Goal: Information Seeking & Learning: Learn about a topic

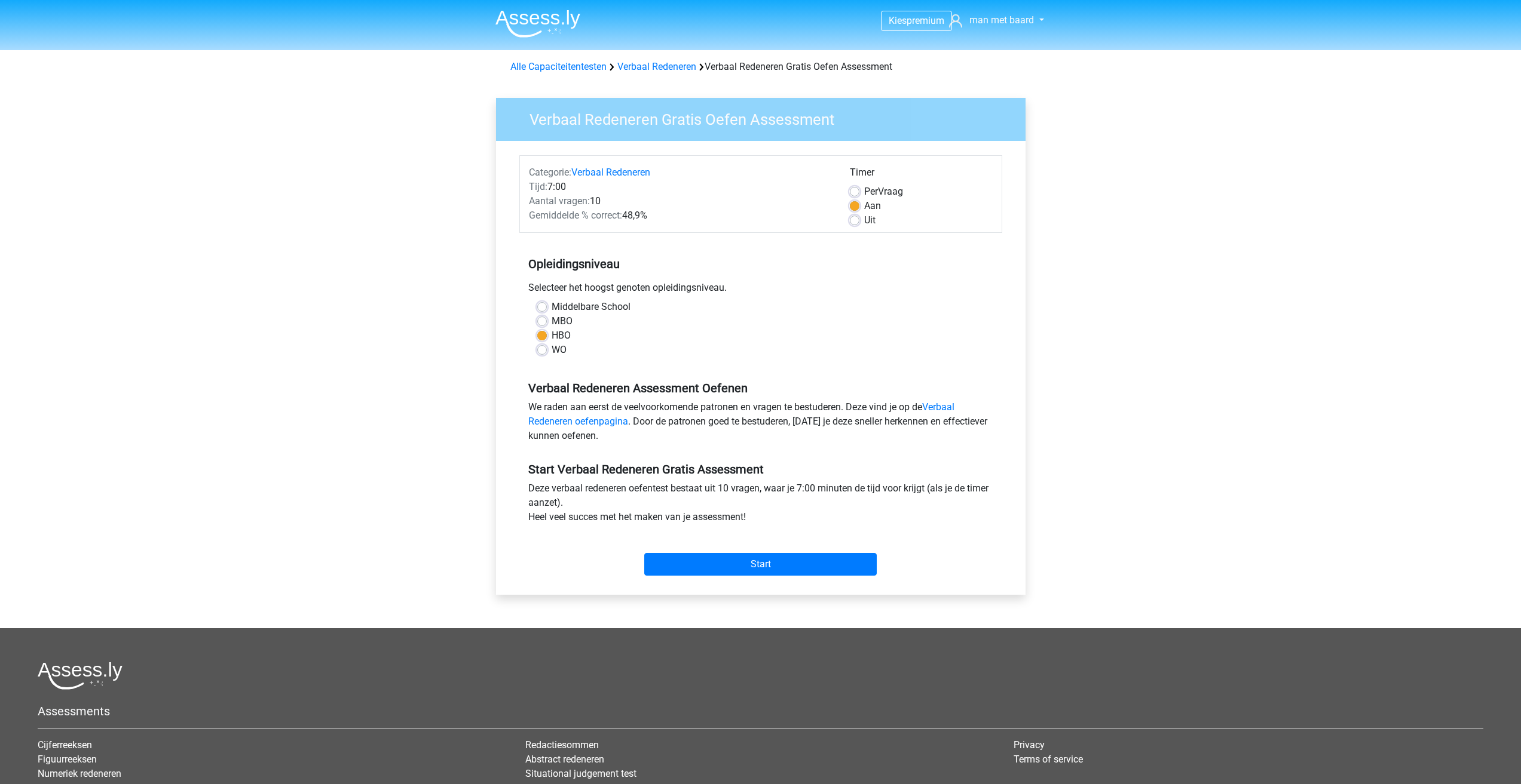
click at [249, 311] on div "Kies premium man met baard [EMAIL_ADDRESS][DOMAIN_NAME]" at bounding box center [760, 472] width 1521 height 944
click at [749, 564] on input "Start" at bounding box center [760, 564] width 233 height 22
drag, startPoint x: 631, startPoint y: 218, endPoint x: 653, endPoint y: 218, distance: 22.0
click at [653, 218] on div "Gemiddelde % correct: 48,9%" at bounding box center [680, 215] width 321 height 14
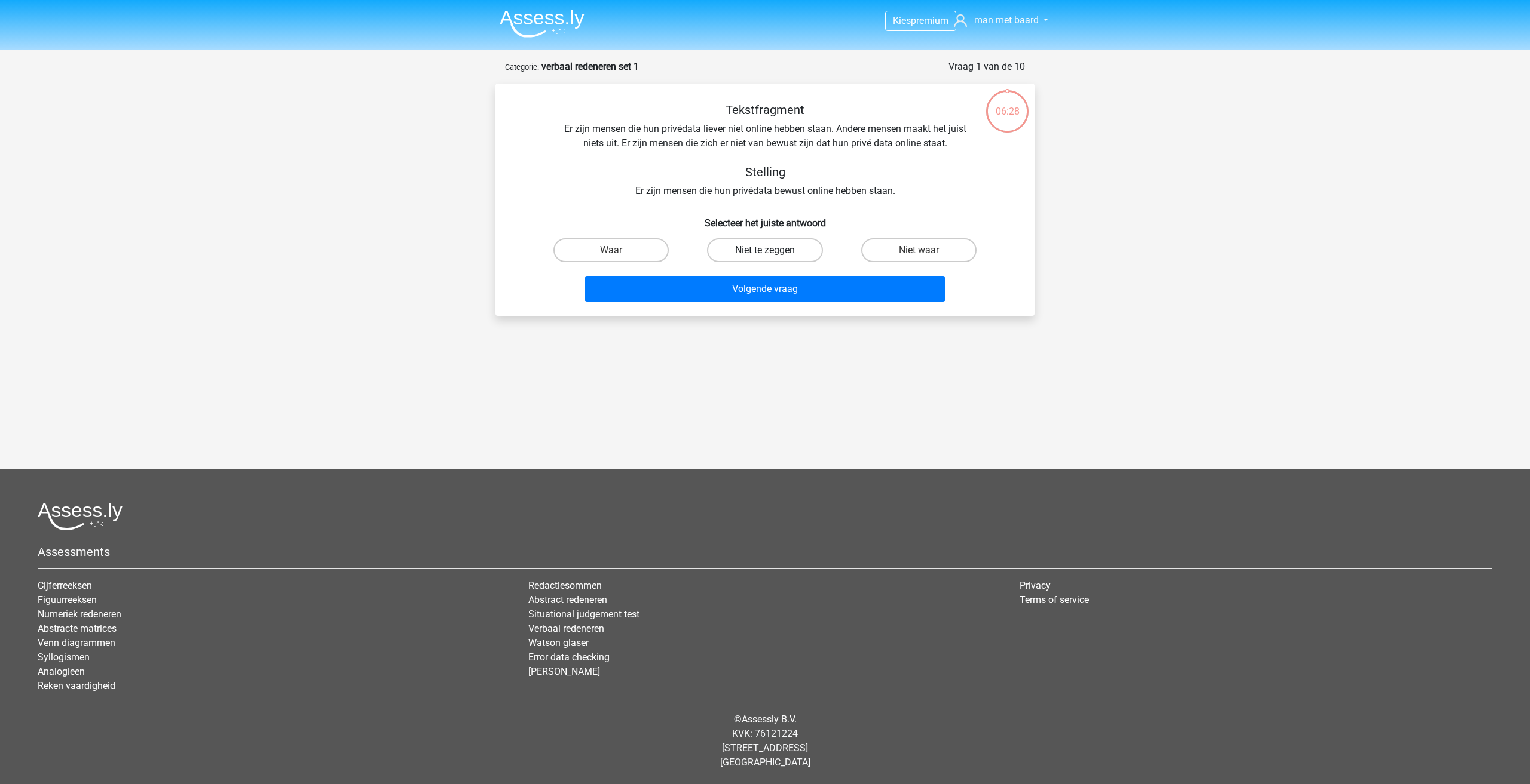
click at [748, 252] on label "Niet te zeggen" at bounding box center [764, 250] width 115 height 24
click at [765, 252] on input "Niet te zeggen" at bounding box center [768, 254] width 7 height 7
radio input "true"
click at [756, 284] on button "Volgende vraag" at bounding box center [765, 289] width 362 height 25
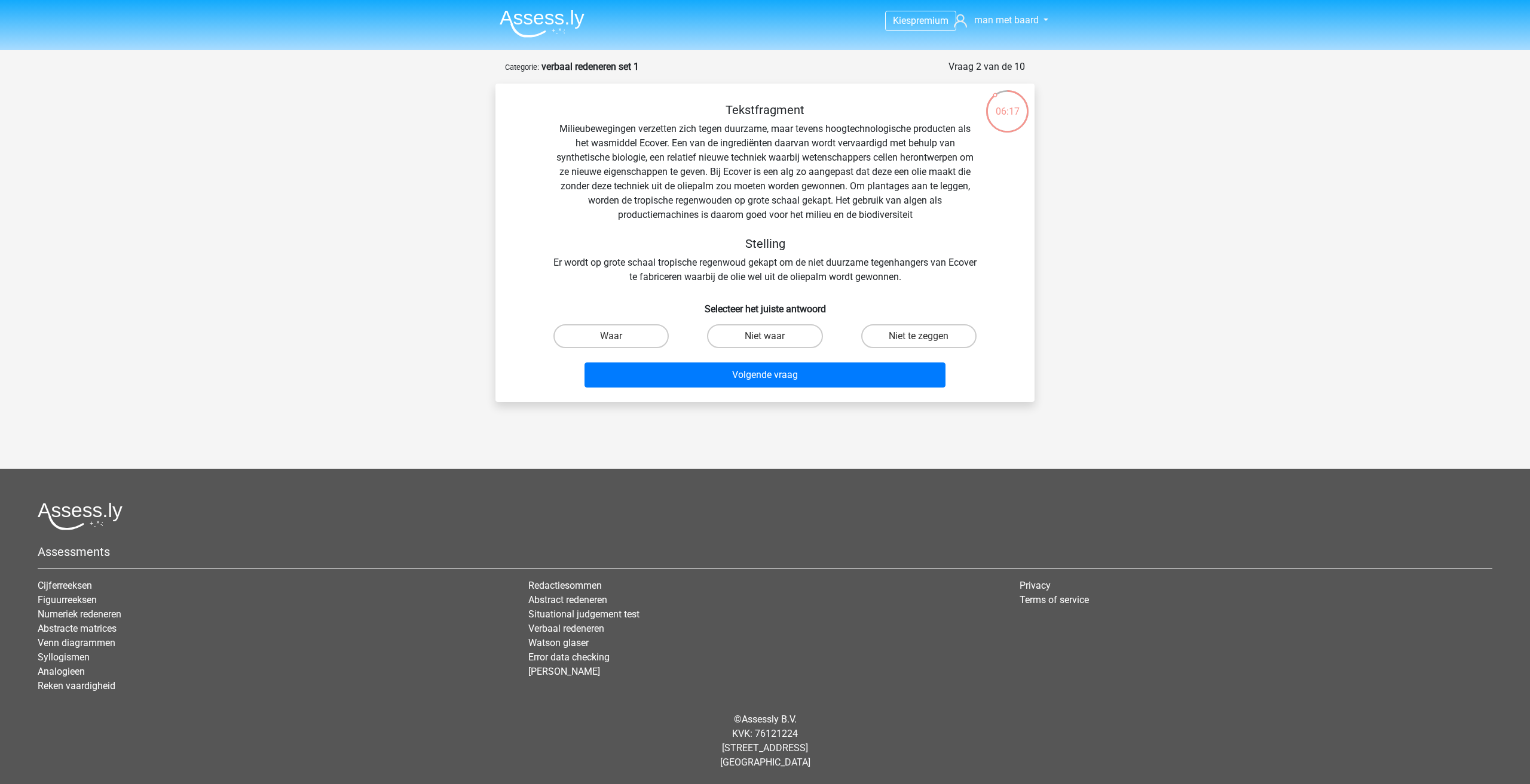
click at [322, 183] on div "Kies premium man met baard thomasborn@live.nl" at bounding box center [765, 373] width 1530 height 747
click at [588, 329] on label "Waar" at bounding box center [610, 336] width 115 height 24
click at [611, 336] on input "Waar" at bounding box center [615, 340] width 7 height 7
radio input "true"
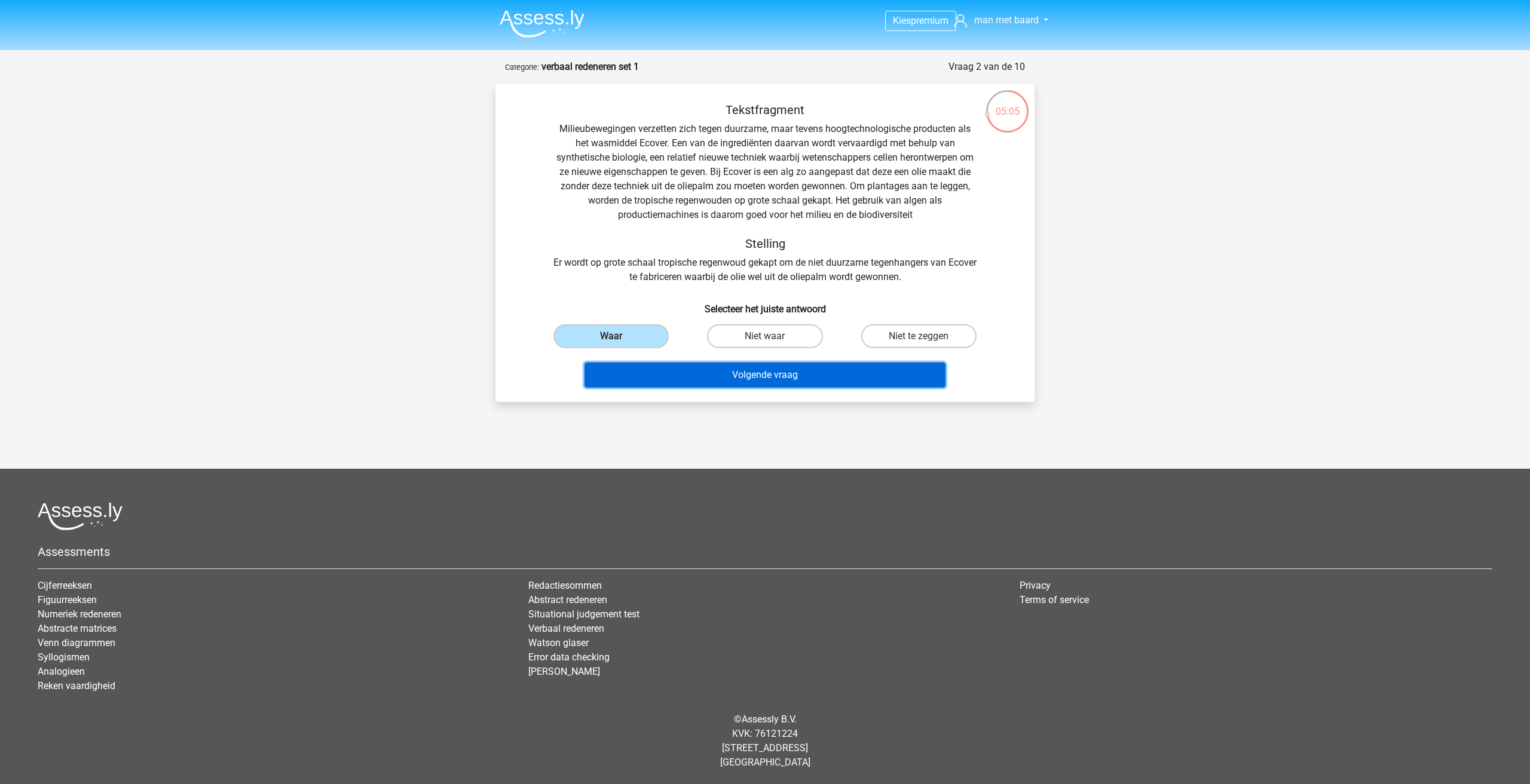
click at [718, 379] on button "Volgende vraag" at bounding box center [765, 375] width 362 height 25
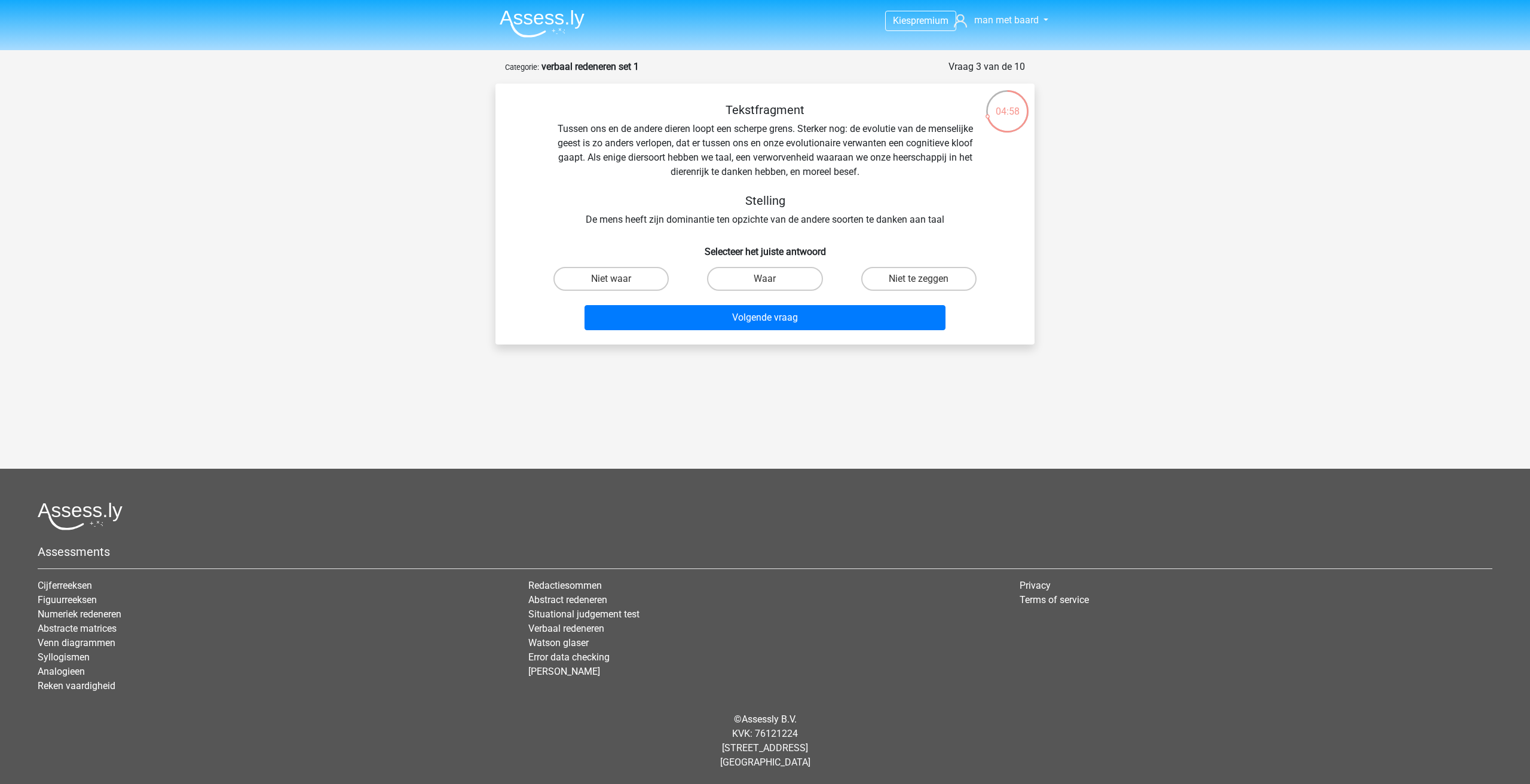
click at [404, 224] on div "Kies premium man met baard thomasborn@live.nl" at bounding box center [765, 344] width 1530 height 689
click at [765, 281] on input "Waar" at bounding box center [768, 283] width 7 height 7
radio input "true"
click at [757, 304] on div "Volgende vraag" at bounding box center [765, 315] width 501 height 39
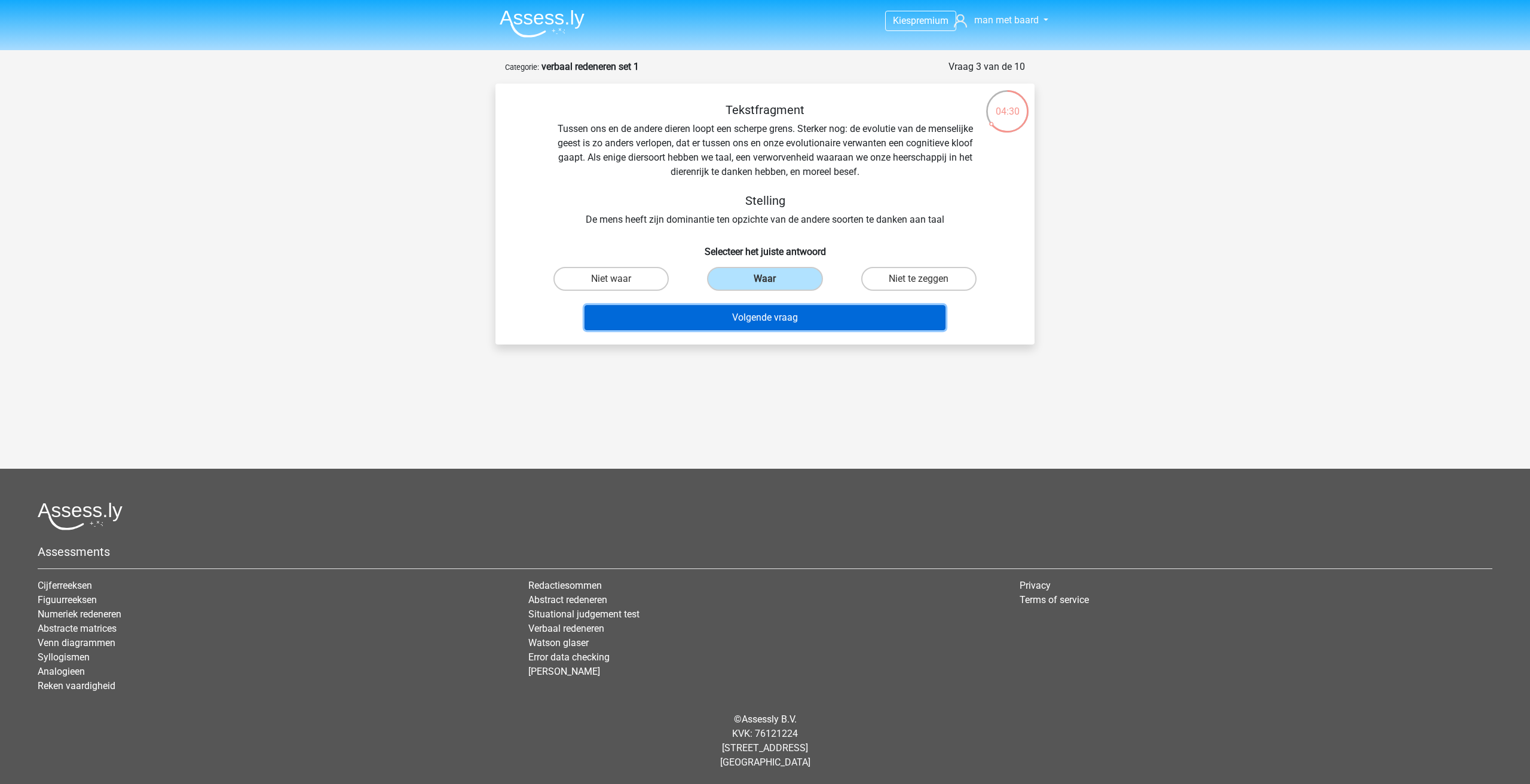
click at [758, 310] on button "Volgende vraag" at bounding box center [765, 318] width 362 height 25
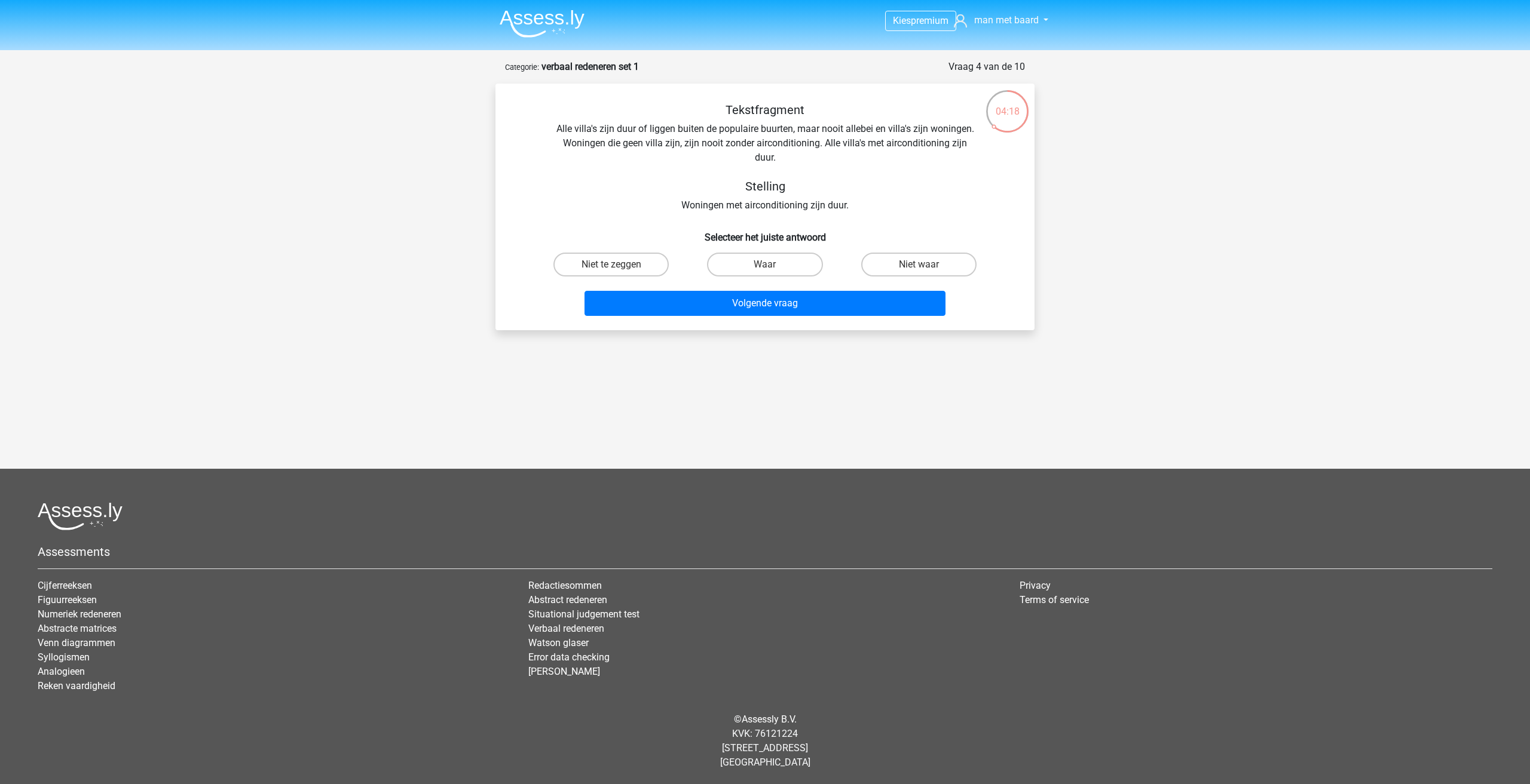
click at [367, 231] on div "Kies premium man met baard thomasborn@live.nl" at bounding box center [765, 337] width 1530 height 675
click at [558, 258] on label "Niet te zeggen" at bounding box center [610, 264] width 115 height 24
click at [611, 264] on input "Niet te zeggen" at bounding box center [615, 268] width 7 height 7
radio input "true"
click at [576, 266] on label "Niet te zeggen" at bounding box center [610, 264] width 115 height 24
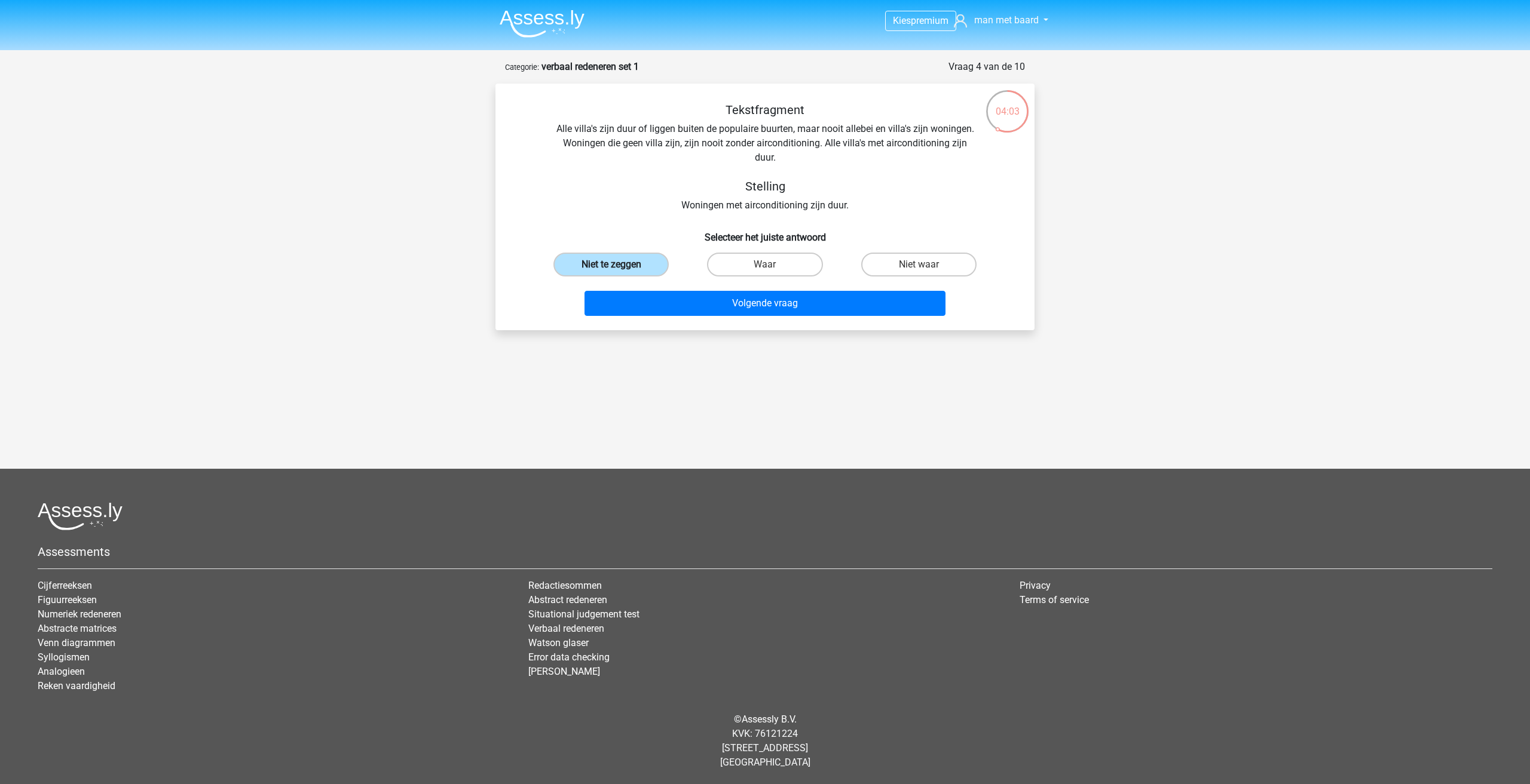
click at [611, 266] on input "Niet te zeggen" at bounding box center [615, 268] width 7 height 7
click at [638, 307] on button "Volgende vraag" at bounding box center [765, 303] width 362 height 25
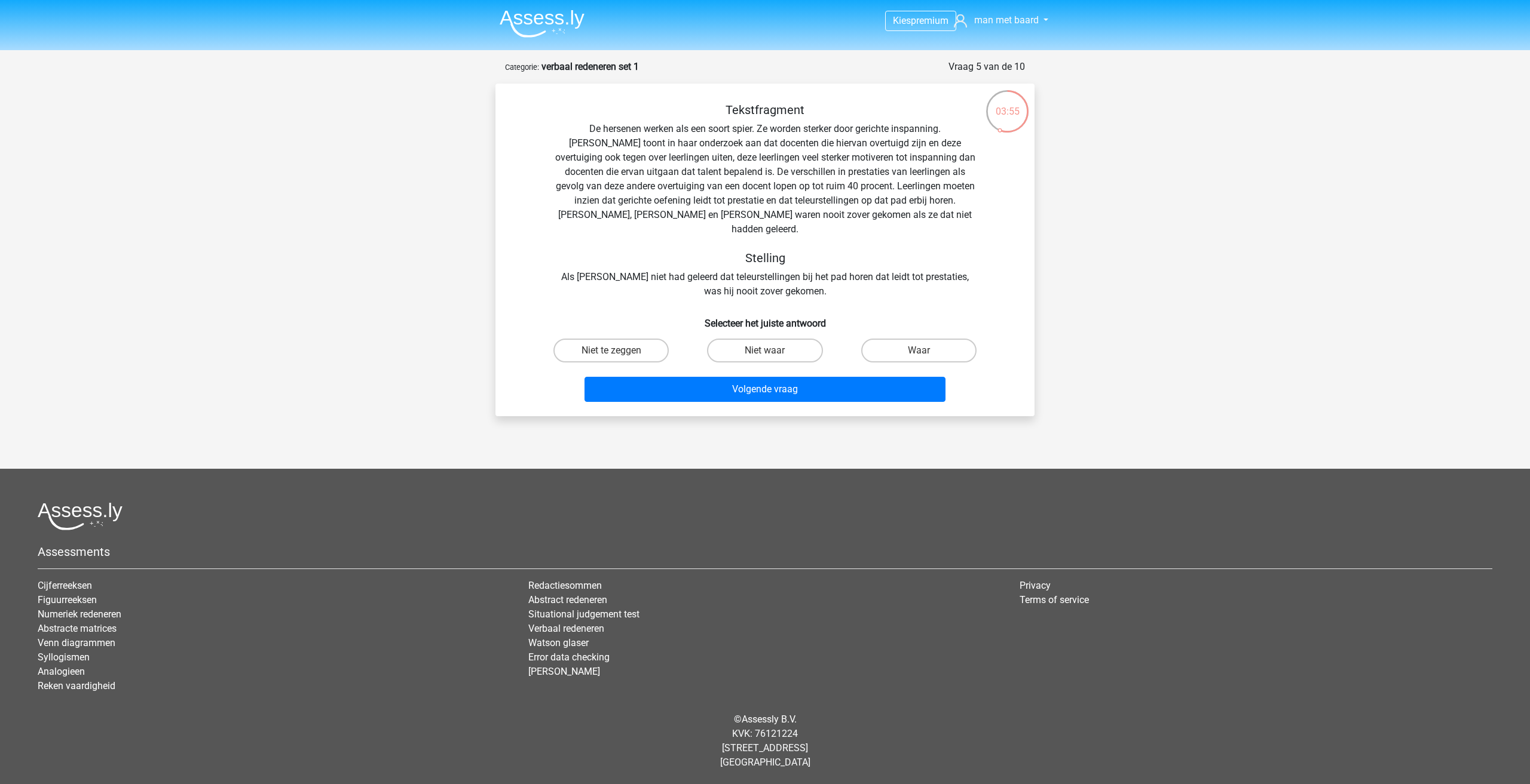
click at [506, 216] on div "Tekstfragment De hersenen werken als een soort spier. Ze worden sterker door ge…" at bounding box center [765, 254] width 529 height 304
click at [910, 339] on label "Waar" at bounding box center [918, 351] width 115 height 24
click at [919, 350] on input "Waar" at bounding box center [922, 354] width 7 height 7
radio input "true"
click at [779, 382] on button "Volgende vraag" at bounding box center [765, 389] width 362 height 25
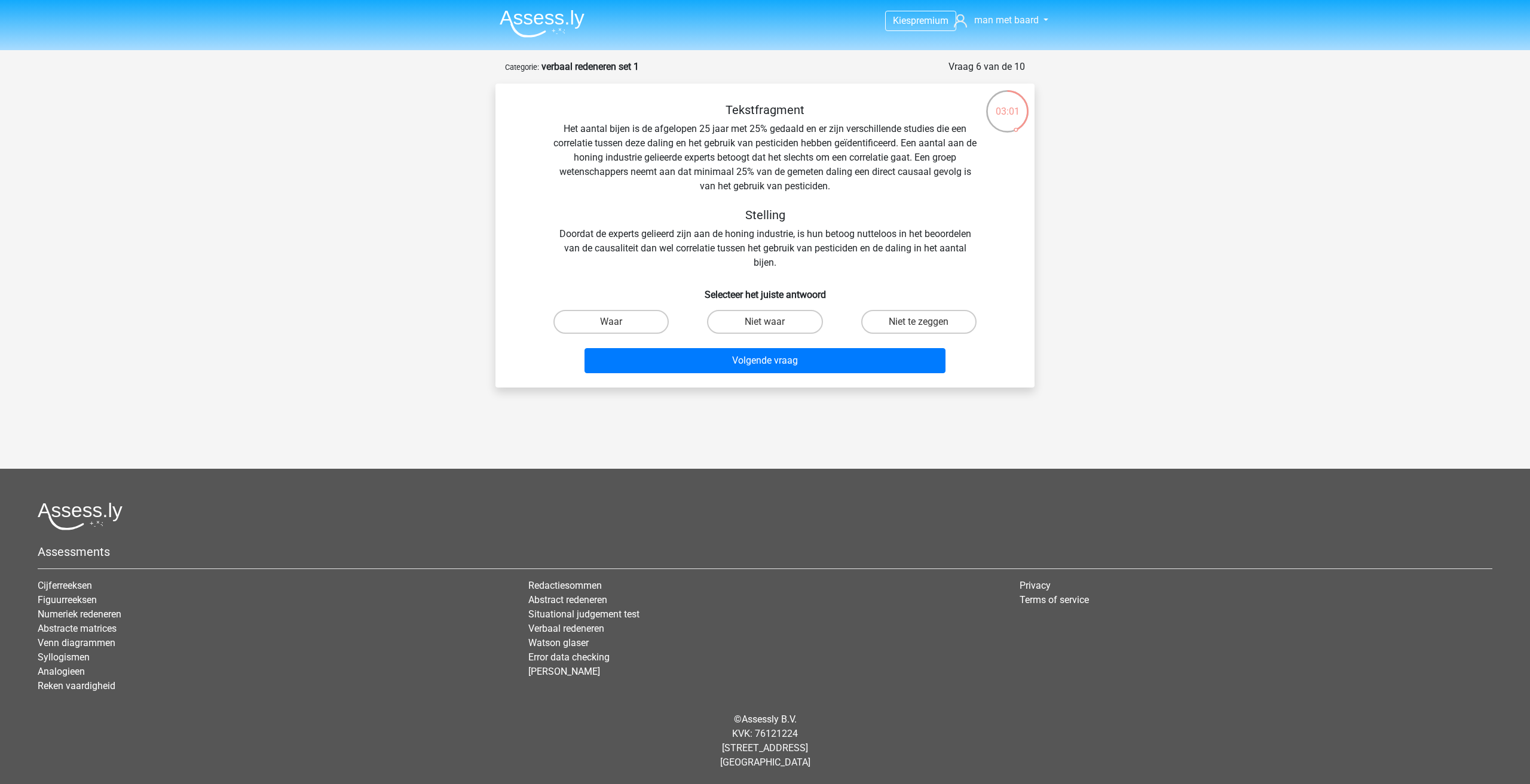
click at [387, 220] on div "Kies premium man met baard thomasborn@live.nl" at bounding box center [765, 365] width 1530 height 732
click at [877, 329] on label "Niet te zeggen" at bounding box center [918, 322] width 115 height 24
click at [919, 329] on input "Niet te zeggen" at bounding box center [922, 326] width 7 height 7
radio input "true"
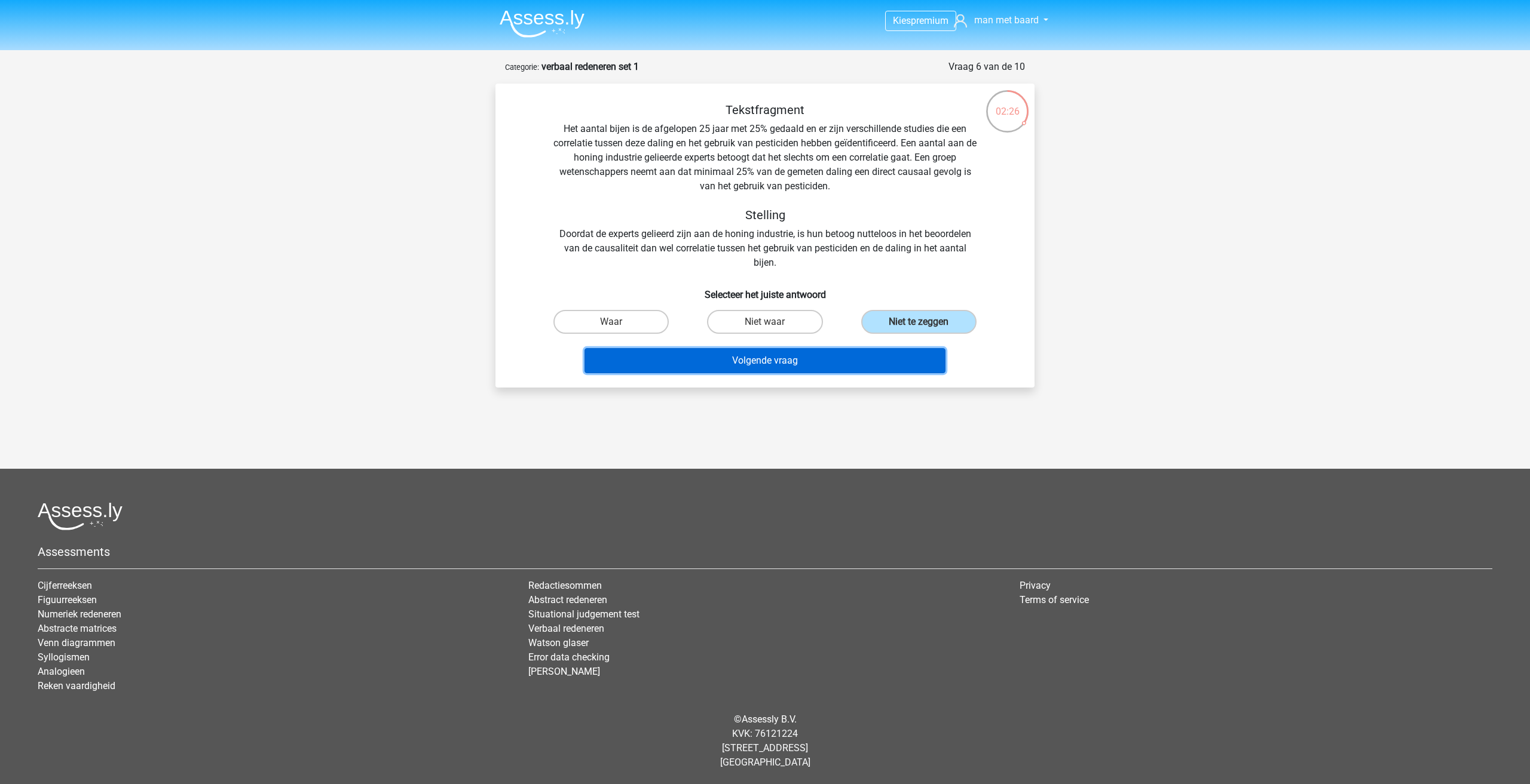
click at [647, 363] on button "Volgende vraag" at bounding box center [765, 361] width 362 height 25
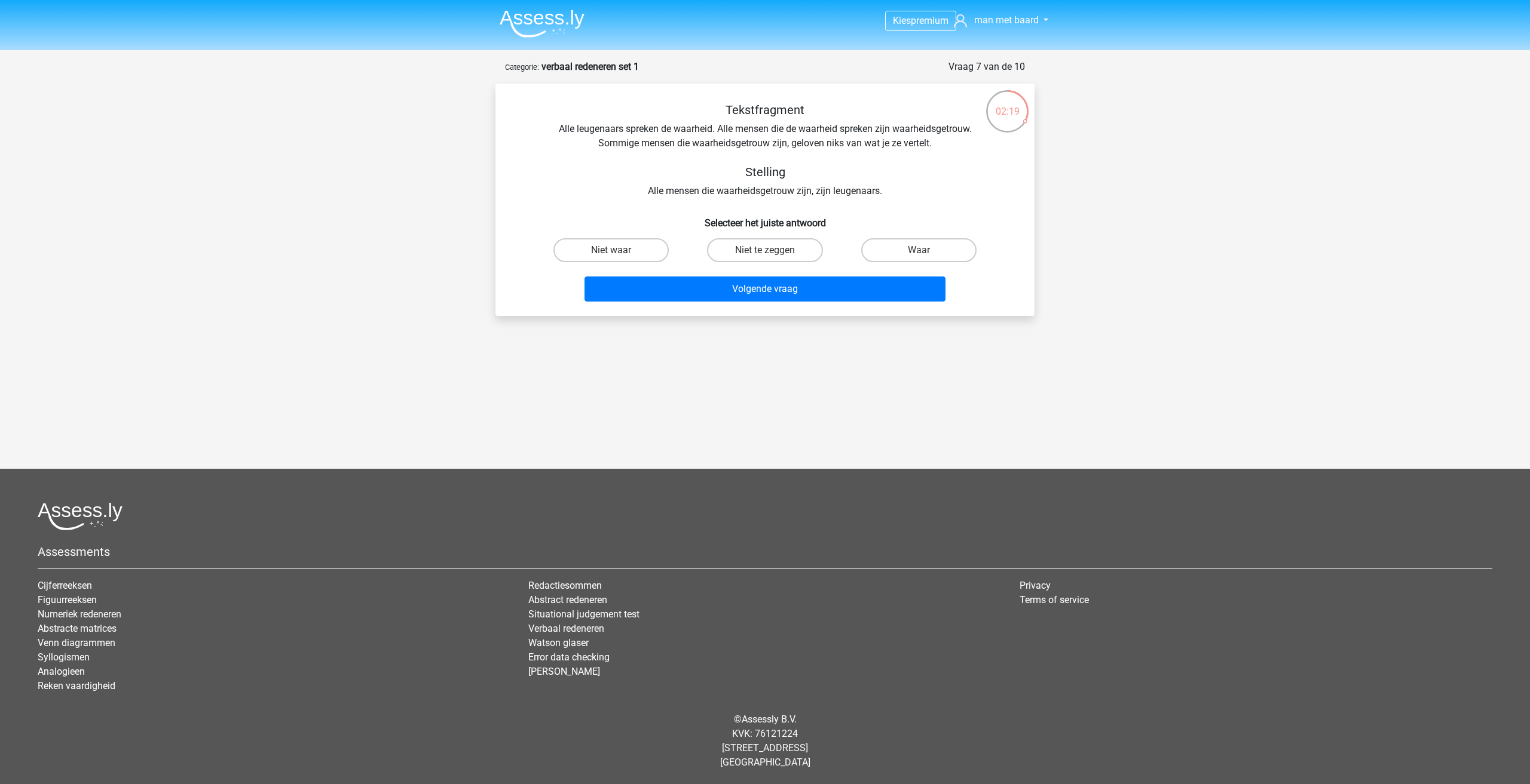
click at [478, 239] on div "Kies premium man met baard thomasborn@live.nl" at bounding box center [765, 330] width 1530 height 661
click at [778, 252] on label "Niet te zeggen" at bounding box center [764, 250] width 115 height 24
click at [773, 252] on input "Niet te zeggen" at bounding box center [768, 254] width 7 height 7
radio input "true"
drag, startPoint x: 762, startPoint y: 279, endPoint x: 762, endPoint y: 289, distance: 10.0
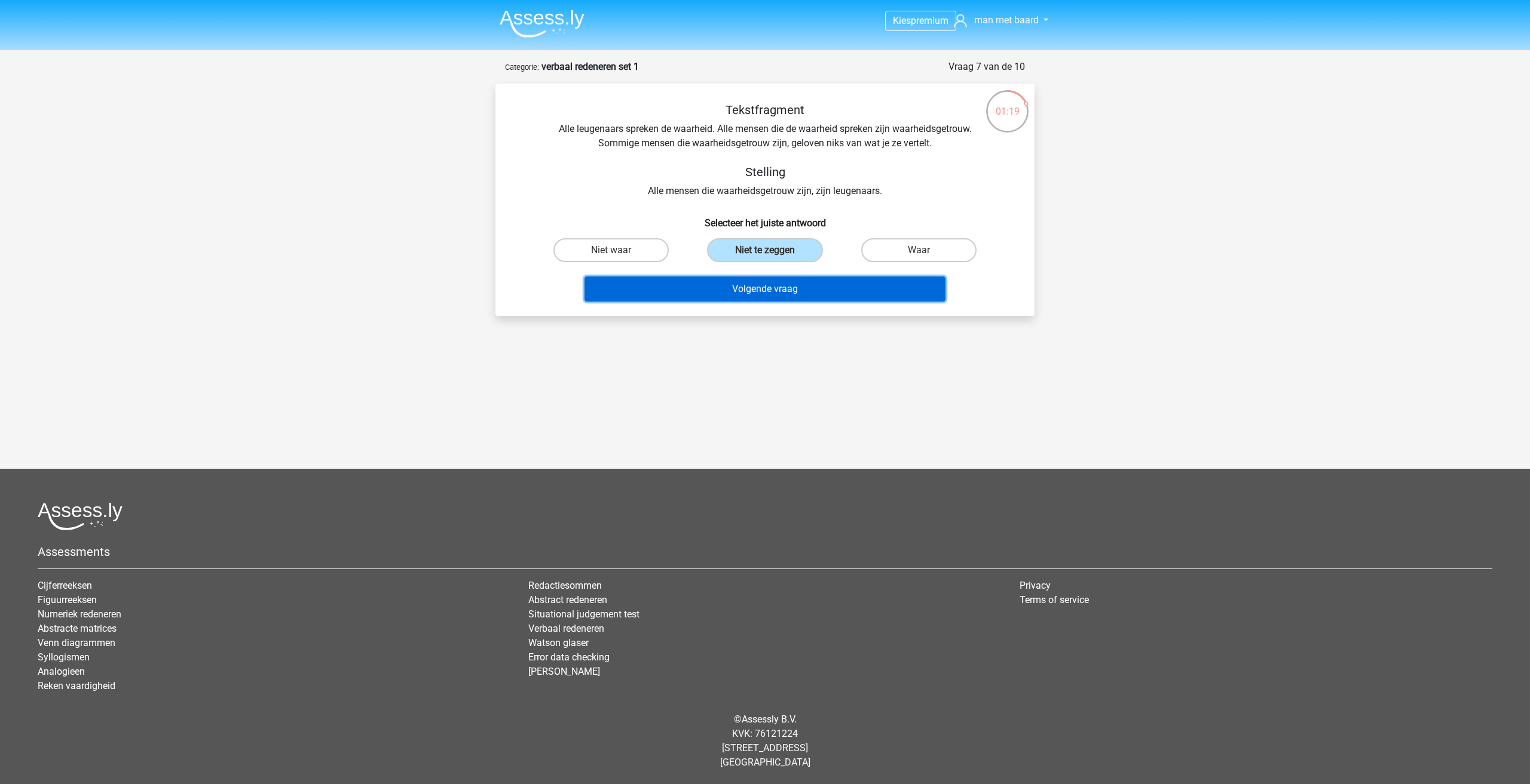
click at [762, 288] on button "Volgende vraag" at bounding box center [765, 289] width 362 height 25
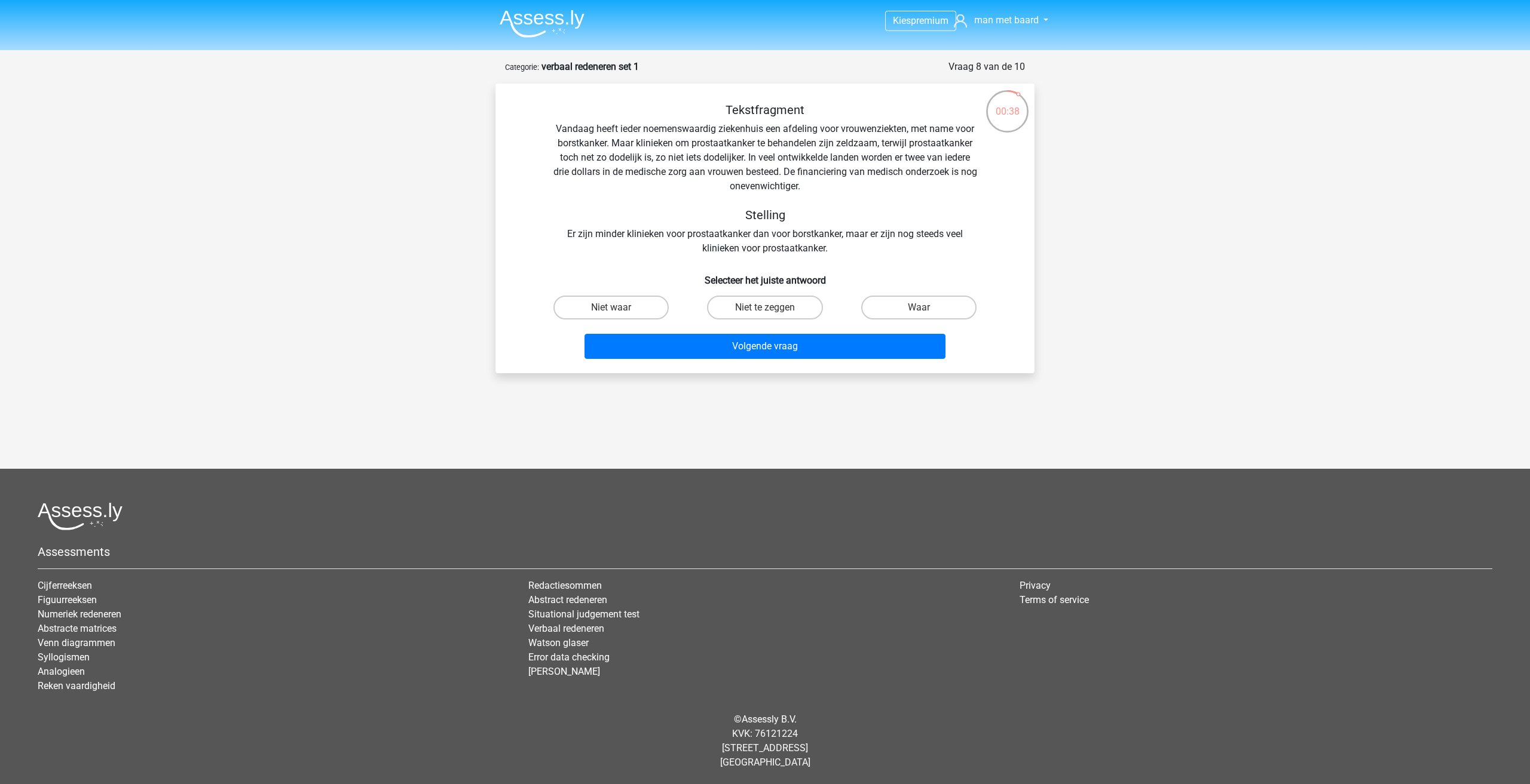
drag, startPoint x: 636, startPoint y: 306, endPoint x: 649, endPoint y: 321, distance: 19.8
click at [636, 306] on label "Niet waar" at bounding box center [610, 307] width 115 height 24
click at [619, 307] on input "Niet waar" at bounding box center [615, 311] width 7 height 7
radio input "true"
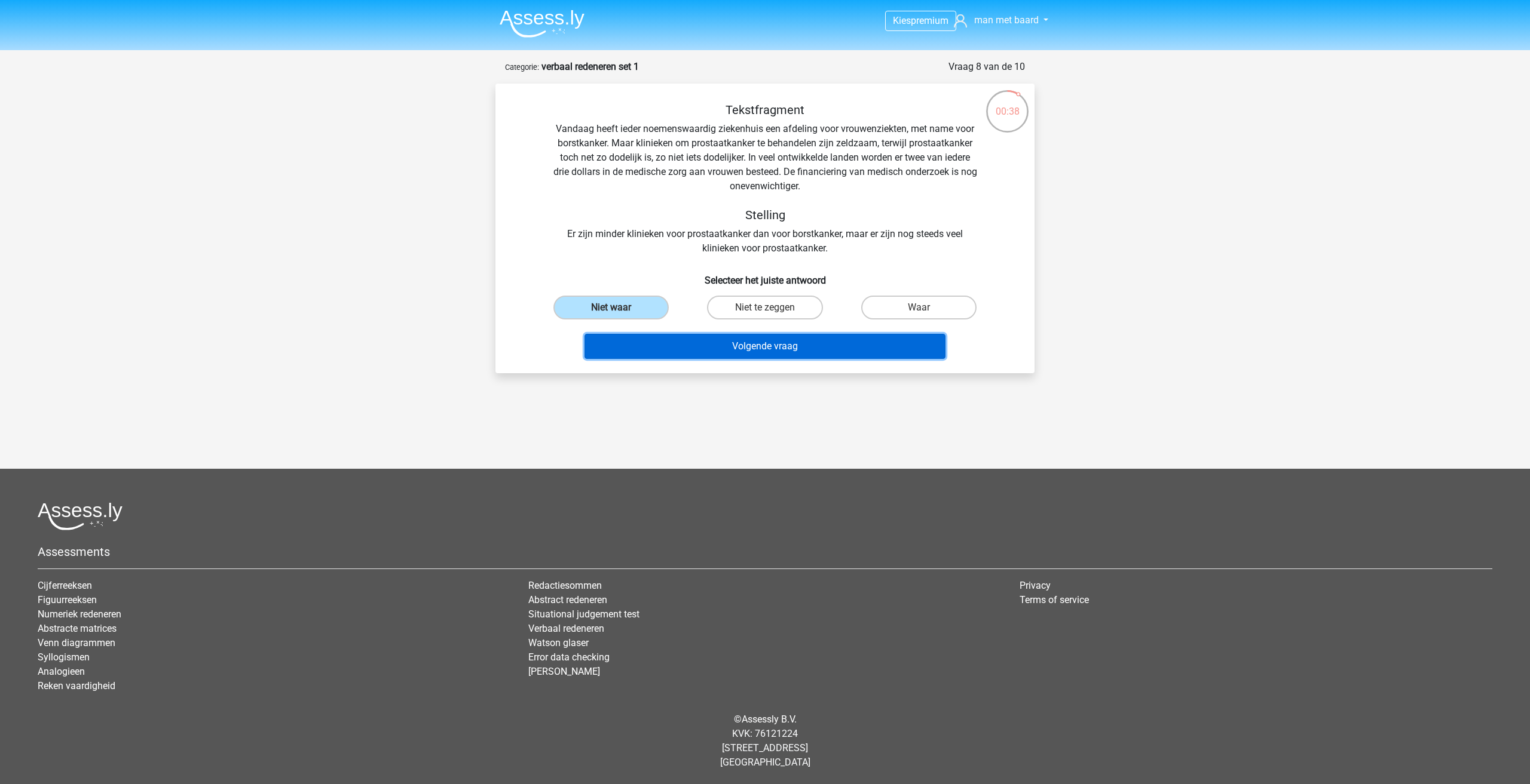
click at [671, 349] on button "Volgende vraag" at bounding box center [765, 346] width 362 height 25
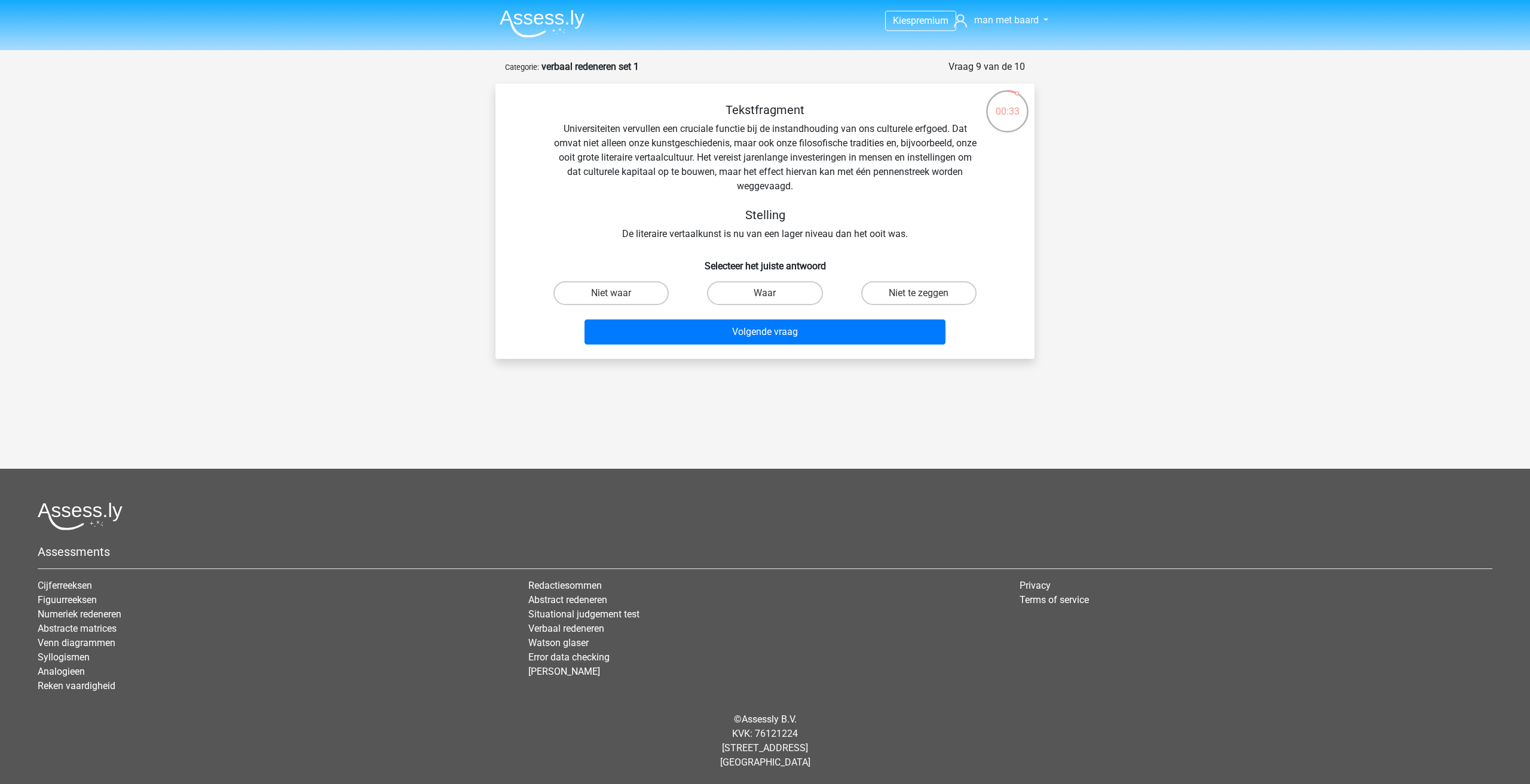
click at [516, 161] on div "Tekstfragment Universiteiten vervullen een cruciale functie bij de instandhoudi…" at bounding box center [765, 172] width 501 height 138
click at [919, 296] on input "Niet te zeggen" at bounding box center [922, 297] width 7 height 7
radio input "true"
click at [871, 323] on button "Volgende vraag" at bounding box center [765, 332] width 362 height 25
drag, startPoint x: 642, startPoint y: 292, endPoint x: 649, endPoint y: 299, distance: 9.9
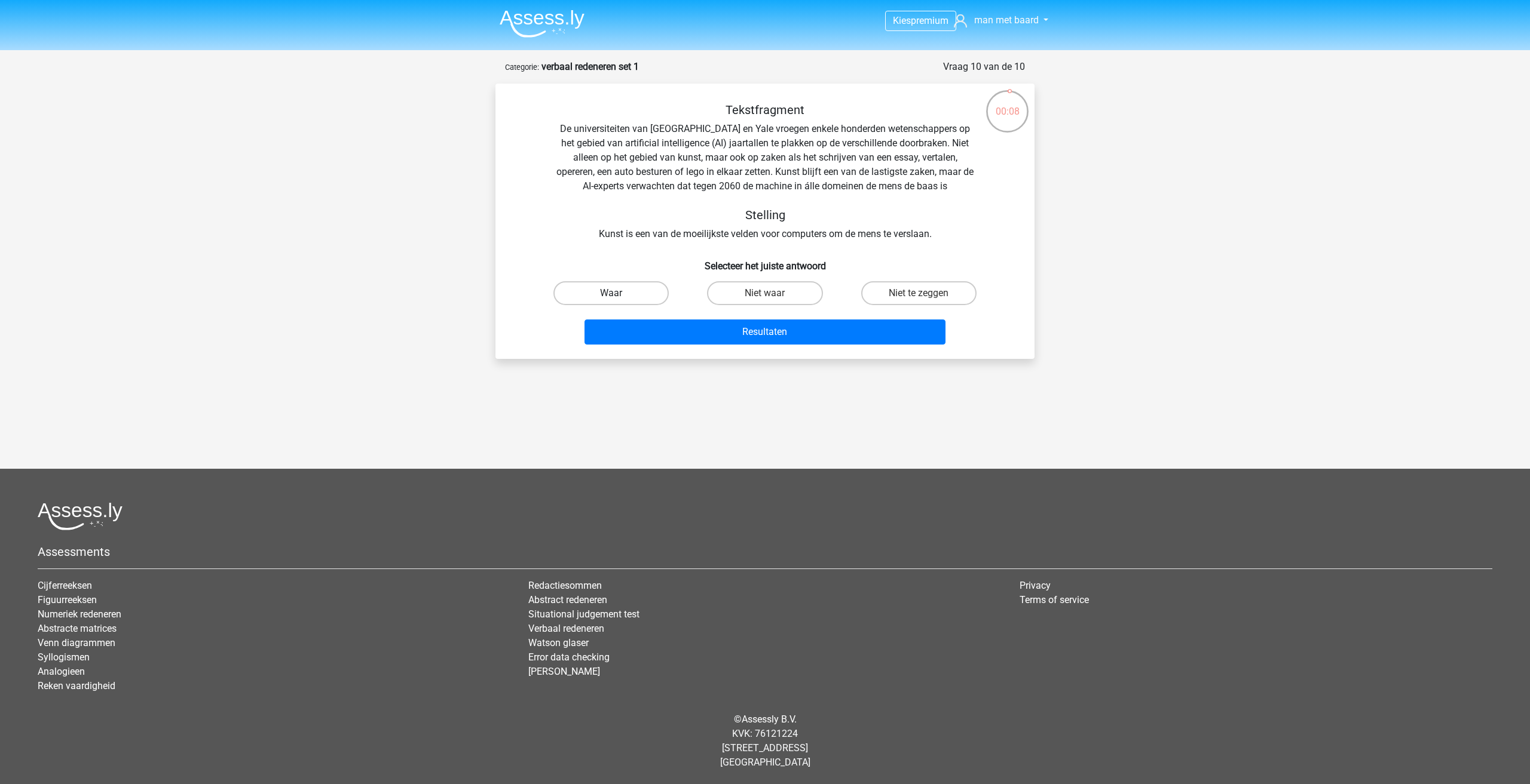
click at [642, 292] on label "Waar" at bounding box center [610, 293] width 115 height 24
click at [619, 293] on input "Waar" at bounding box center [615, 297] width 7 height 7
radio input "true"
click at [730, 355] on div "Tekstfragment De universiteiten van Oxford en Yale vroegen enkele honderden wet…" at bounding box center [765, 221] width 539 height 276
click at [722, 335] on button "Resultaten" at bounding box center [765, 332] width 362 height 25
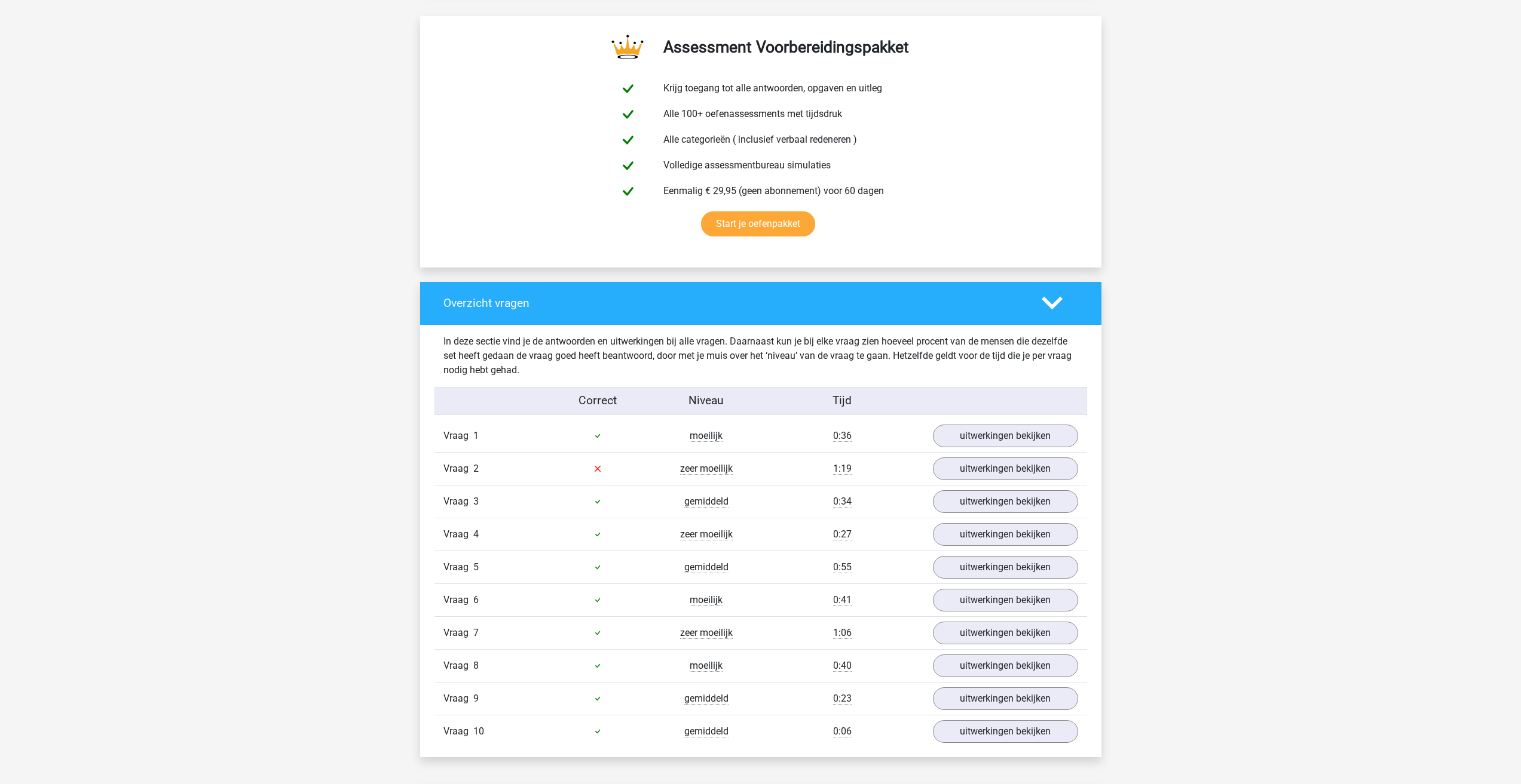
scroll to position [597, 0]
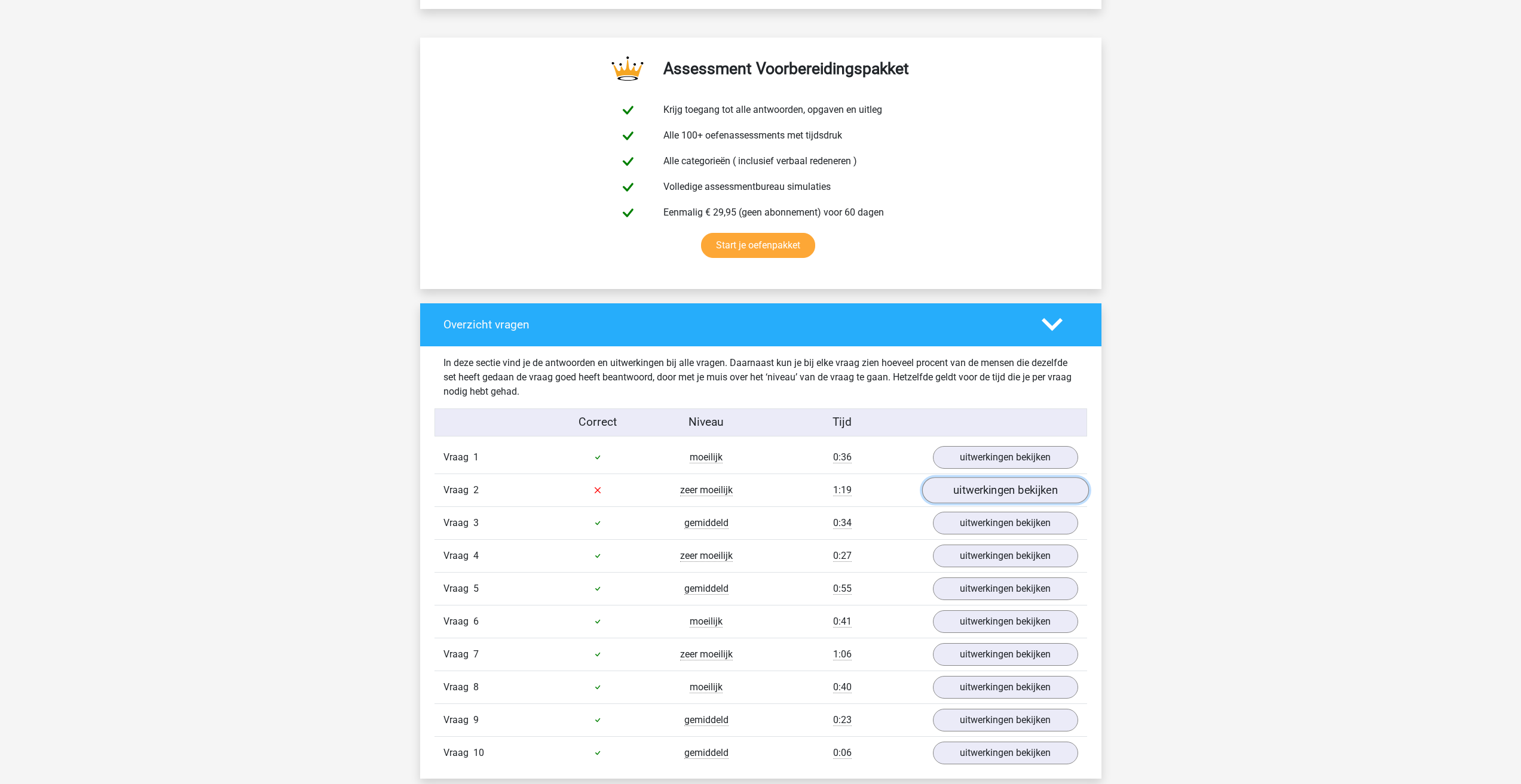
click at [977, 478] on link "uitwerkingen bekijken" at bounding box center [1005, 491] width 166 height 26
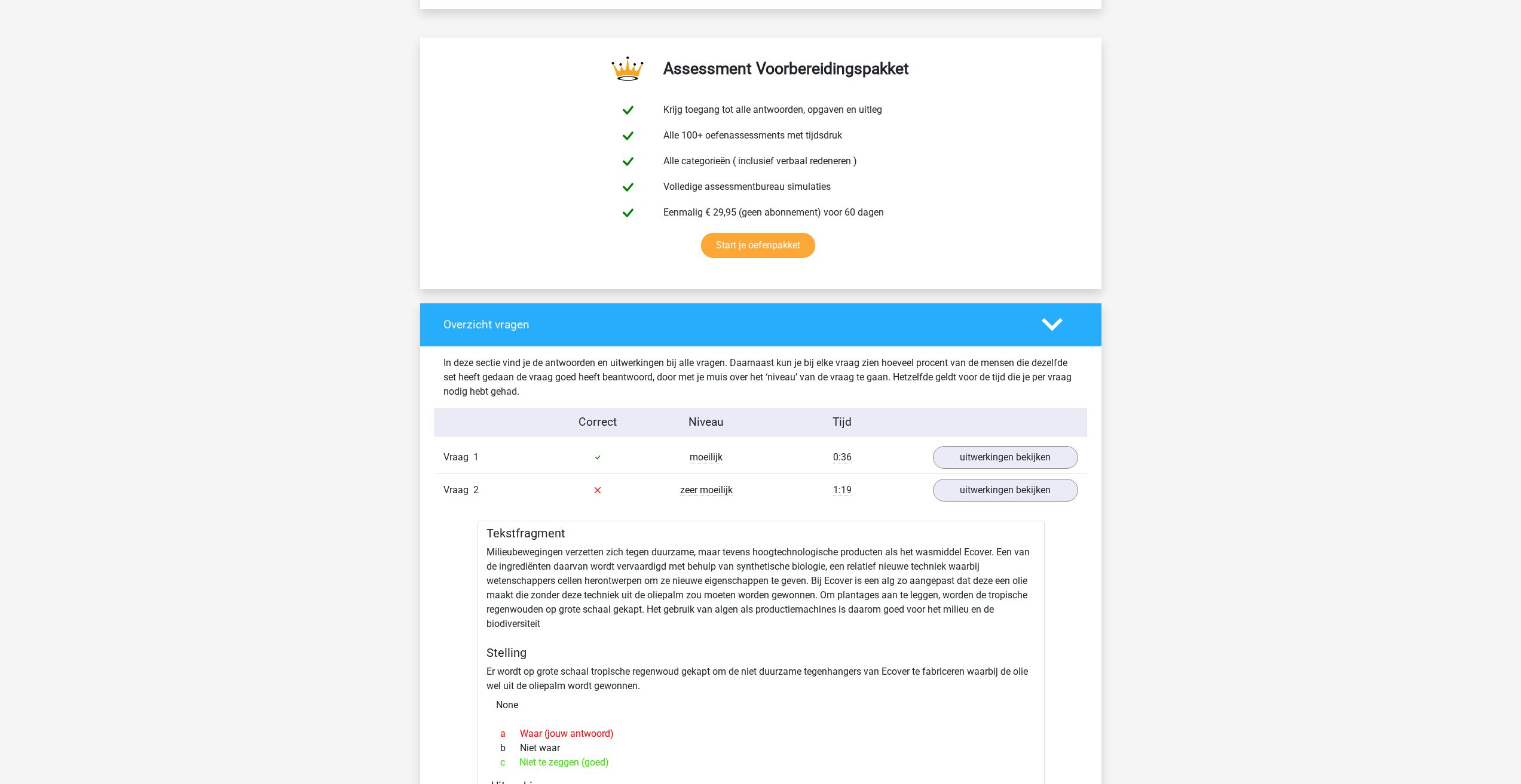
click at [743, 474] on div "Vraag 2 zeer moeilijk 1:19 uitwerkingen bekijken" at bounding box center [761, 490] width 653 height 33
click at [780, 483] on div "1:19" at bounding box center [842, 490] width 164 height 14
click at [954, 478] on link "uitwerkingen bekijken" at bounding box center [1005, 491] width 166 height 26
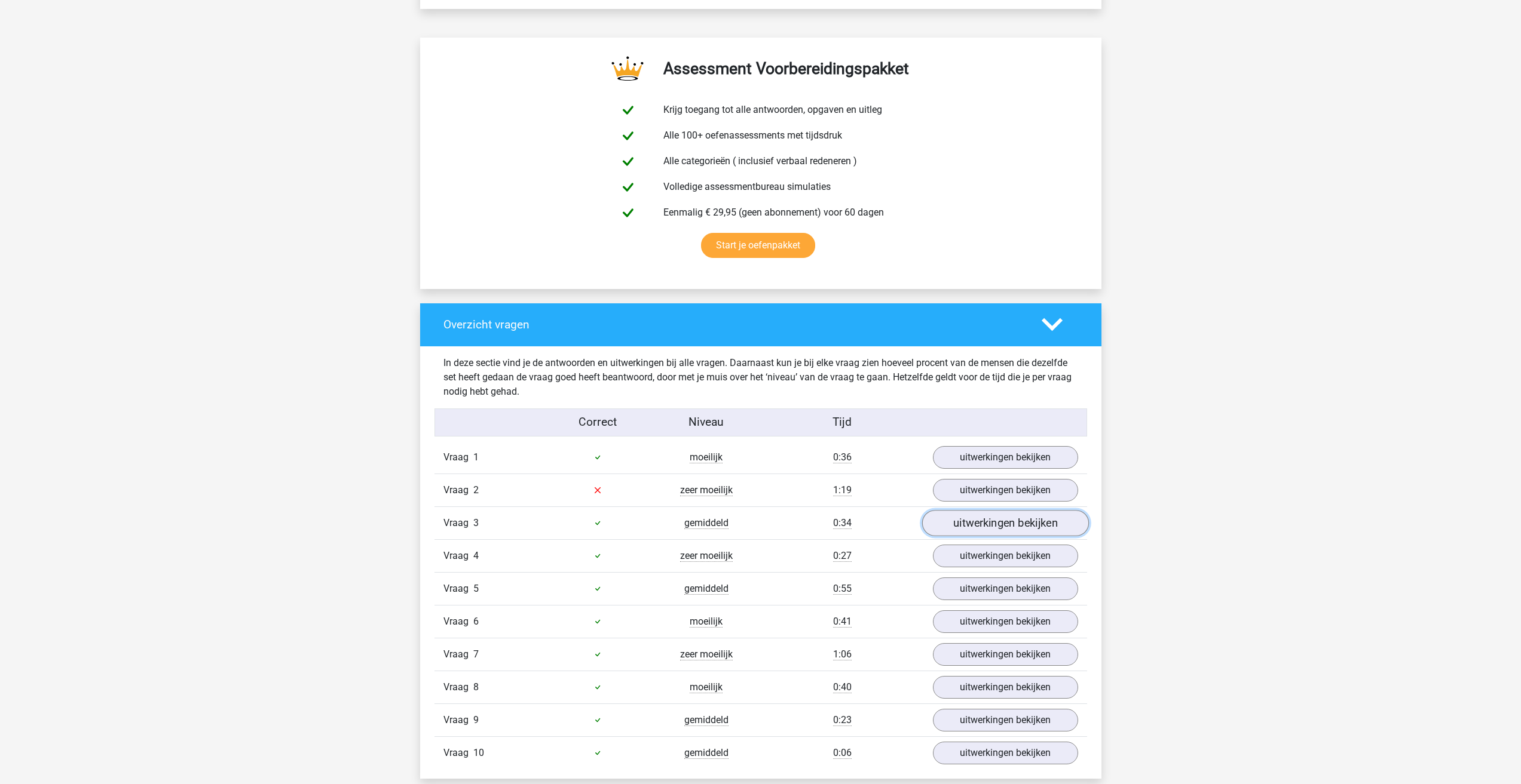
click at [977, 510] on link "uitwerkingen bekijken" at bounding box center [1005, 523] width 166 height 26
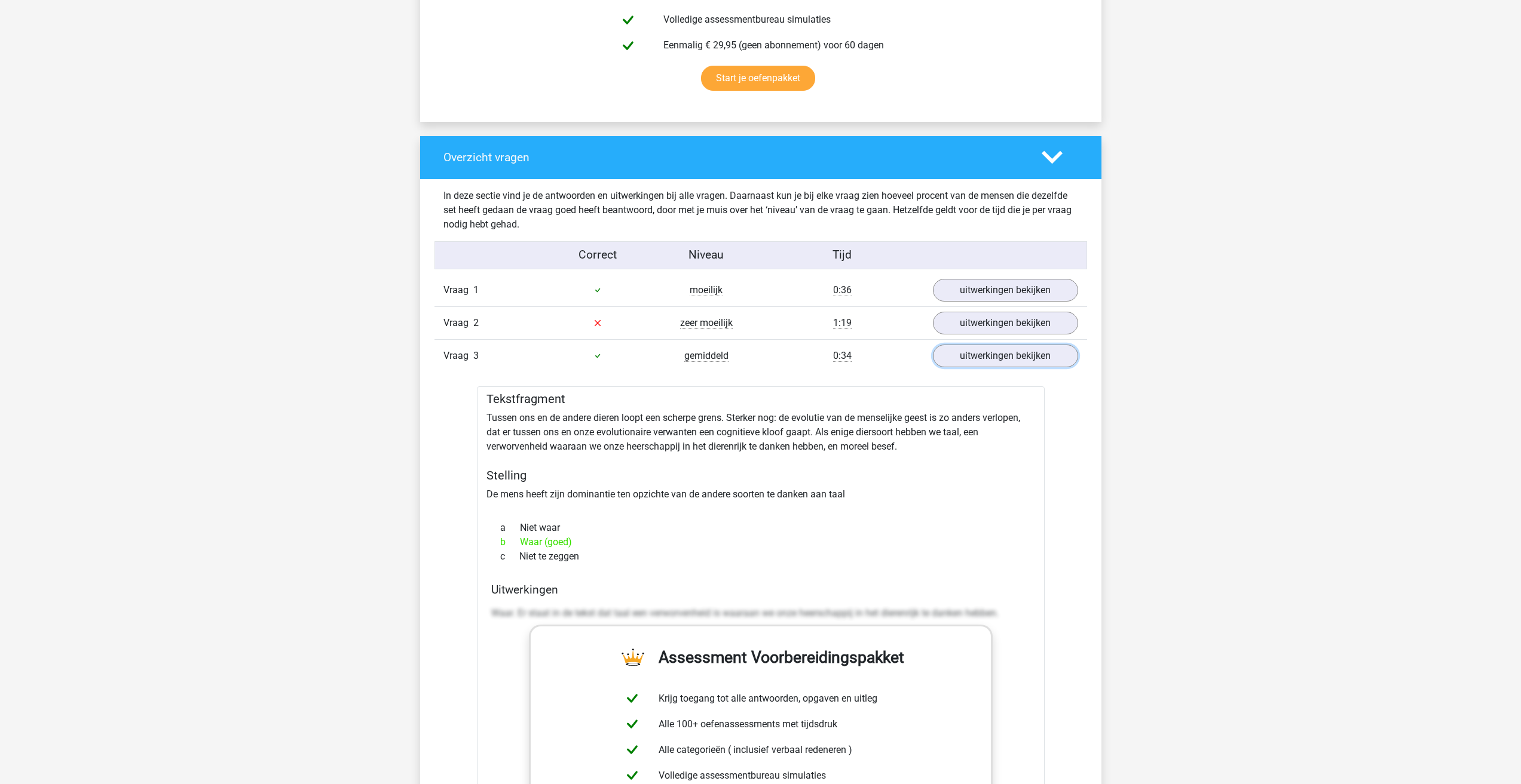
scroll to position [777, 0]
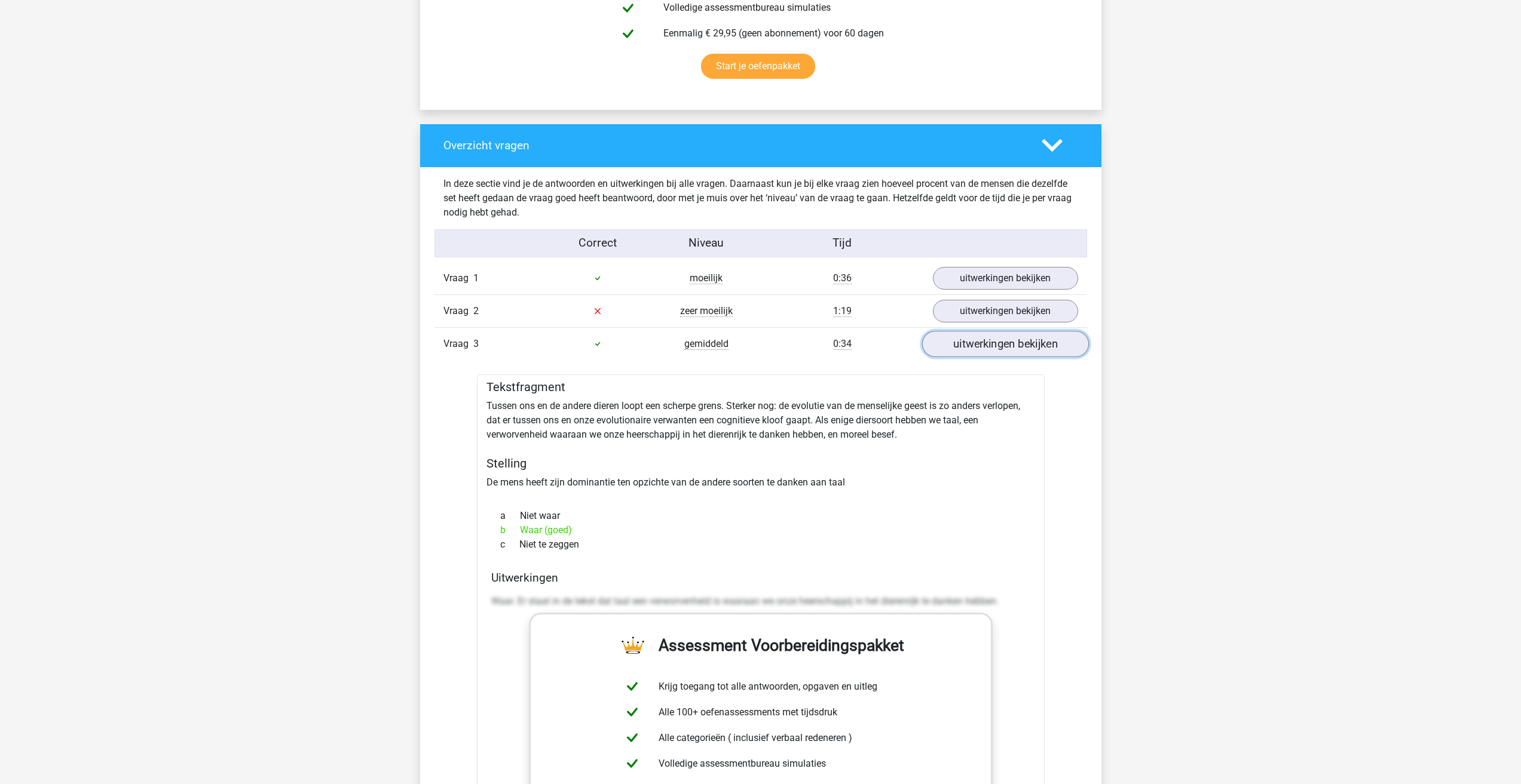
click at [990, 331] on link "uitwerkingen bekijken" at bounding box center [1005, 344] width 166 height 26
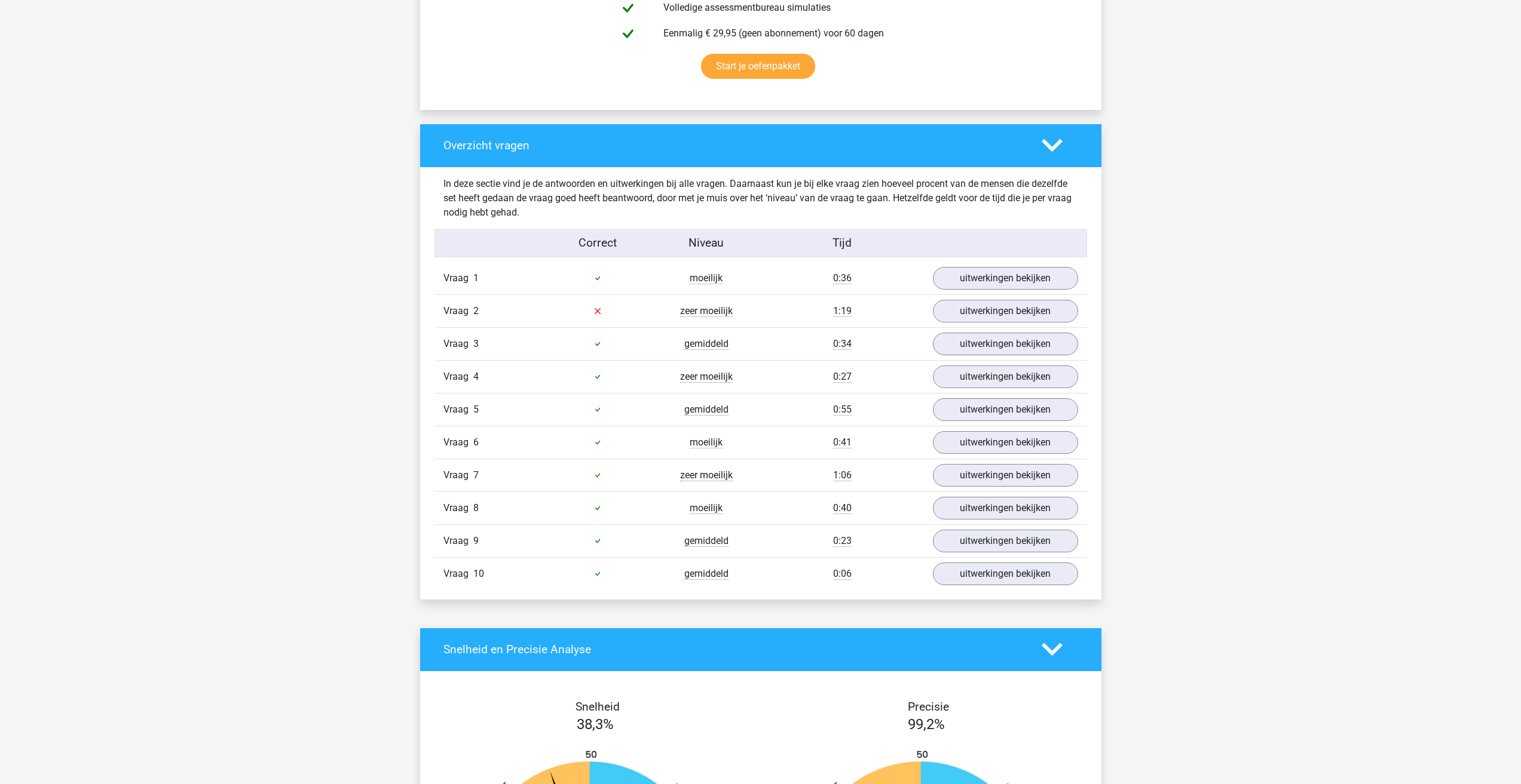
click at [970, 361] on div "Vraag 4 zeer moeilijk 0:27 uitwerkingen bekijken" at bounding box center [761, 377] width 653 height 33
click at [969, 363] on link "uitwerkingen bekijken" at bounding box center [1005, 377] width 166 height 26
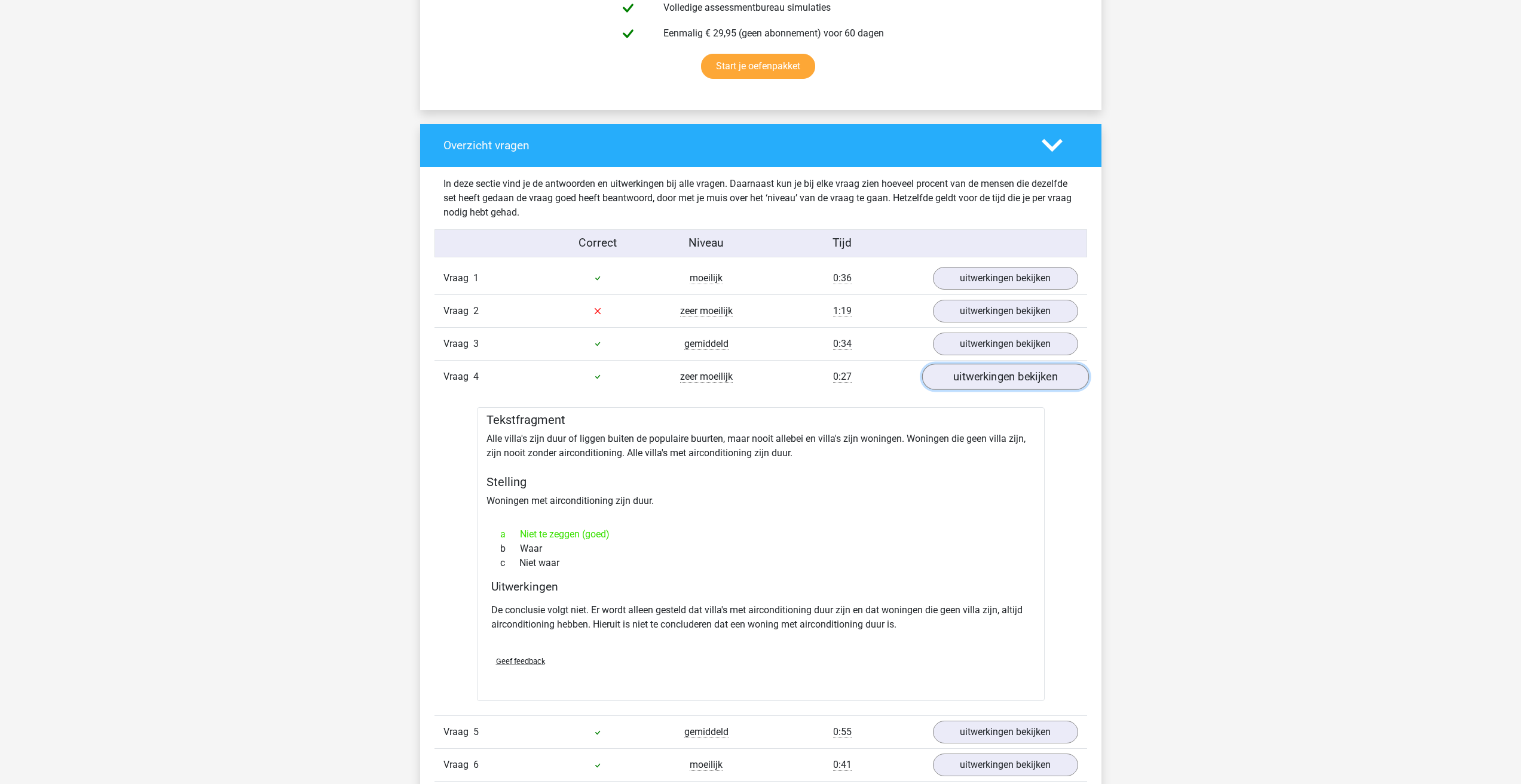
click at [969, 363] on link "uitwerkingen bekijken" at bounding box center [1005, 377] width 166 height 26
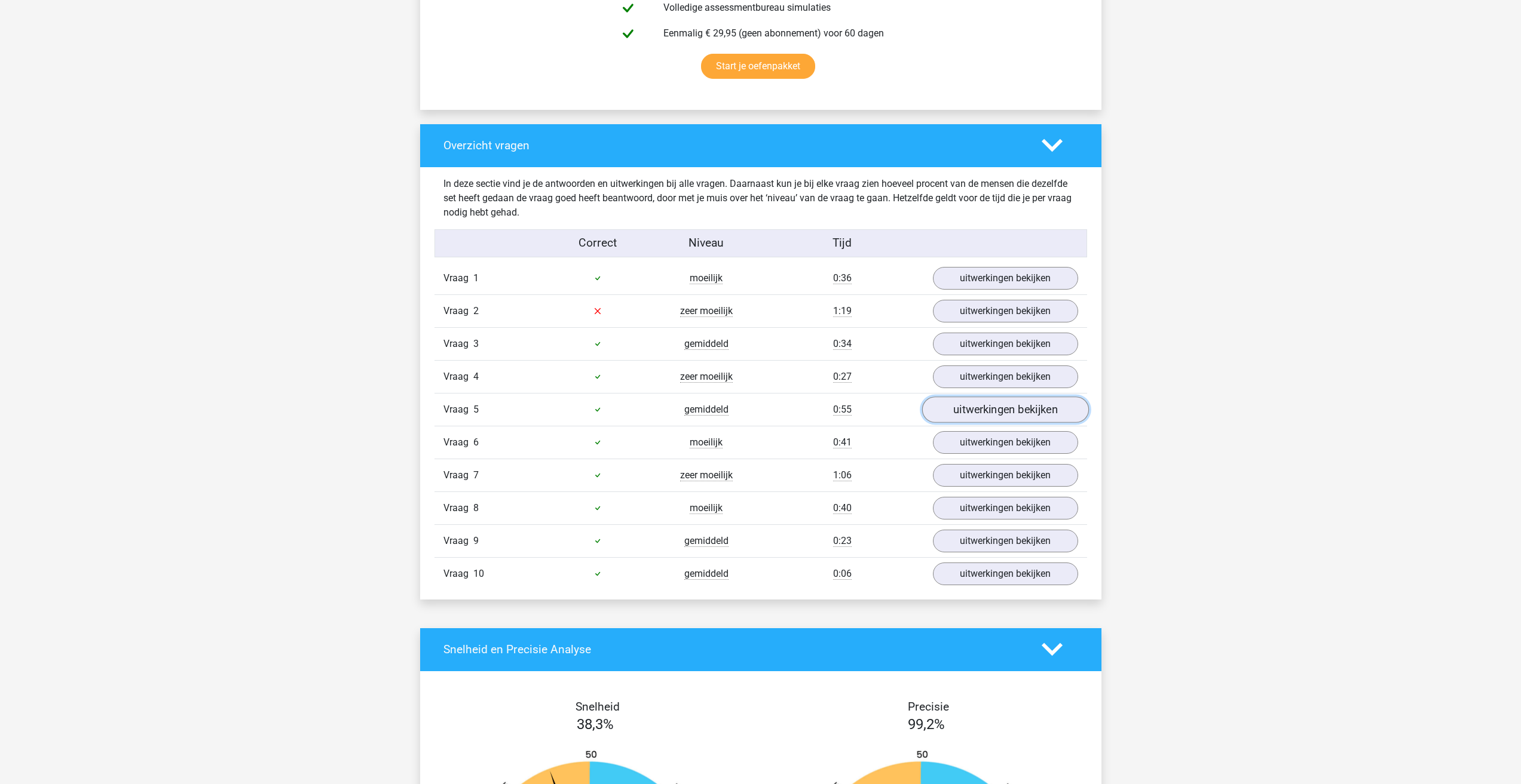
click at [970, 397] on link "uitwerkingen bekijken" at bounding box center [1005, 410] width 166 height 26
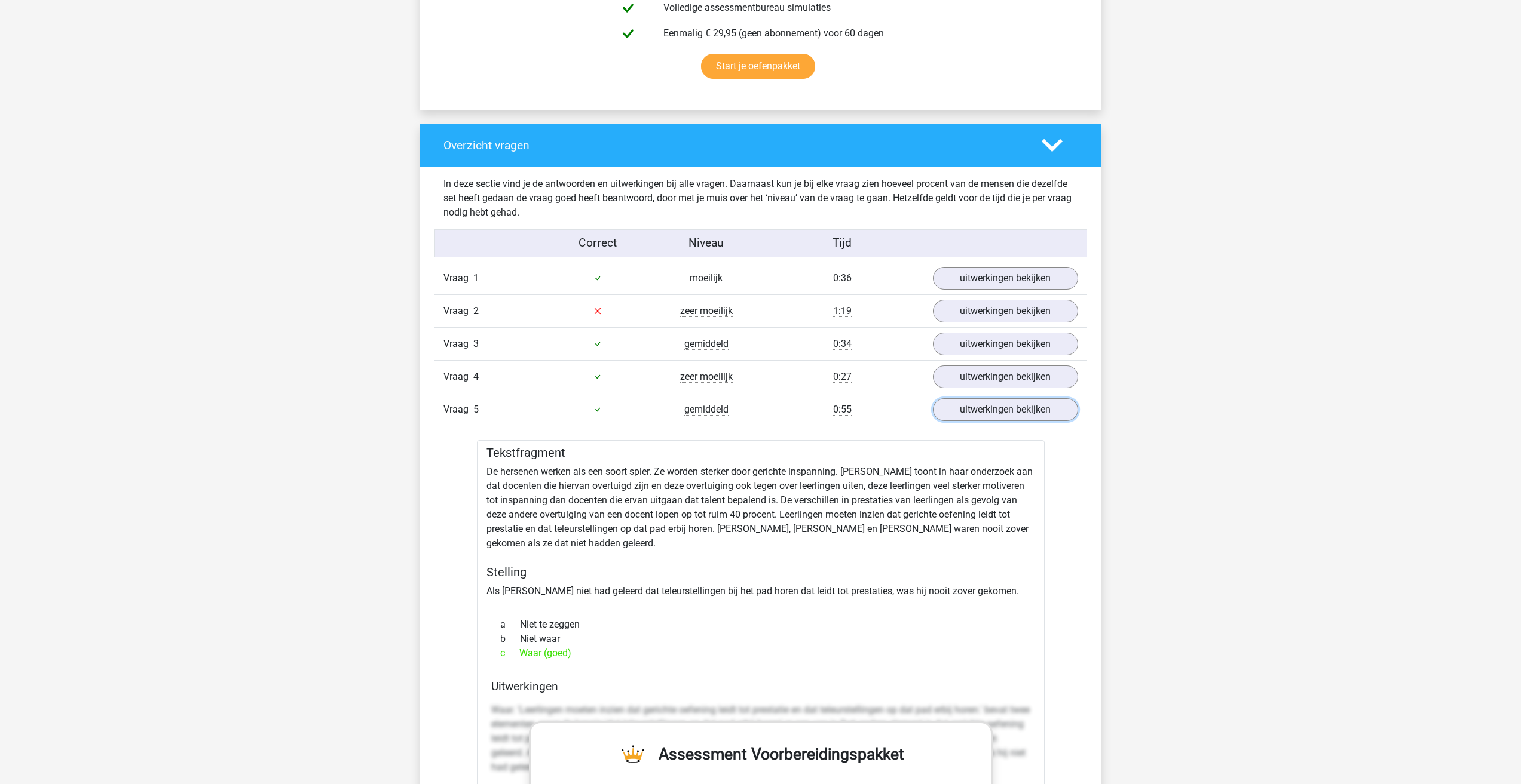
scroll to position [836, 0]
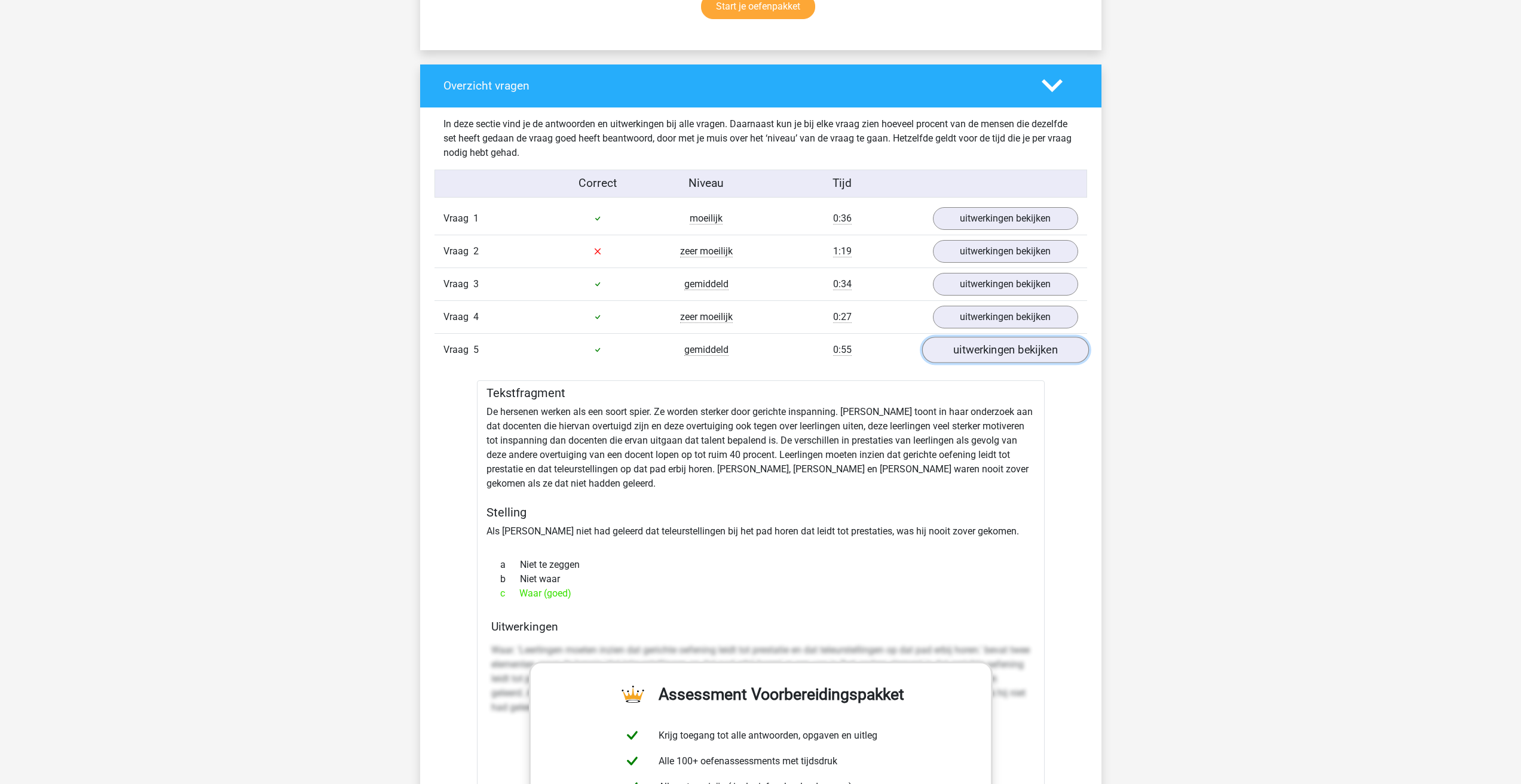
click at [998, 337] on link "uitwerkingen bekijken" at bounding box center [1005, 350] width 166 height 26
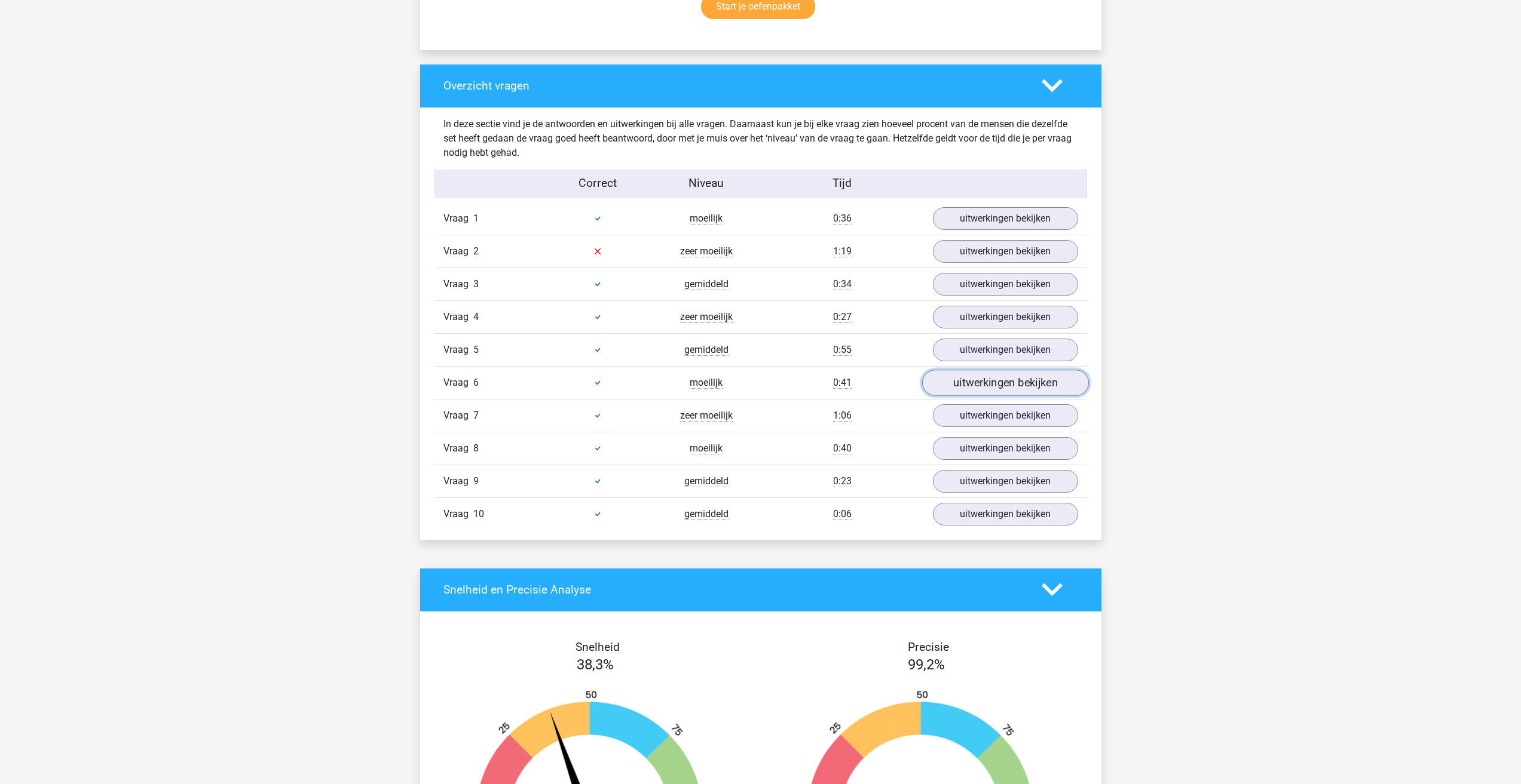
click at [984, 370] on link "uitwerkingen bekijken" at bounding box center [1005, 383] width 166 height 26
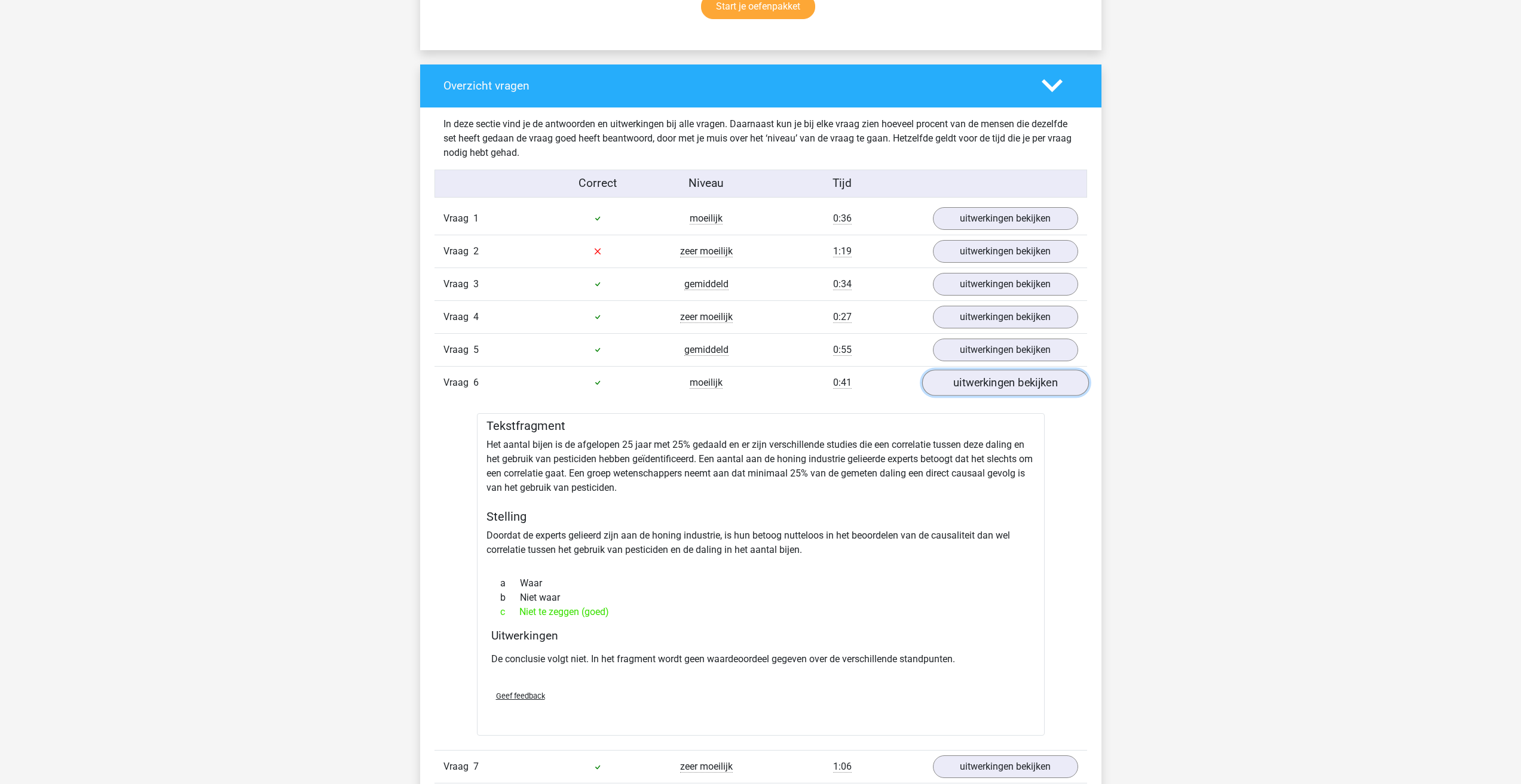
click at [977, 370] on link "uitwerkingen bekijken" at bounding box center [1005, 383] width 166 height 26
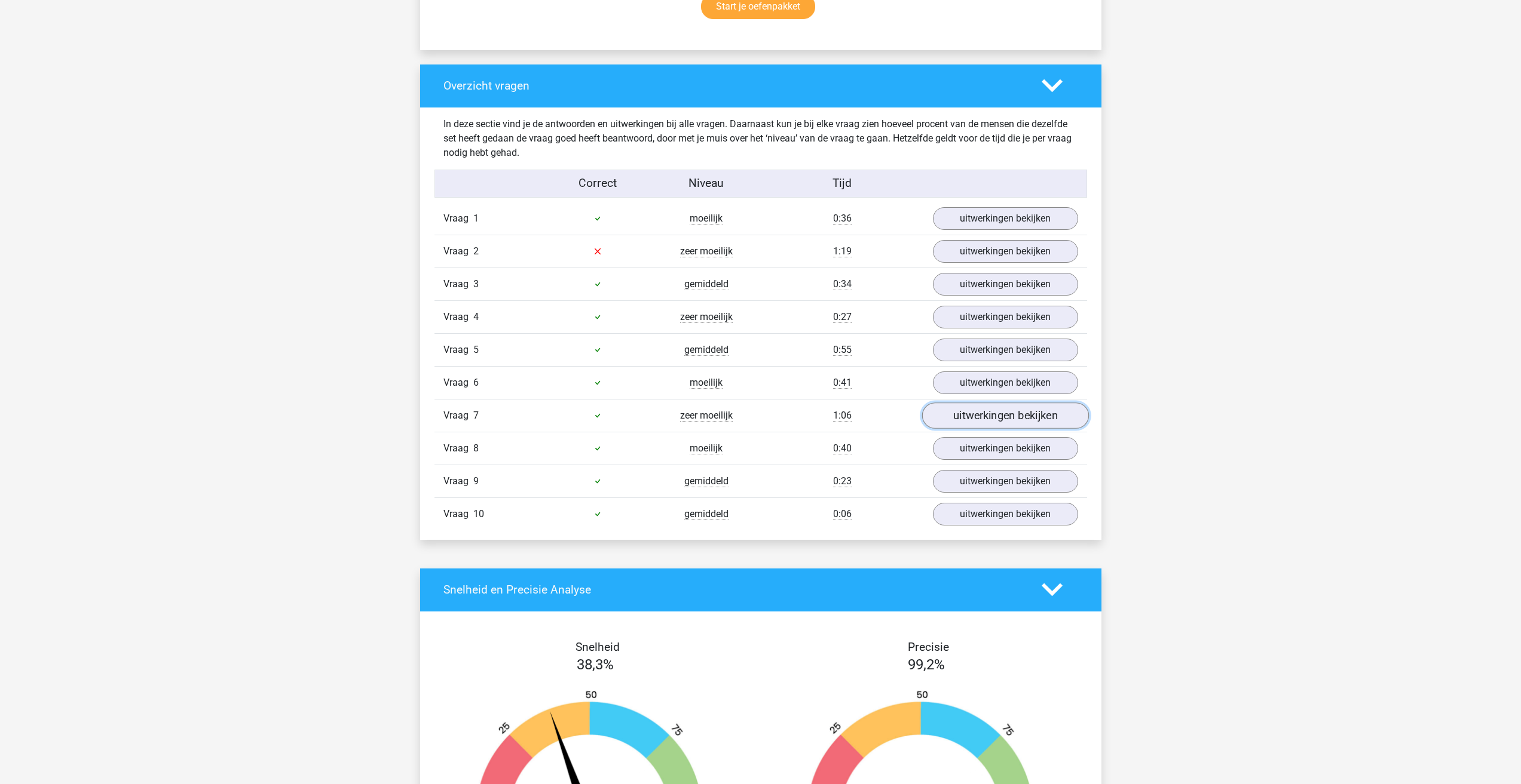
click at [965, 403] on link "uitwerkingen bekijken" at bounding box center [1005, 416] width 166 height 26
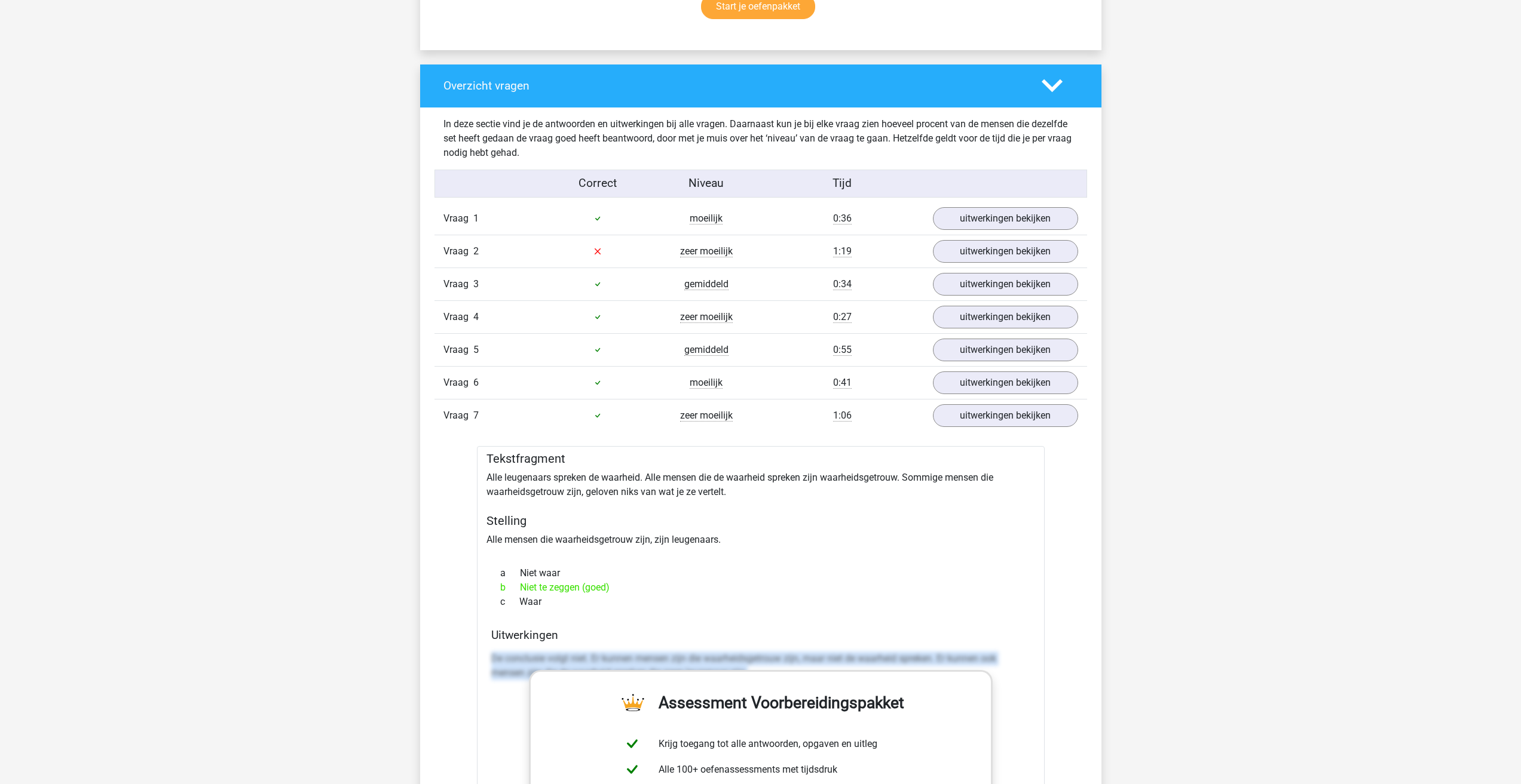
drag, startPoint x: 505, startPoint y: 392, endPoint x: 816, endPoint y: 427, distance: 313.0
copy p "De conclusie volgt niet. Er kunnen mensen zijn die waarheidsgetrouw zijn, maar …"
click at [974, 399] on div "Vraag 7 zeer moeilijk 1:06 uitwerkingen bekijken" at bounding box center [761, 415] width 653 height 33
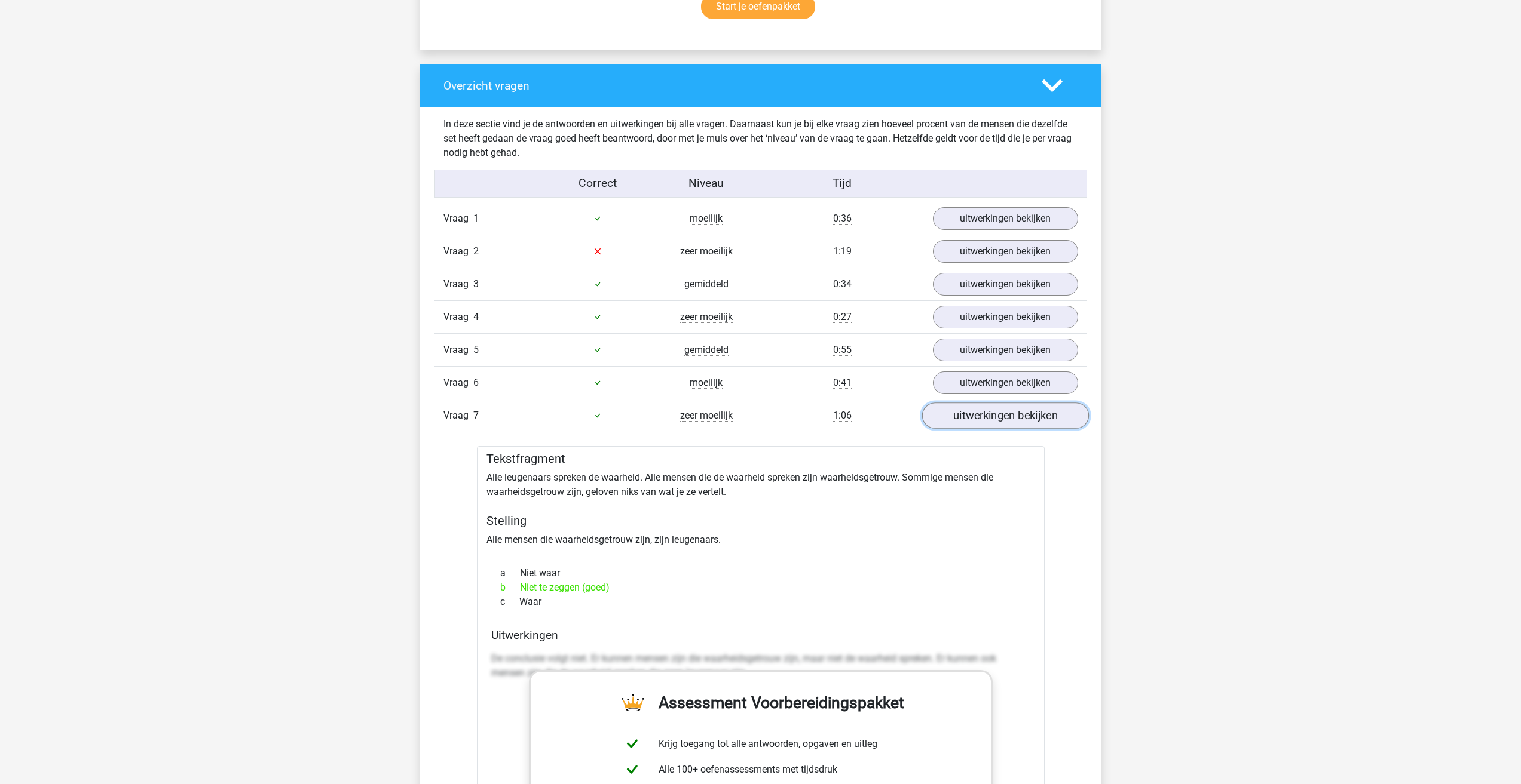
click at [974, 403] on link "uitwerkingen bekijken" at bounding box center [1005, 416] width 166 height 26
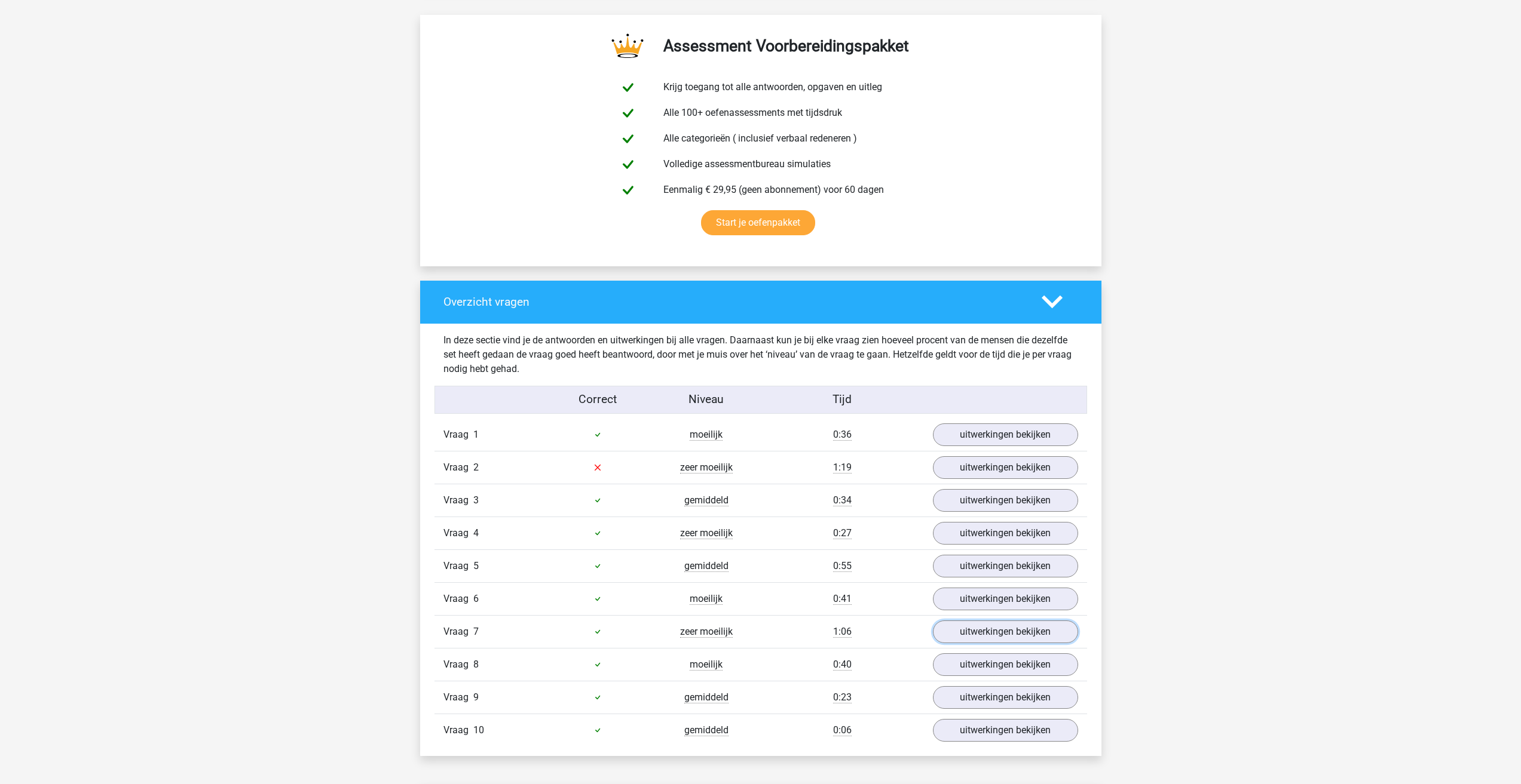
scroll to position [597, 0]
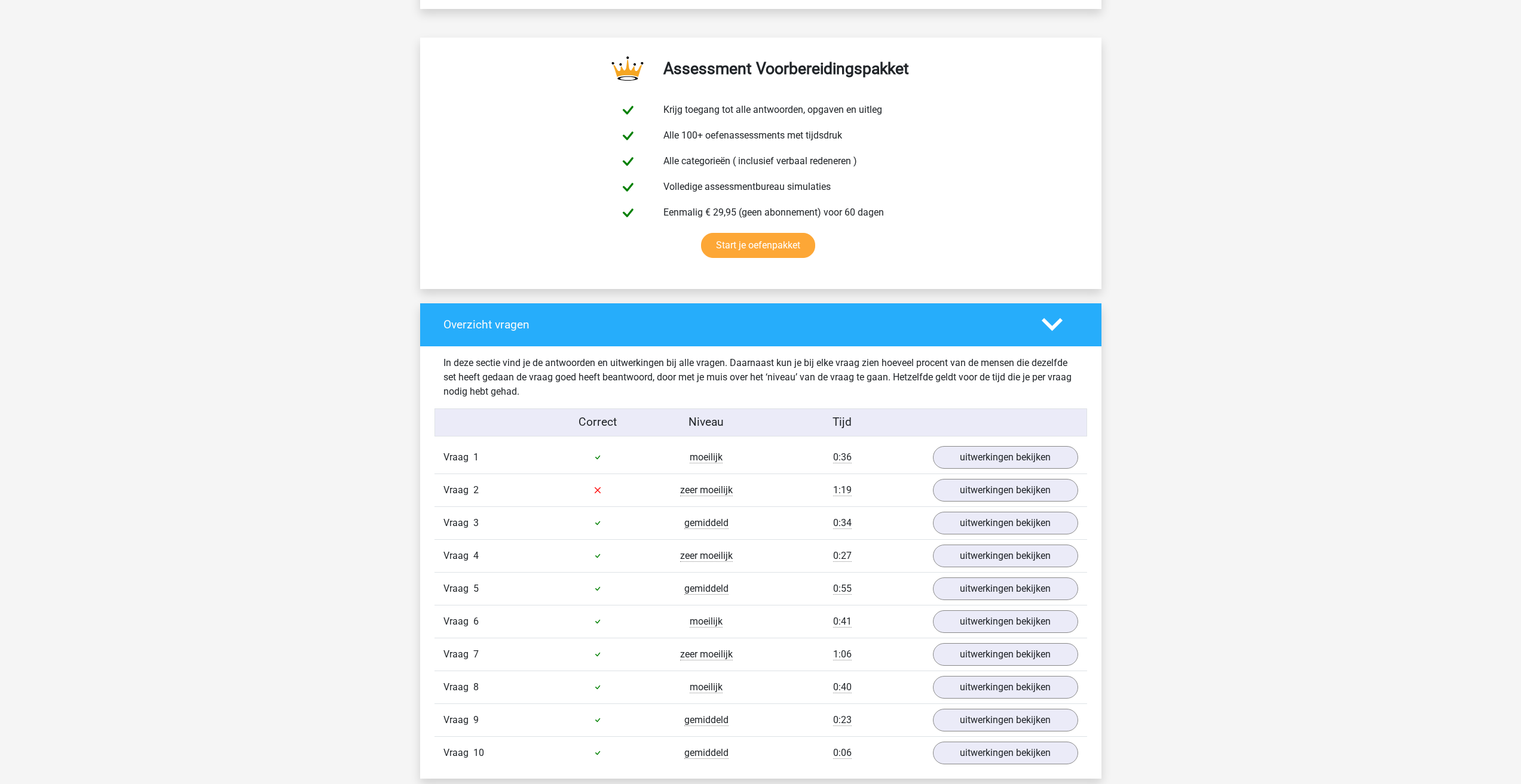
click at [1053, 314] on icon at bounding box center [1052, 324] width 21 height 21
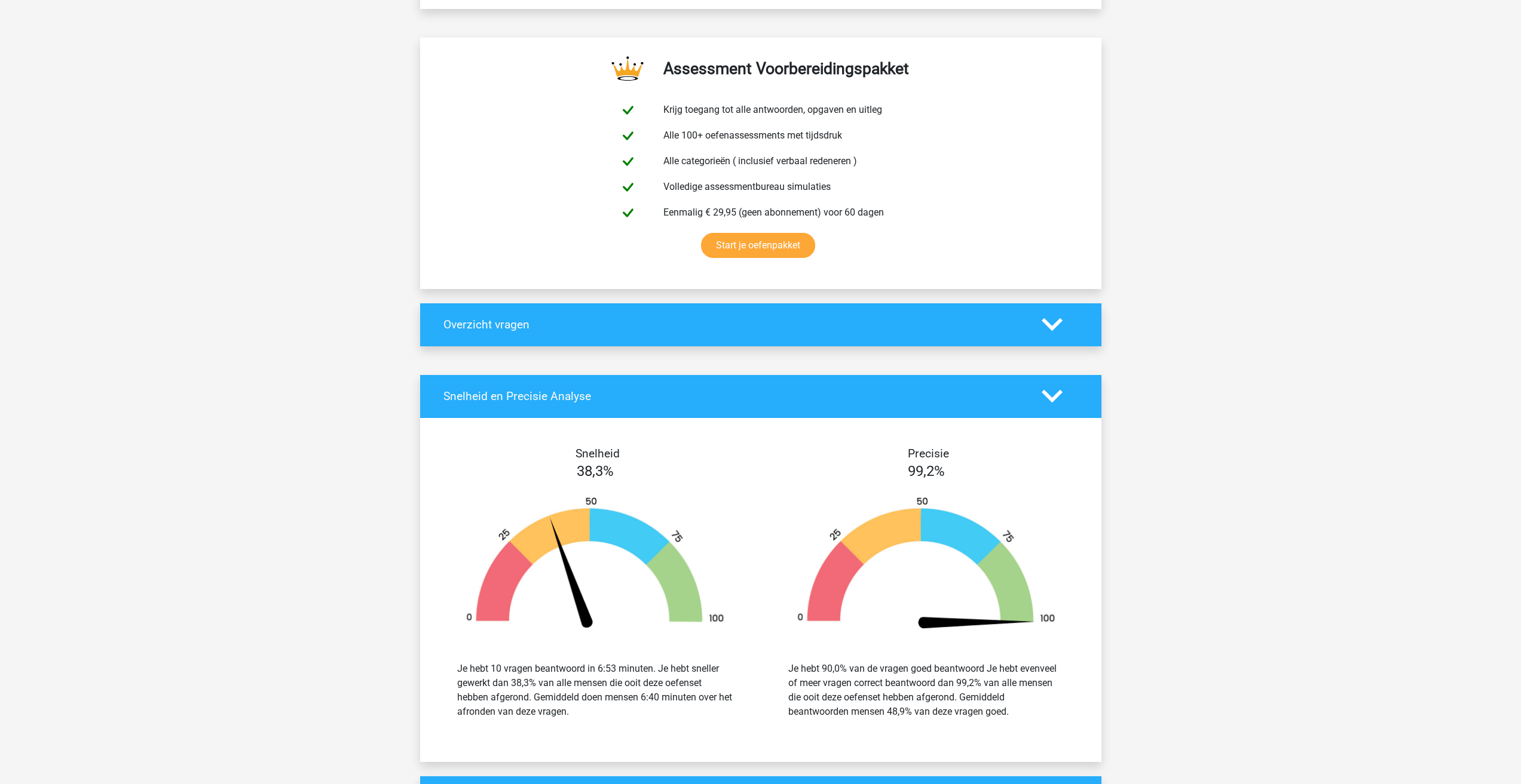
click at [1050, 376] on div "Snelheid en Precisie Analyse" at bounding box center [760, 397] width 682 height 43
click at [1035, 386] on div at bounding box center [1060, 396] width 54 height 21
click at [1046, 391] on polygon at bounding box center [1052, 397] width 21 height 13
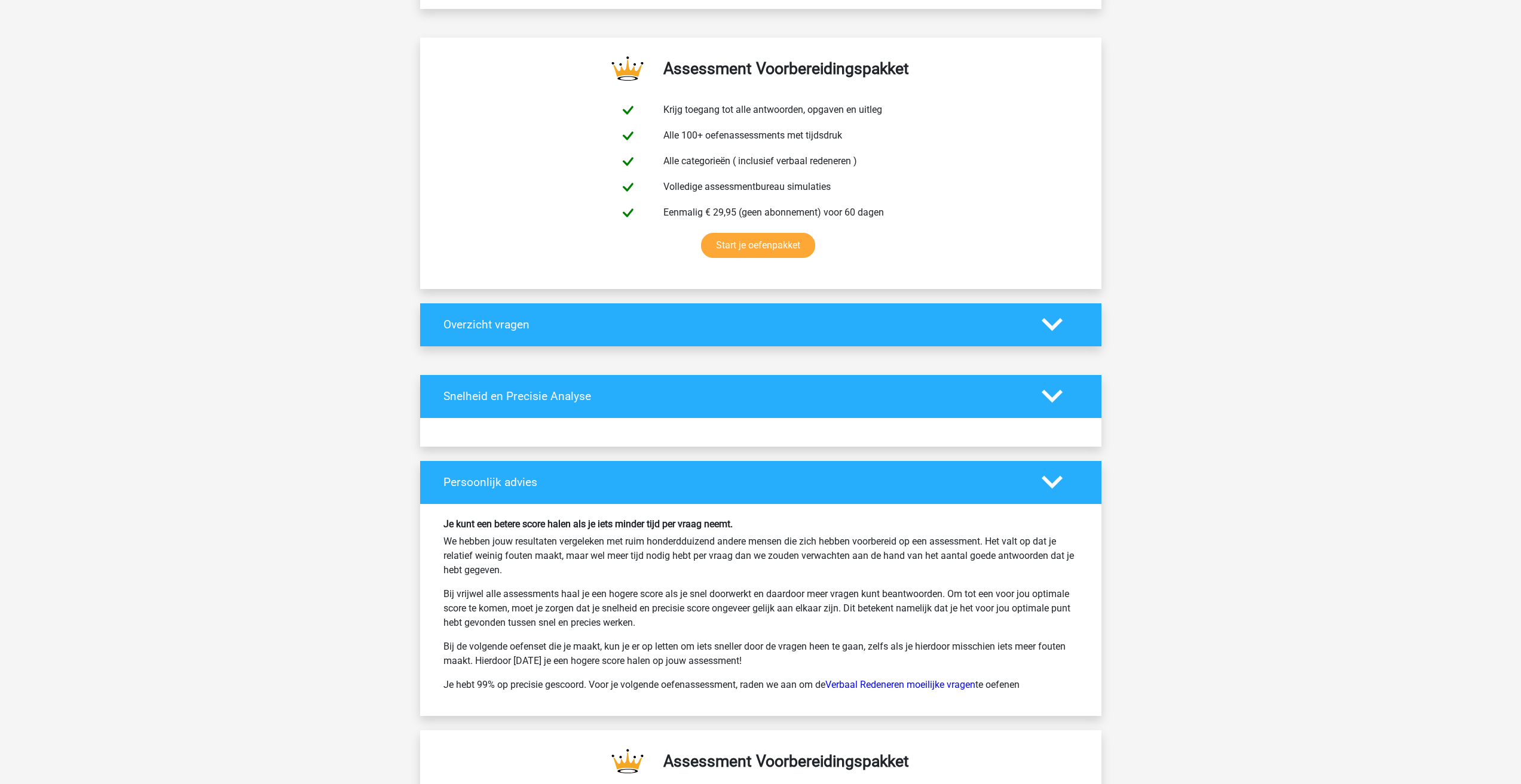
scroll to position [564, 0]
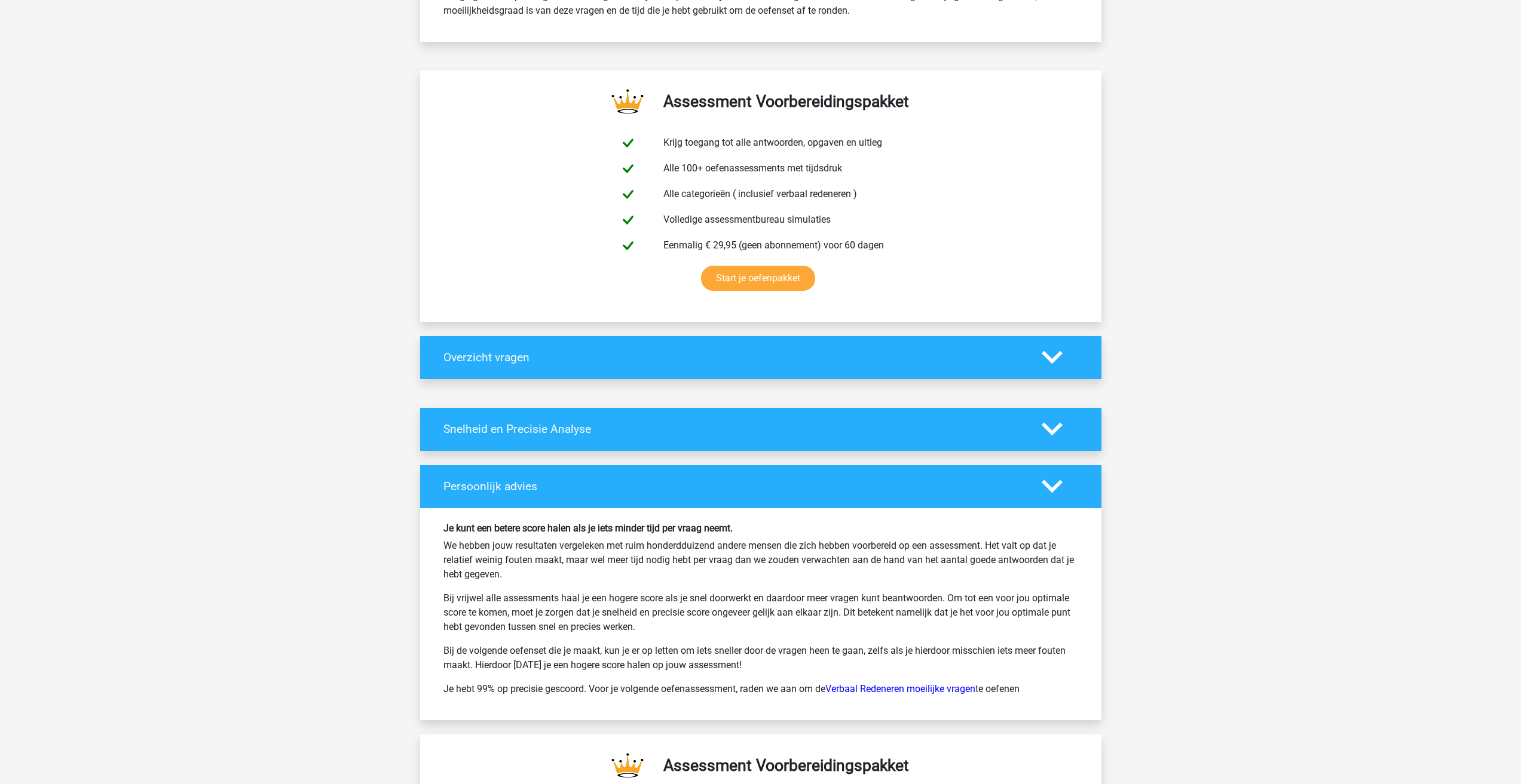
click at [1055, 423] on polygon at bounding box center [1052, 430] width 21 height 13
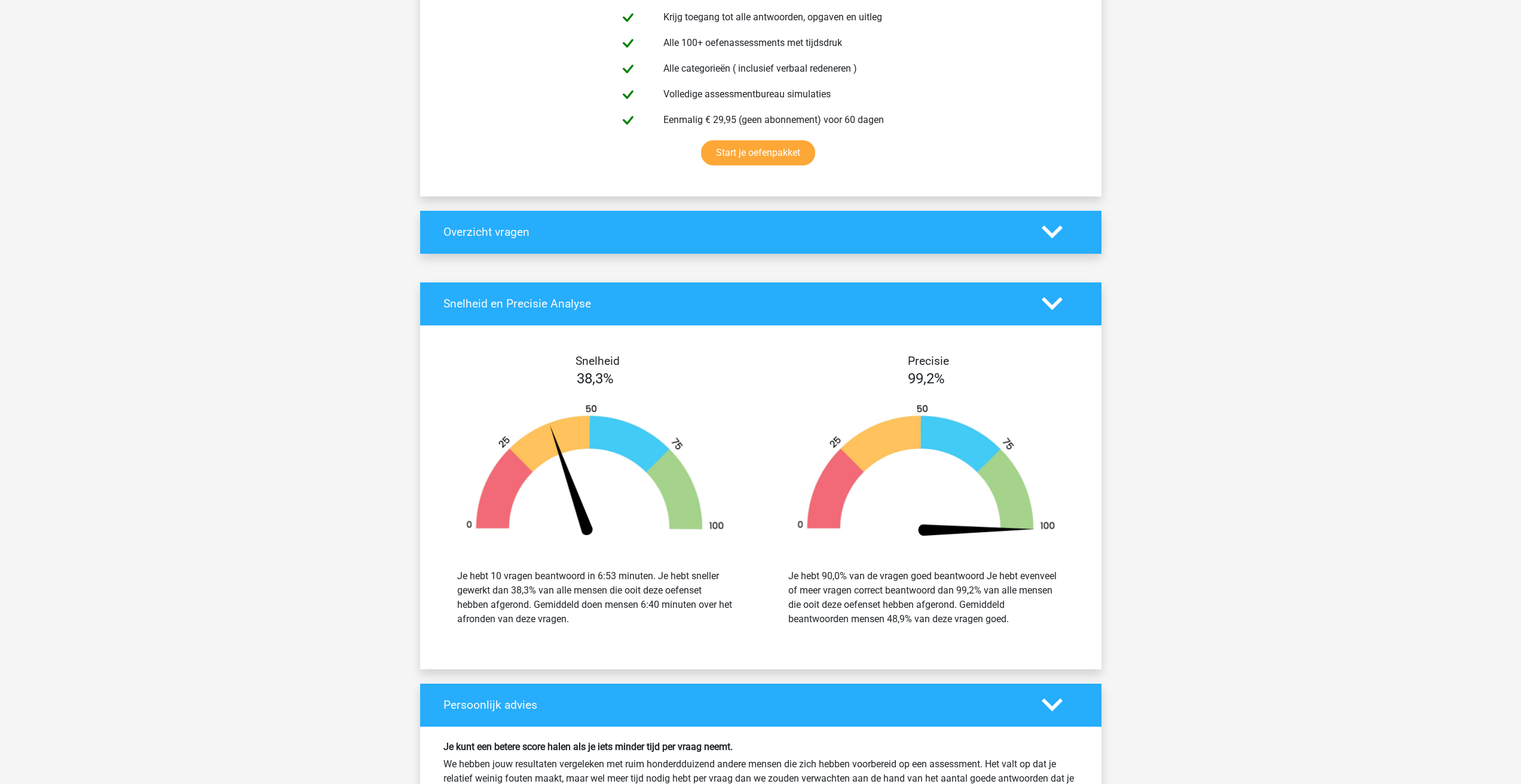
scroll to position [717, 0]
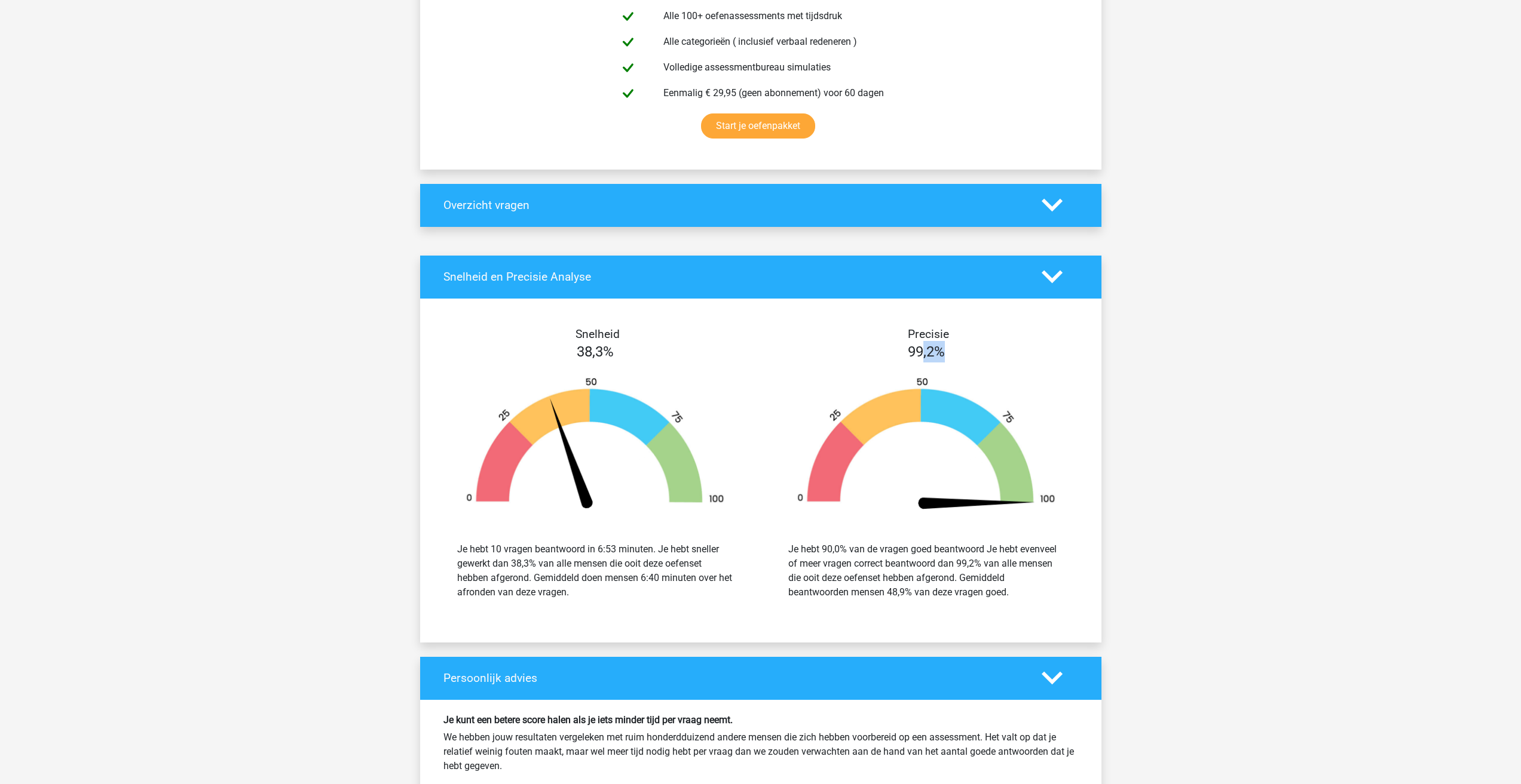
drag, startPoint x: 924, startPoint y: 89, endPoint x: 946, endPoint y: 91, distance: 22.1
click at [946, 341] on div "99,2%" at bounding box center [926, 351] width 331 height 21
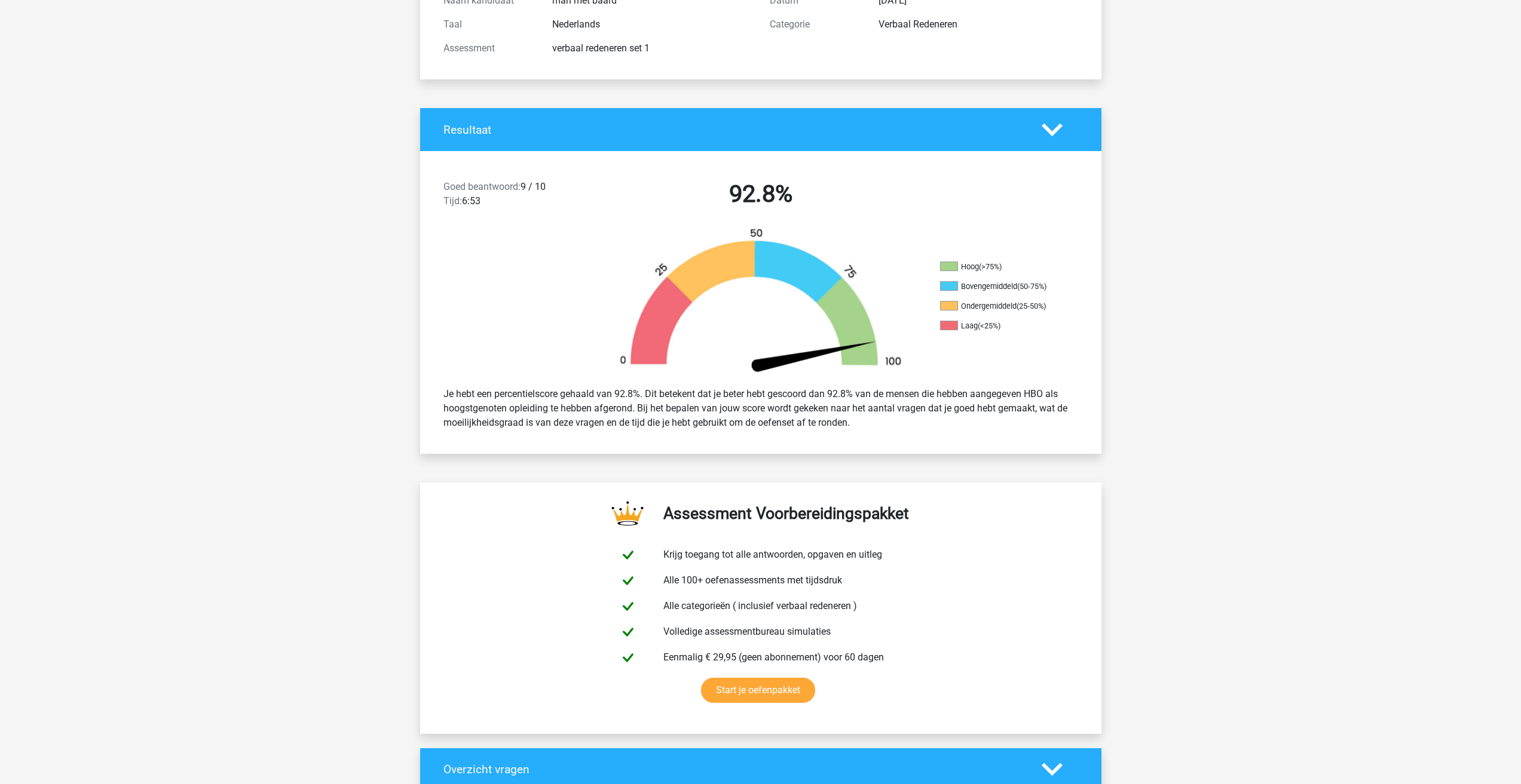
scroll to position [120, 0]
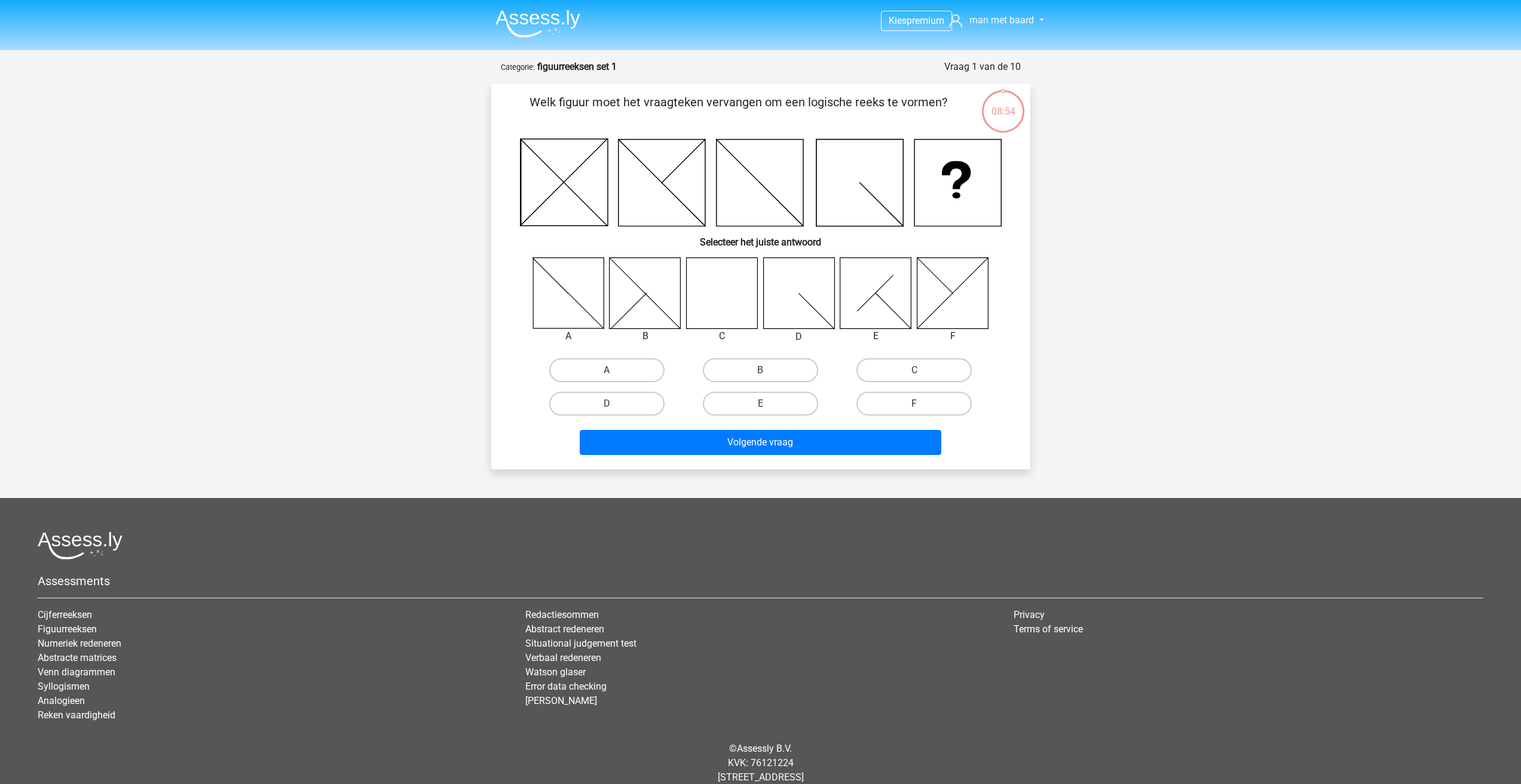
click at [734, 306] on icon at bounding box center [722, 293] width 71 height 71
click at [893, 365] on label "C" at bounding box center [913, 371] width 115 height 24
click at [914, 370] on input "C" at bounding box center [918, 374] width 7 height 7
radio input "true"
click at [802, 451] on button "Volgende vraag" at bounding box center [760, 442] width 362 height 25
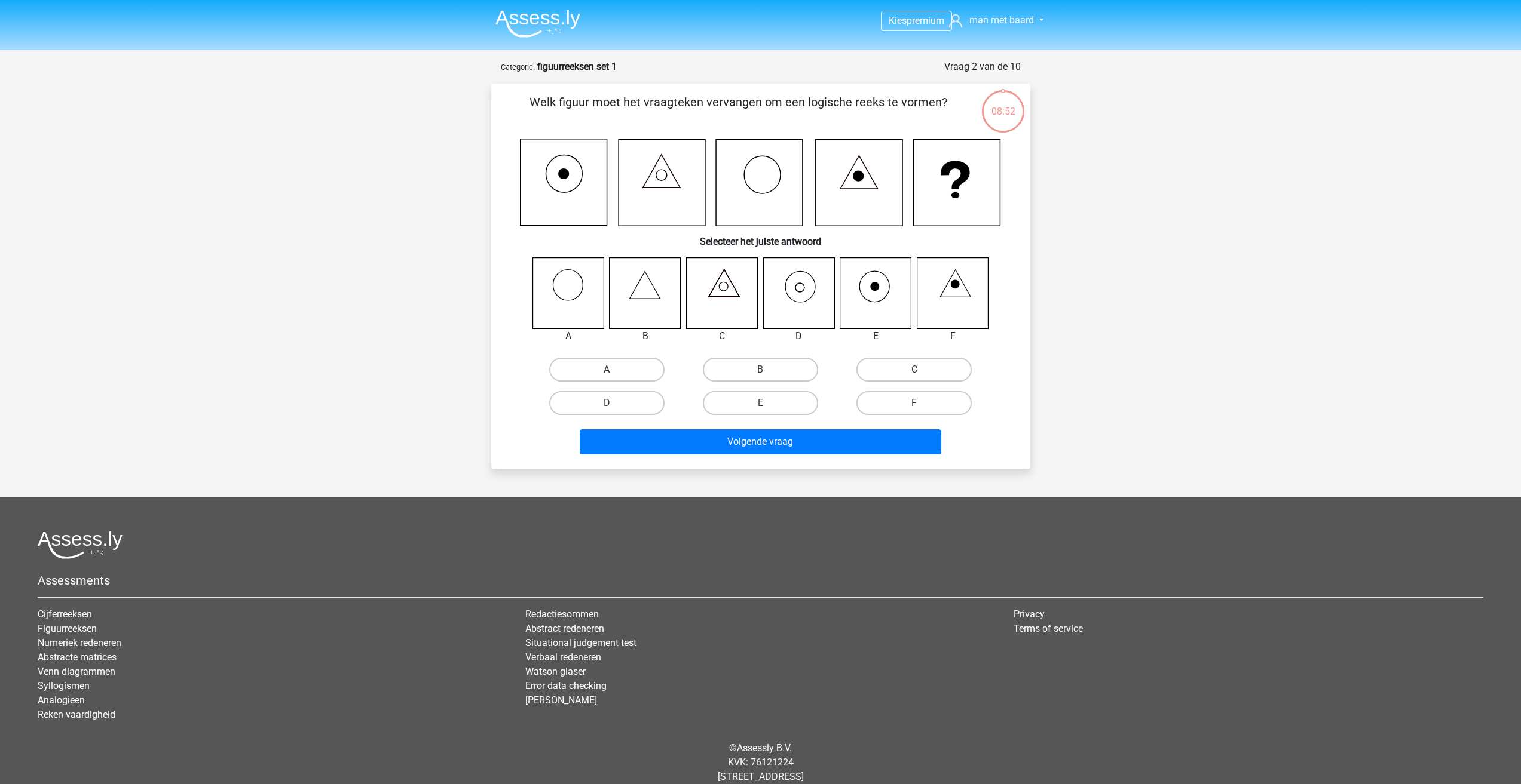
scroll to position [29, 0]
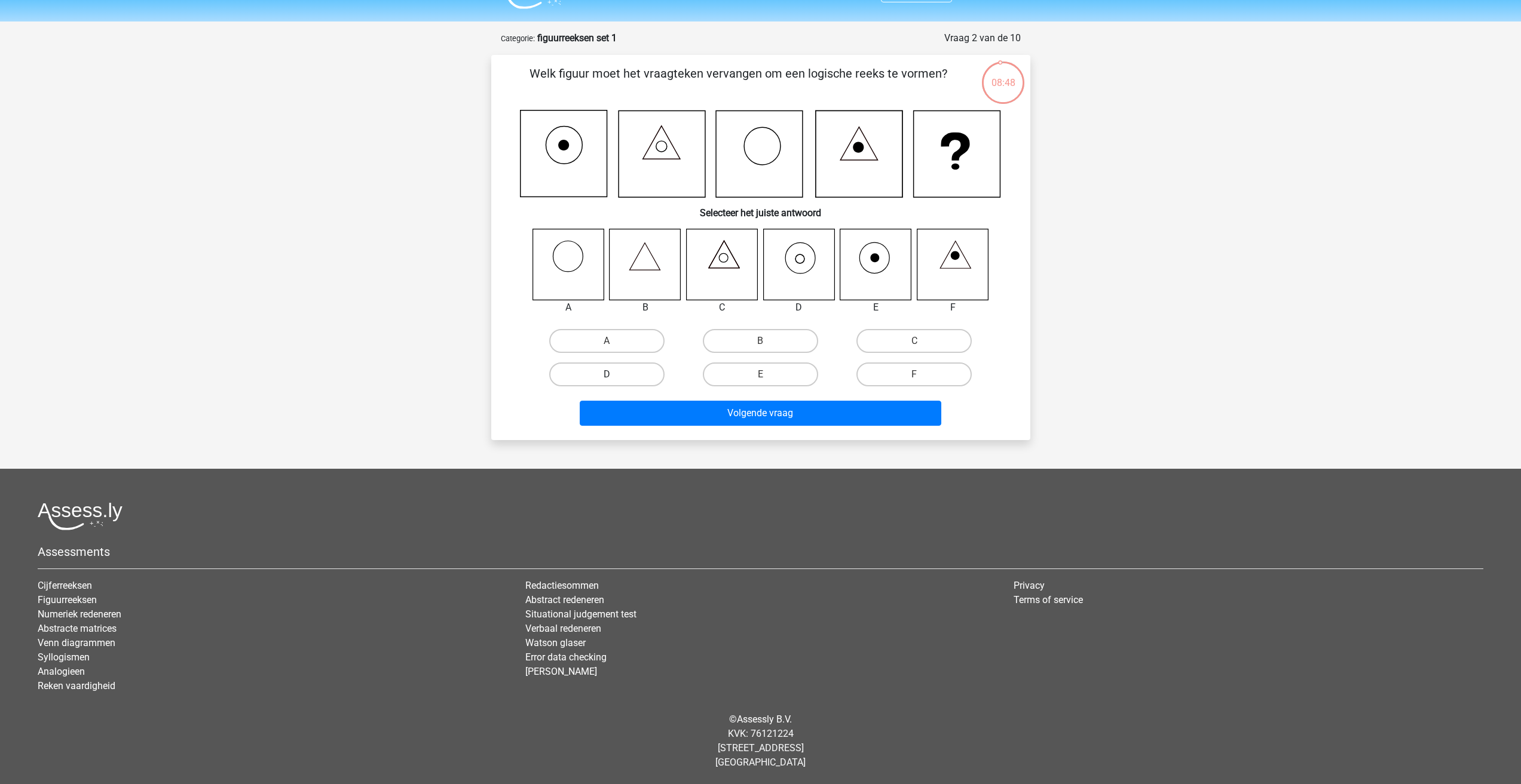
click at [626, 378] on label "D" at bounding box center [607, 375] width 115 height 24
click at [614, 378] on input "D" at bounding box center [610, 378] width 7 height 7
radio input "true"
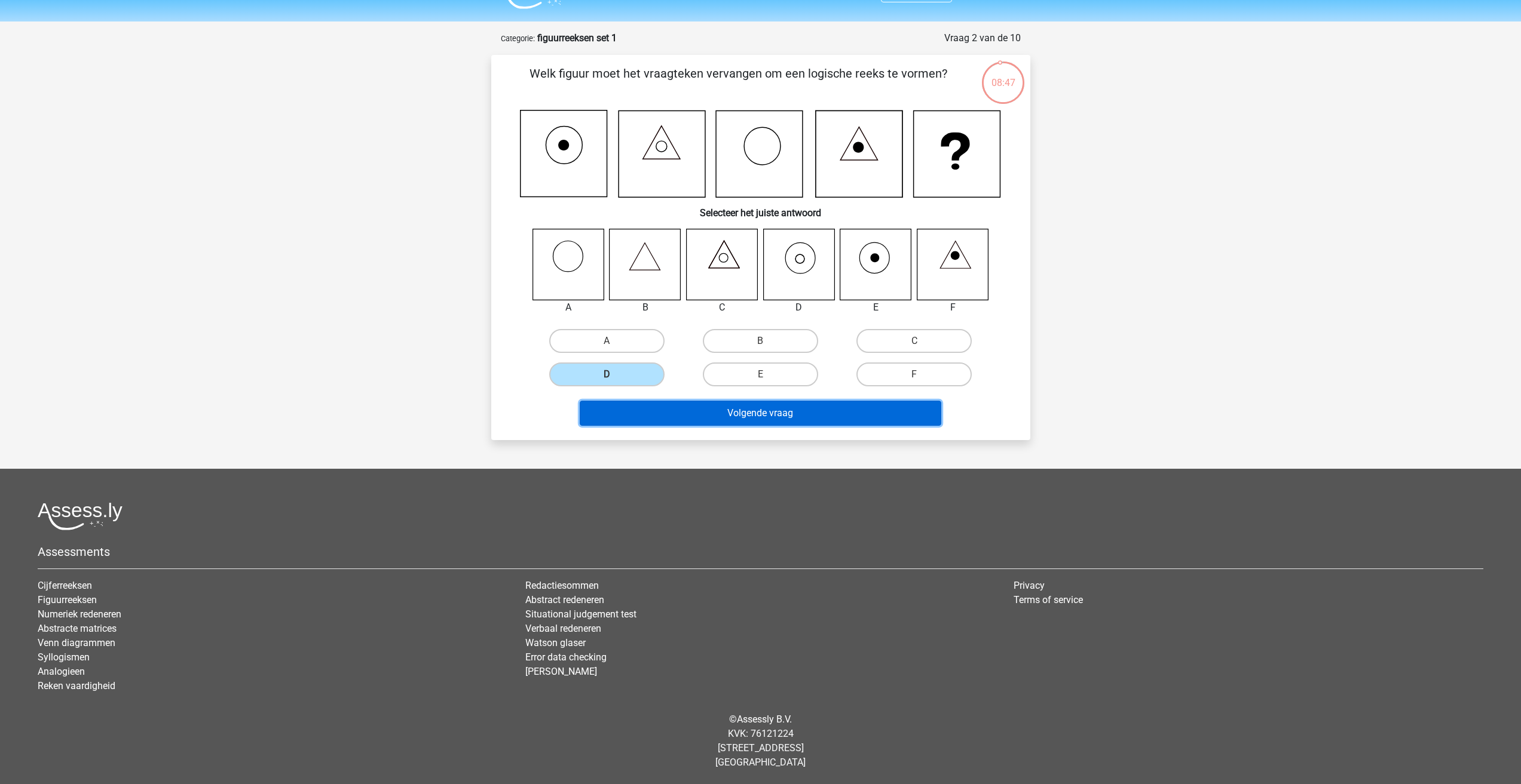
click at [745, 410] on button "Volgende vraag" at bounding box center [760, 413] width 362 height 25
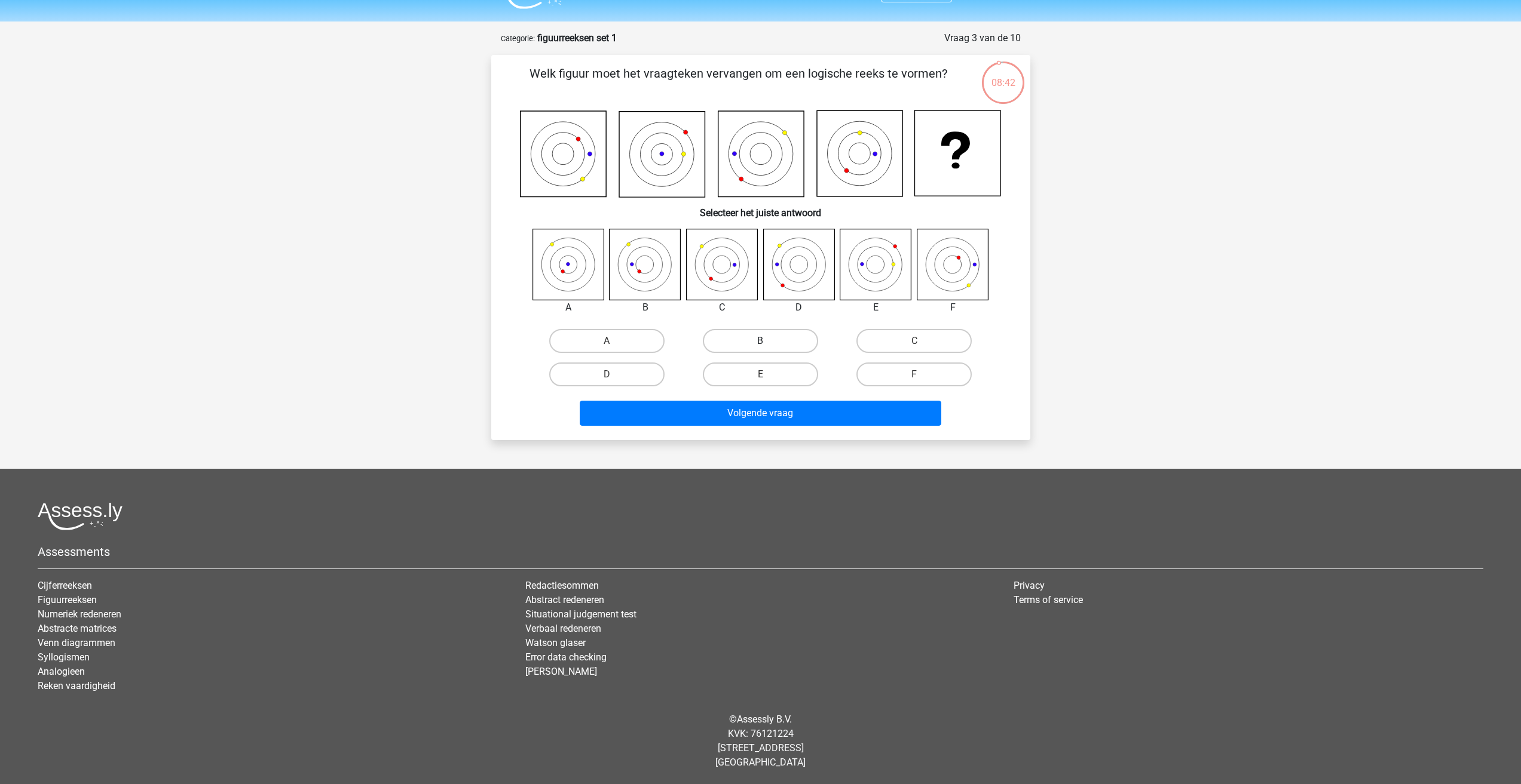
click at [771, 340] on label "B" at bounding box center [760, 341] width 115 height 24
click at [768, 341] on input "B" at bounding box center [764, 345] width 7 height 7
radio input "true"
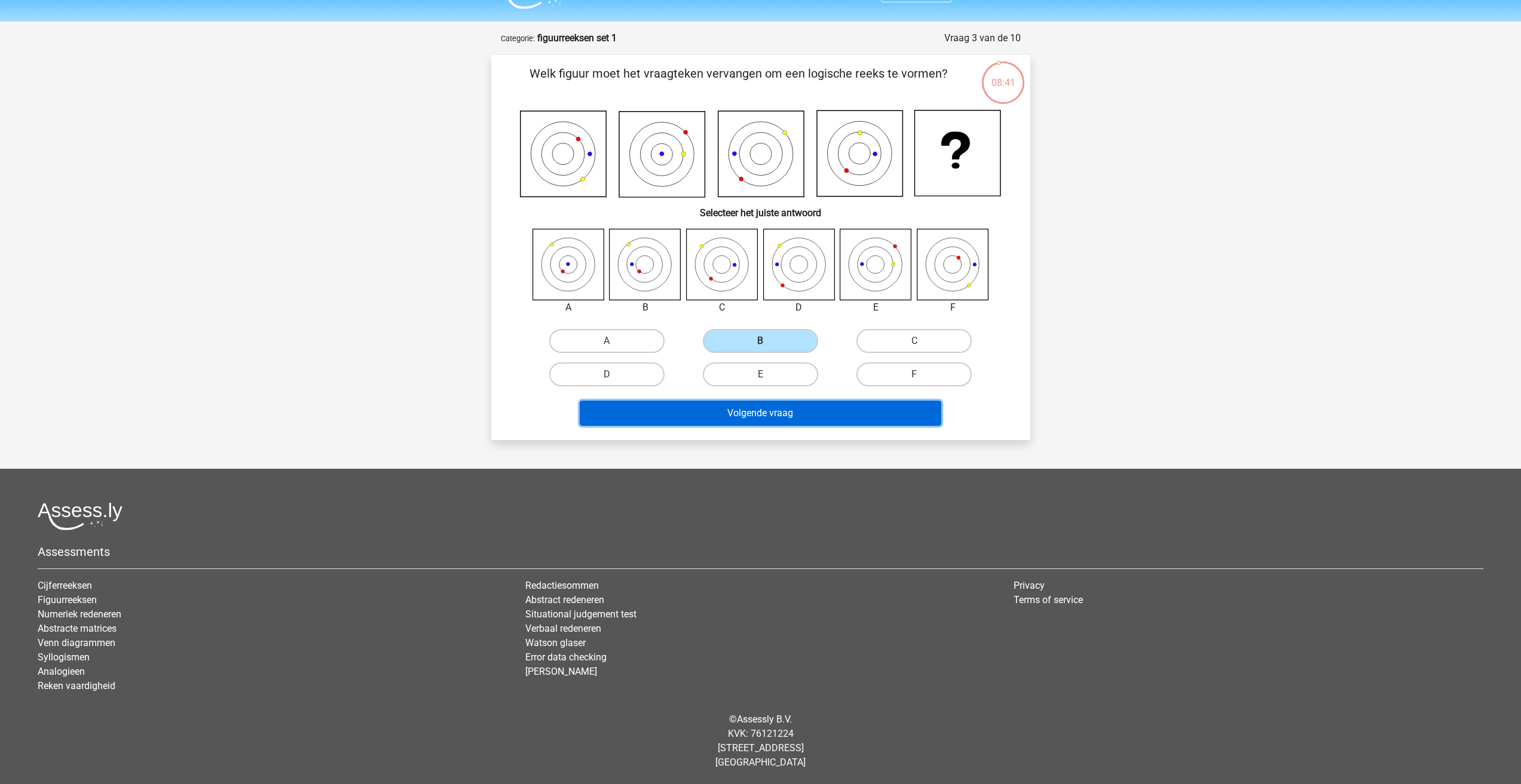
click at [704, 414] on button "Volgende vraag" at bounding box center [760, 413] width 362 height 25
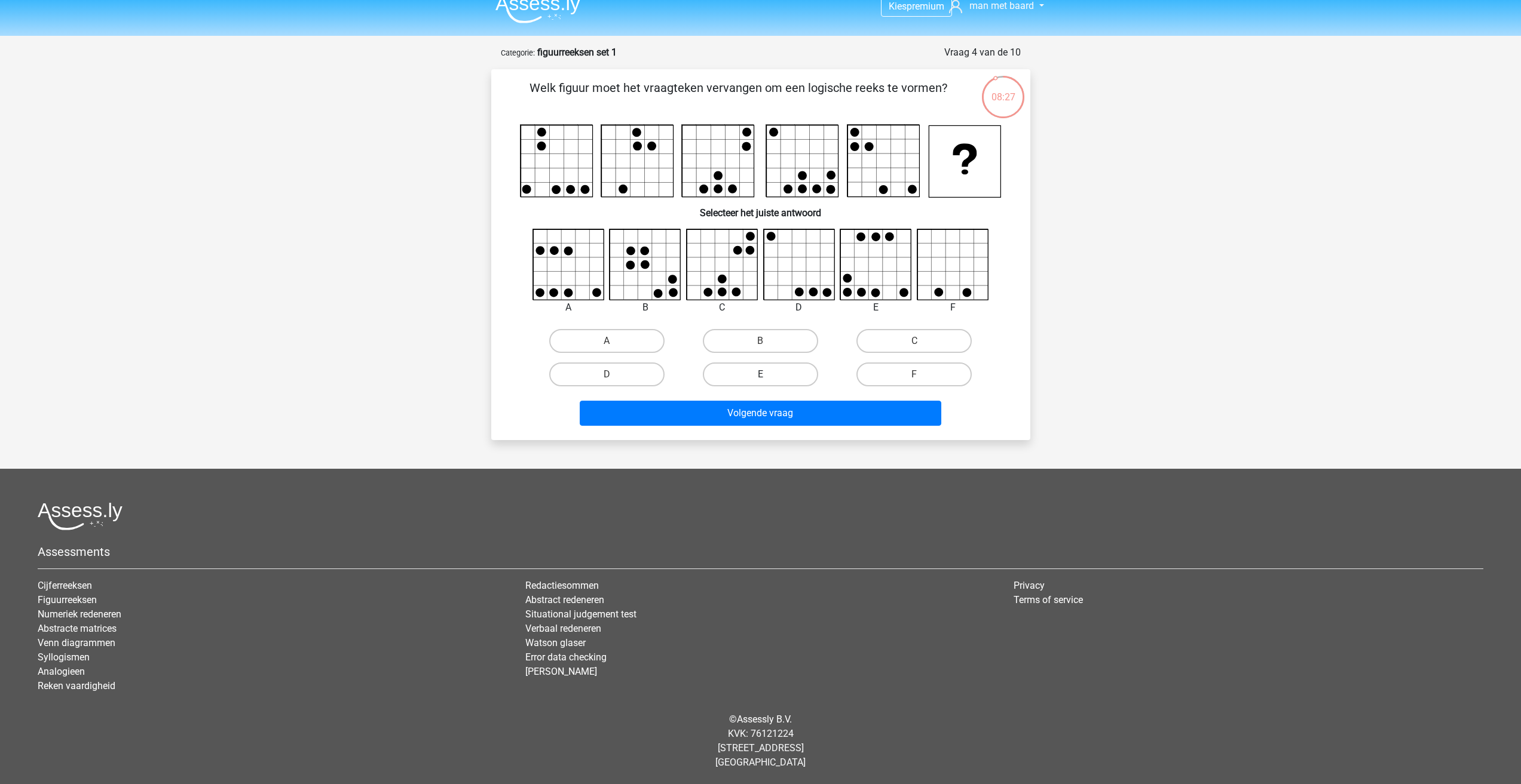
click at [741, 371] on label "E" at bounding box center [760, 375] width 115 height 24
click at [760, 375] on input "E" at bounding box center [764, 378] width 7 height 7
radio input "true"
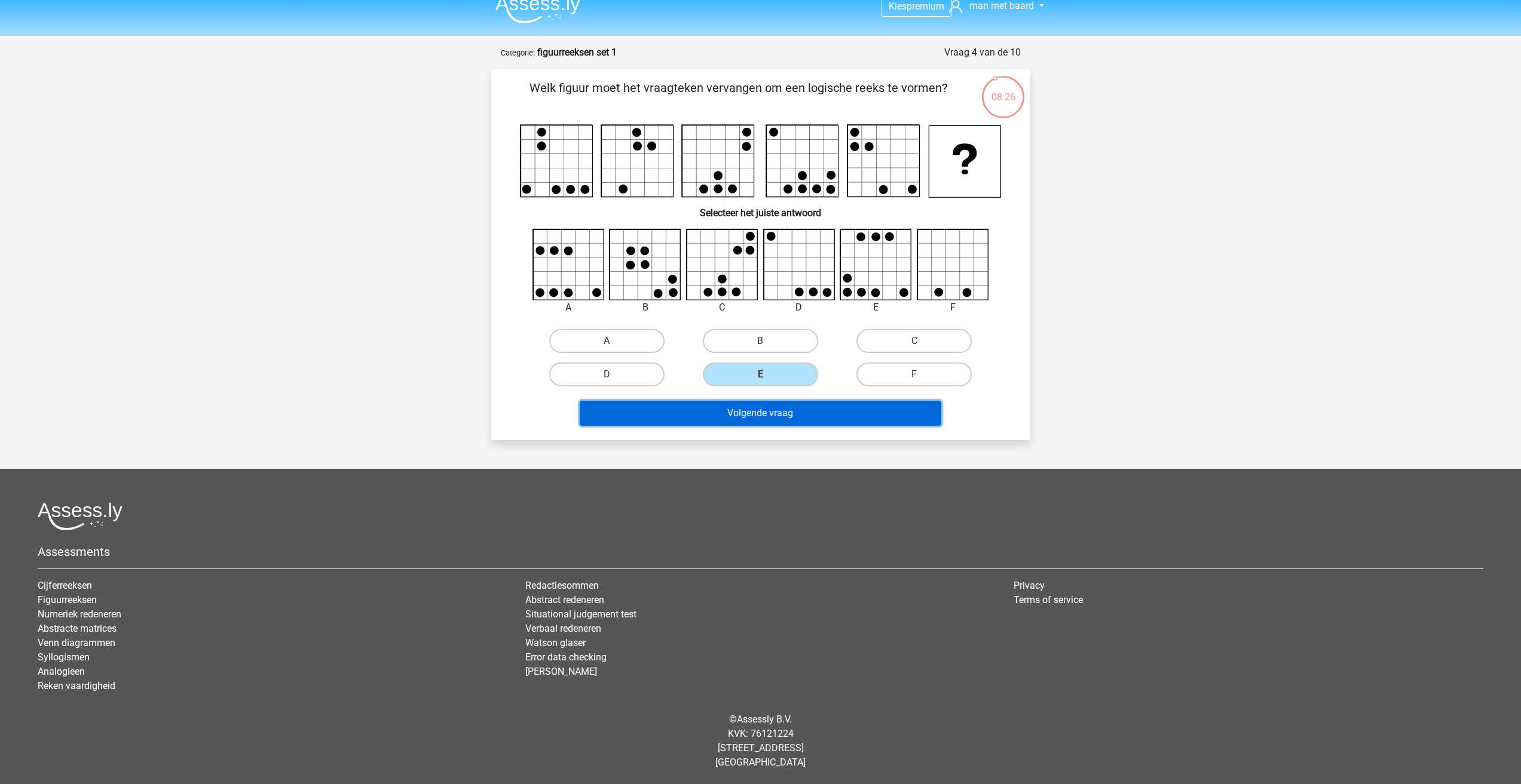
click at [758, 421] on button "Volgende vraag" at bounding box center [760, 413] width 362 height 25
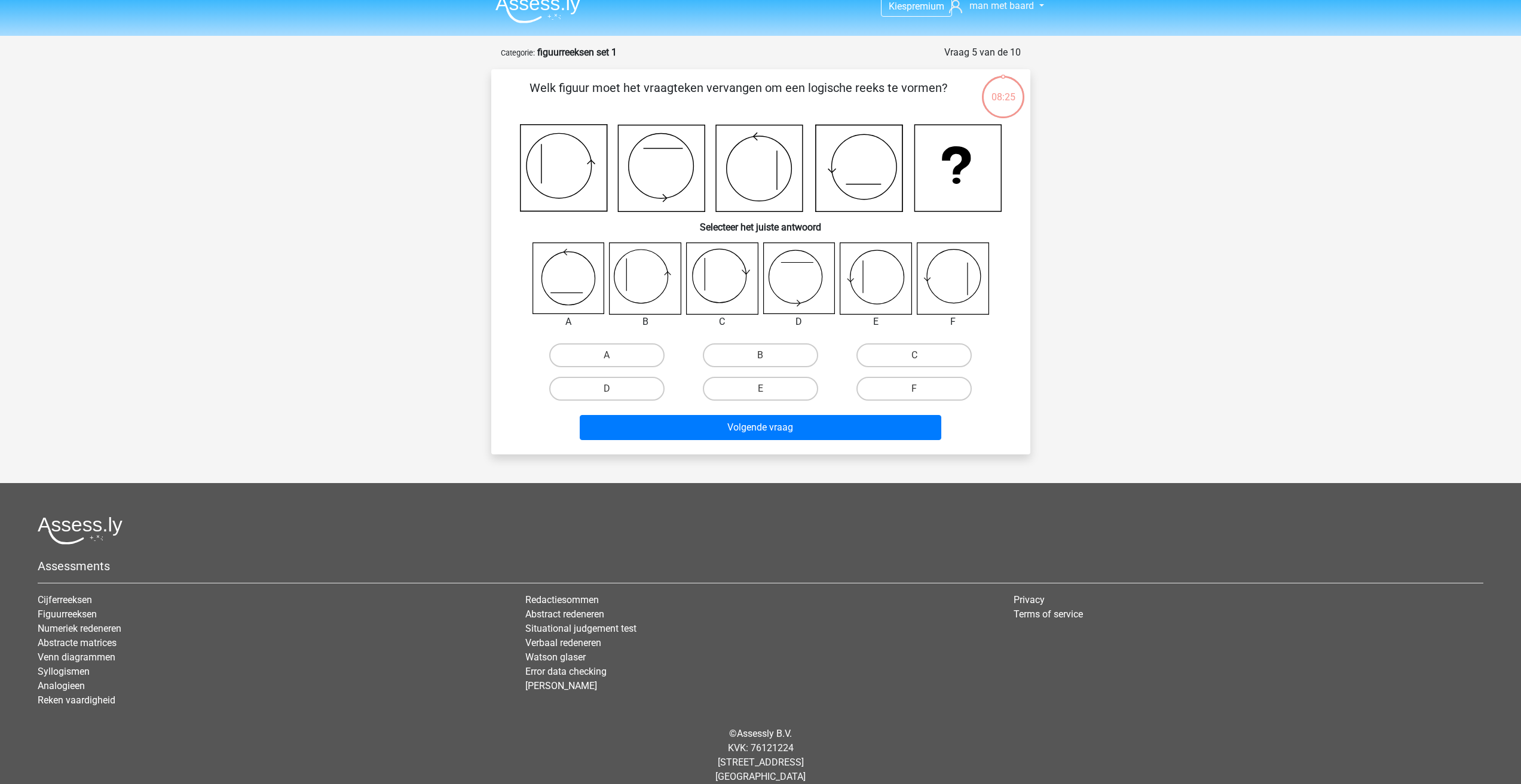
scroll to position [29, 0]
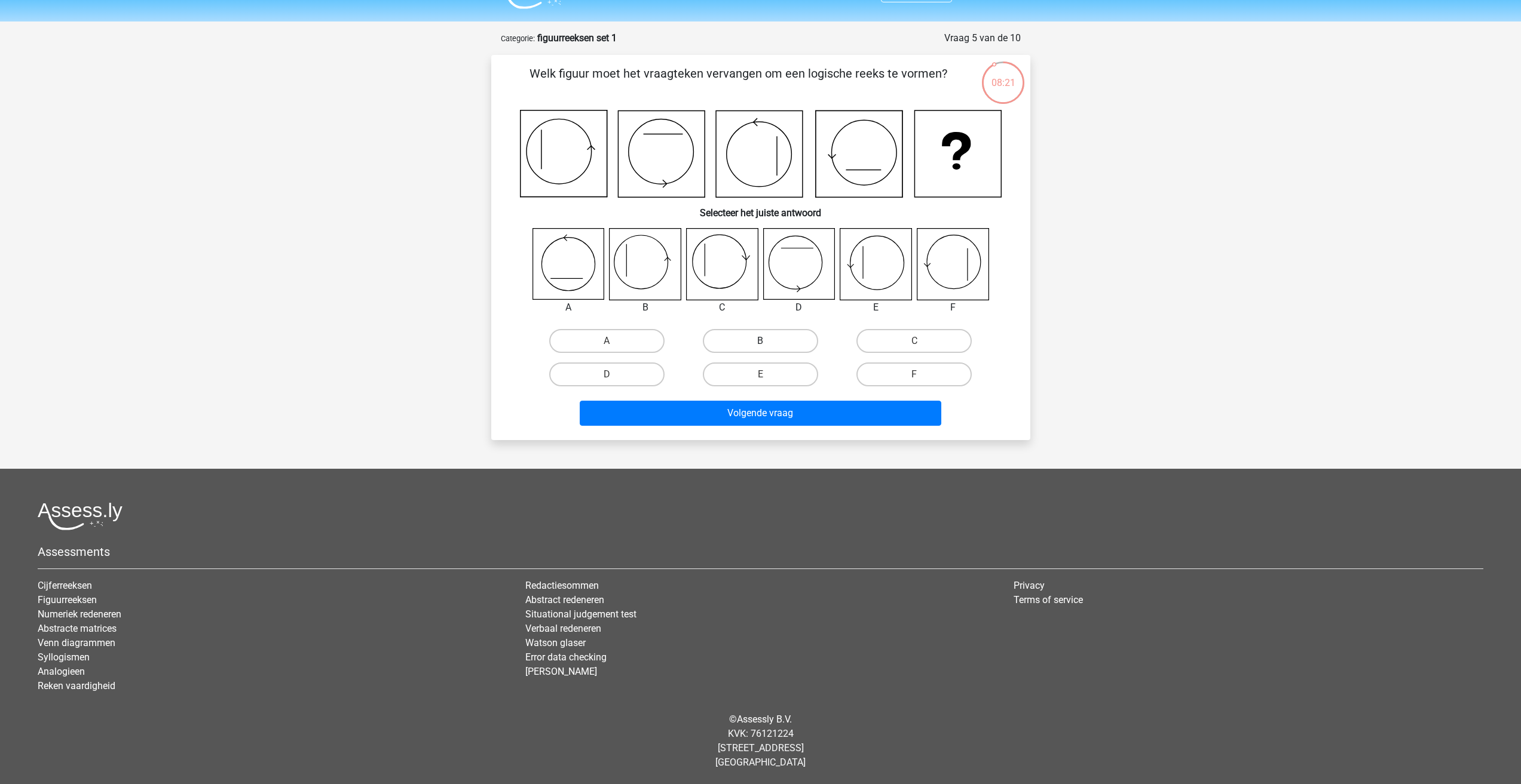
click at [758, 333] on label "B" at bounding box center [760, 341] width 115 height 24
click at [760, 341] on input "B" at bounding box center [764, 345] width 7 height 7
radio input "true"
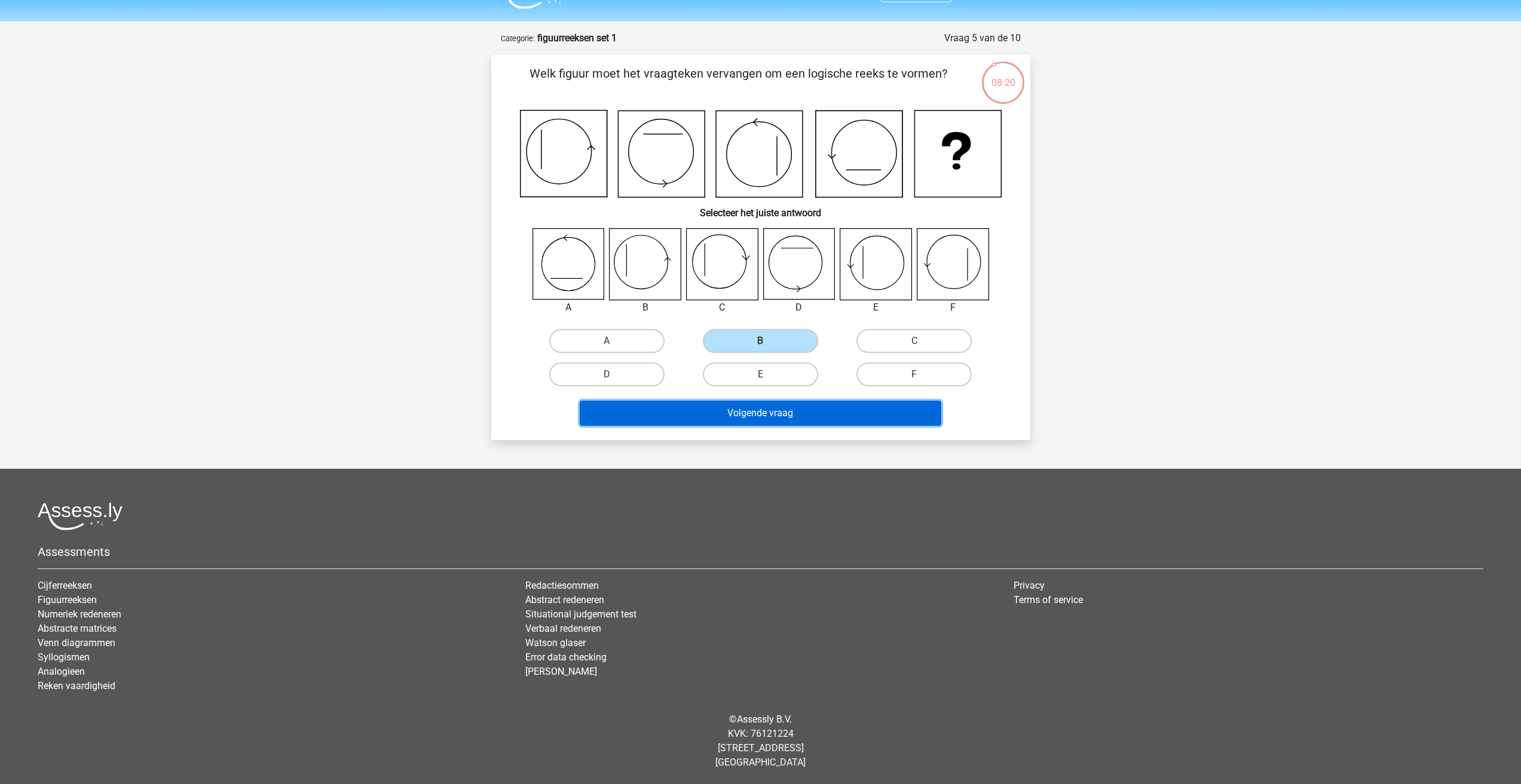
click at [776, 414] on button "Volgende vraag" at bounding box center [760, 413] width 362 height 25
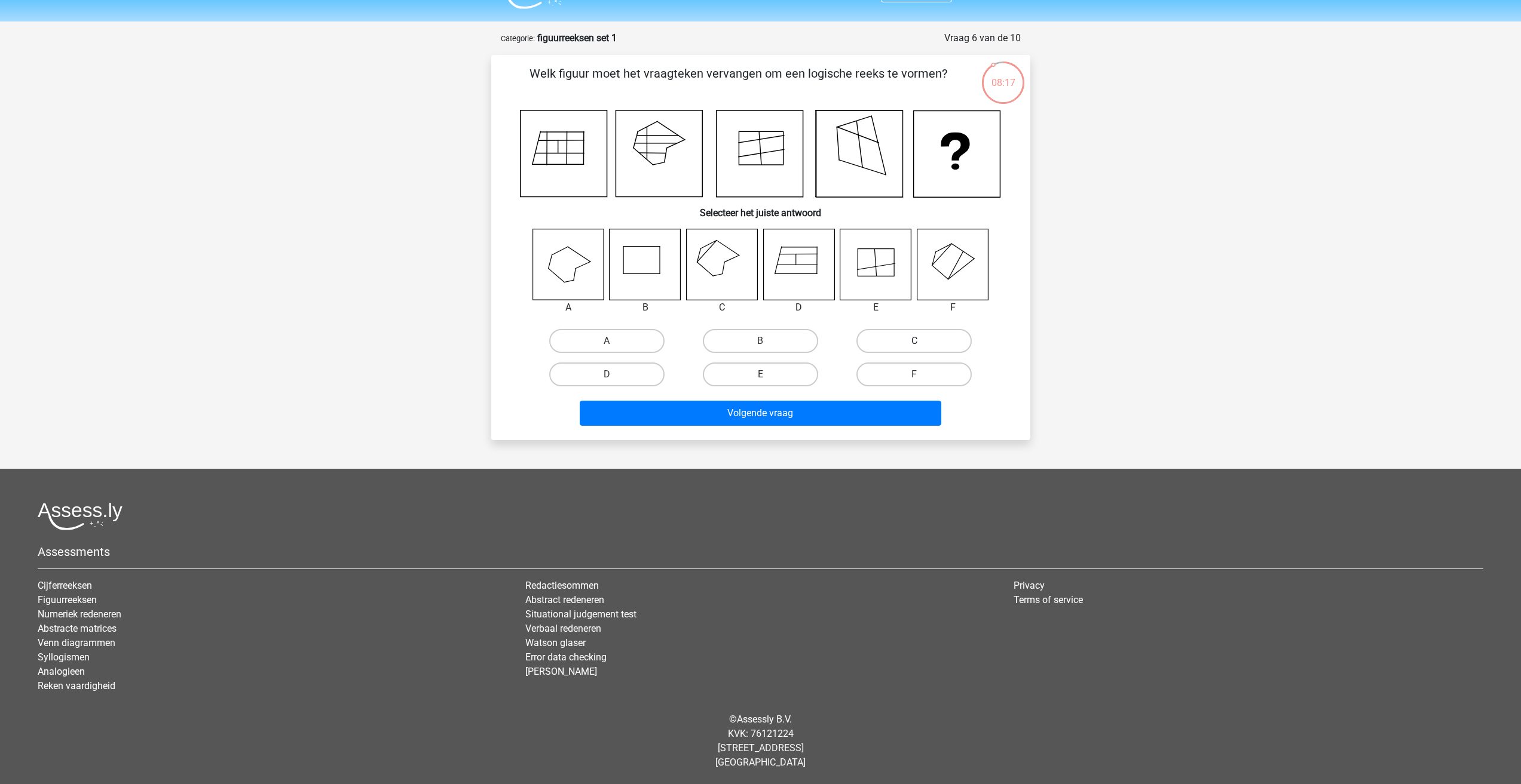
click at [890, 340] on label "C" at bounding box center [913, 341] width 115 height 24
click at [914, 341] on input "C" at bounding box center [918, 345] width 7 height 7
radio input "true"
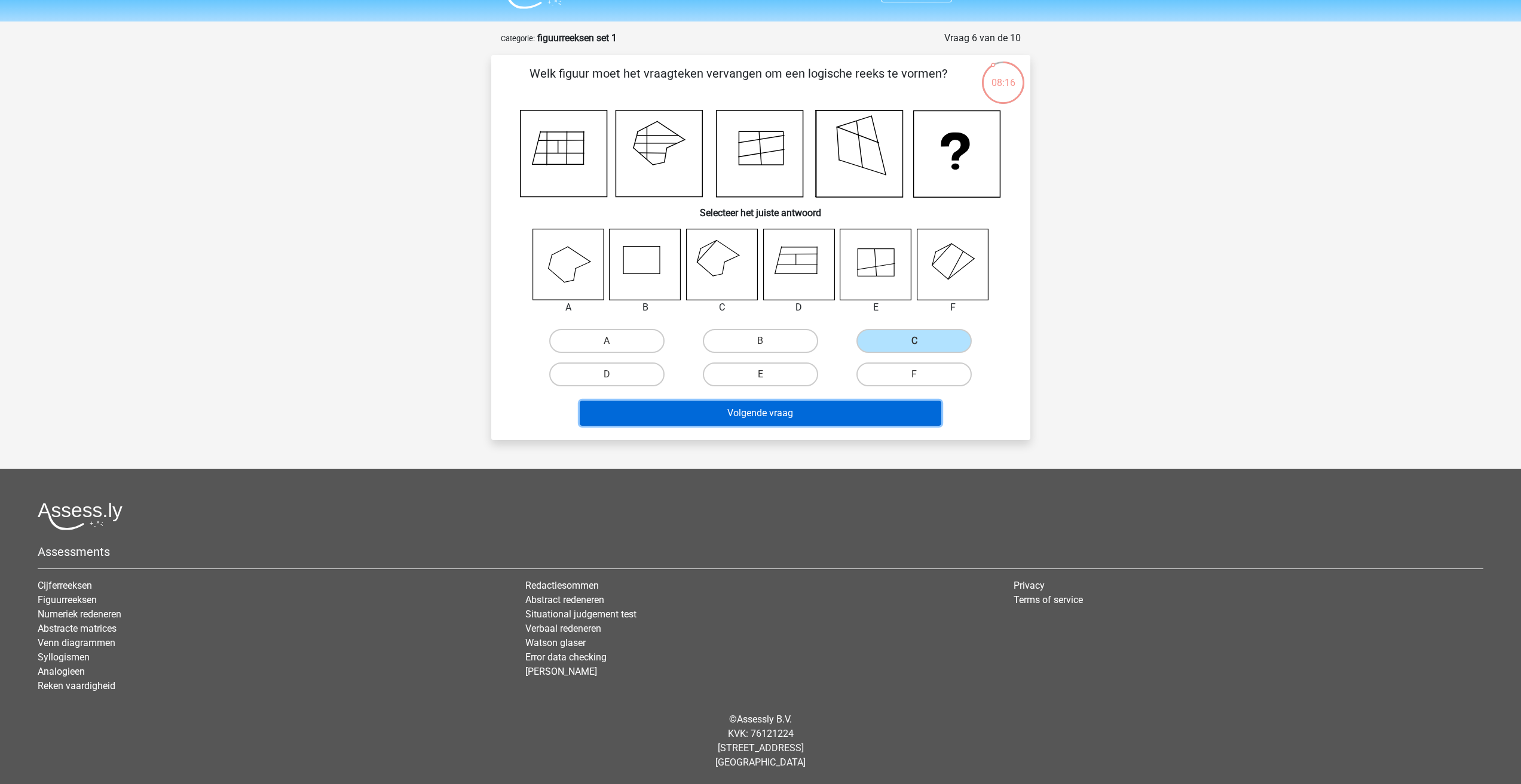
click at [771, 408] on button "Volgende vraag" at bounding box center [760, 413] width 362 height 25
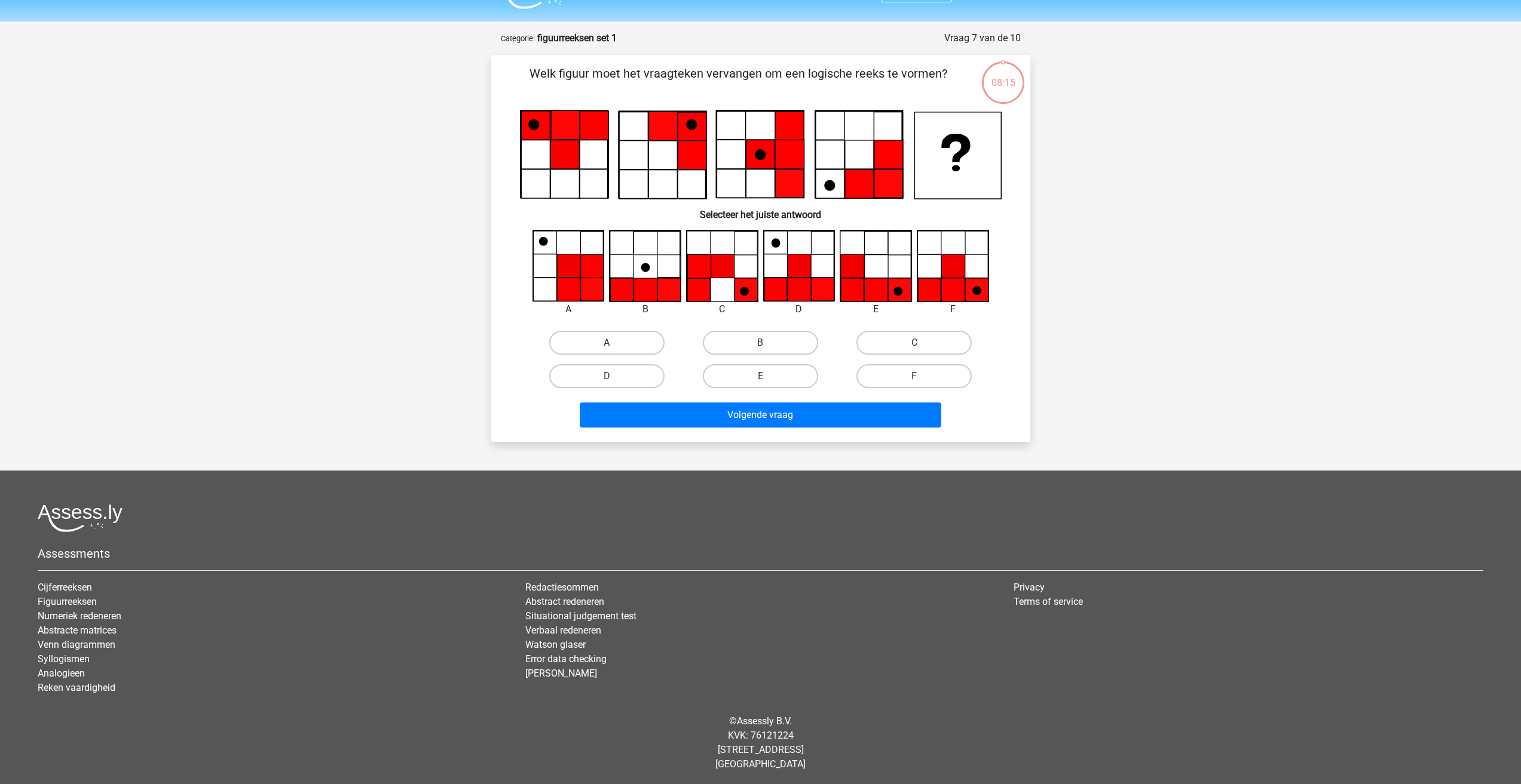
scroll to position [31, 0]
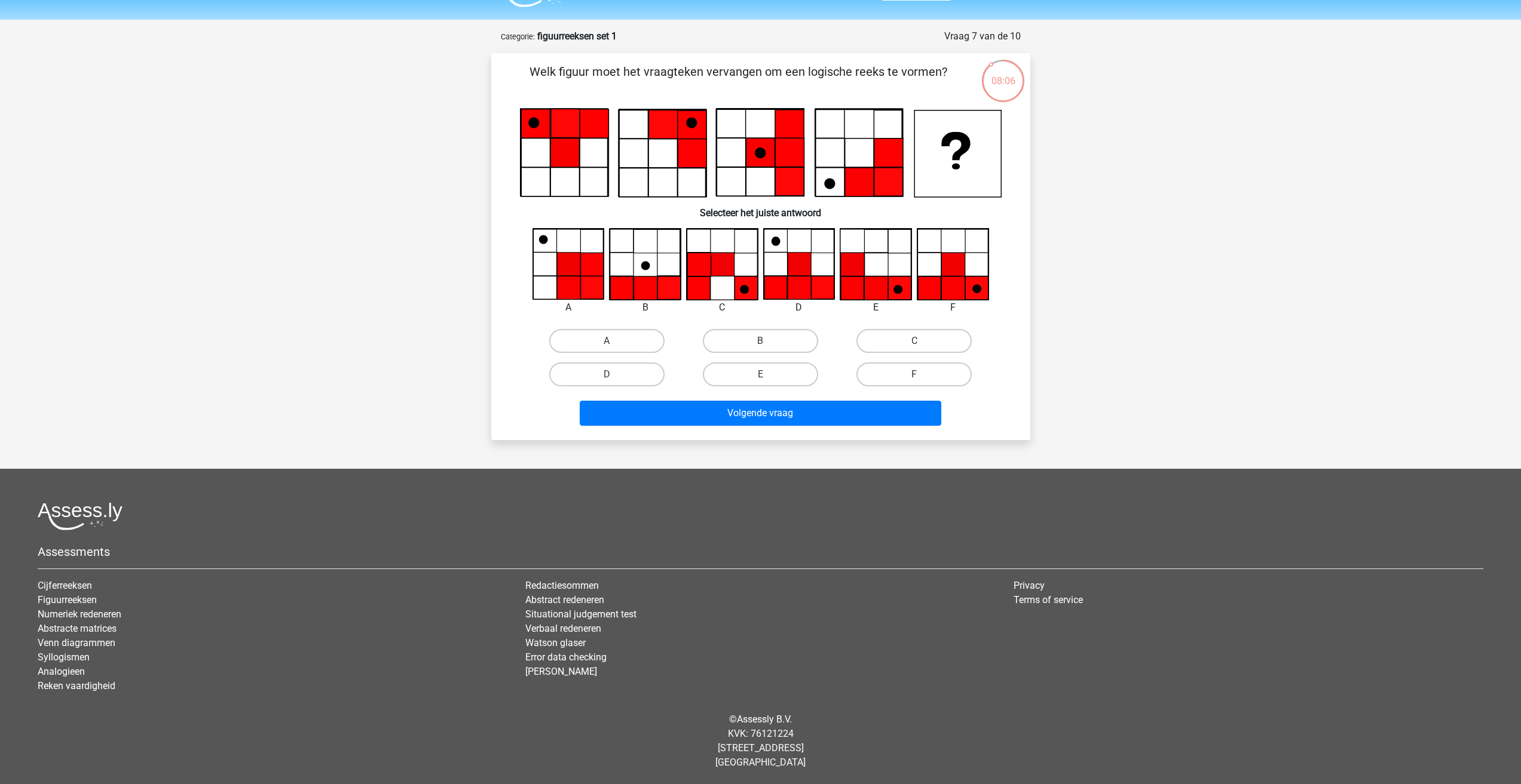
click at [773, 236] on icon at bounding box center [797, 264] width 70 height 70
click at [884, 372] on label "F" at bounding box center [913, 375] width 115 height 24
click at [914, 375] on input "F" at bounding box center [918, 378] width 7 height 7
radio input "true"
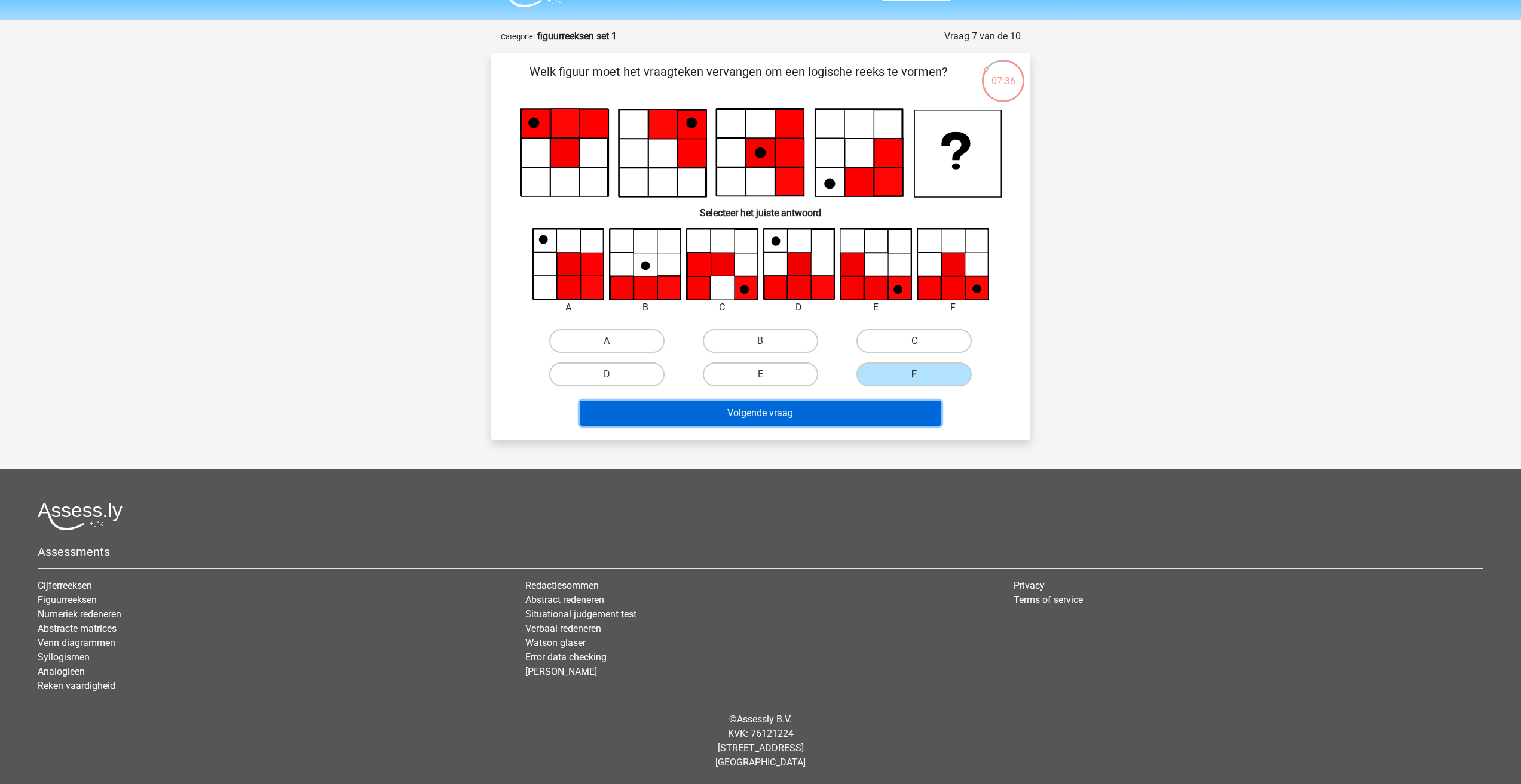
click at [856, 404] on button "Volgende vraag" at bounding box center [760, 413] width 362 height 25
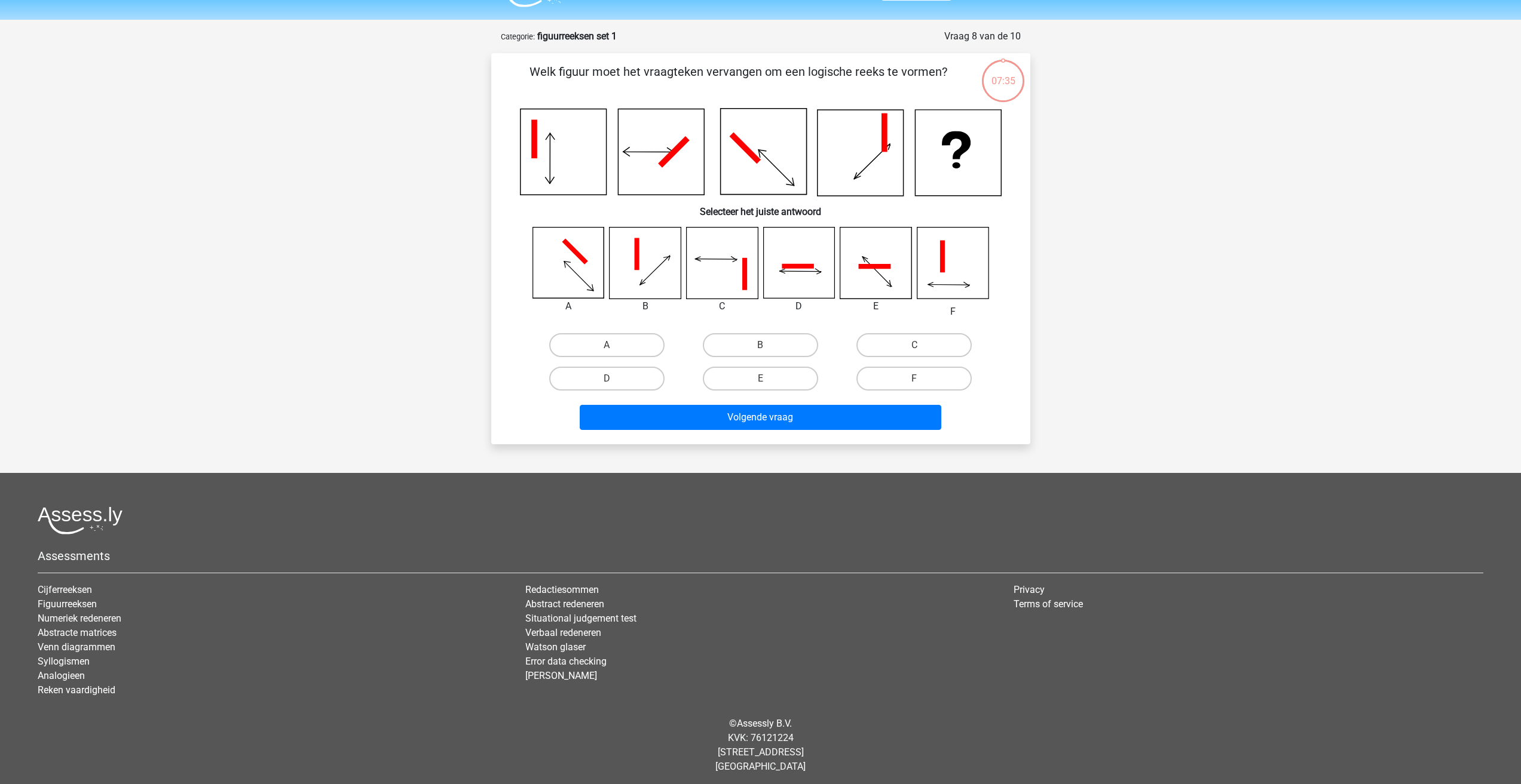
scroll to position [35, 0]
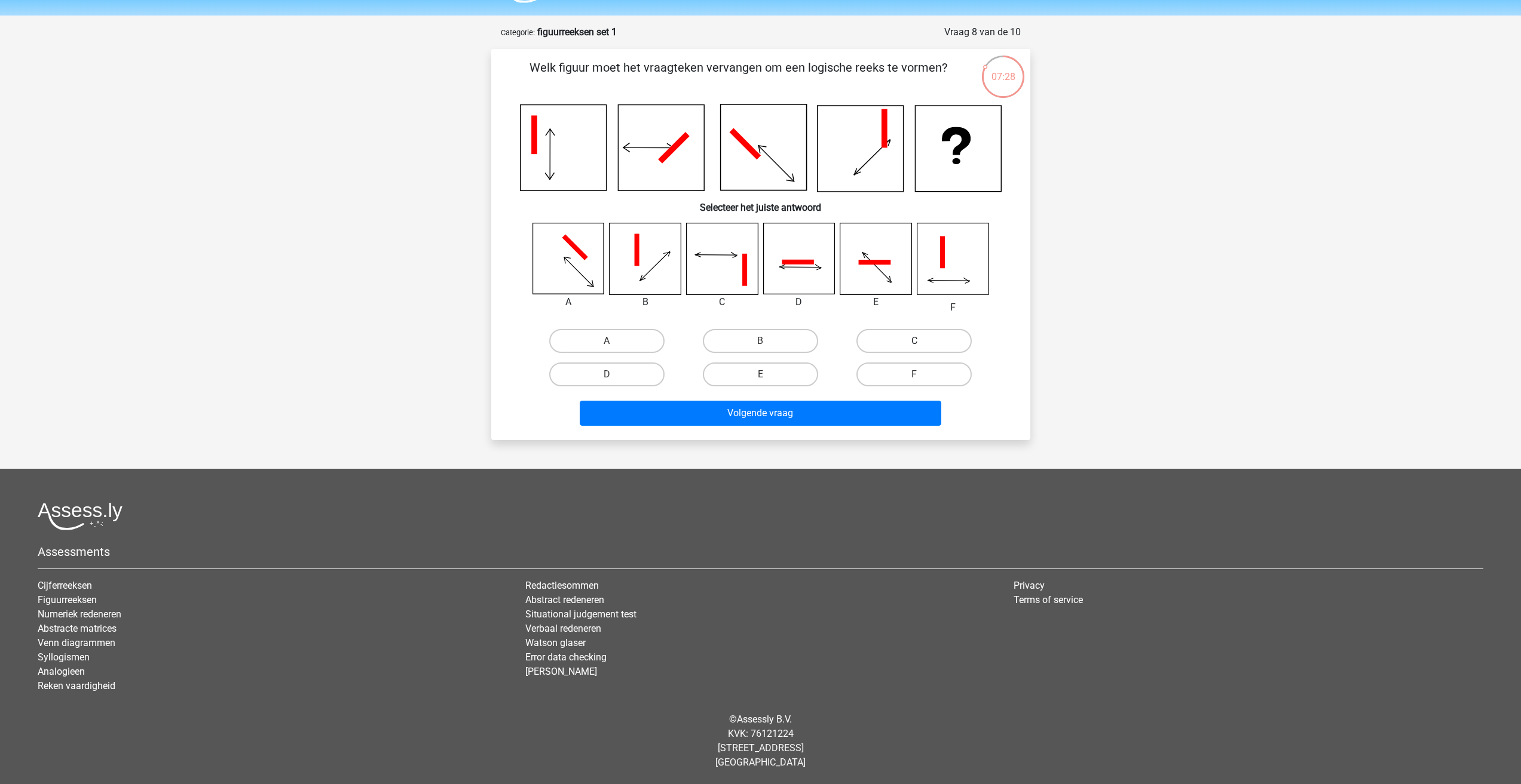
click at [884, 336] on label "C" at bounding box center [913, 341] width 115 height 24
click at [914, 341] on input "C" at bounding box center [918, 345] width 7 height 7
radio input "true"
click at [653, 377] on label "D" at bounding box center [607, 375] width 115 height 24
click at [614, 377] on input "D" at bounding box center [610, 378] width 7 height 7
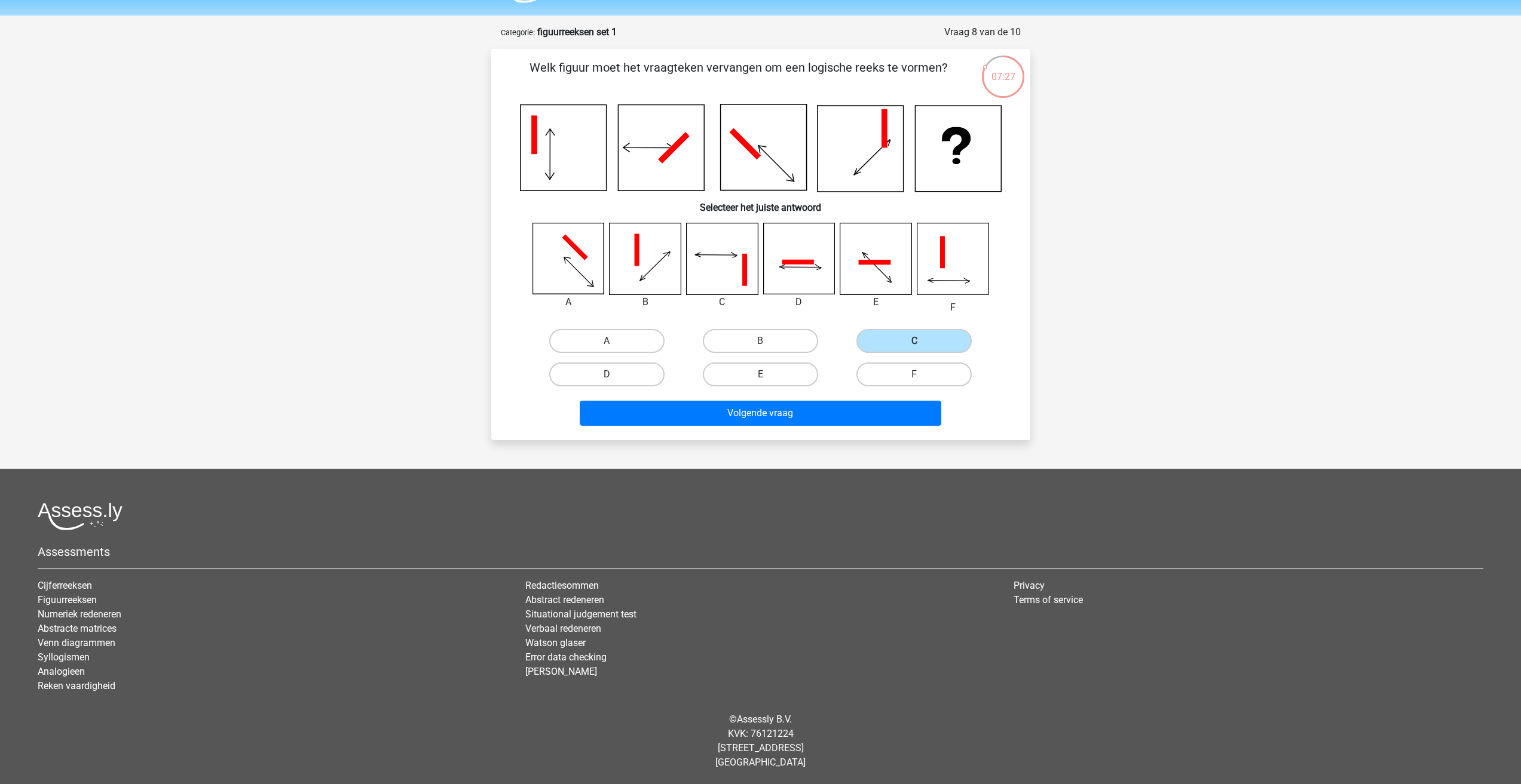
radio input "true"
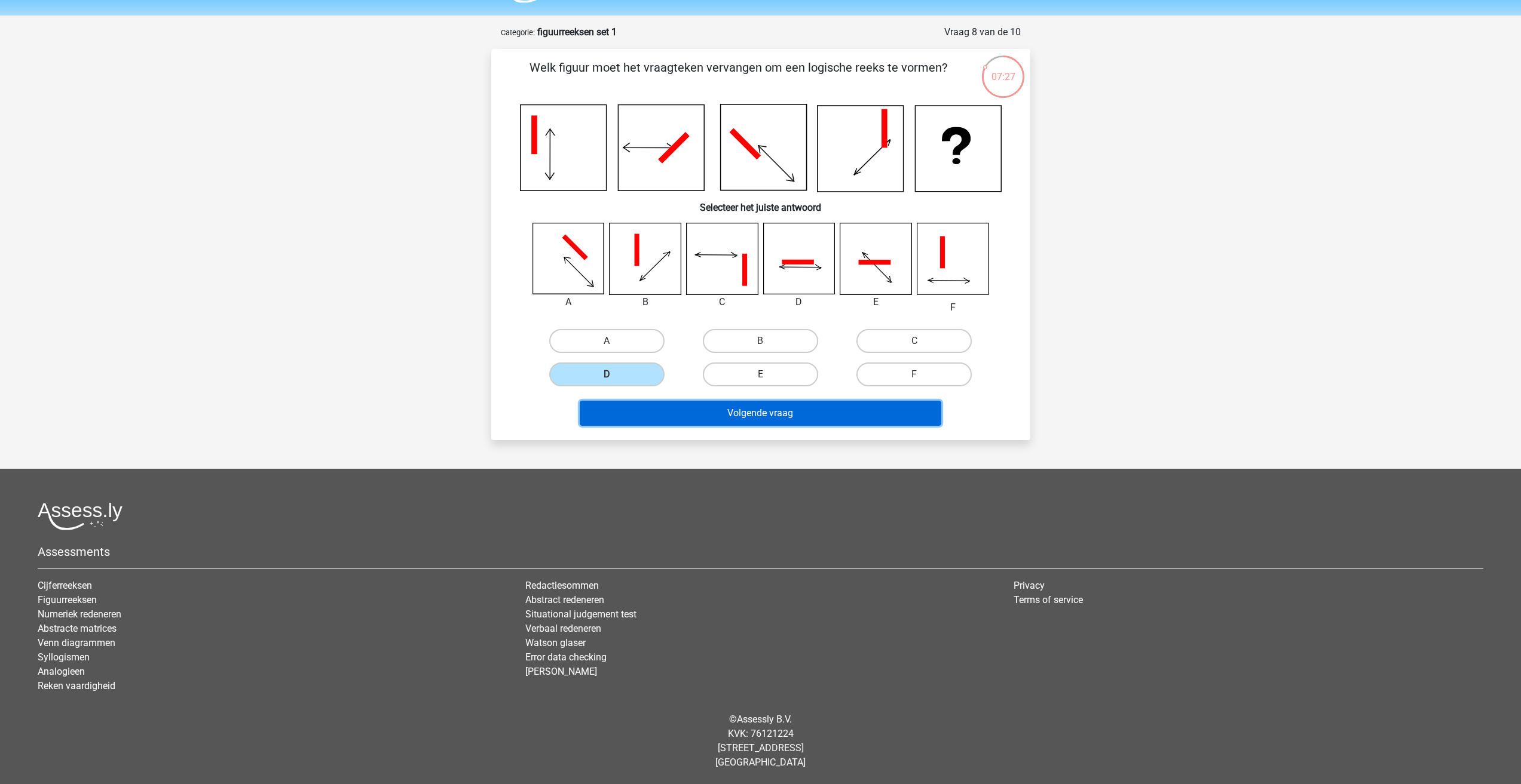
click at [702, 417] on button "Volgende vraag" at bounding box center [760, 413] width 362 height 25
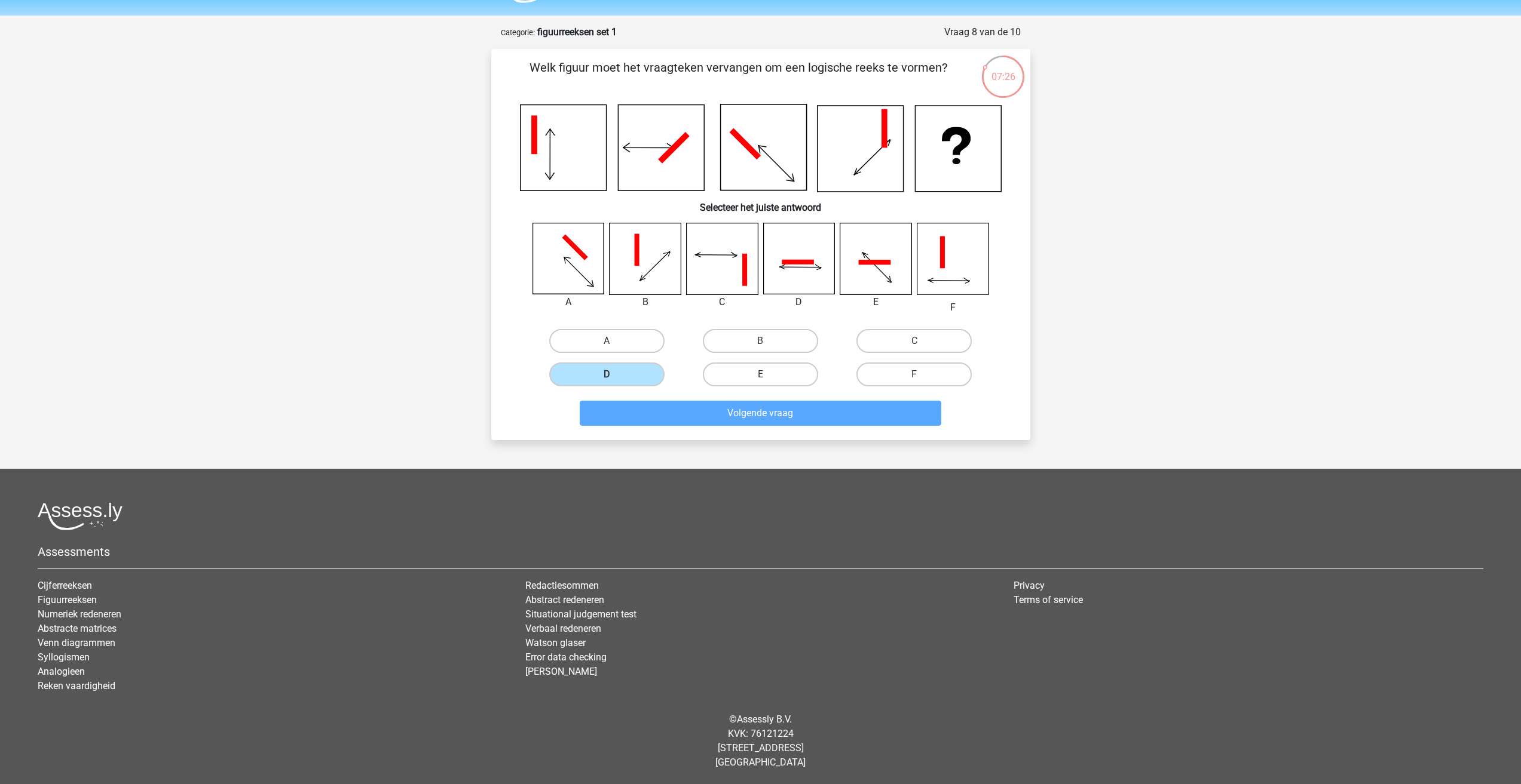
scroll to position [29, 0]
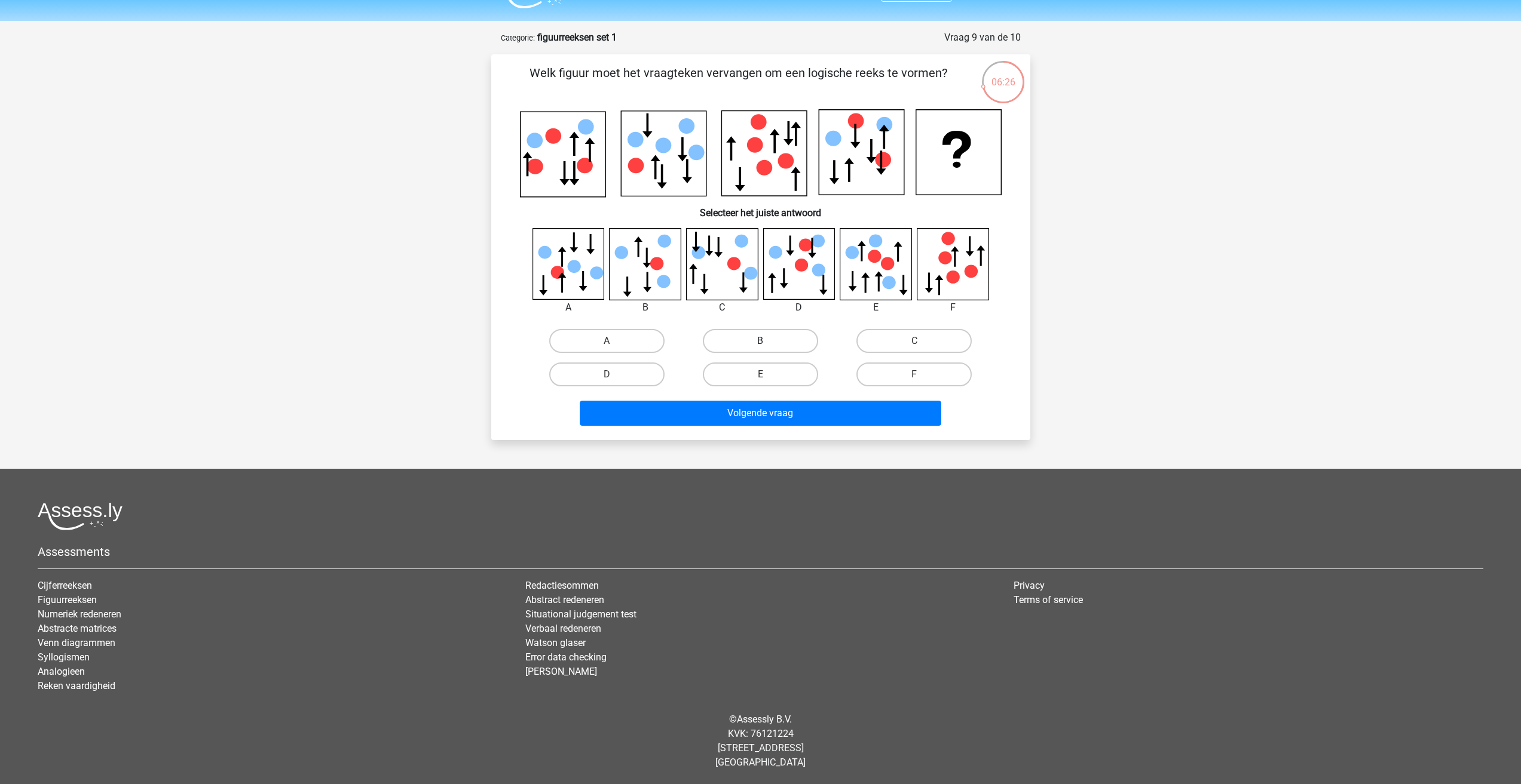
click at [782, 337] on label "B" at bounding box center [760, 341] width 115 height 24
click at [768, 341] on input "B" at bounding box center [764, 345] width 7 height 7
radio input "true"
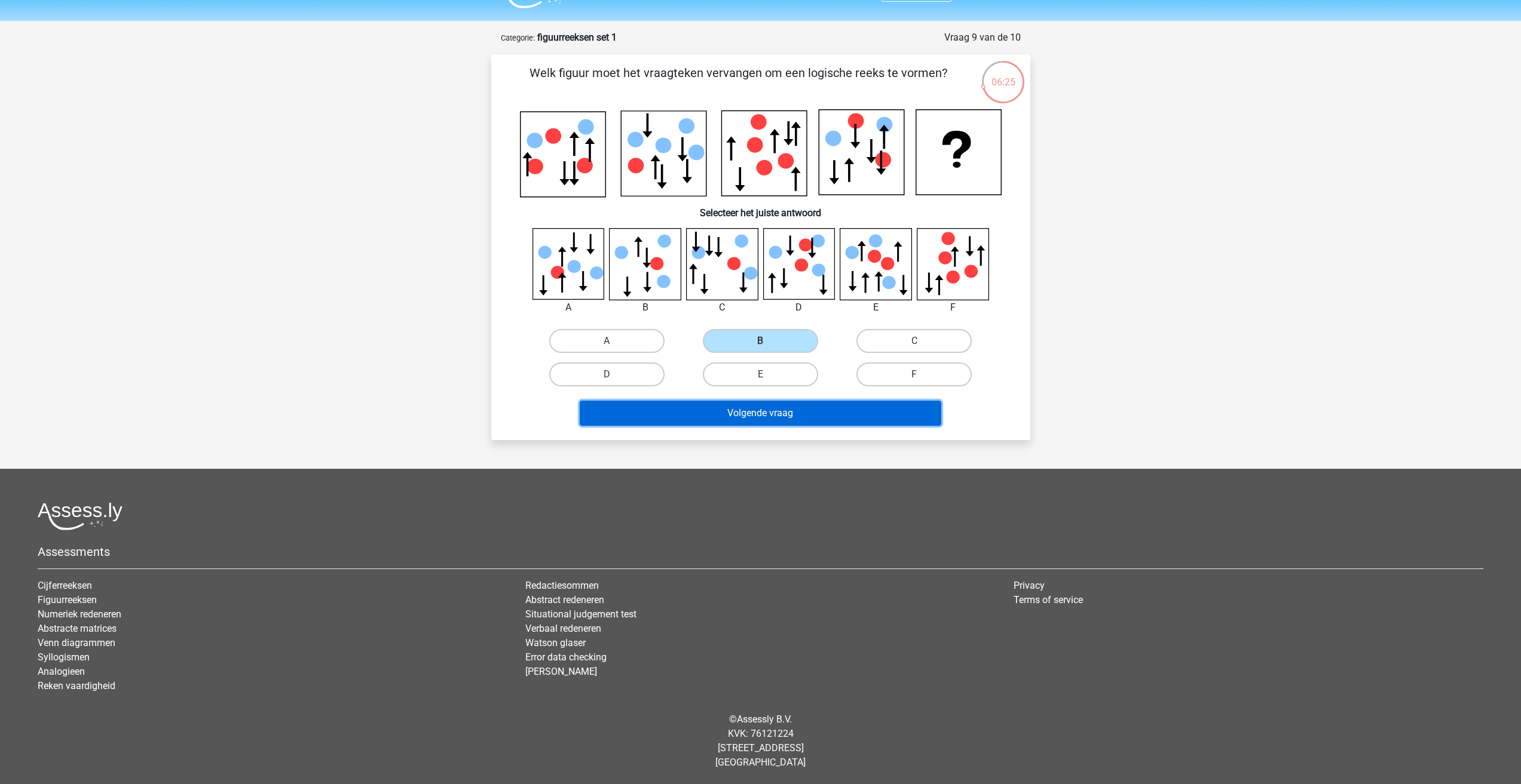
click at [789, 416] on button "Volgende vraag" at bounding box center [760, 413] width 362 height 25
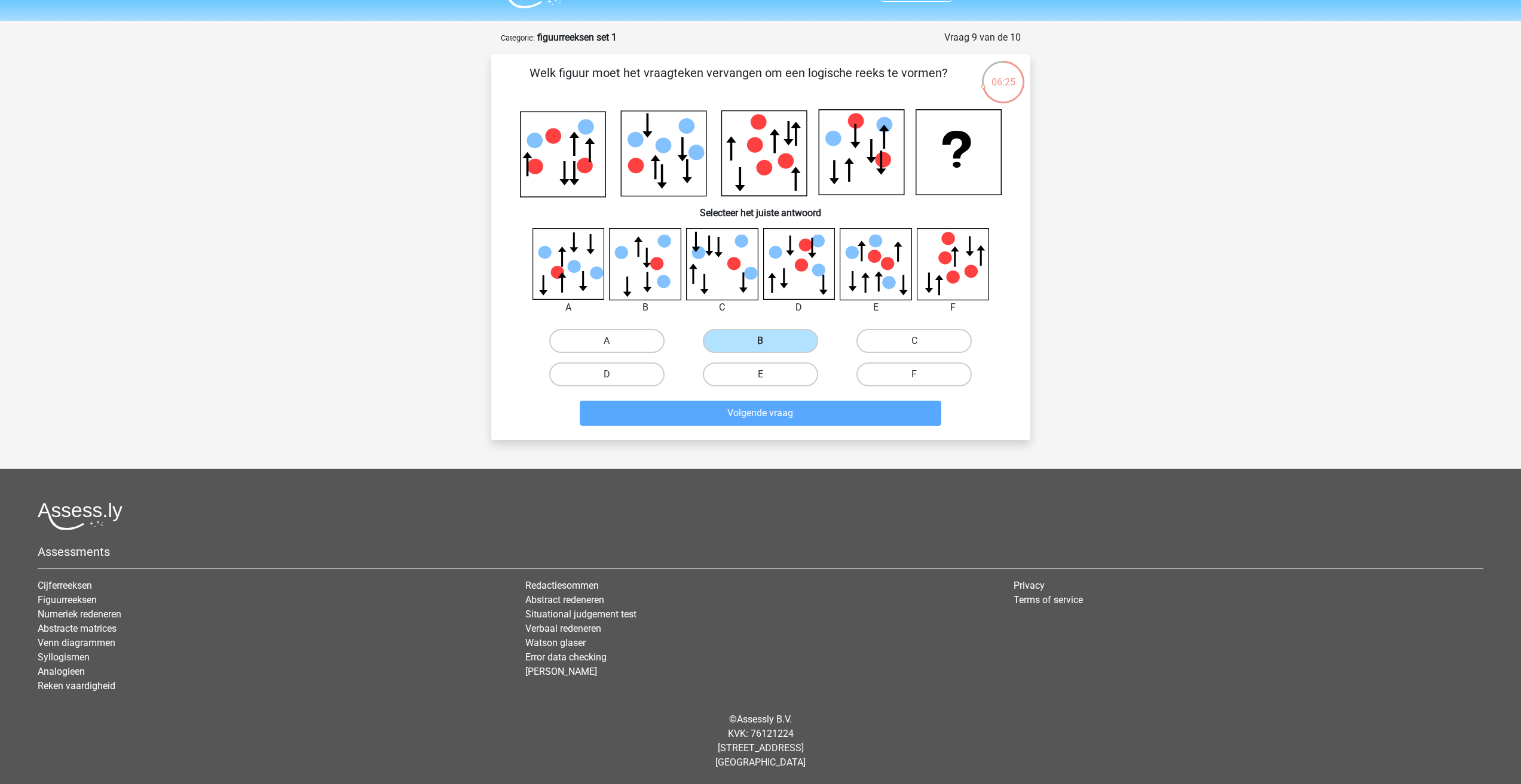
scroll to position [14, 0]
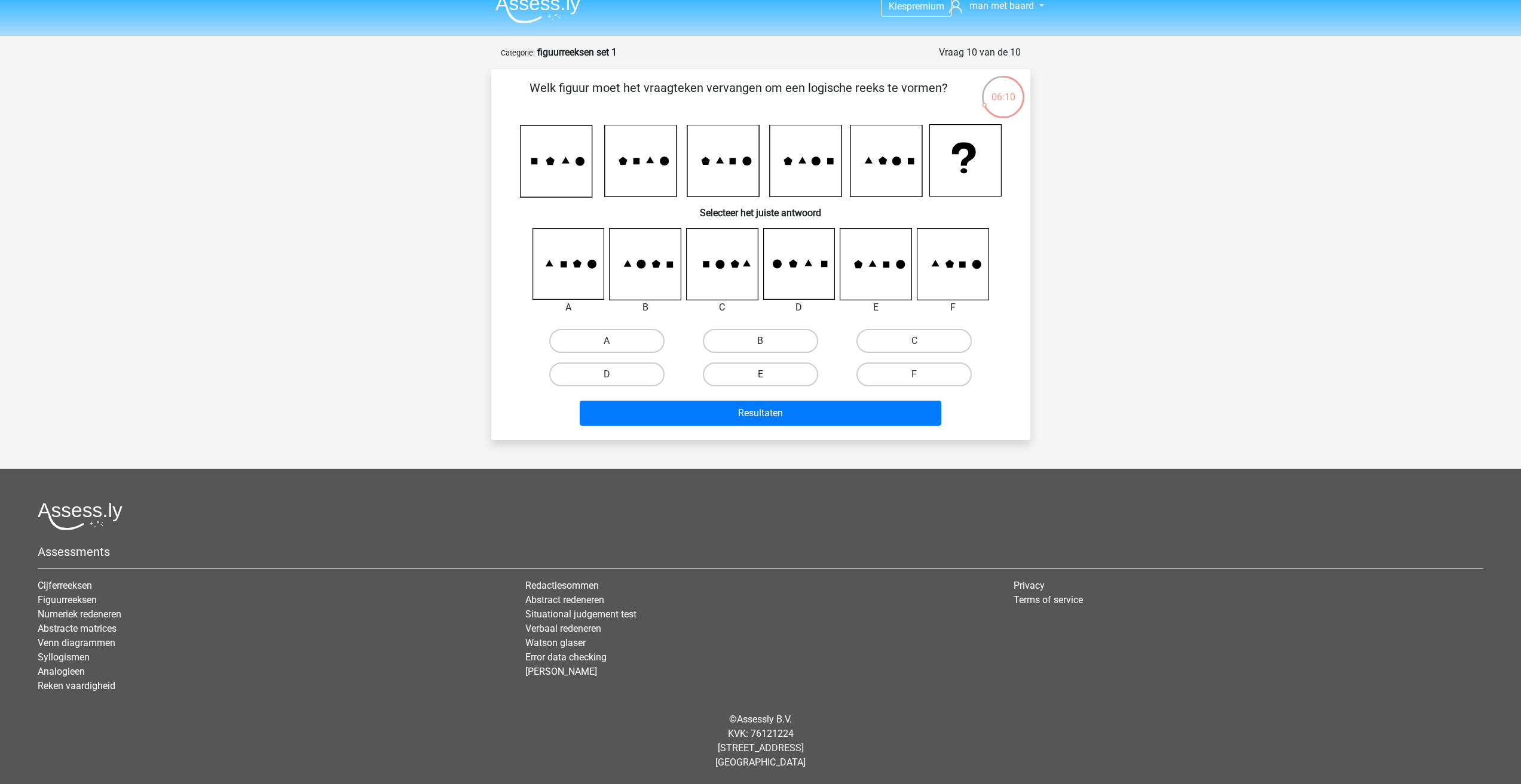
click at [765, 335] on label "B" at bounding box center [760, 341] width 115 height 24
click at [765, 341] on input "B" at bounding box center [764, 345] width 7 height 7
radio input "true"
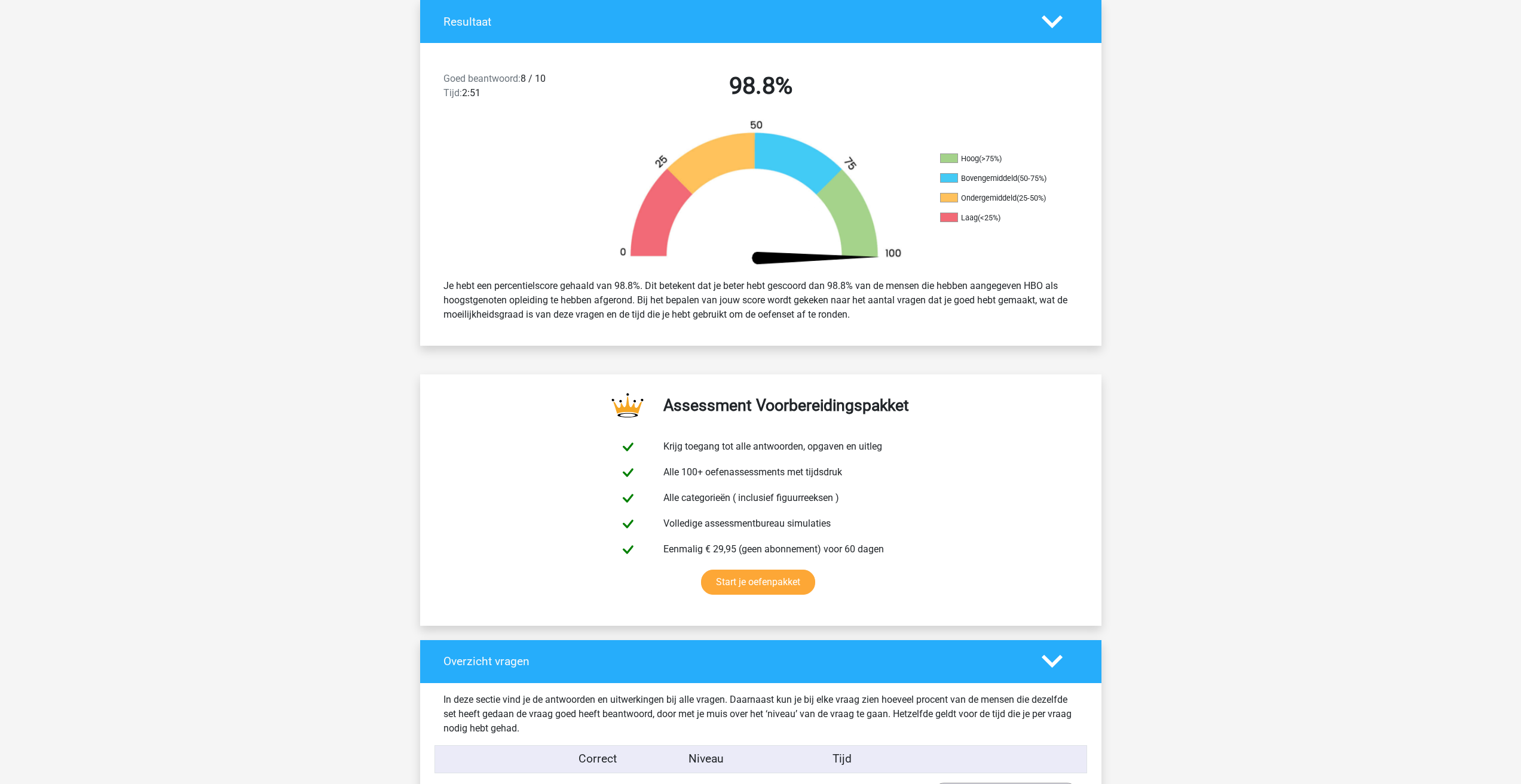
scroll to position [239, 0]
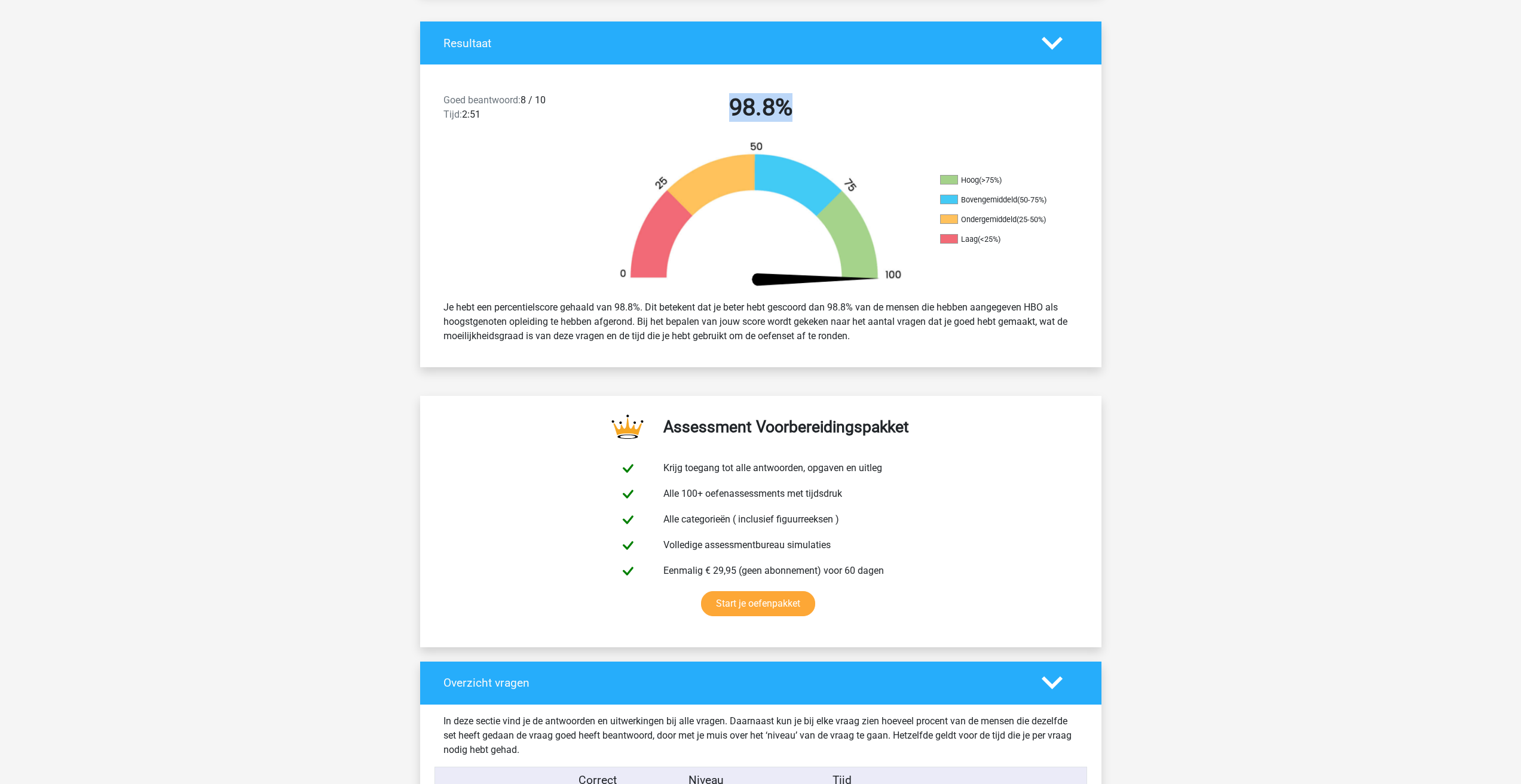
drag, startPoint x: 715, startPoint y: 113, endPoint x: 791, endPoint y: 100, distance: 77.1
click at [791, 100] on h2 "98.8%" at bounding box center [761, 107] width 309 height 29
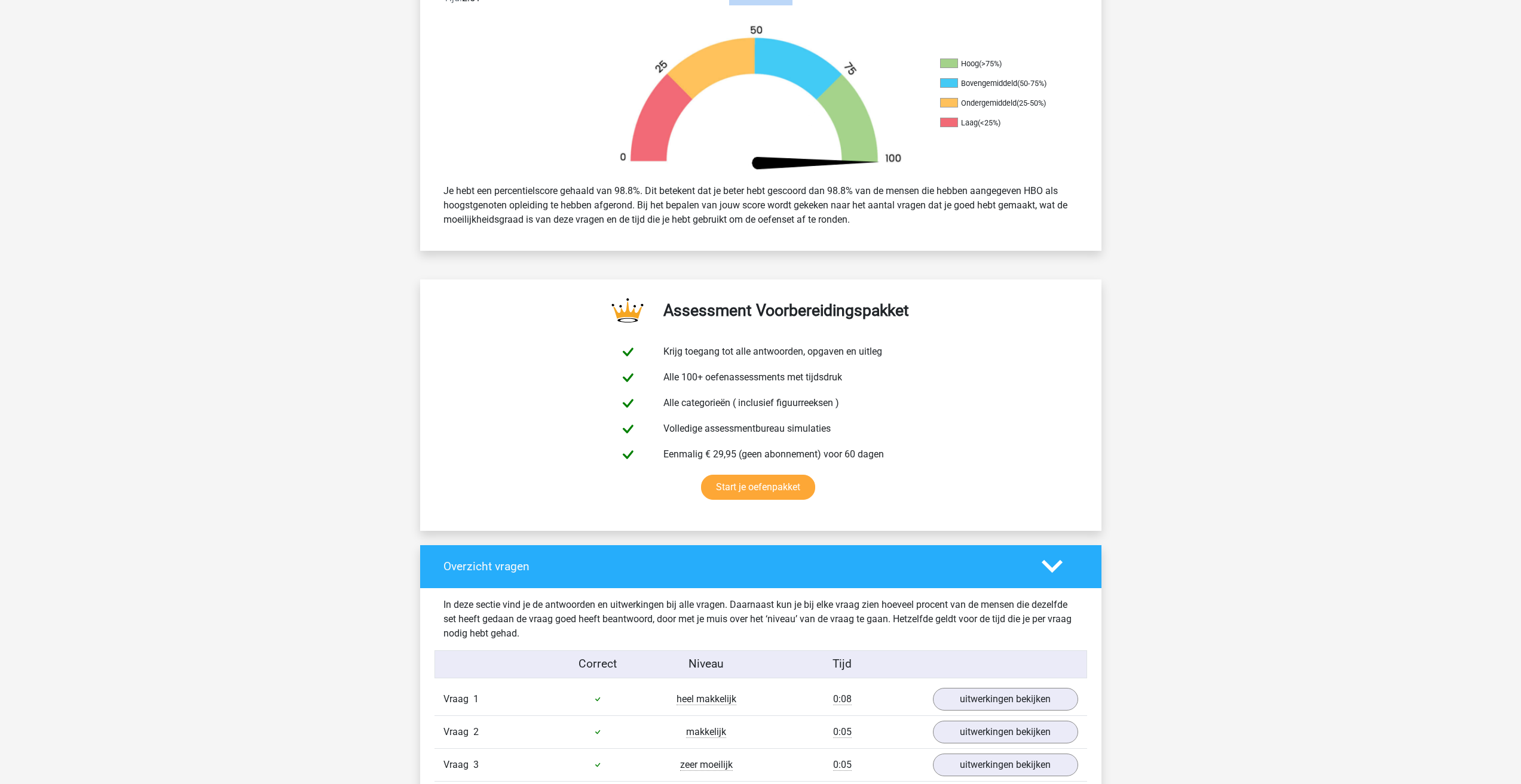
scroll to position [359, 0]
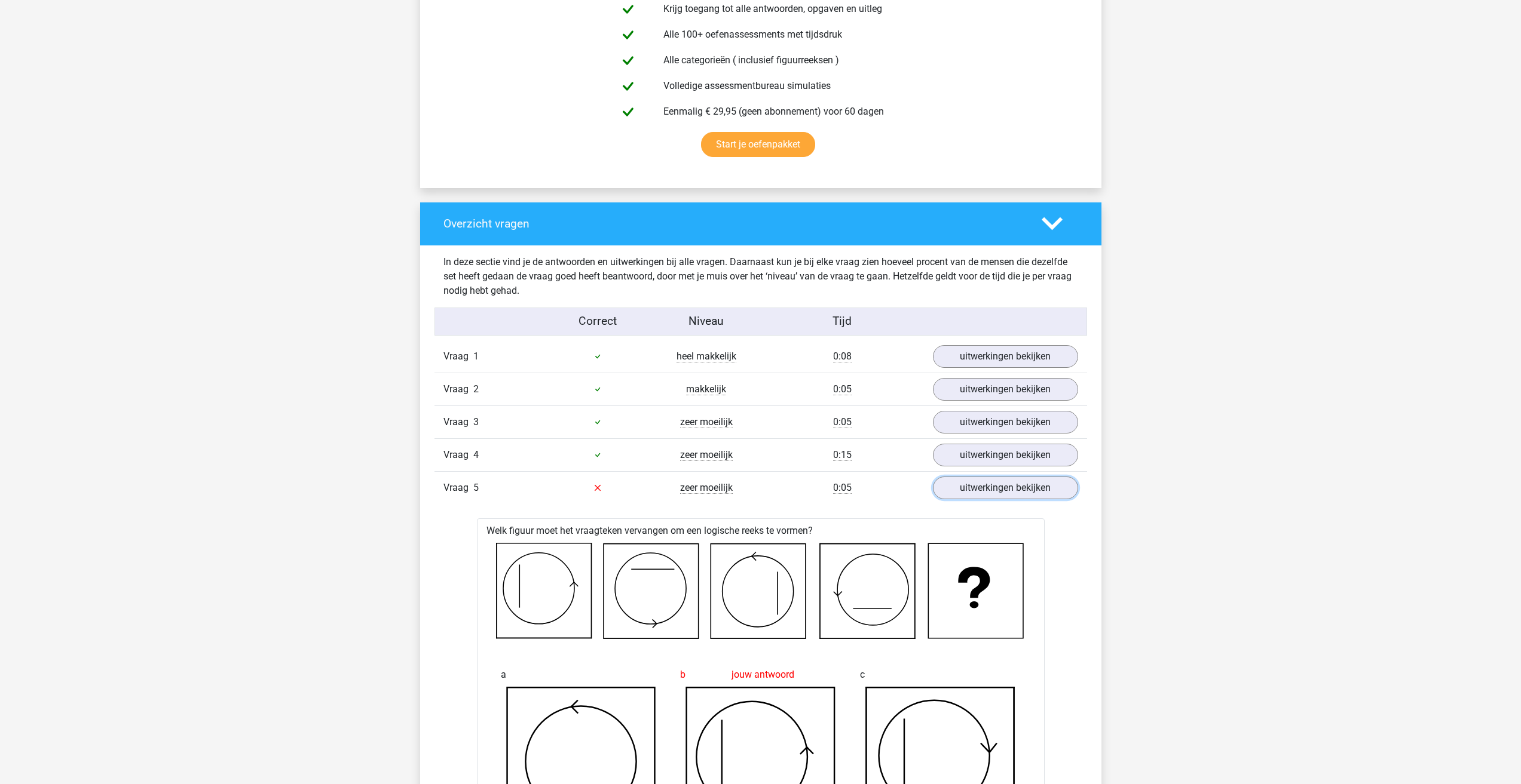
scroll to position [717, 0]
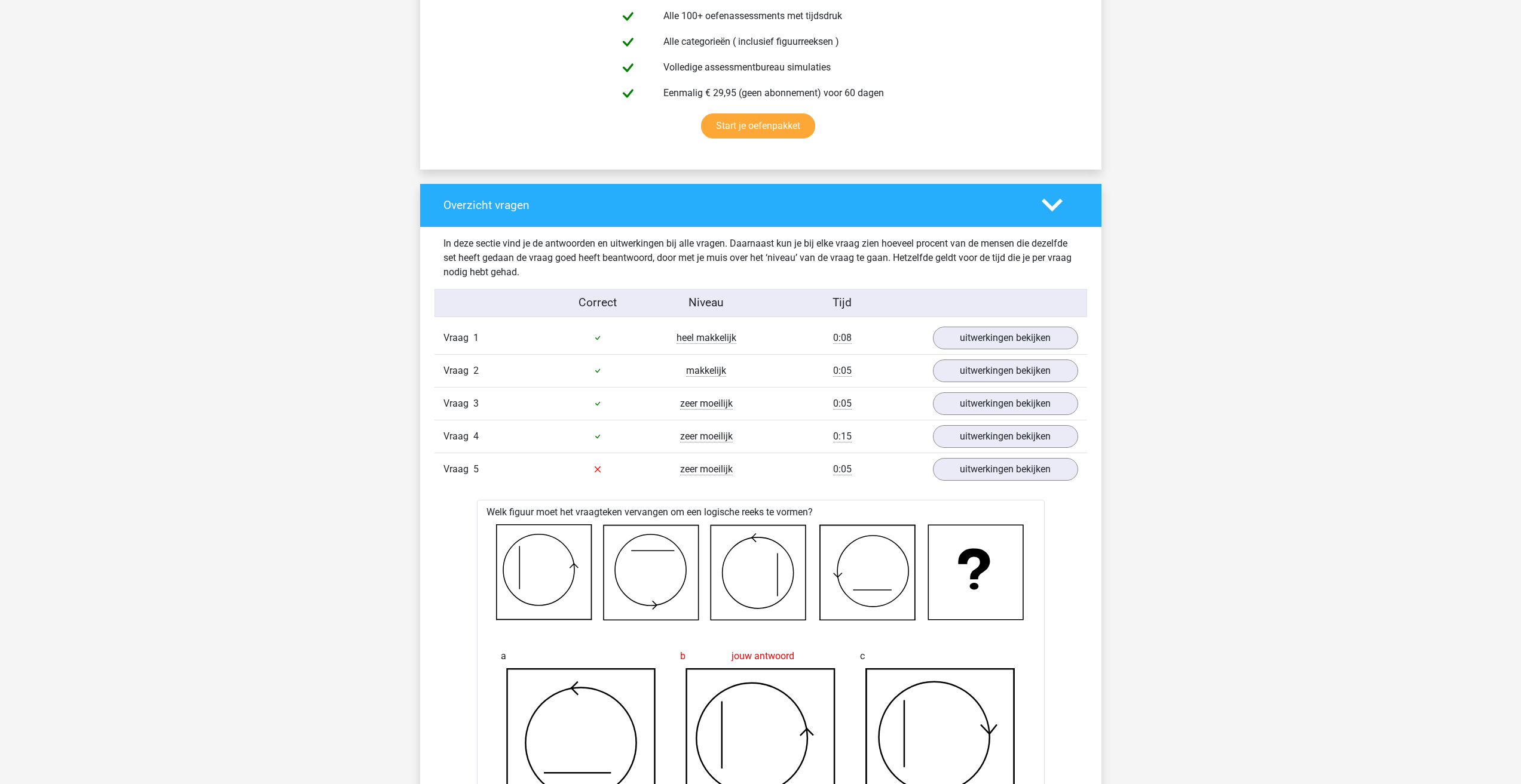
drag, startPoint x: 713, startPoint y: 671, endPoint x: 736, endPoint y: 667, distance: 23.3
drag, startPoint x: 706, startPoint y: 672, endPoint x: 743, endPoint y: 667, distance: 37.3
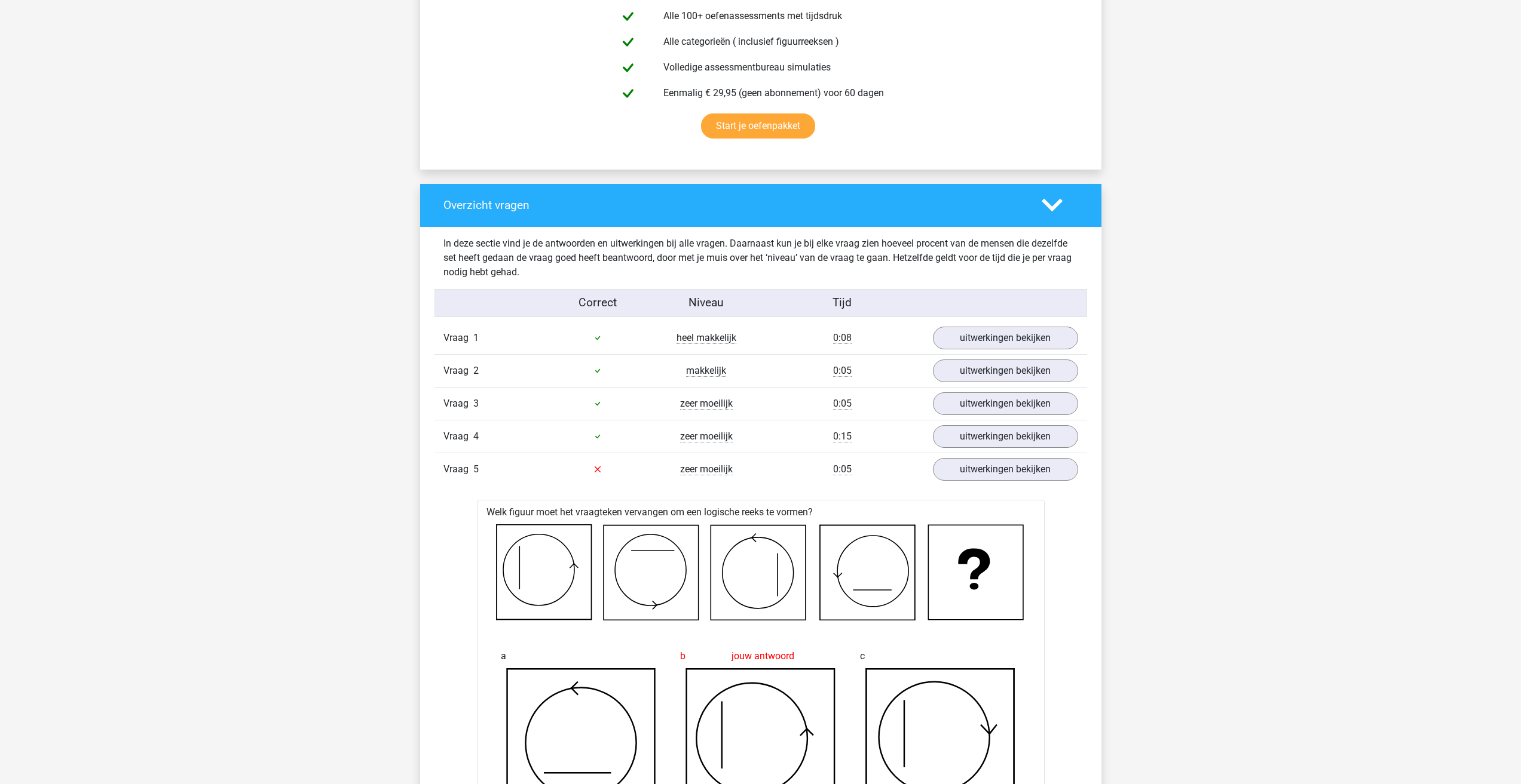
drag, startPoint x: 697, startPoint y: 663, endPoint x: 745, endPoint y: 667, distance: 48.2
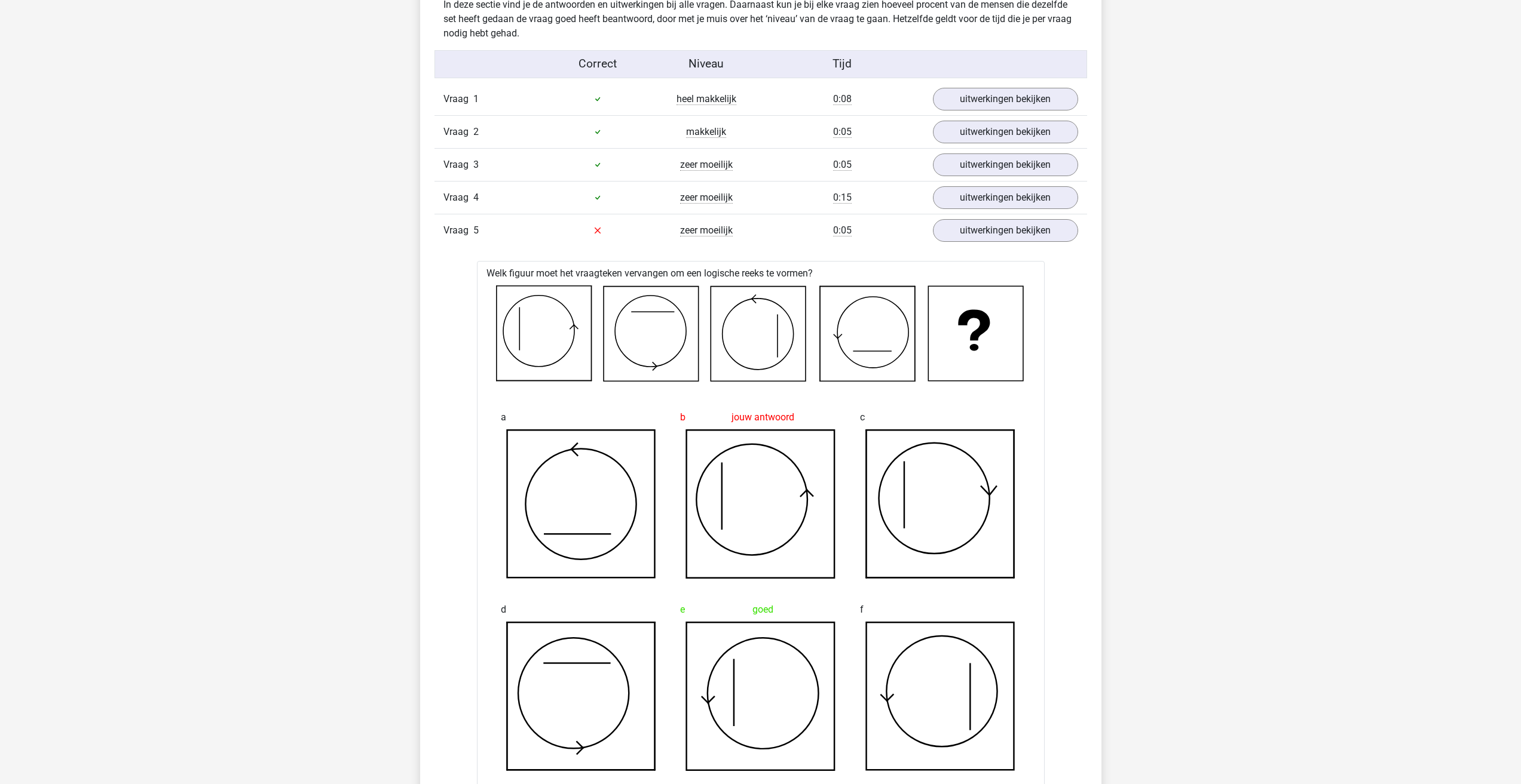
scroll to position [597, 0]
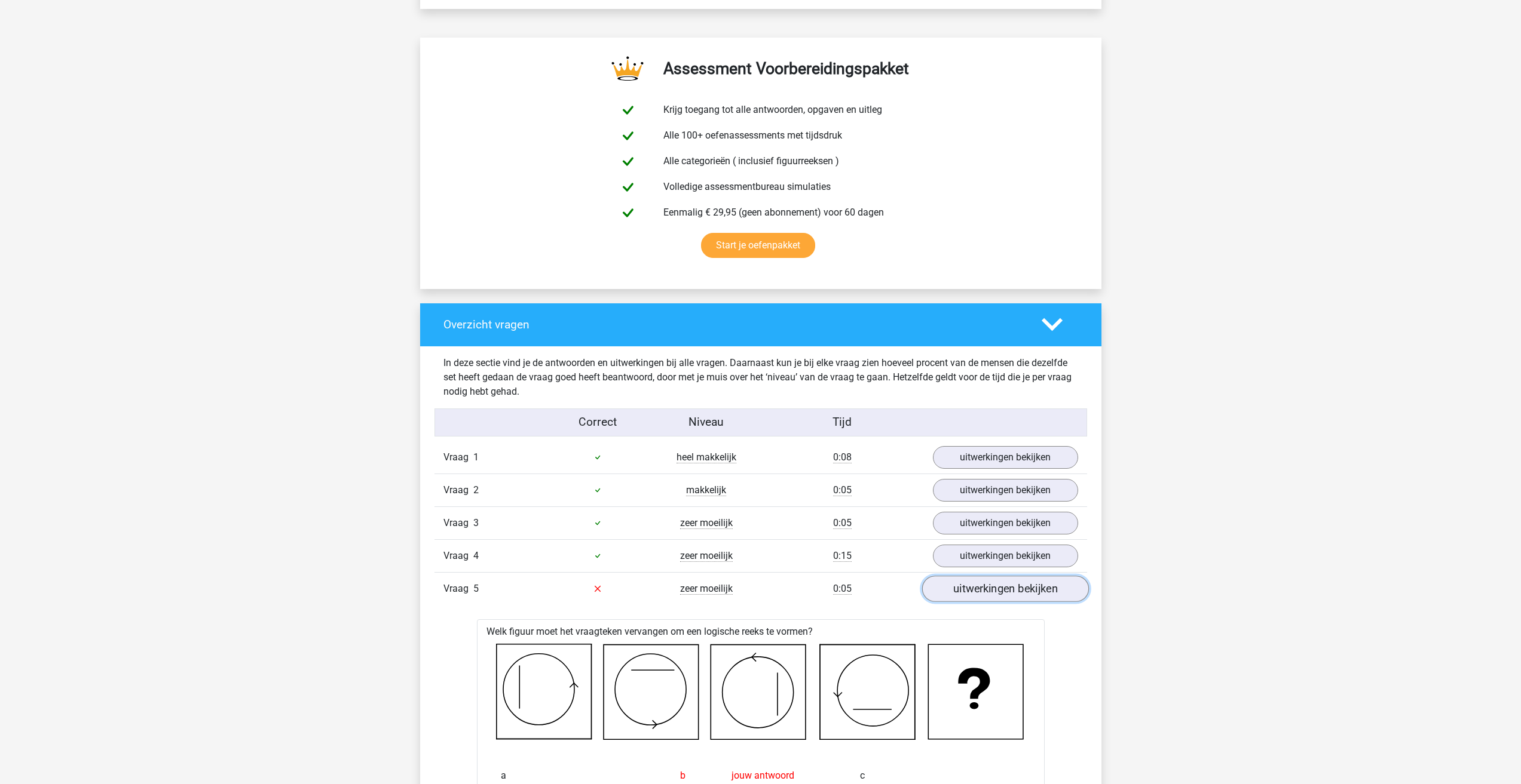
click at [966, 576] on link "uitwerkingen bekijken" at bounding box center [1005, 589] width 166 height 26
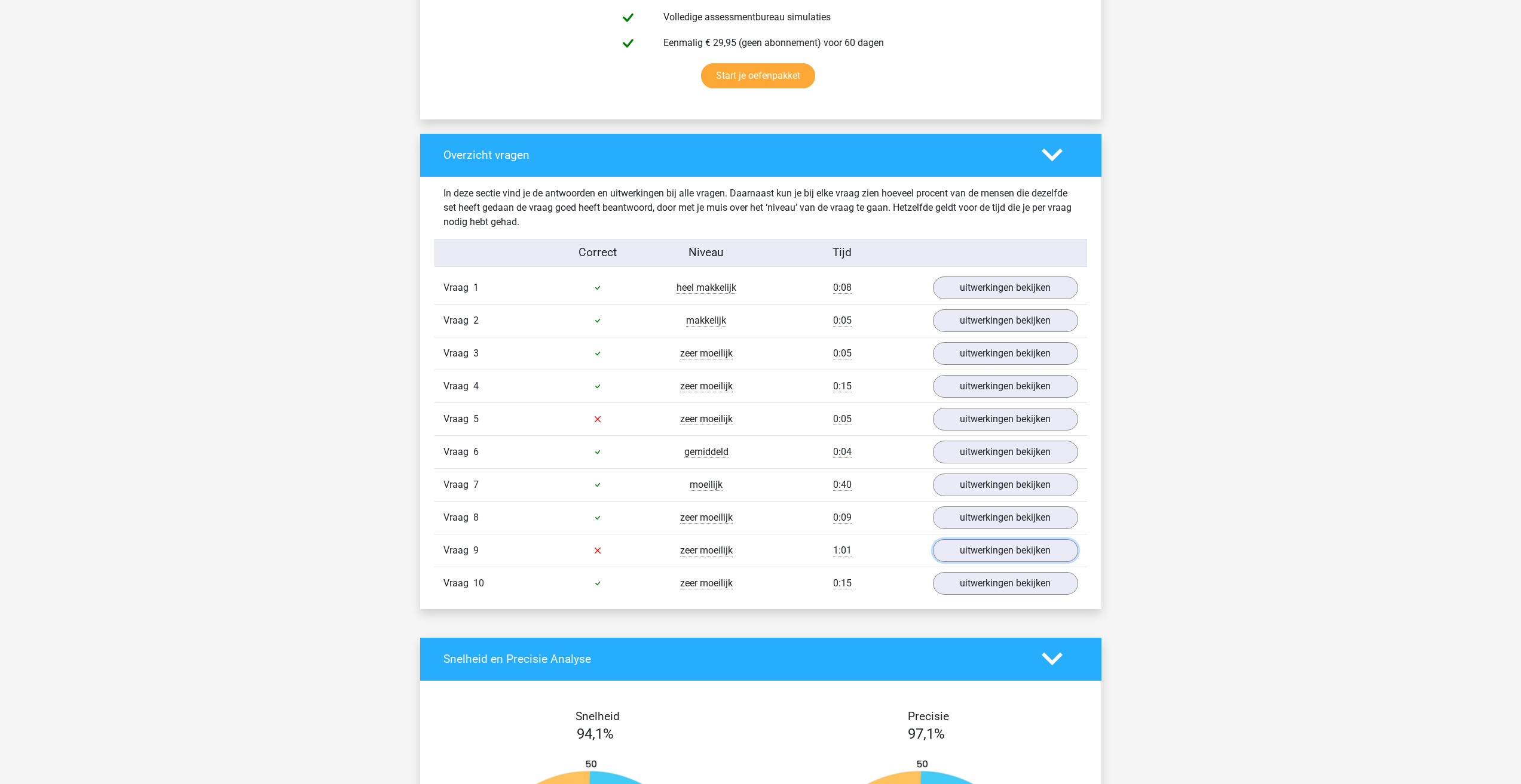
scroll to position [777, 0]
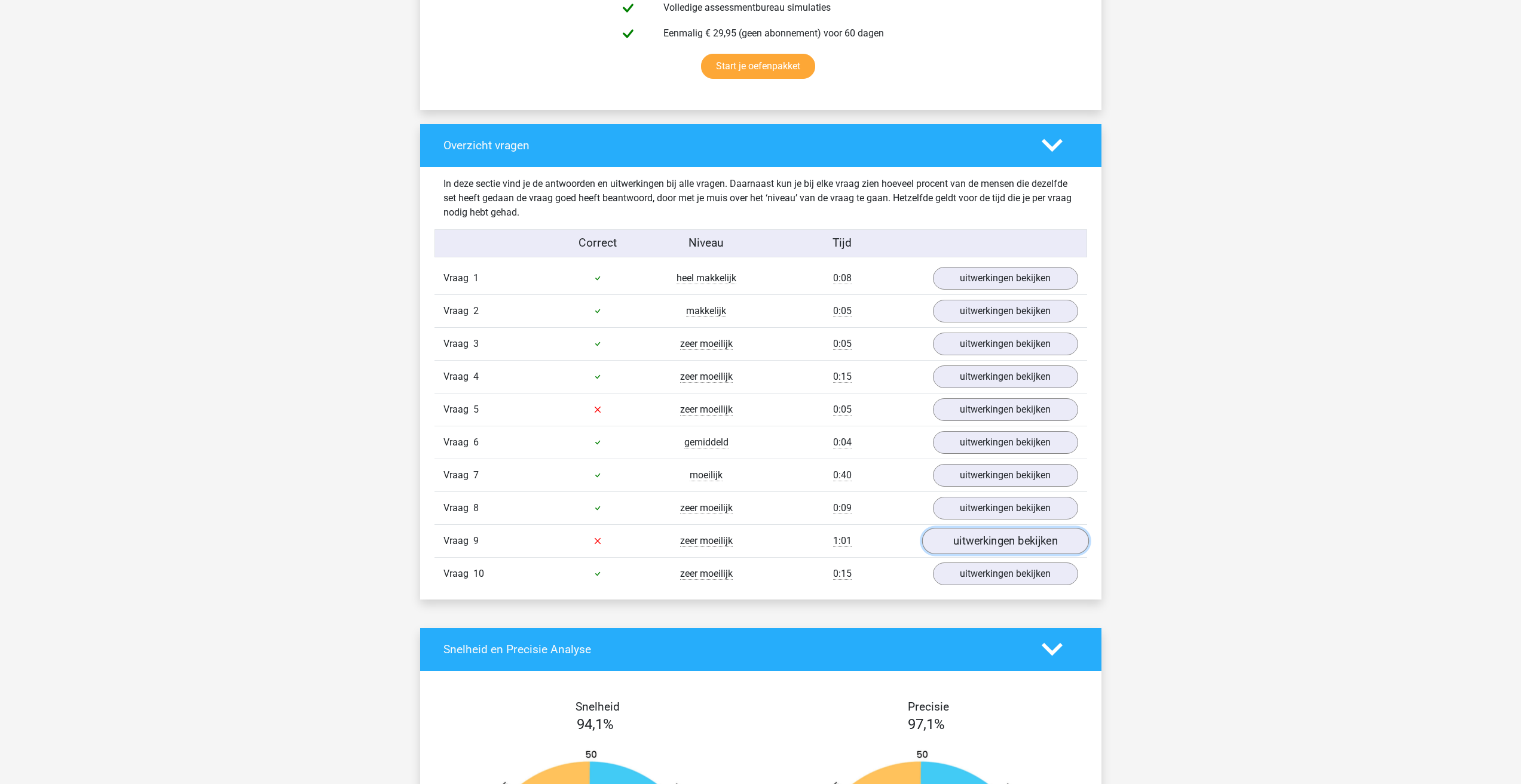
click at [995, 528] on link "uitwerkingen bekijken" at bounding box center [1005, 541] width 166 height 26
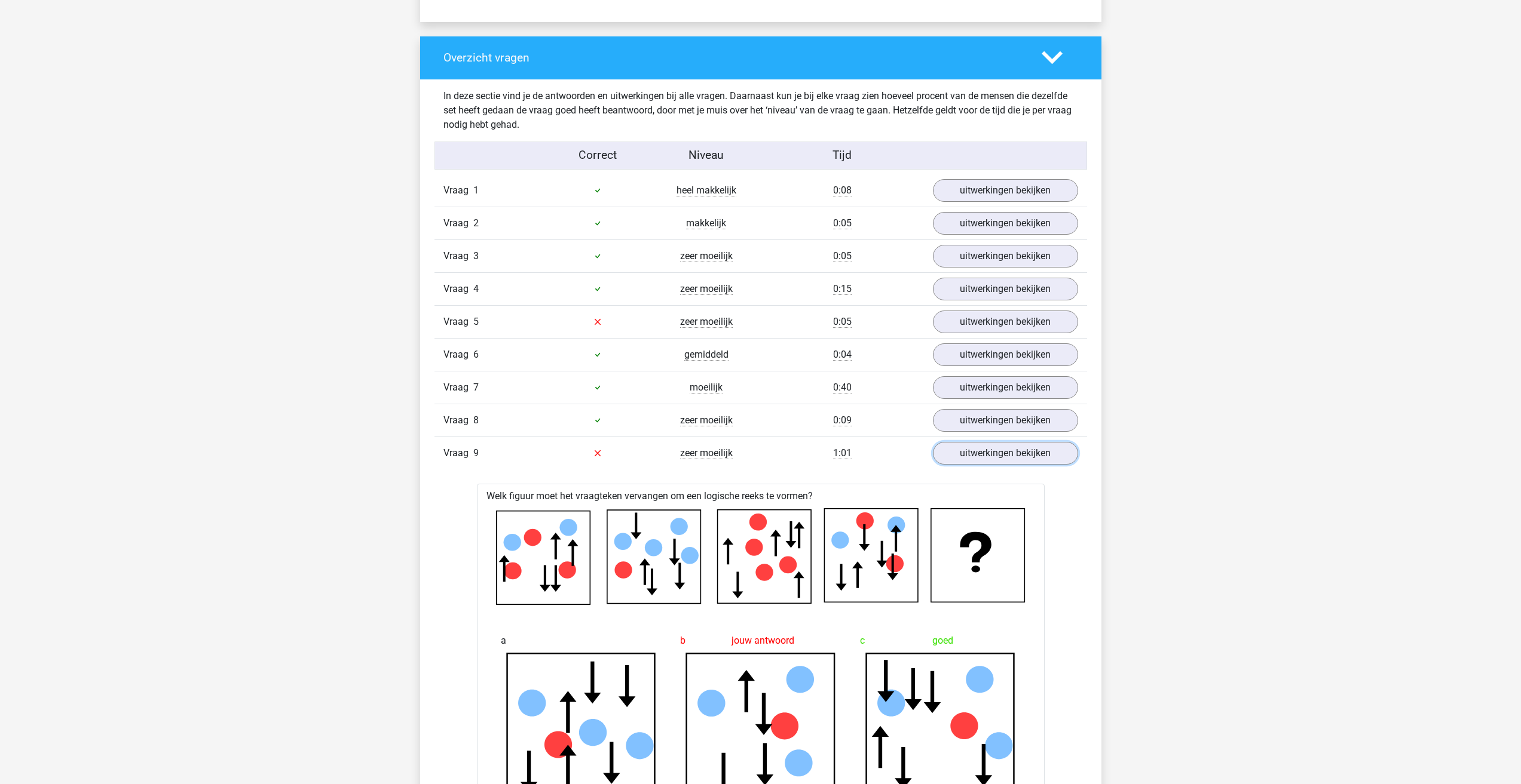
scroll to position [896, 0]
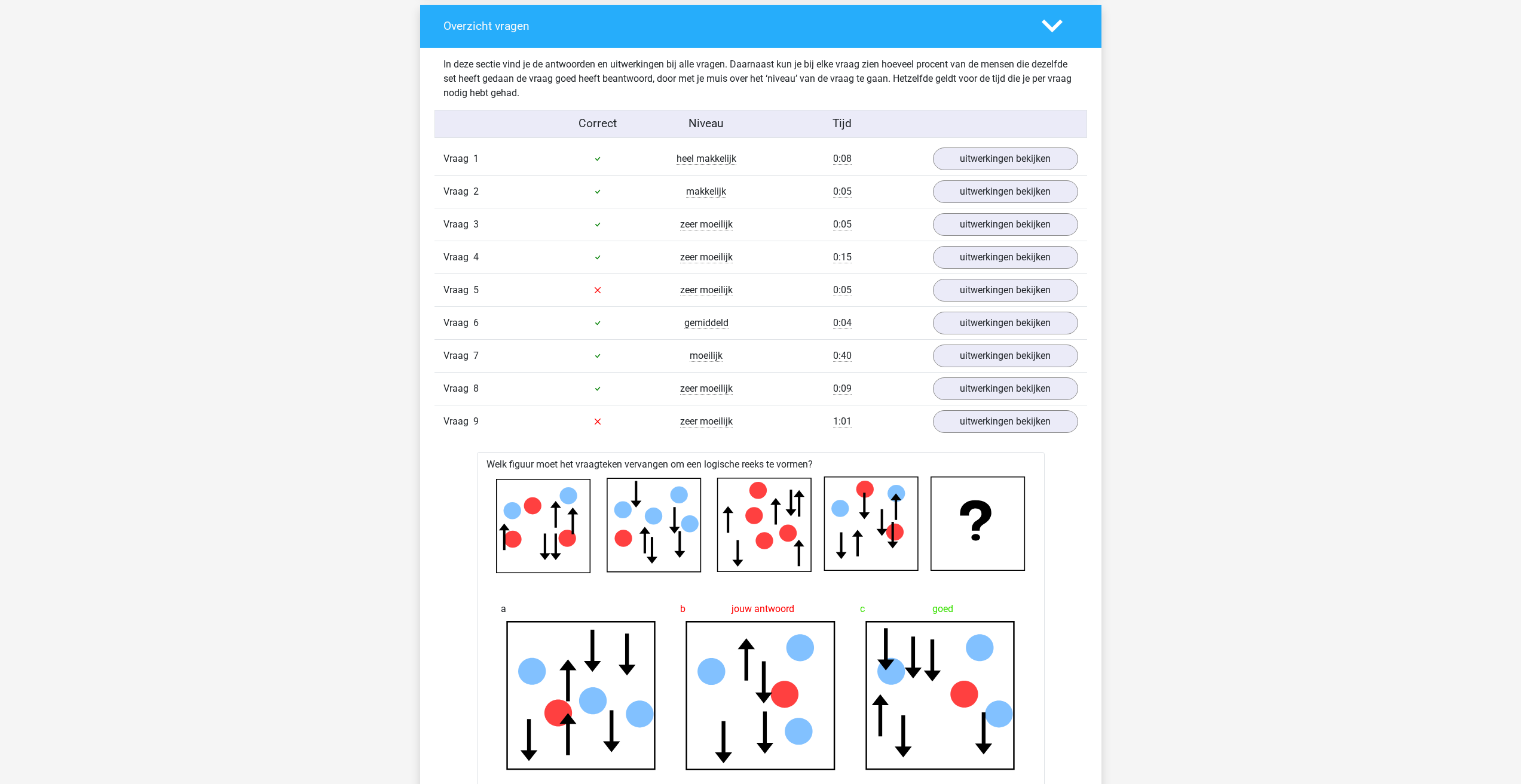
drag, startPoint x: 964, startPoint y: 430, endPoint x: 867, endPoint y: 449, distance: 98.8
click at [865, 621] on icon at bounding box center [940, 696] width 161 height 150
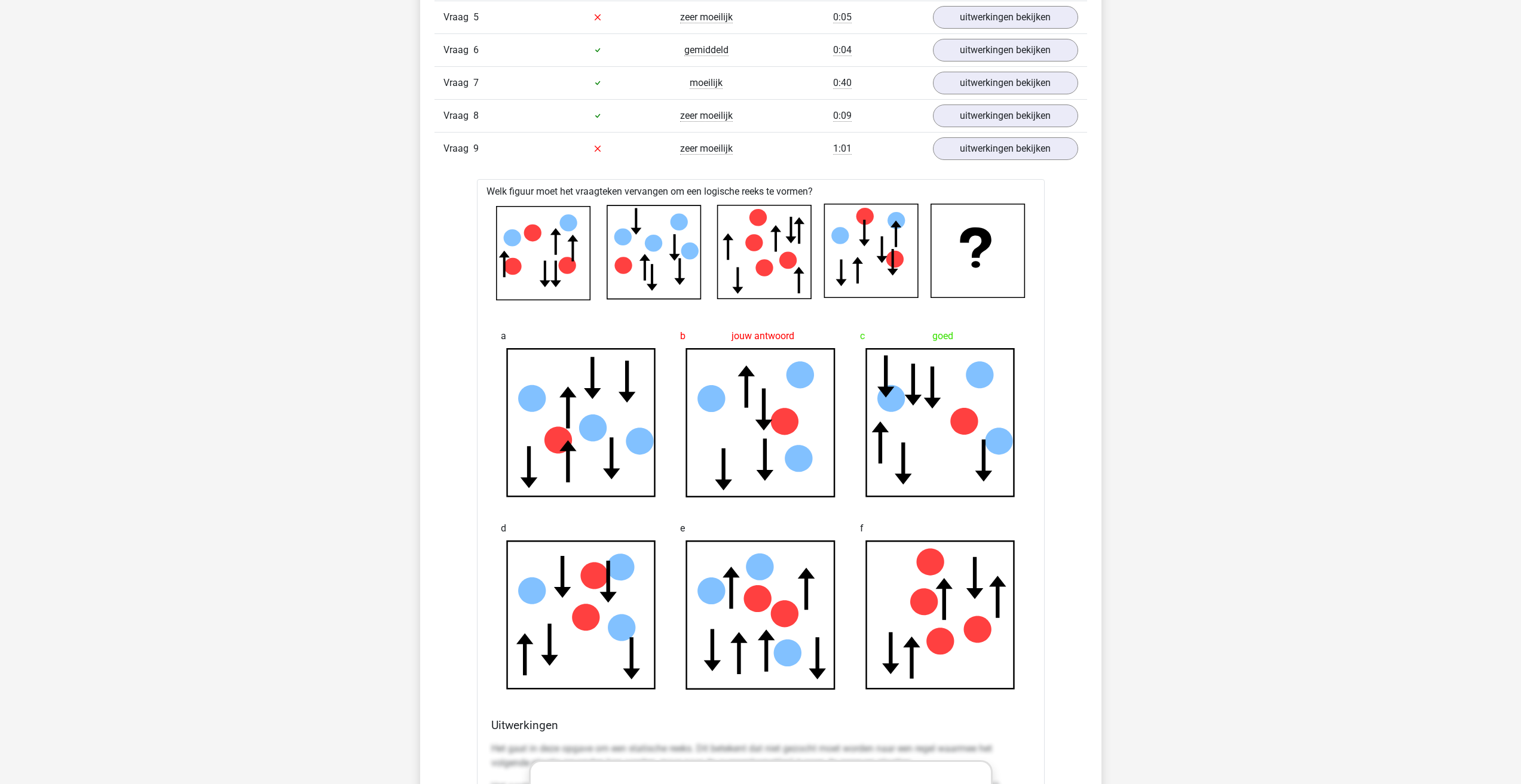
scroll to position [1195, 0]
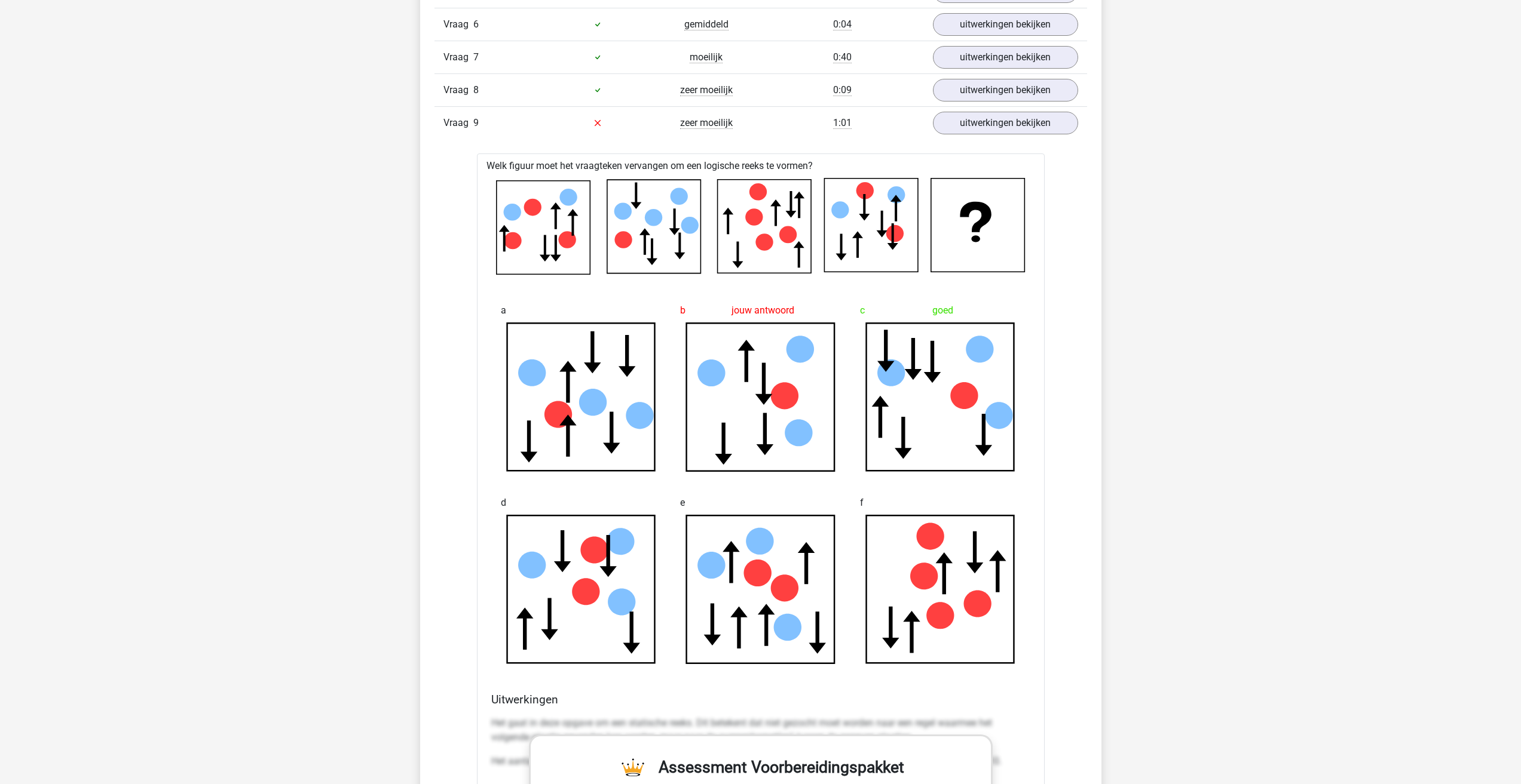
drag, startPoint x: 490, startPoint y: 458, endPoint x: 1011, endPoint y: 489, distance: 521.9
copy div "Het gaat in deze opgave om een statische reeks. Dit betekent dat niet gezocht m…"
click at [790, 382] on icon at bounding box center [784, 395] width 27 height 27
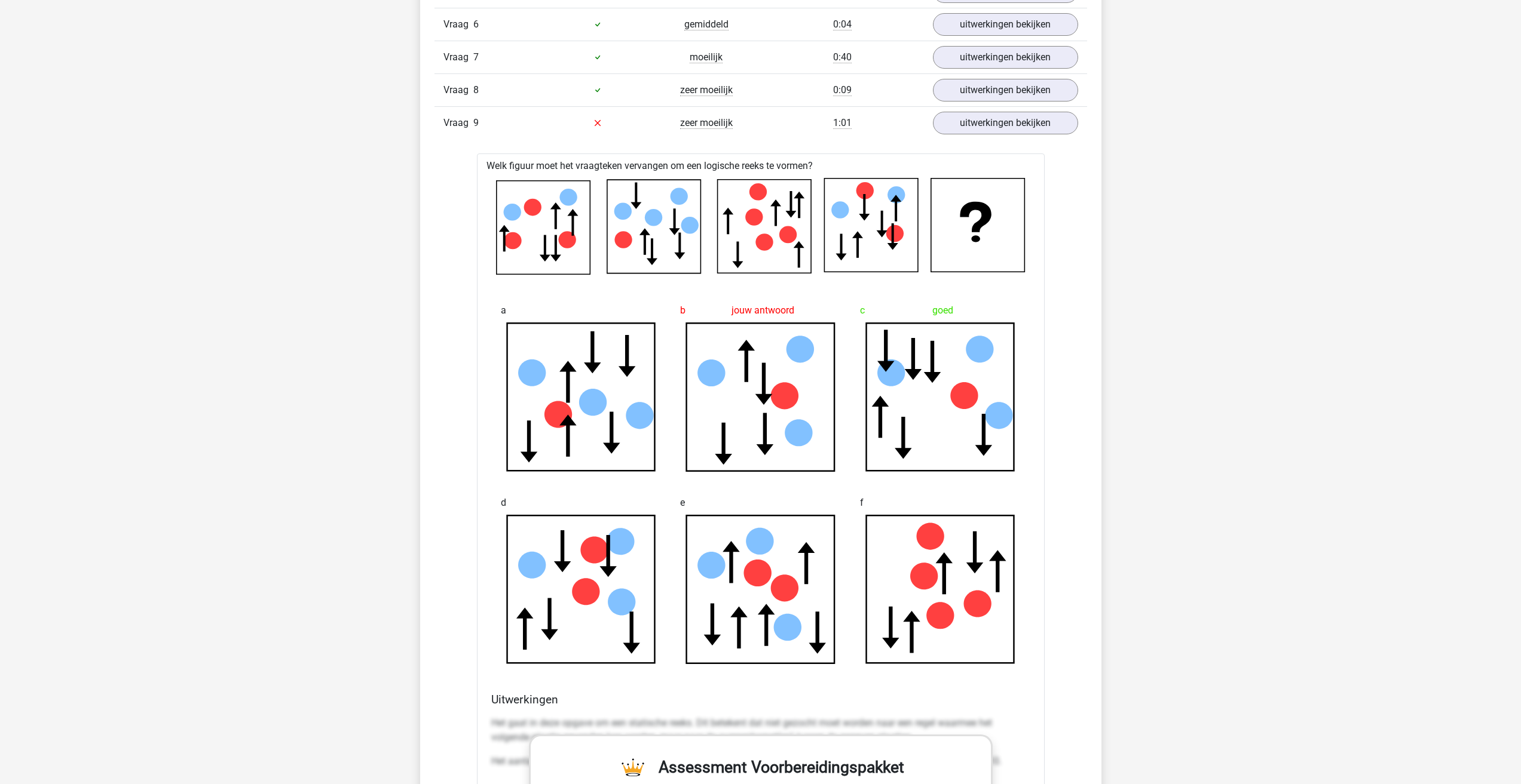
click at [747, 340] on icon at bounding box center [747, 361] width 18 height 42
click at [655, 711] on div "Het gaat in deze opgave om een statische reeks. Dit betekent dat niet gezocht m…" at bounding box center [761, 747] width 539 height 72
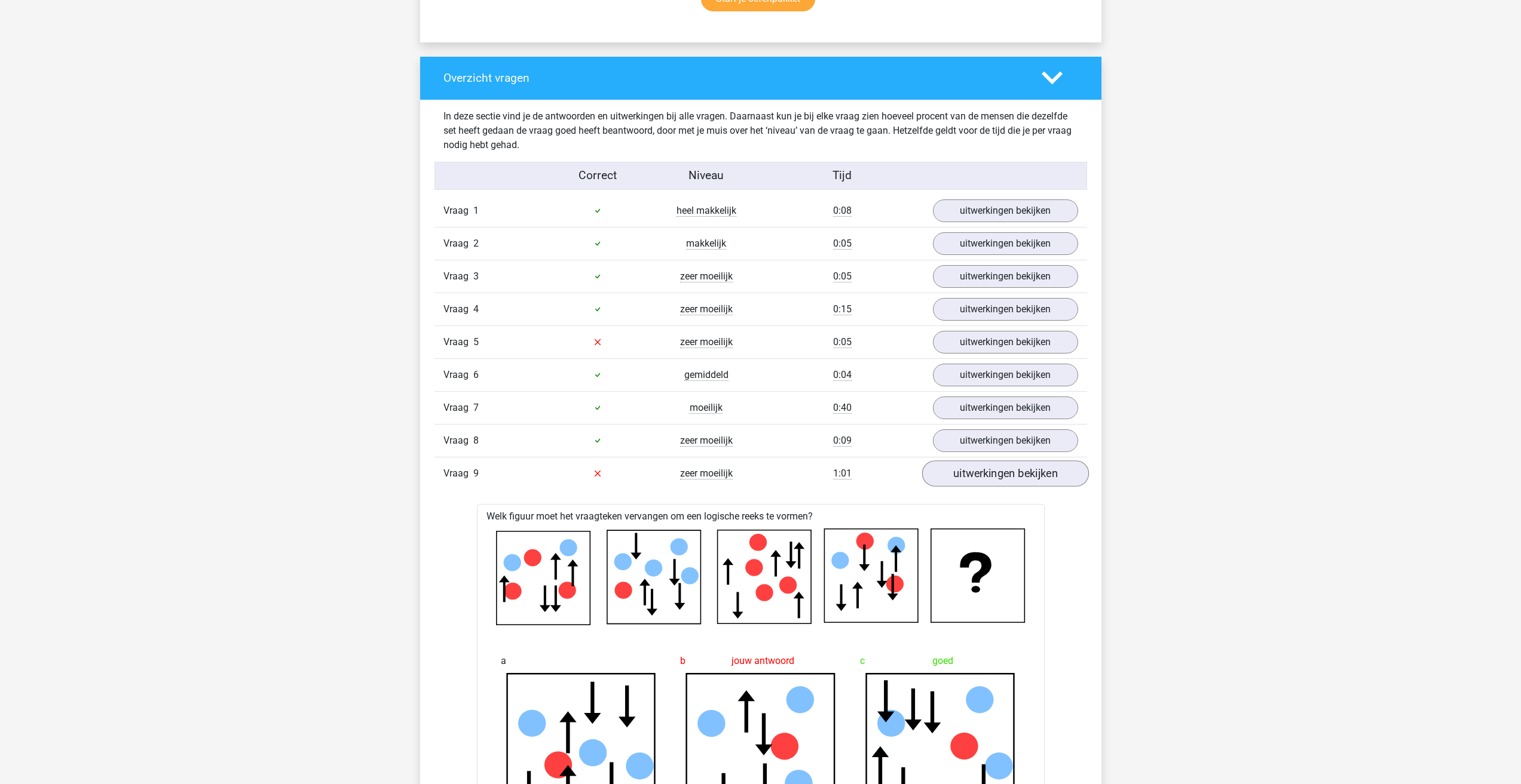
scroll to position [836, 0]
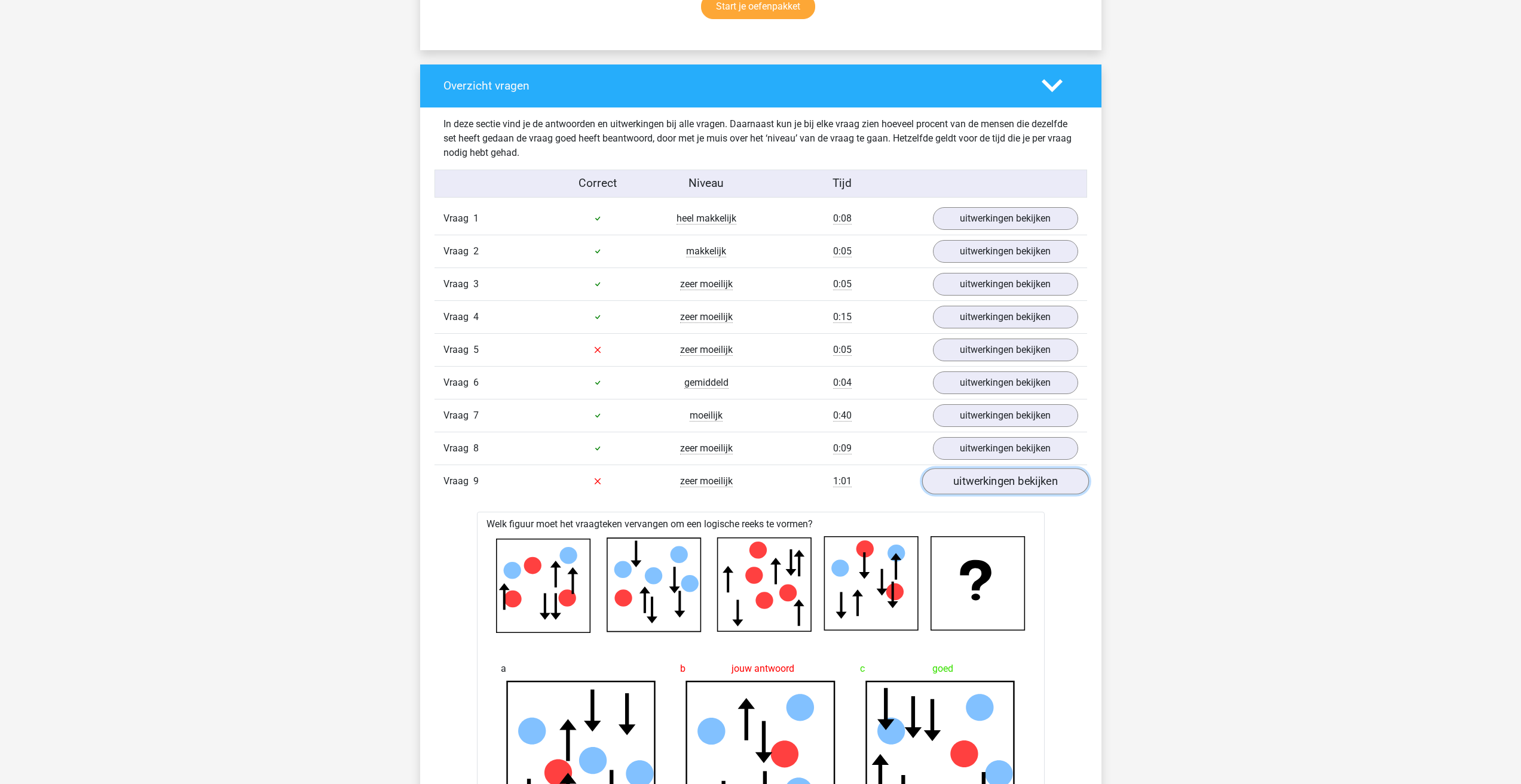
click at [960, 468] on link "uitwerkingen bekijken" at bounding box center [1005, 481] width 166 height 26
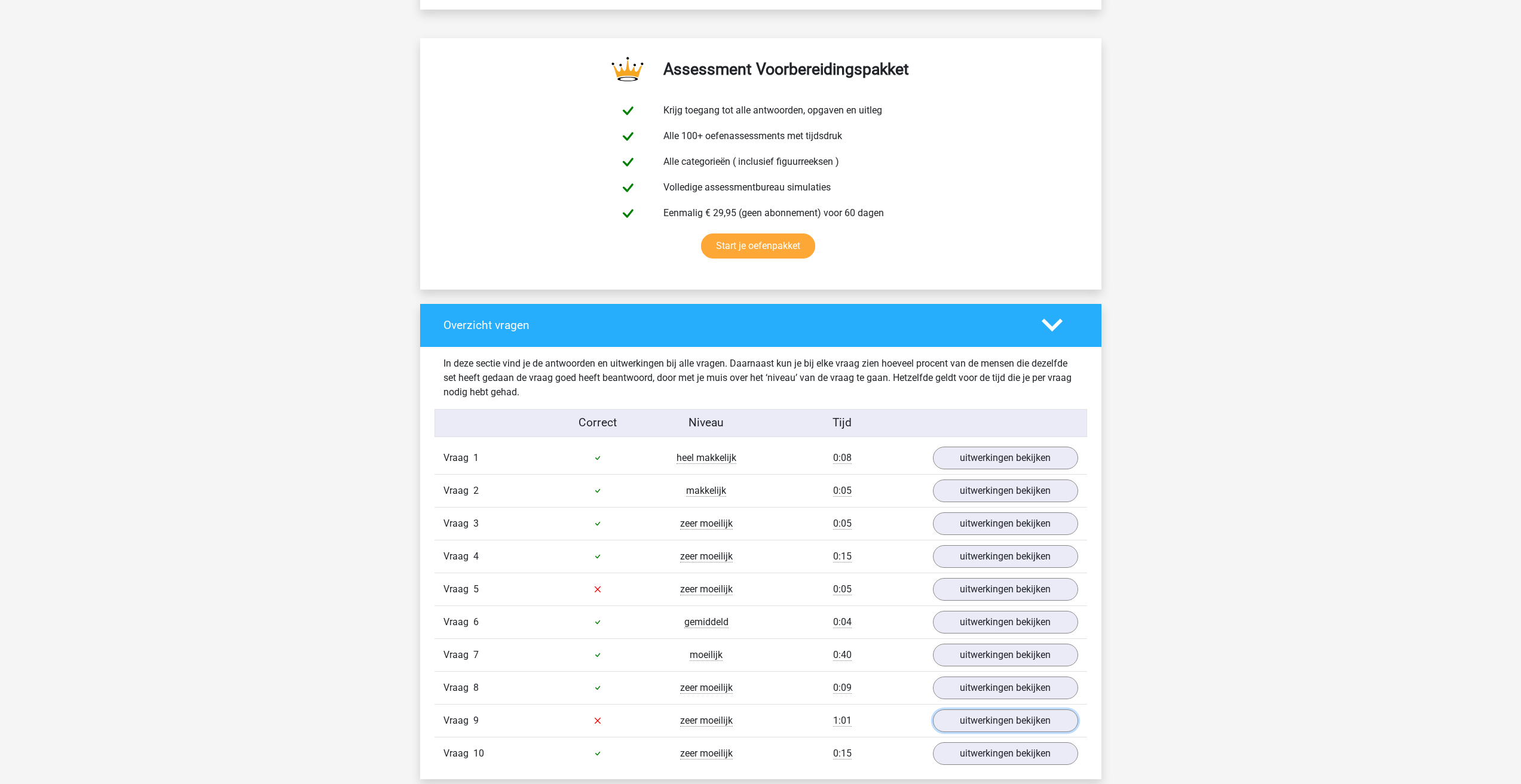
scroll to position [597, 0]
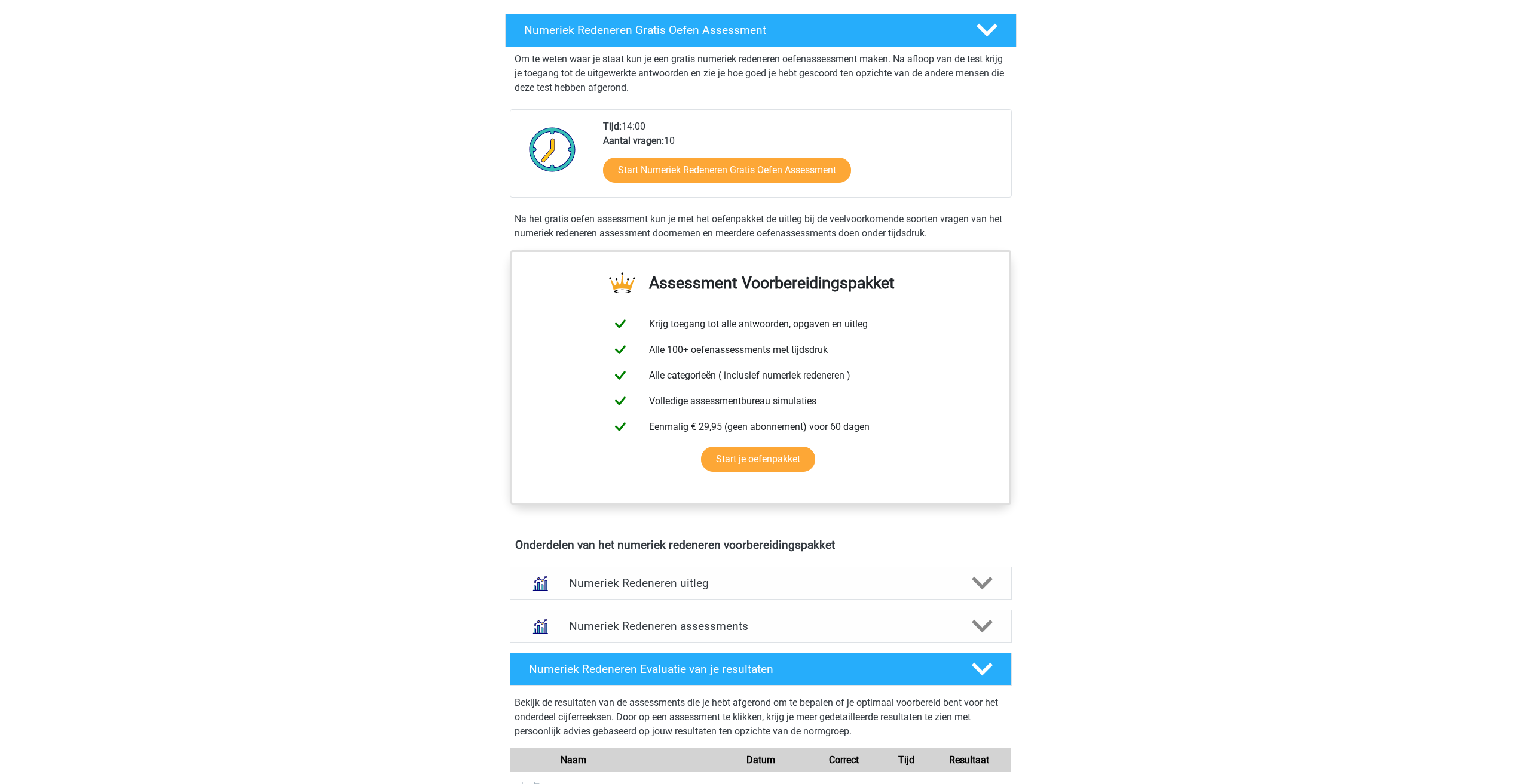
scroll to position [239, 0]
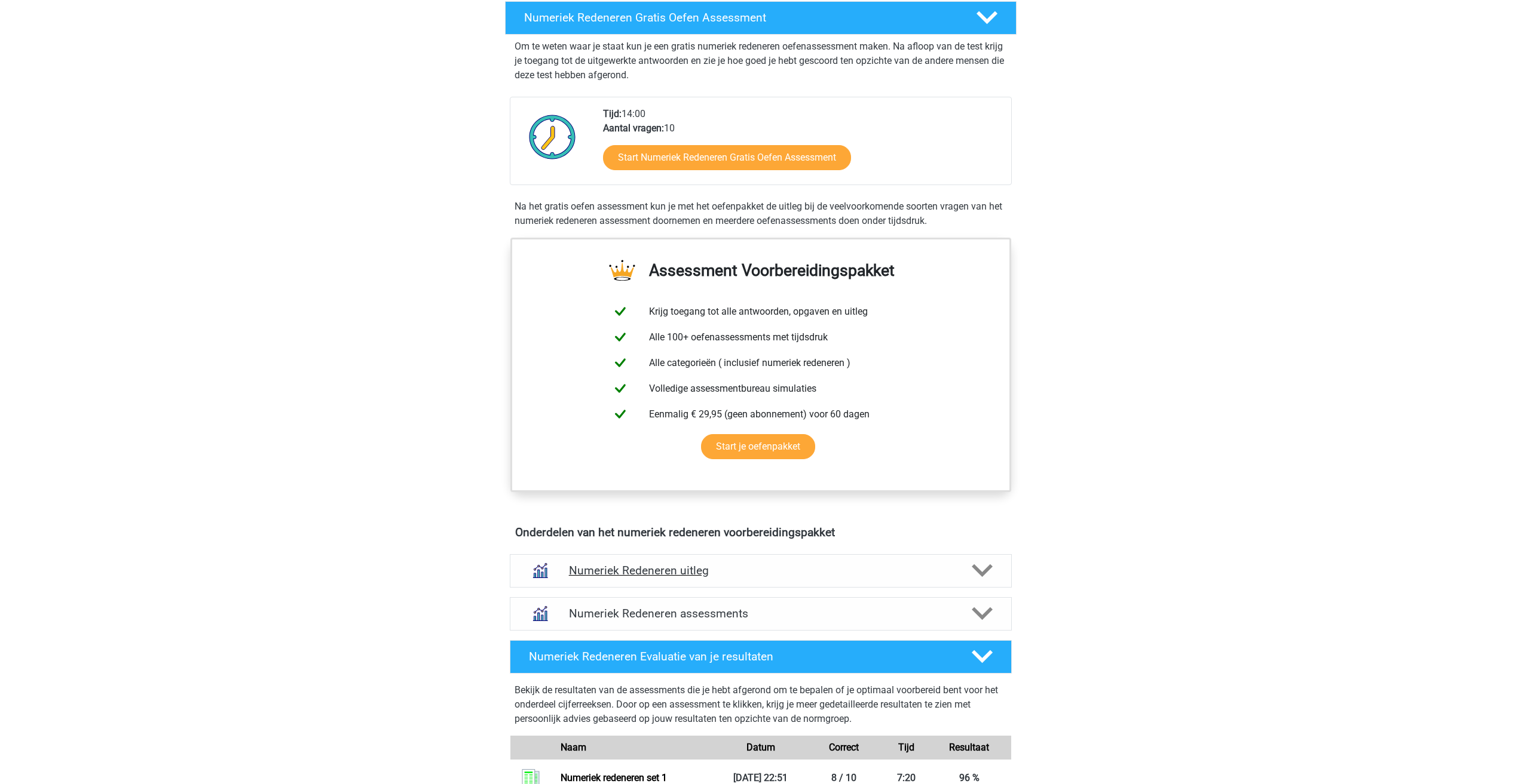
click at [682, 554] on div "Numeriek Redeneren uitleg" at bounding box center [760, 571] width 502 height 34
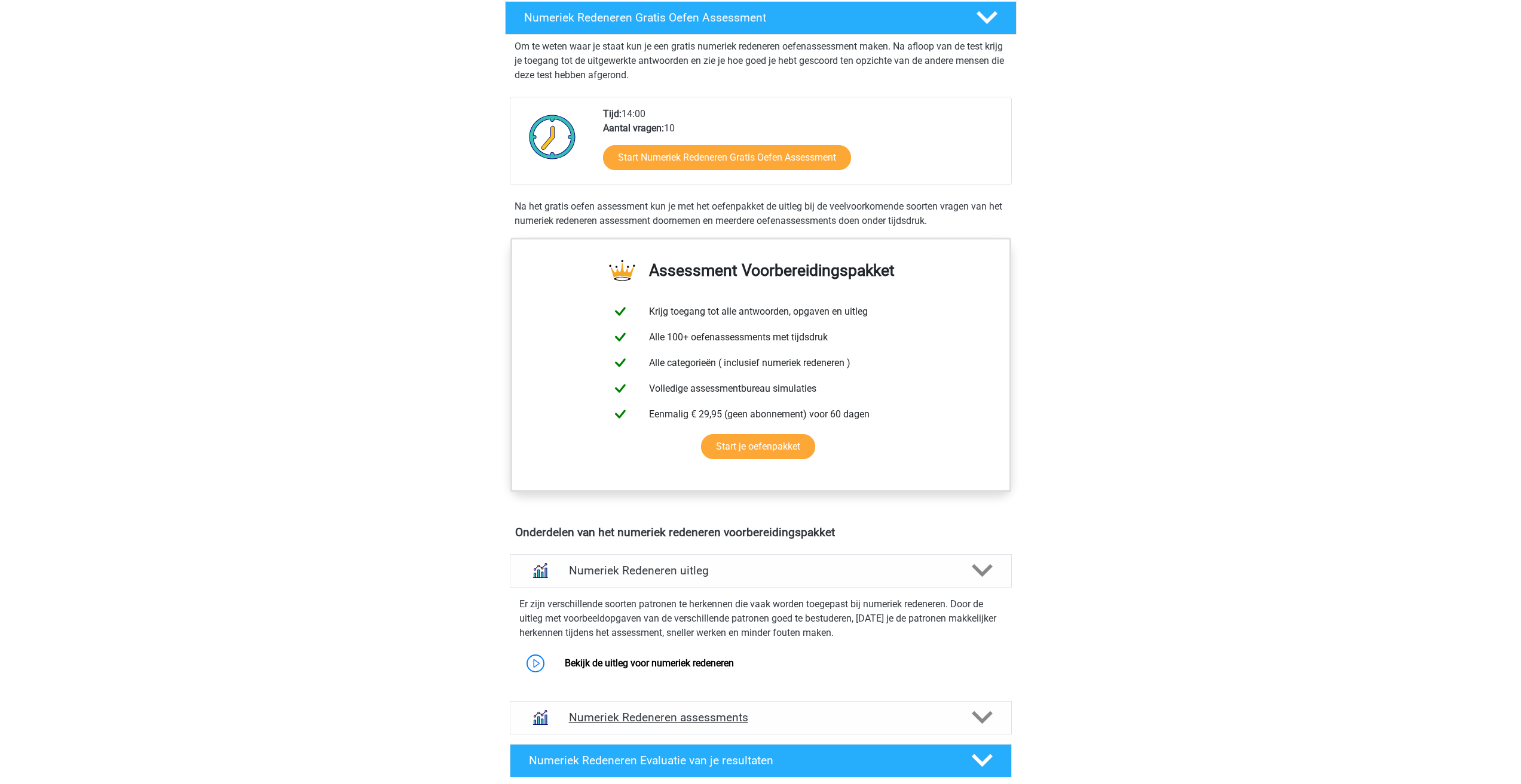
click at [732, 711] on h4 "Numeriek Redeneren assessments" at bounding box center [761, 718] width 383 height 14
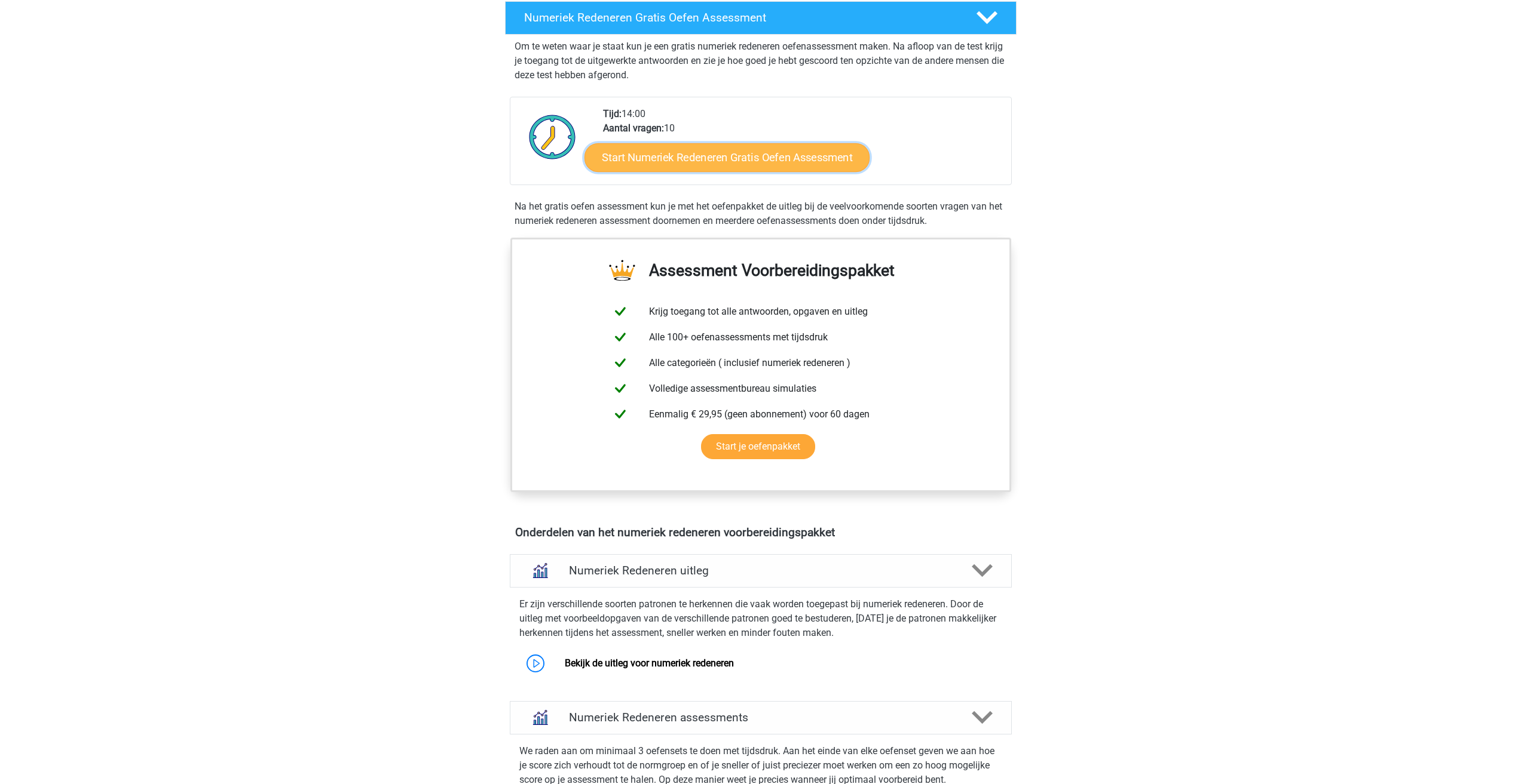
click at [671, 157] on link "Start Numeriek Redeneren Gratis Oefen Assessment" at bounding box center [726, 157] width 285 height 29
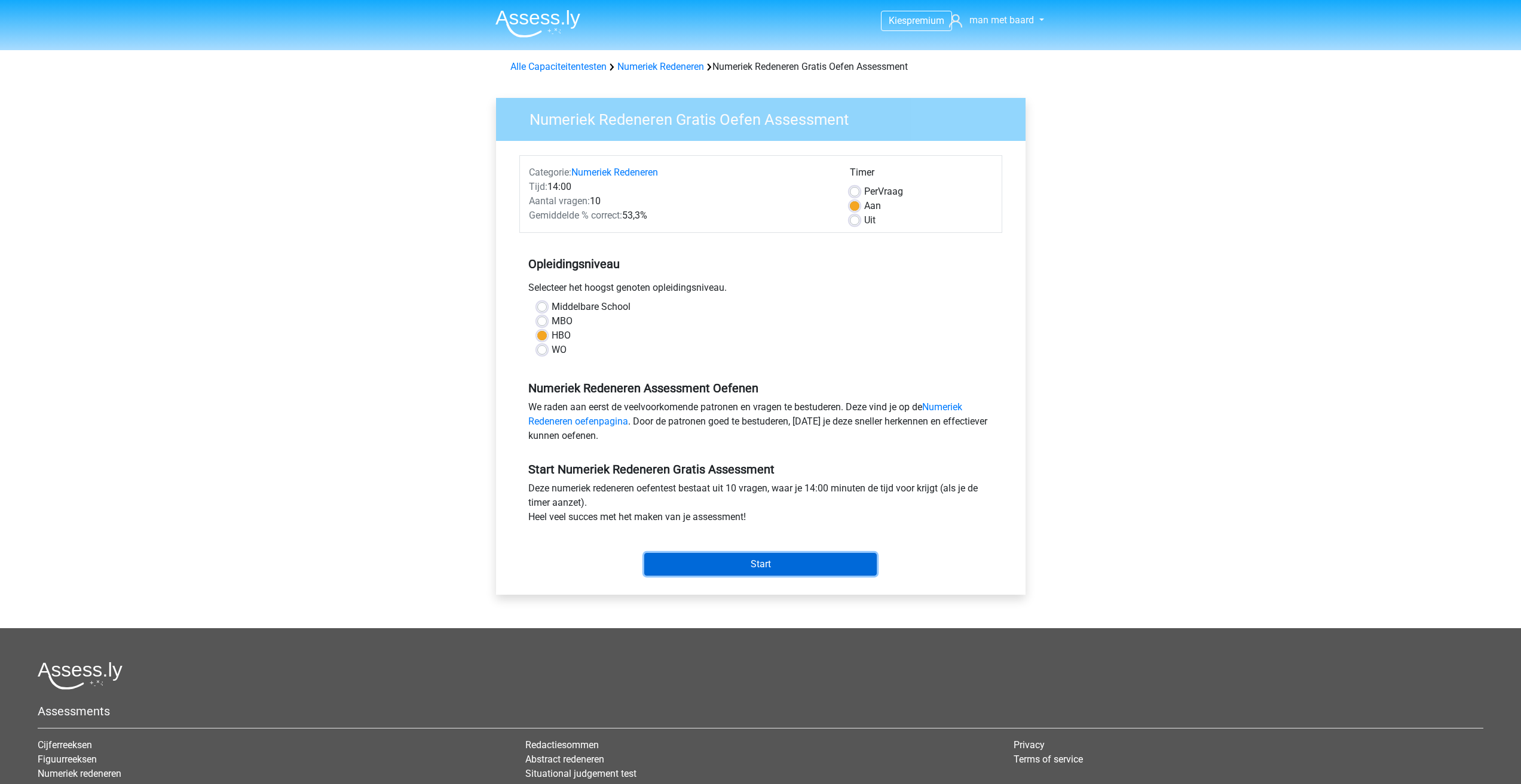
click at [711, 556] on input "Start" at bounding box center [760, 564] width 233 height 22
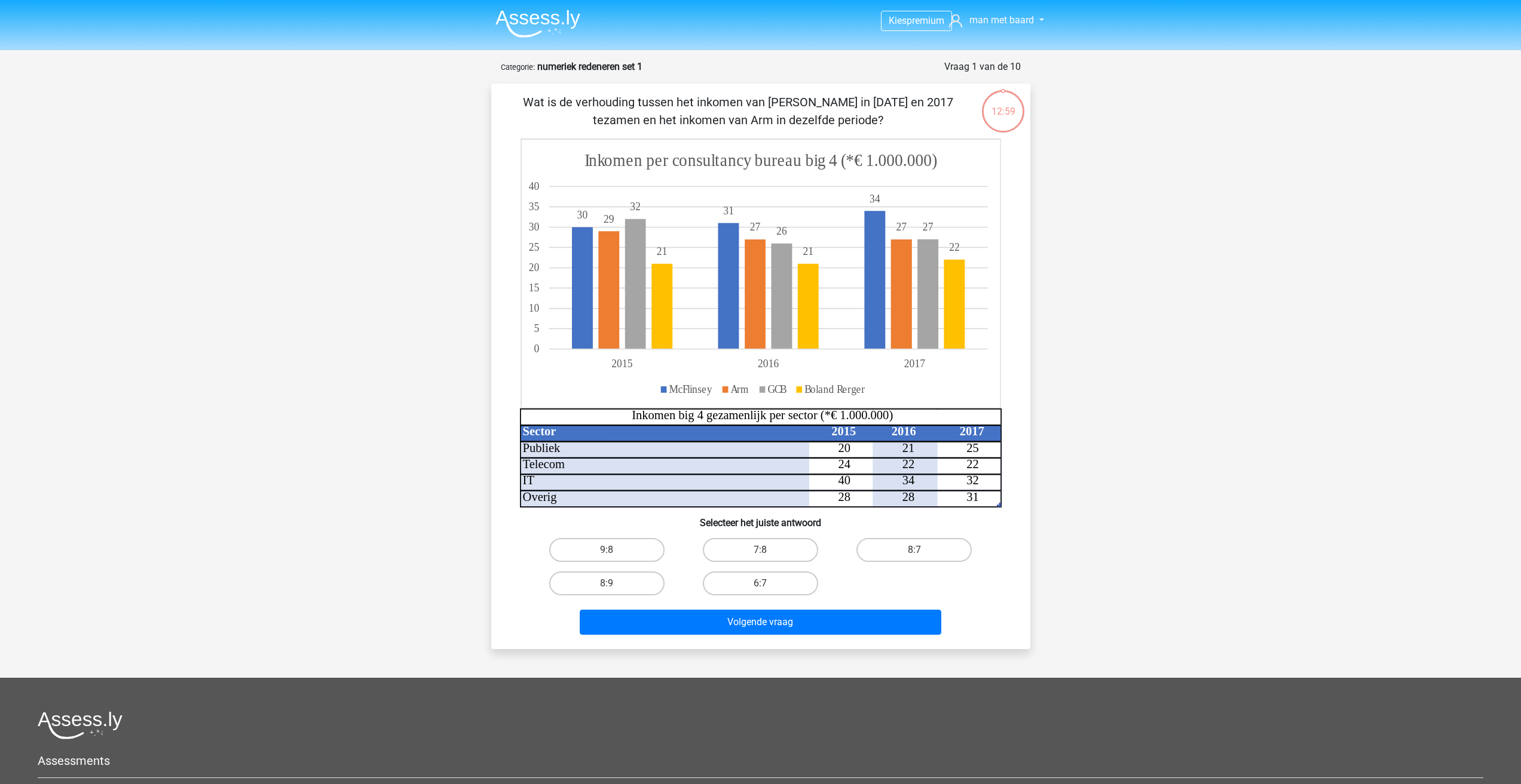
click at [914, 554] on input "8:7" at bounding box center [918, 554] width 7 height 7
radio input "true"
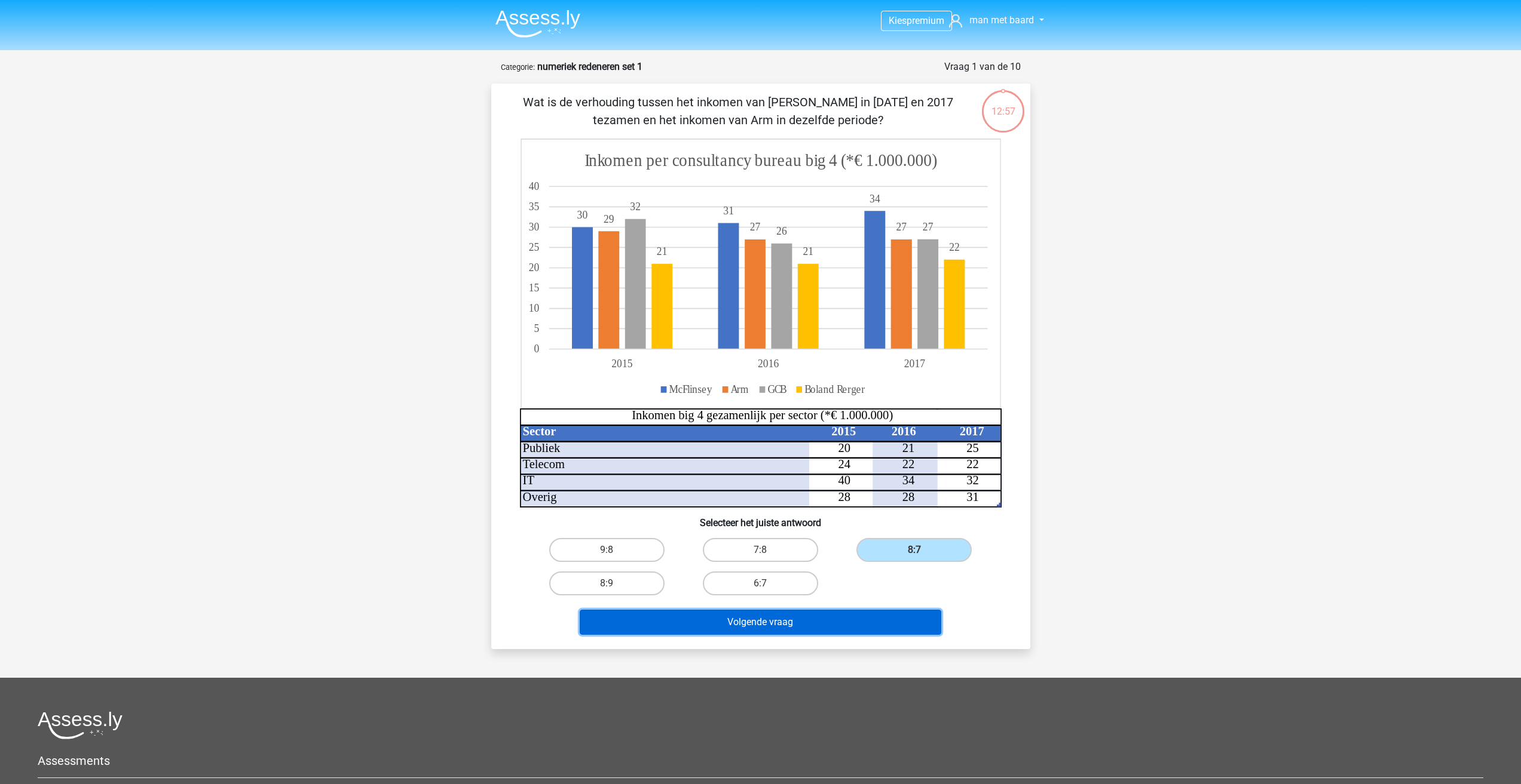
click at [767, 631] on button "Volgende vraag" at bounding box center [760, 622] width 362 height 25
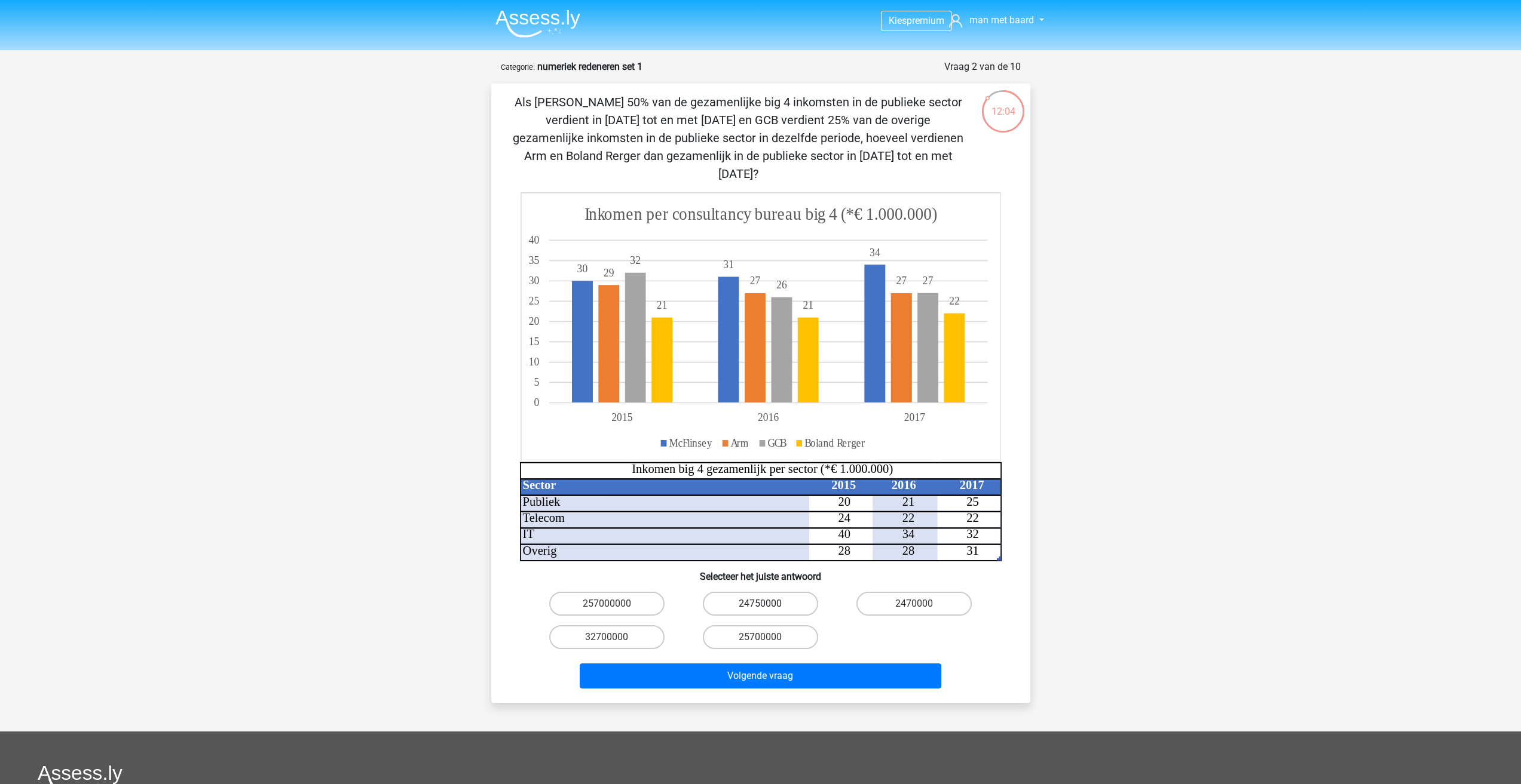
click at [727, 592] on label "24750000" at bounding box center [760, 605] width 115 height 24
click at [760, 604] on input "24750000" at bounding box center [764, 607] width 7 height 7
radio input "true"
click at [747, 663] on button "Volgende vraag" at bounding box center [760, 676] width 362 height 25
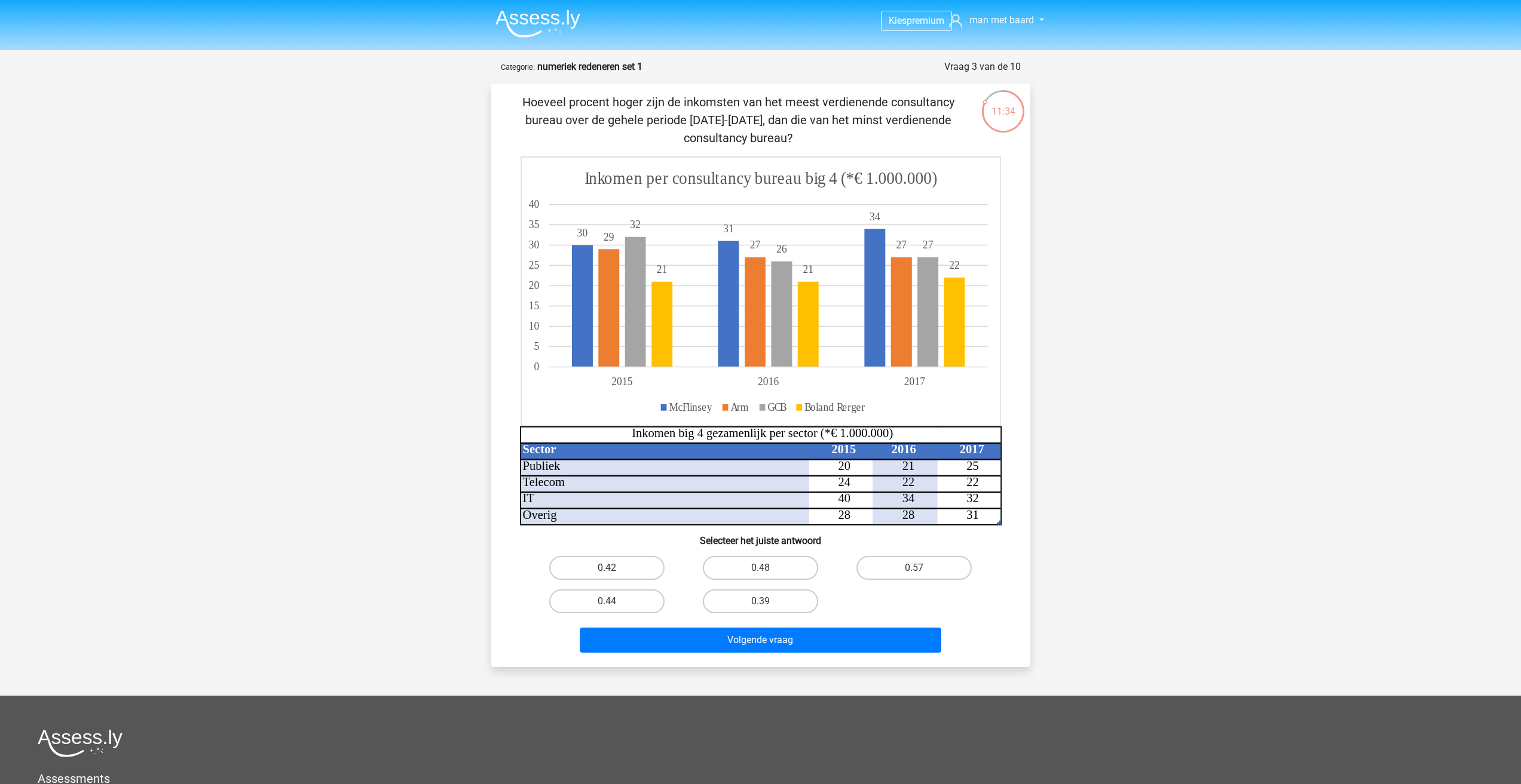
click at [764, 572] on input "0.48" at bounding box center [764, 572] width 7 height 7
radio input "true"
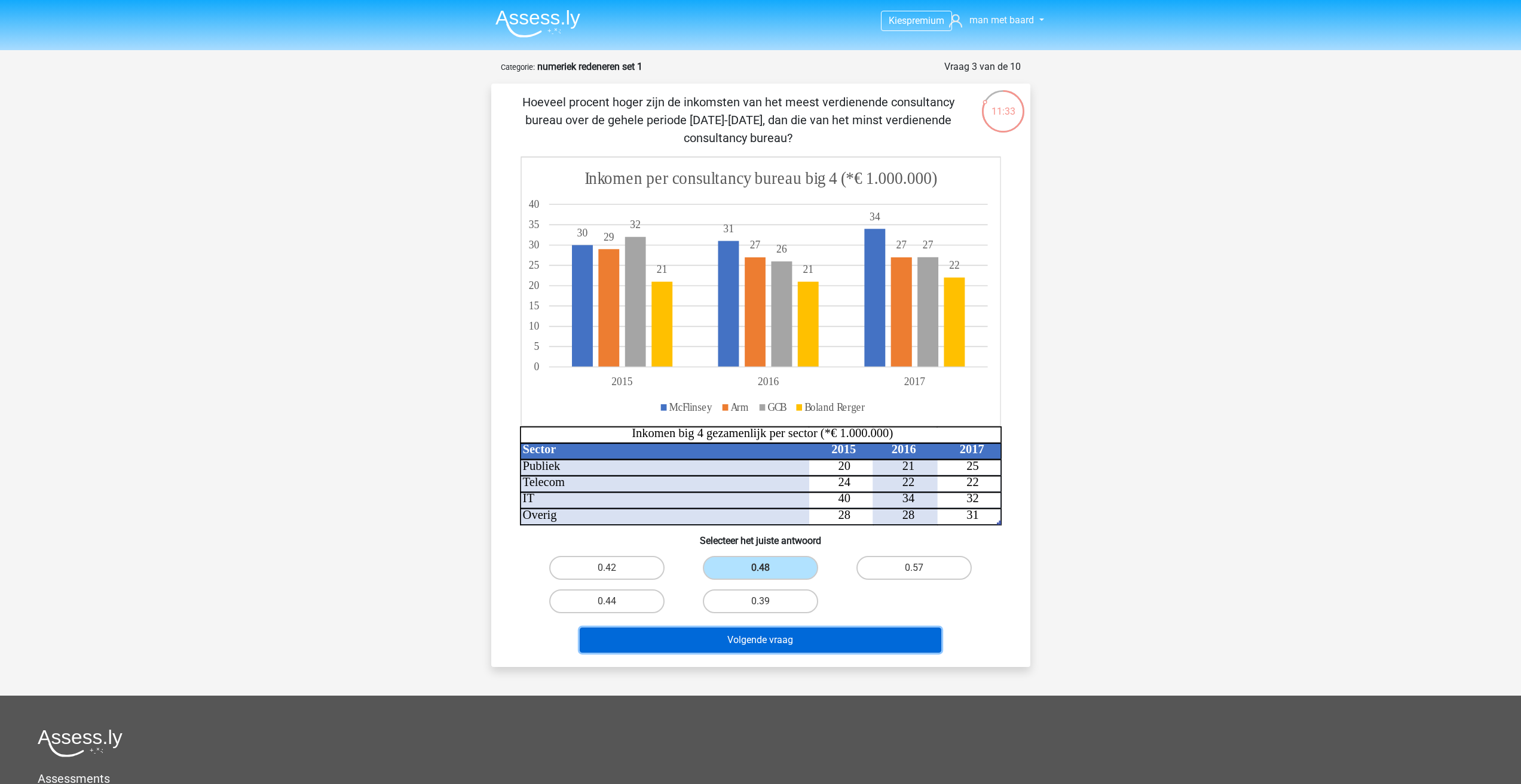
click at [764, 645] on button "Volgende vraag" at bounding box center [760, 640] width 362 height 25
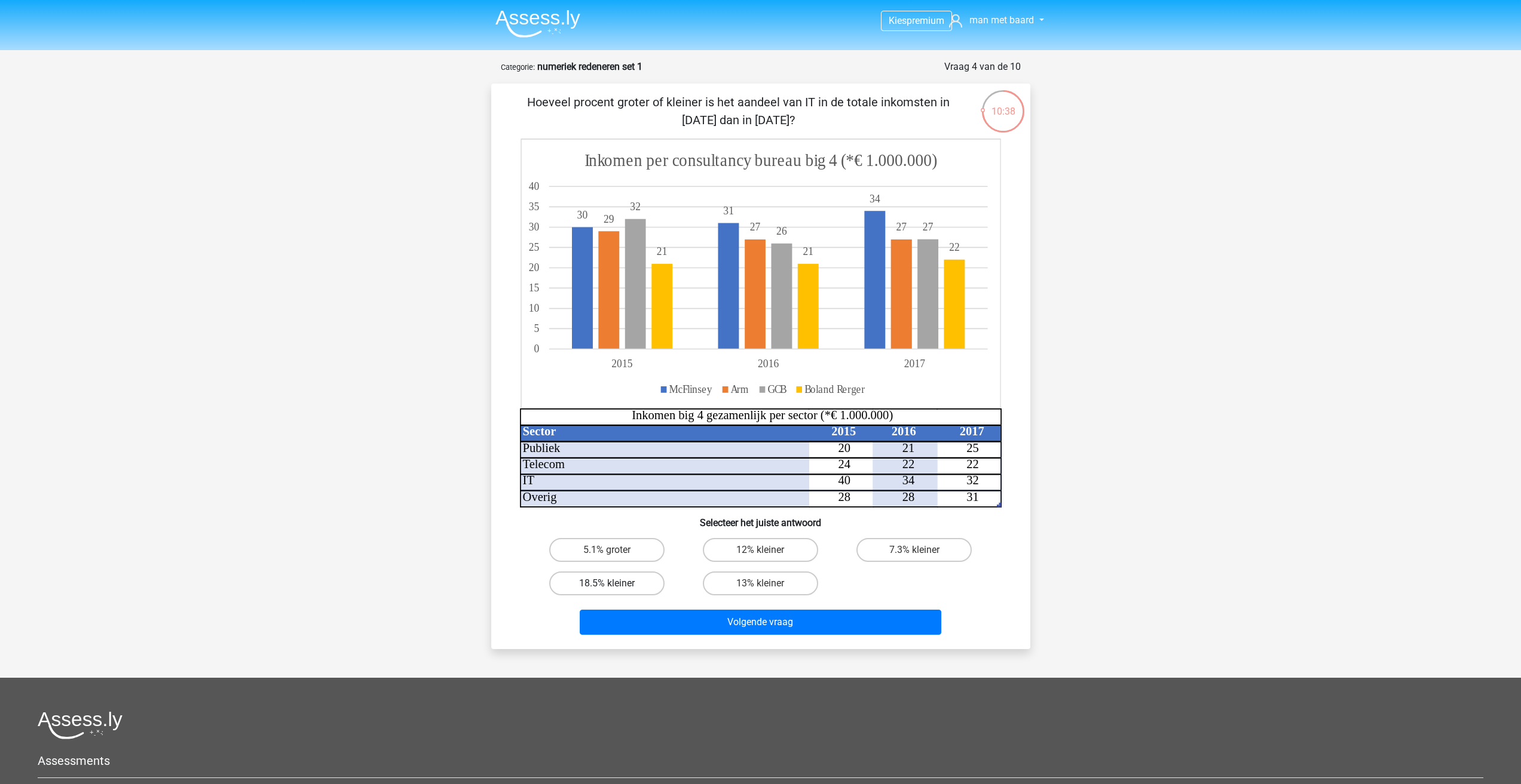
click at [598, 585] on label "18.5% kleiner" at bounding box center [607, 584] width 115 height 24
click at [607, 585] on input "18.5% kleiner" at bounding box center [610, 588] width 7 height 7
radio input "true"
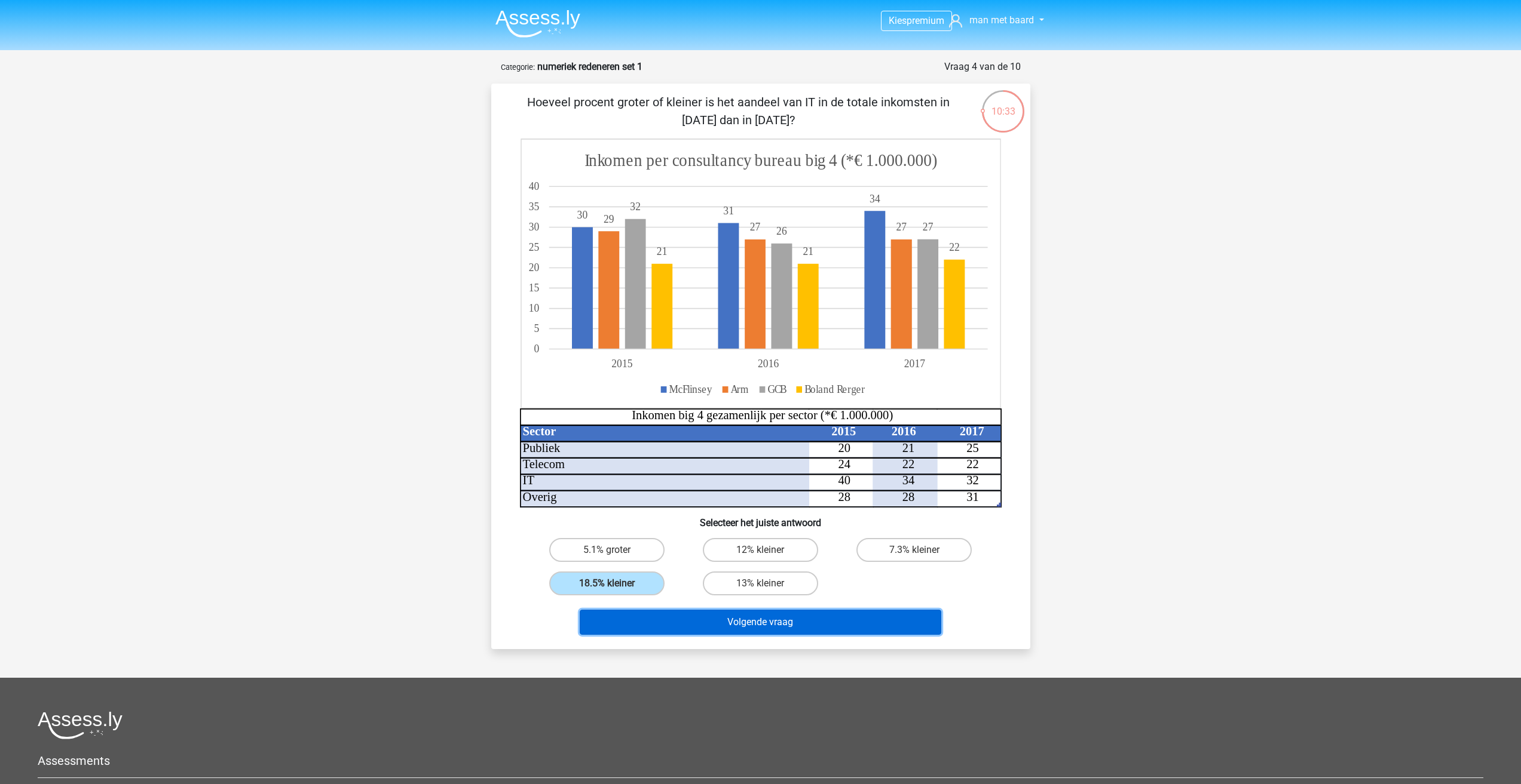
click at [712, 625] on button "Volgende vraag" at bounding box center [760, 622] width 362 height 25
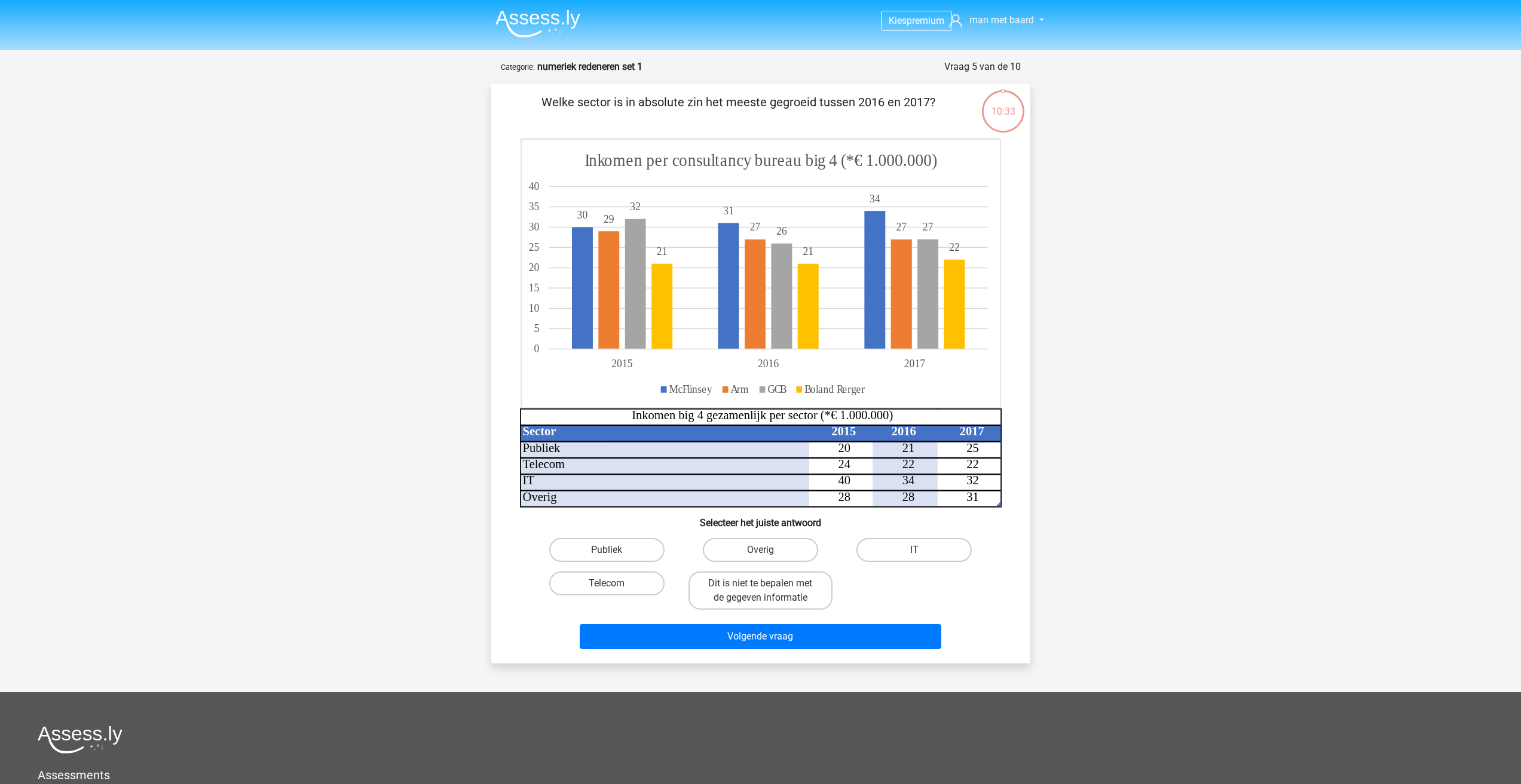
scroll to position [60, 0]
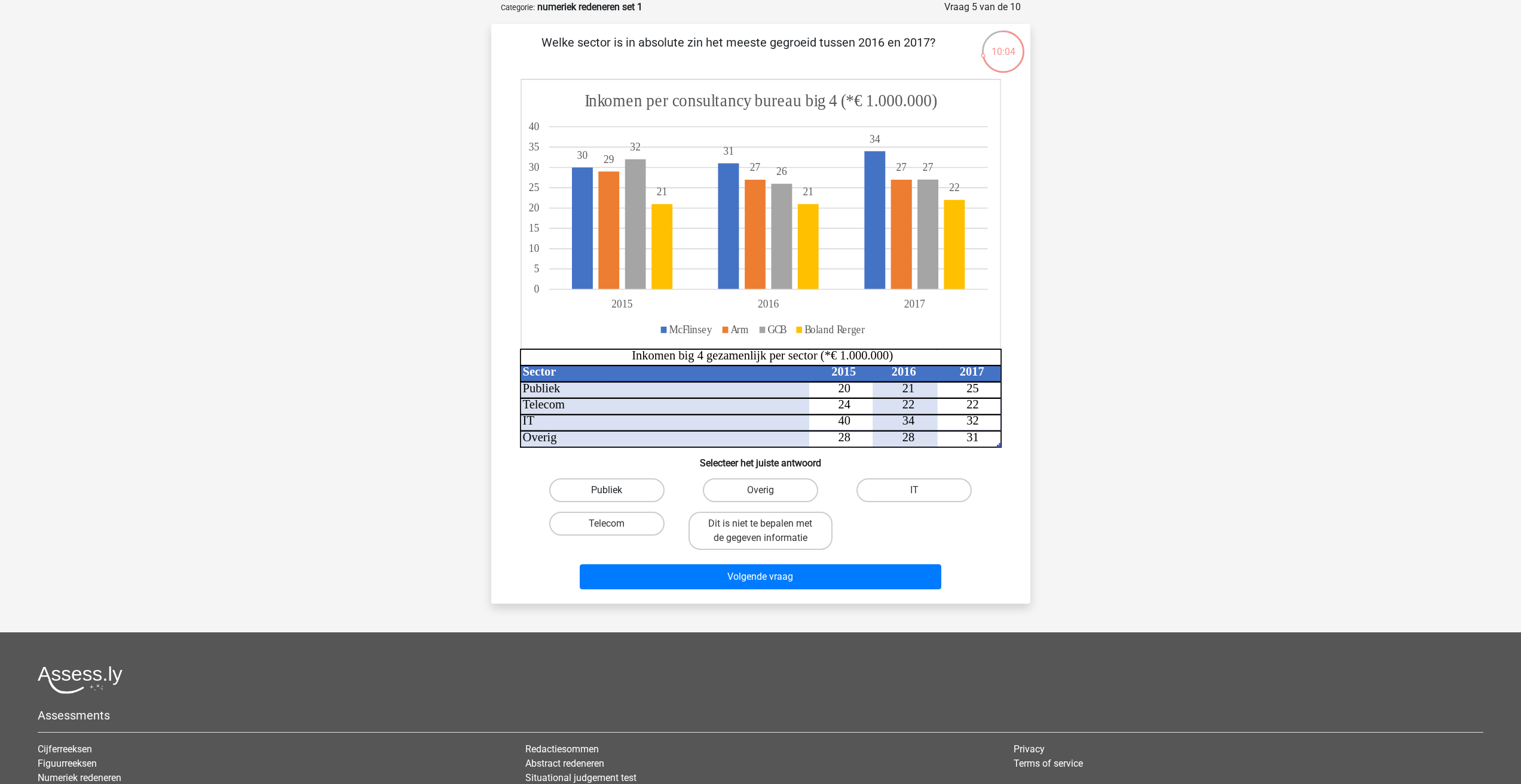
click at [629, 489] on label "Publiek" at bounding box center [607, 491] width 115 height 24
click at [614, 491] on input "Publiek" at bounding box center [610, 494] width 7 height 7
radio input "true"
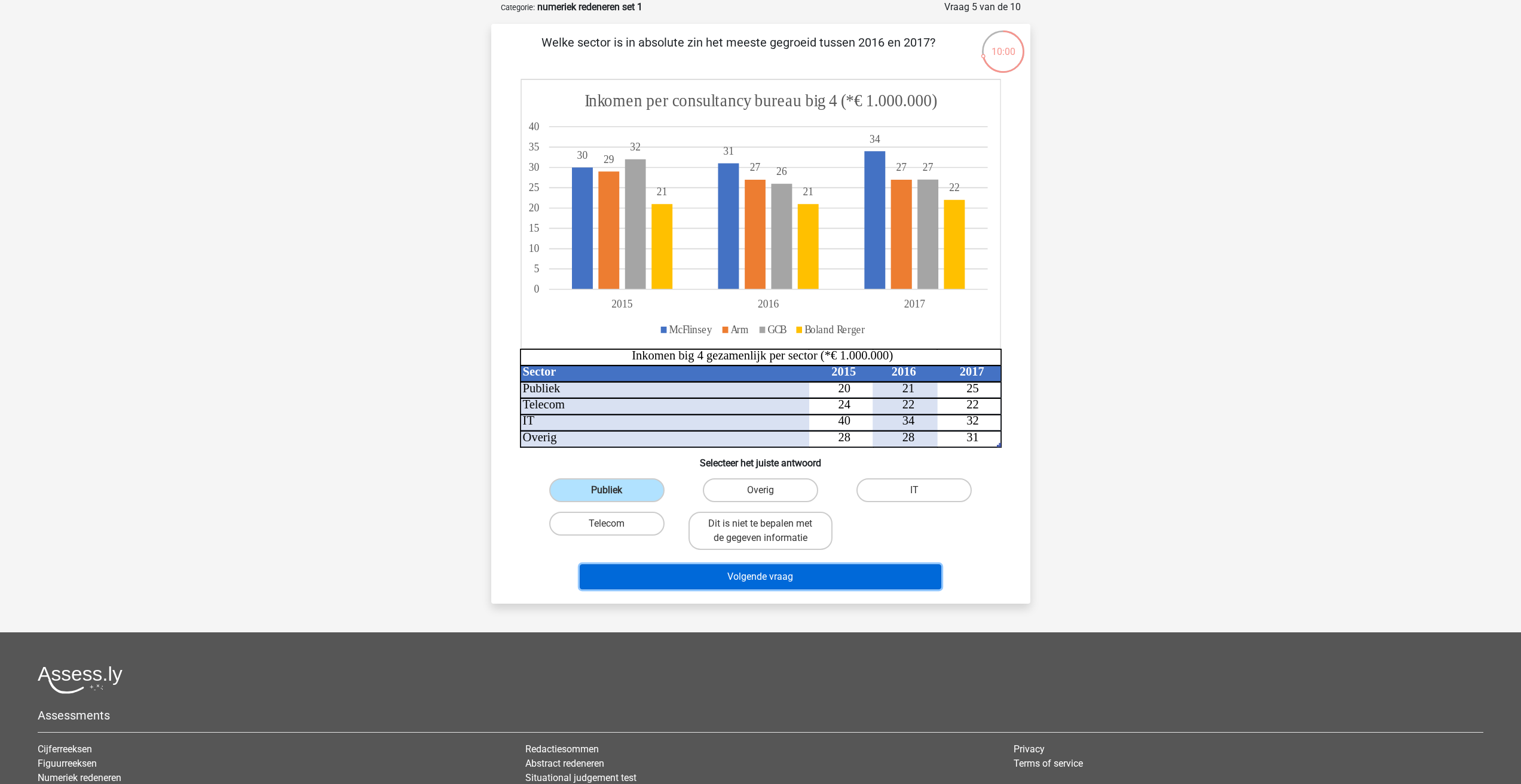
click at [679, 588] on button "Volgende vraag" at bounding box center [760, 577] width 362 height 25
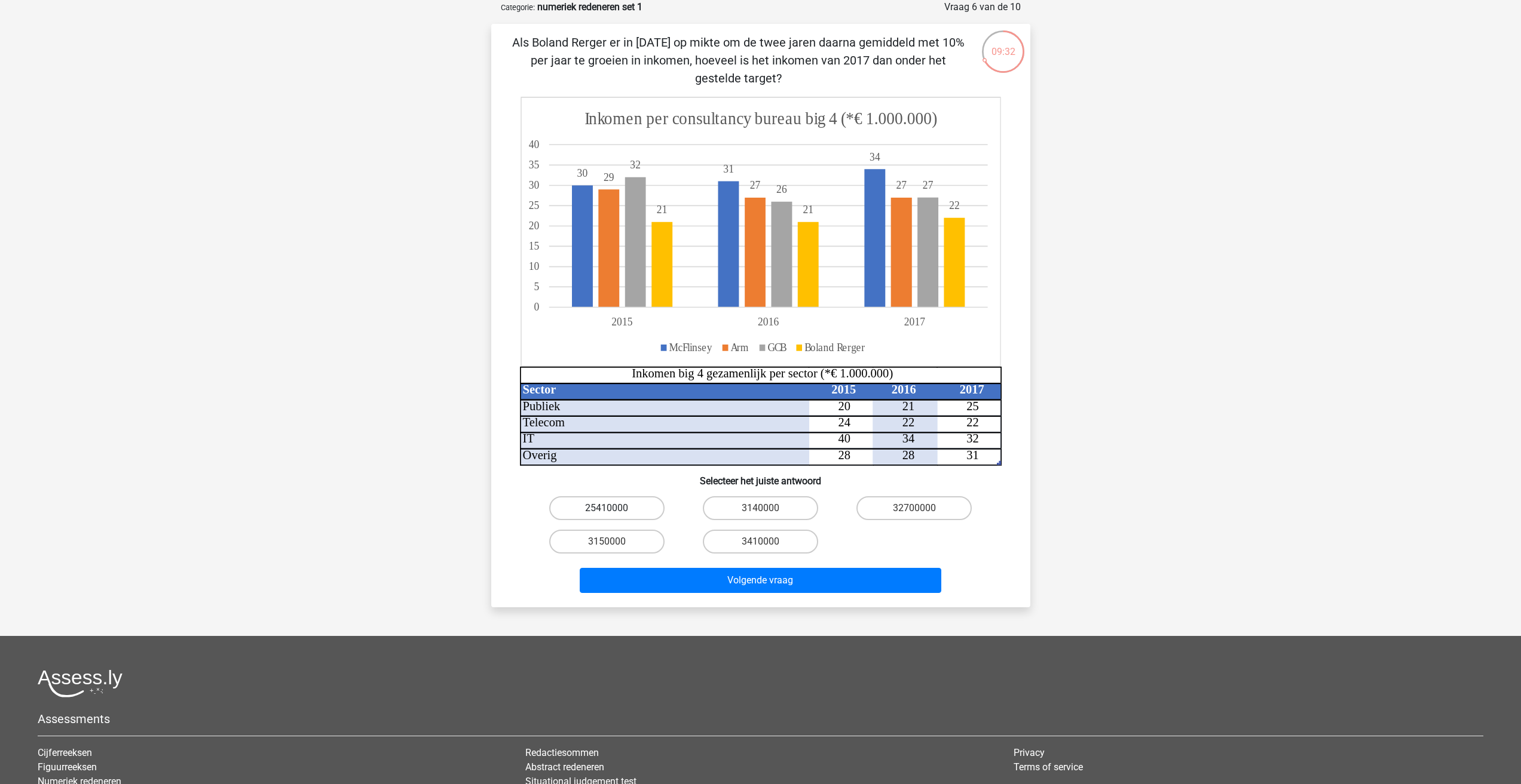
click at [580, 505] on label "25410000" at bounding box center [607, 508] width 115 height 24
click at [607, 508] on input "25410000" at bounding box center [610, 512] width 7 height 7
radio input "true"
click at [692, 585] on button "Volgende vraag" at bounding box center [760, 580] width 362 height 25
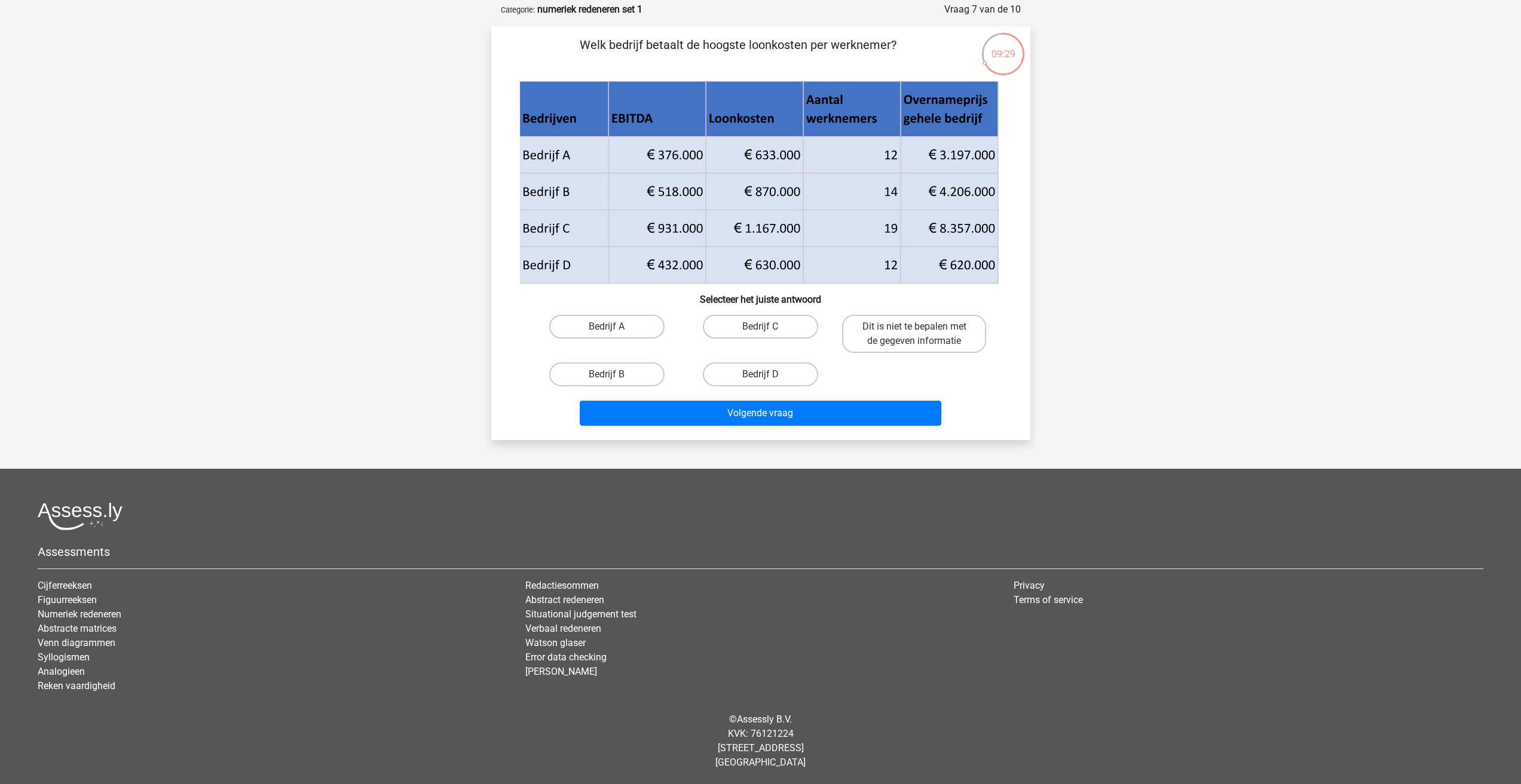
scroll to position [0, 0]
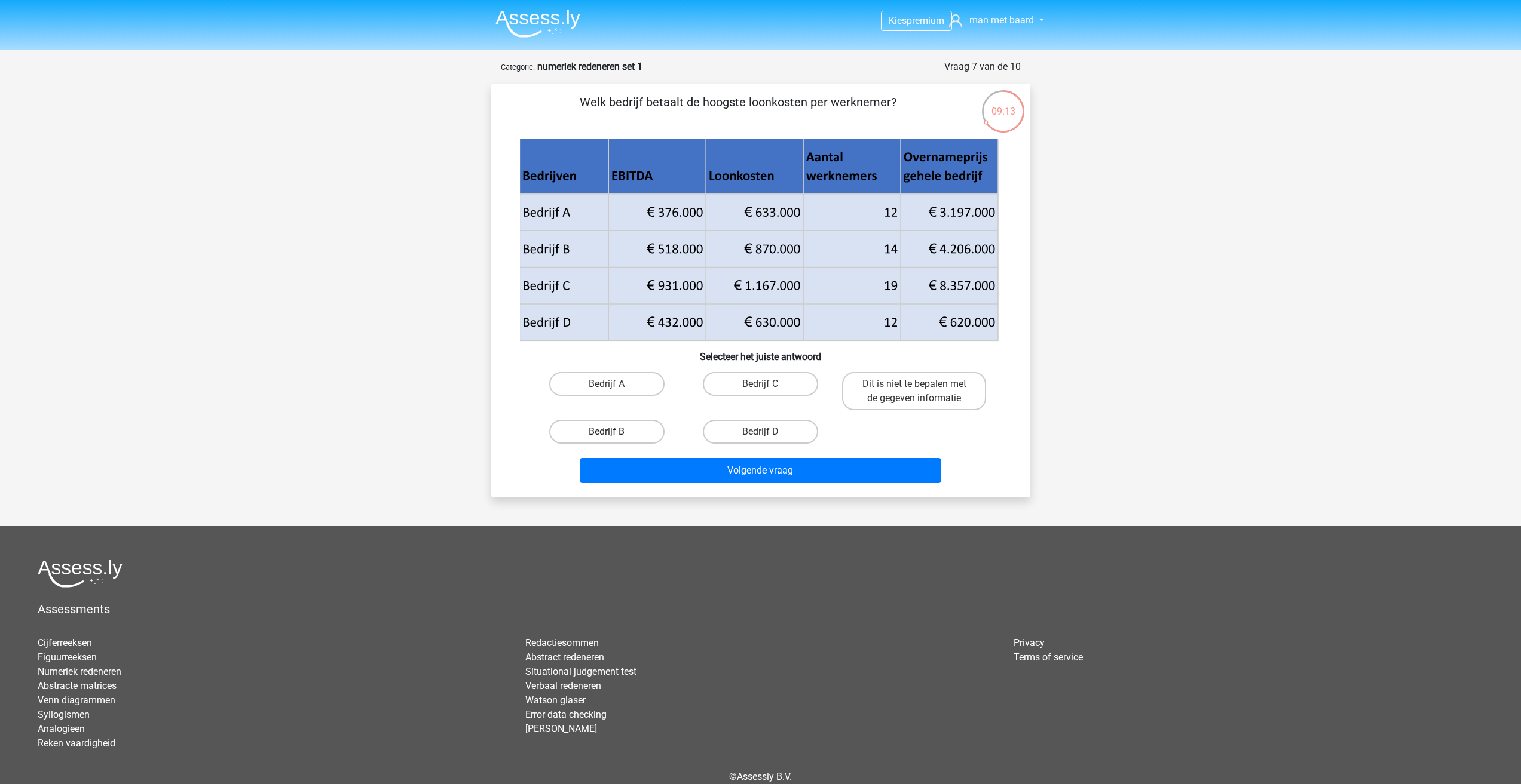
click at [611, 420] on label "Bedrijf B" at bounding box center [607, 432] width 115 height 24
click at [611, 432] on input "Bedrijf B" at bounding box center [610, 435] width 7 height 7
radio input "true"
click at [346, 237] on div "Kies premium man met baard [EMAIL_ADDRESS][DOMAIN_NAME]" at bounding box center [760, 421] width 1521 height 842
drag, startPoint x: 935, startPoint y: 291, endPoint x: 981, endPoint y: 286, distance: 46.3
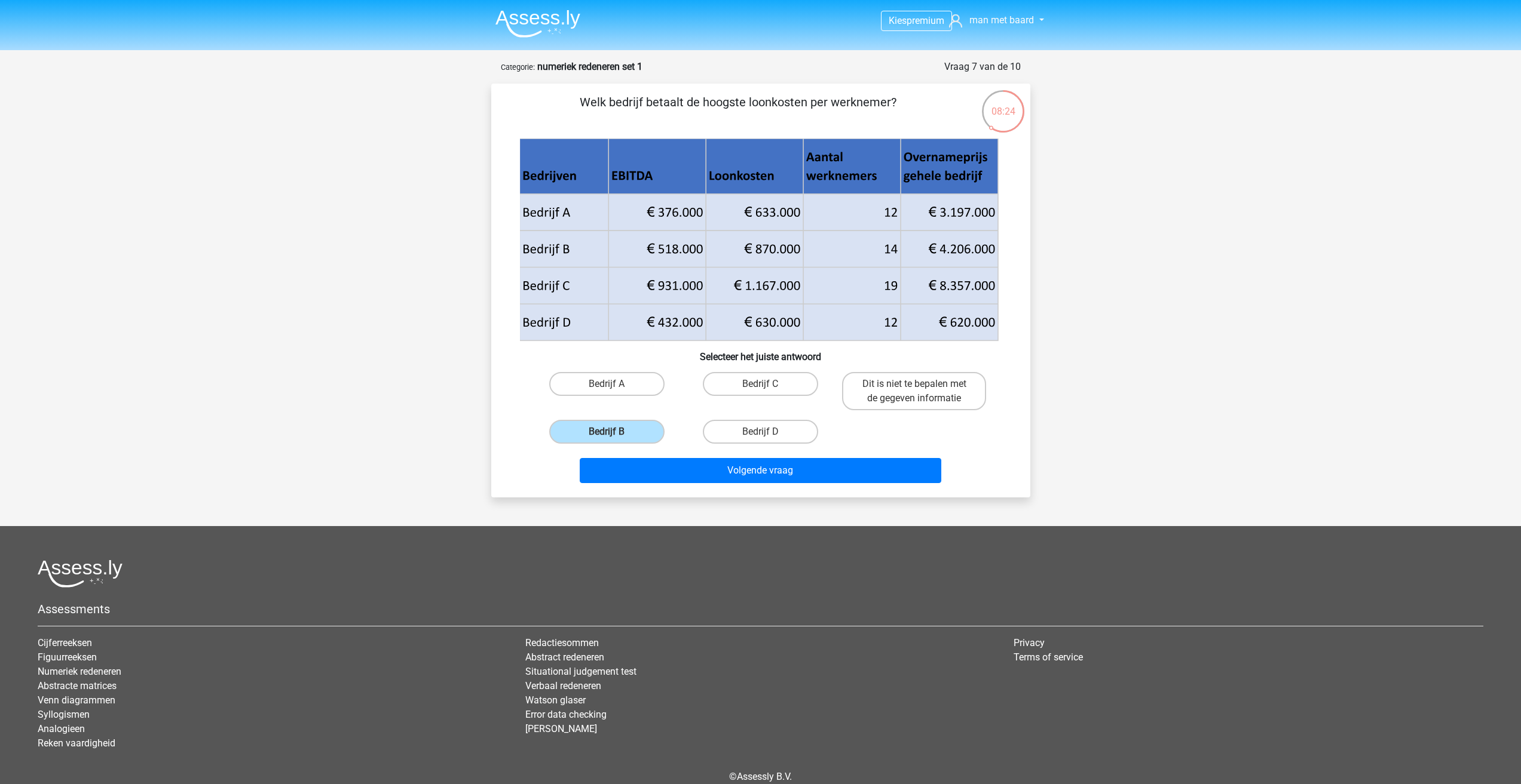
click at [981, 286] on icon at bounding box center [759, 304] width 479 height 74
drag, startPoint x: 960, startPoint y: 248, endPoint x: 1012, endPoint y: 253, distance: 52.2
click at [1012, 253] on div "Welk bedrijf betaalt de hoogste loonkosten per werknemer? Selecteer het juiste …" at bounding box center [761, 291] width 529 height 395
click at [741, 394] on label "Bedrijf C" at bounding box center [760, 384] width 115 height 24
click at [760, 392] on input "Bedrijf C" at bounding box center [764, 388] width 7 height 7
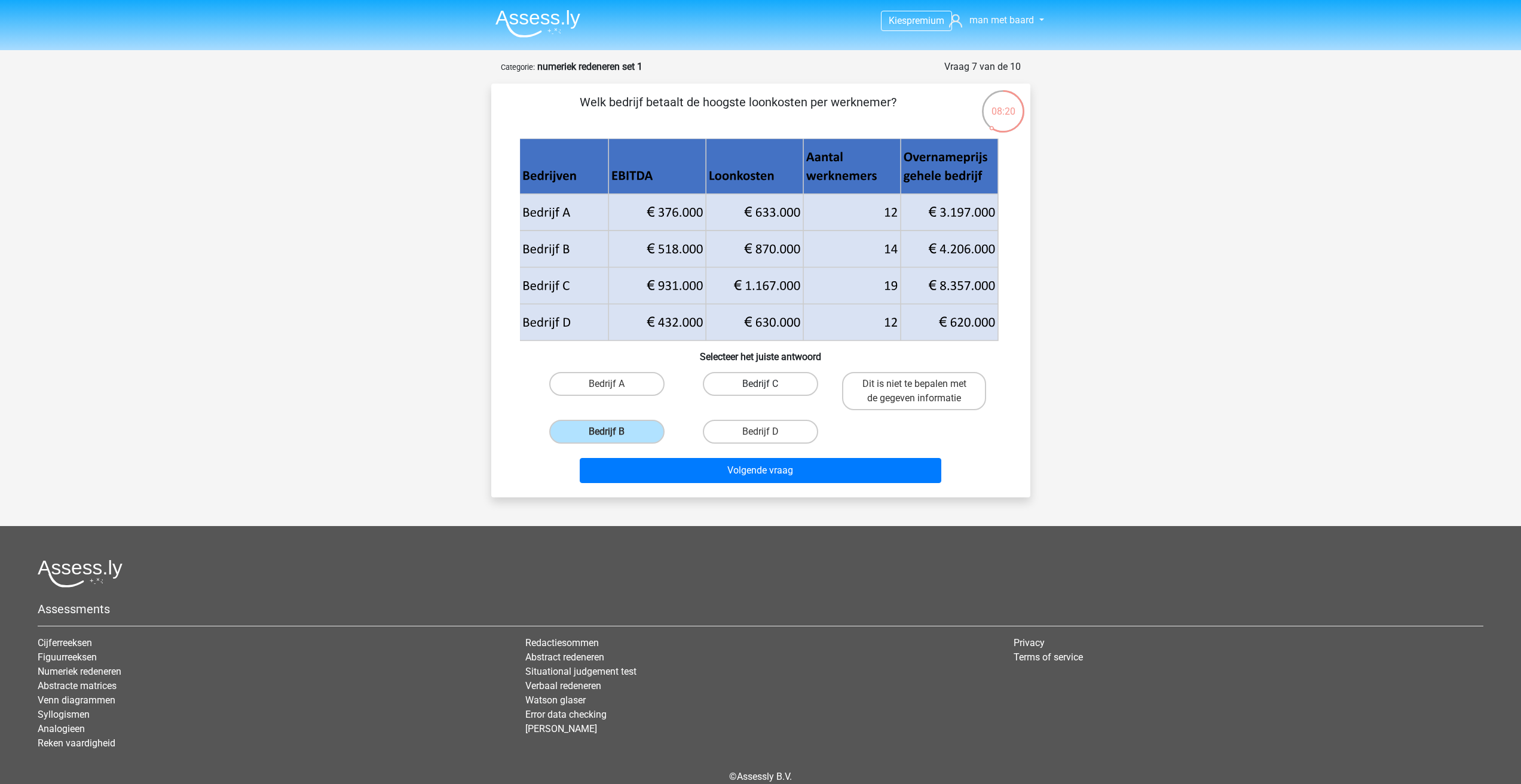
radio input "true"
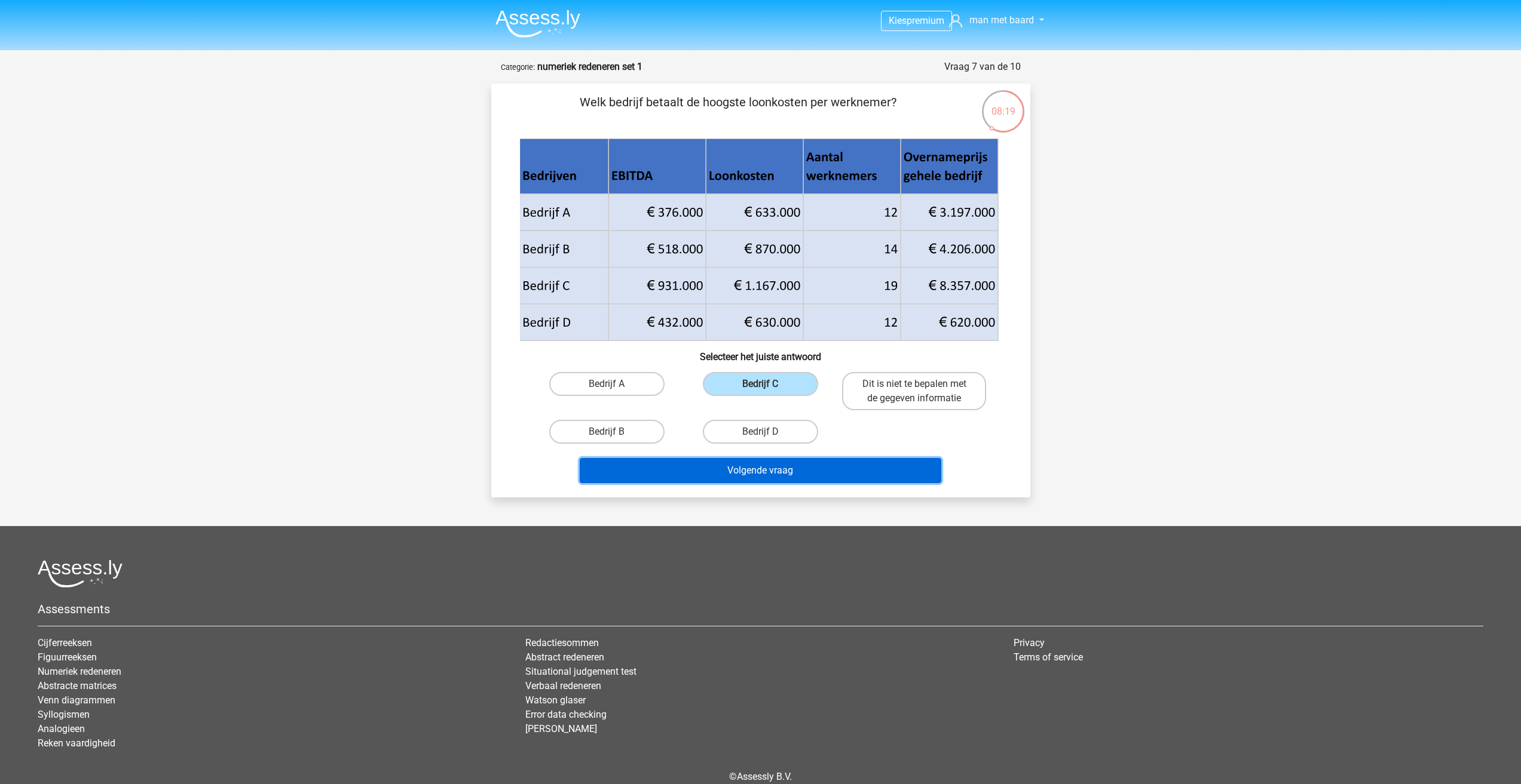
click at [749, 471] on button "Volgende vraag" at bounding box center [760, 470] width 362 height 25
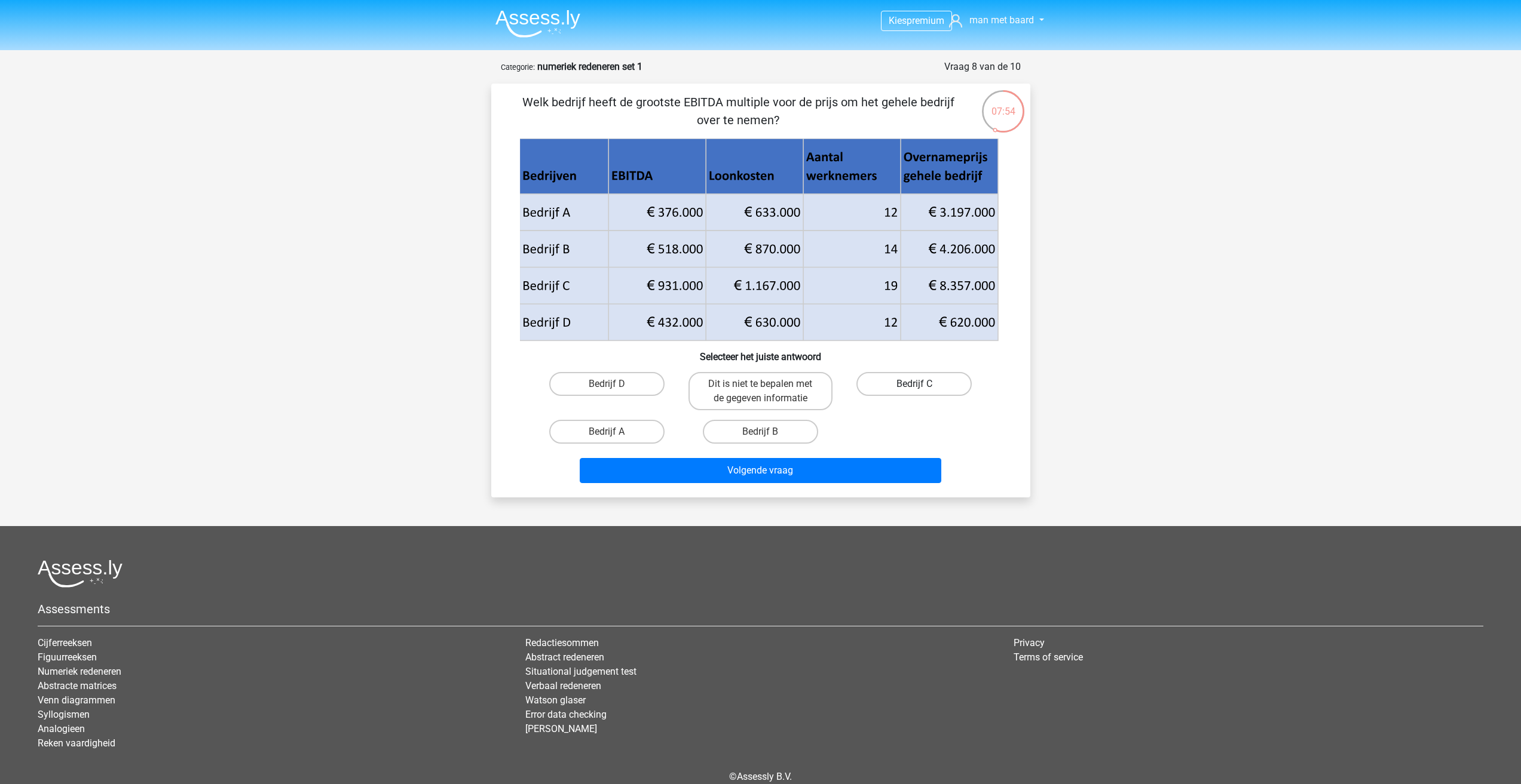
click at [894, 392] on label "Bedrijf C" at bounding box center [913, 384] width 115 height 24
click at [914, 392] on input "Bedrijf C" at bounding box center [918, 388] width 7 height 7
radio input "true"
click at [794, 471] on button "Volgende vraag" at bounding box center [760, 470] width 362 height 25
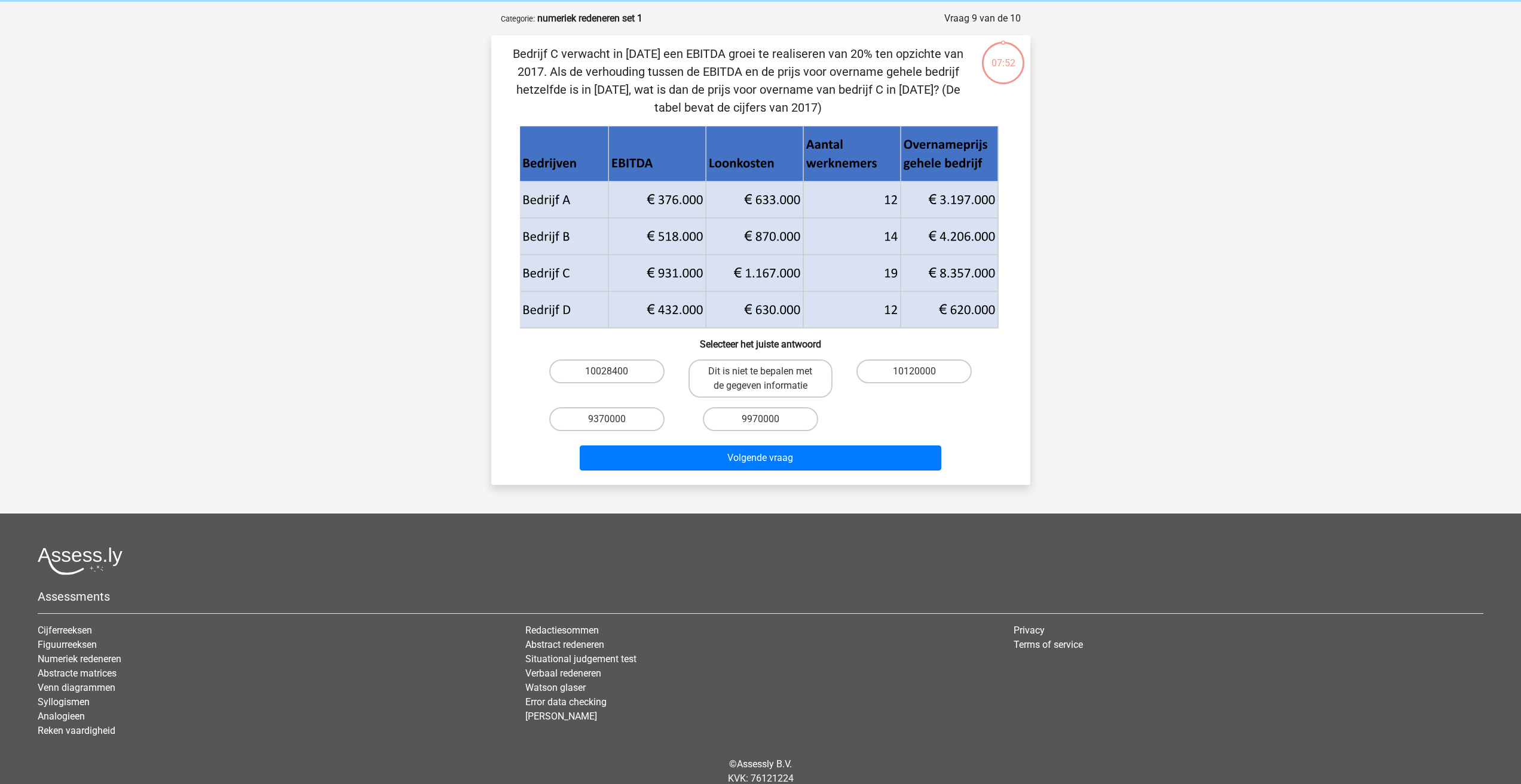
scroll to position [60, 0]
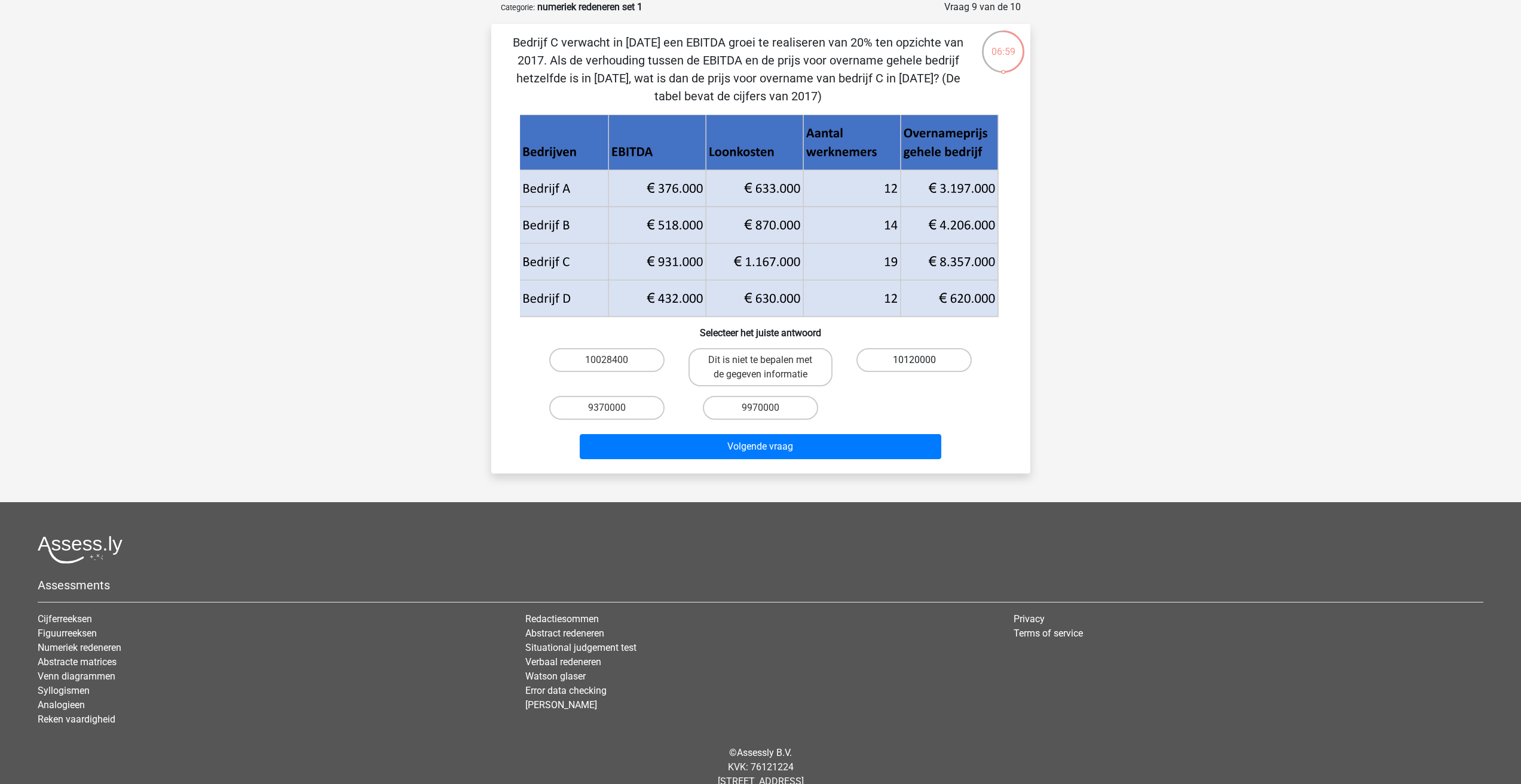
click at [882, 367] on label "10120000" at bounding box center [913, 361] width 115 height 24
click at [914, 367] on input "10120000" at bounding box center [918, 364] width 7 height 7
radio input "true"
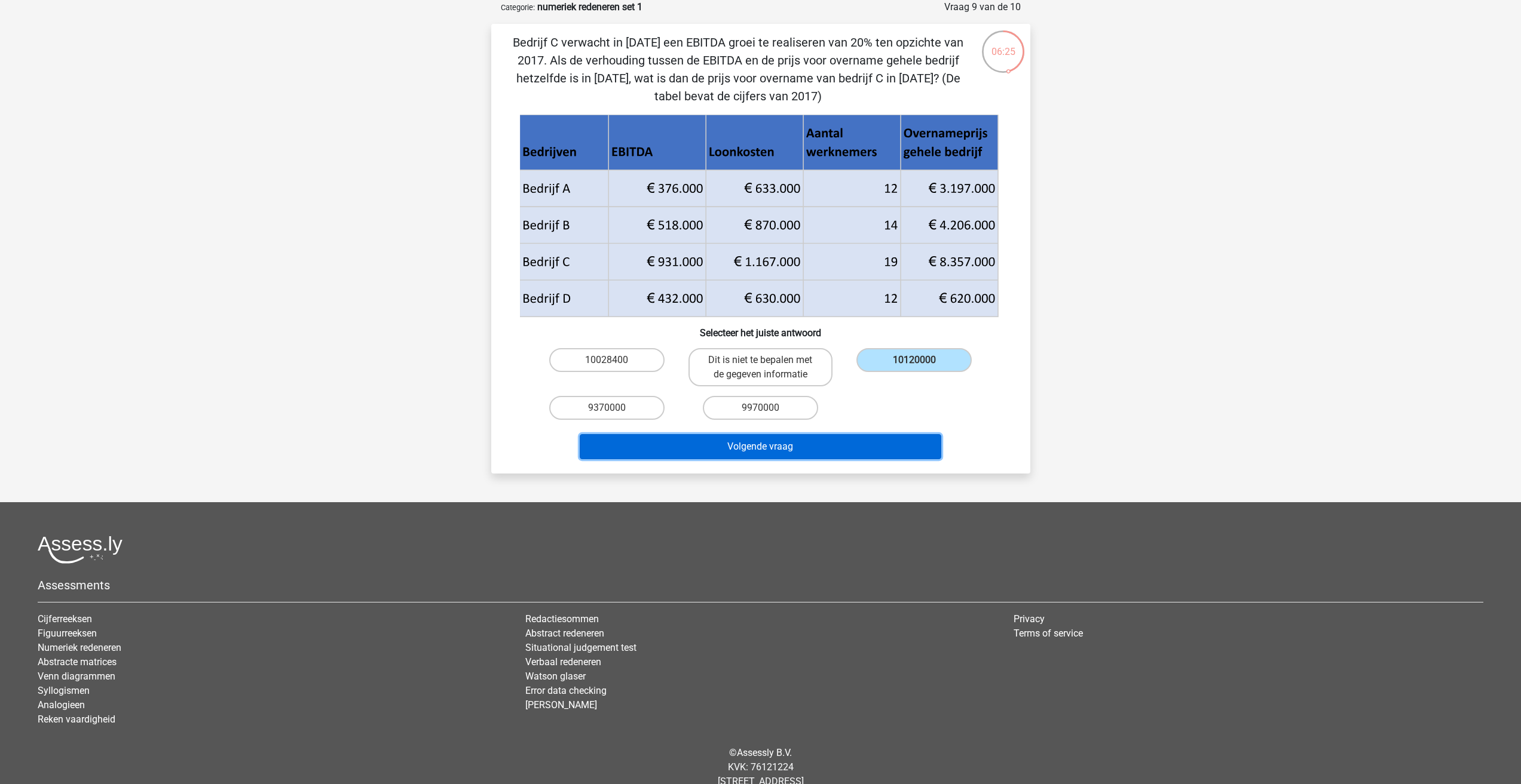
click at [853, 445] on button "Volgende vraag" at bounding box center [760, 447] width 362 height 25
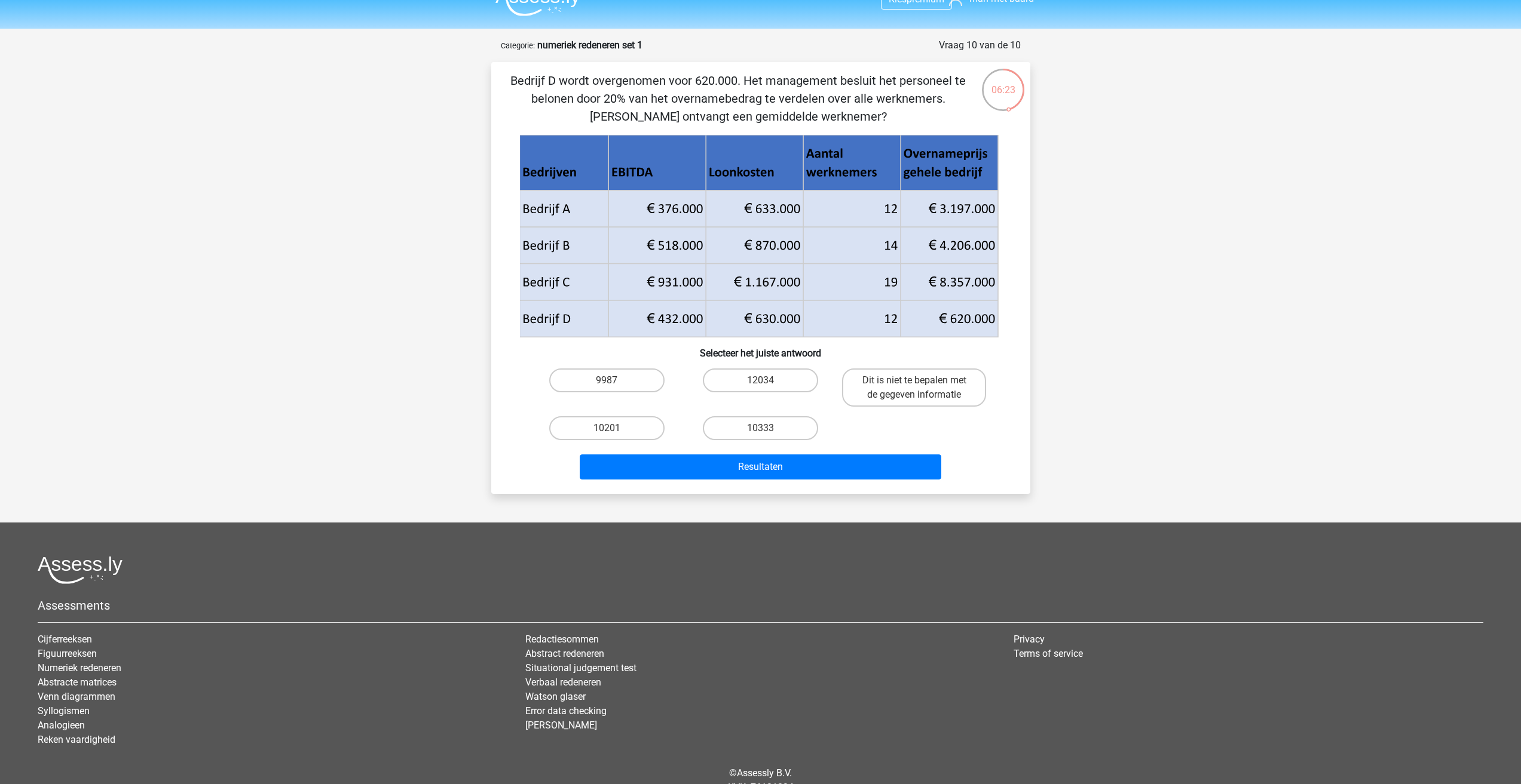
scroll to position [0, 0]
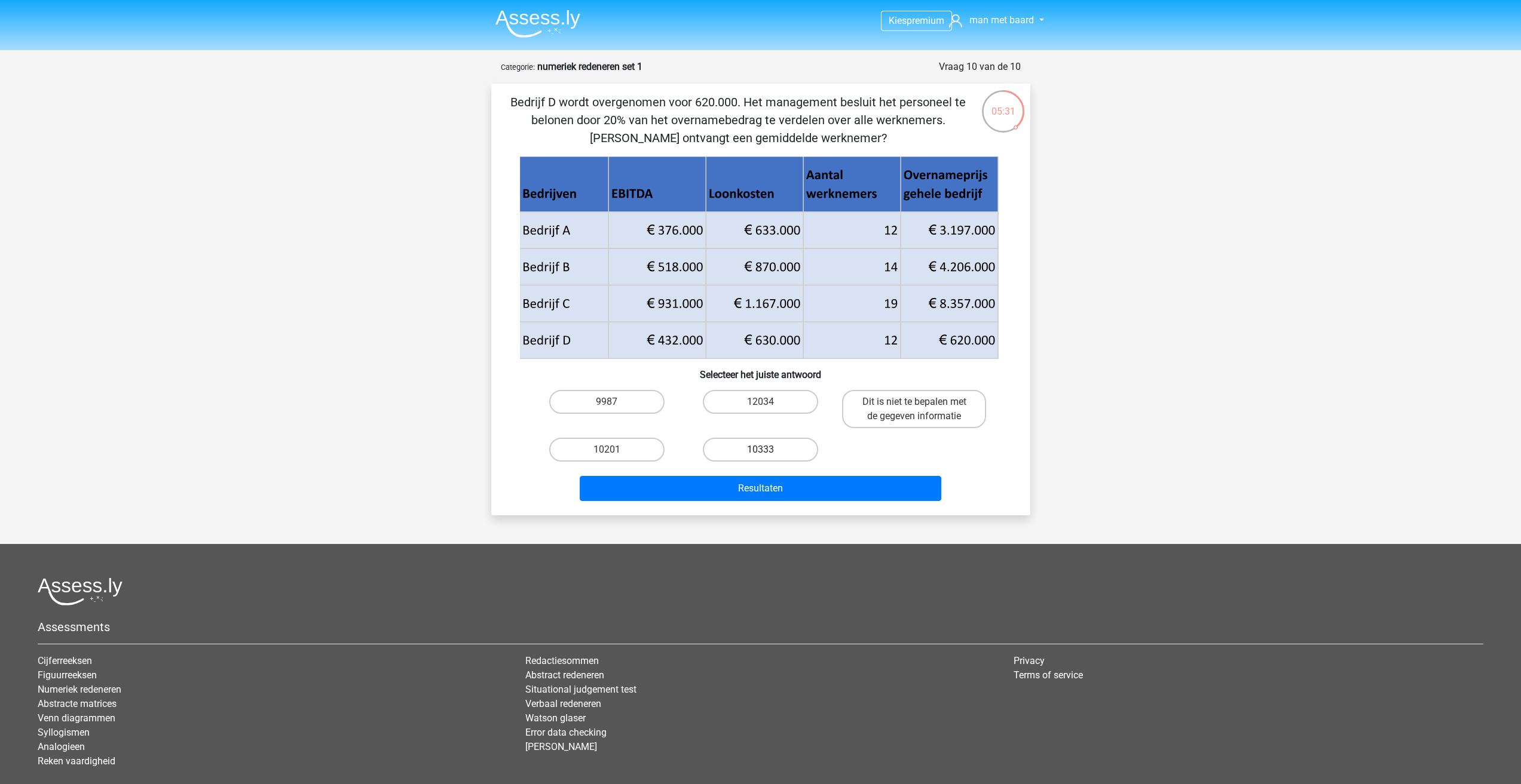
click at [793, 441] on label "10333" at bounding box center [760, 450] width 115 height 24
click at [768, 449] on input "10333" at bounding box center [764, 453] width 7 height 7
radio input "true"
click at [773, 492] on button "Resultaten" at bounding box center [760, 489] width 362 height 25
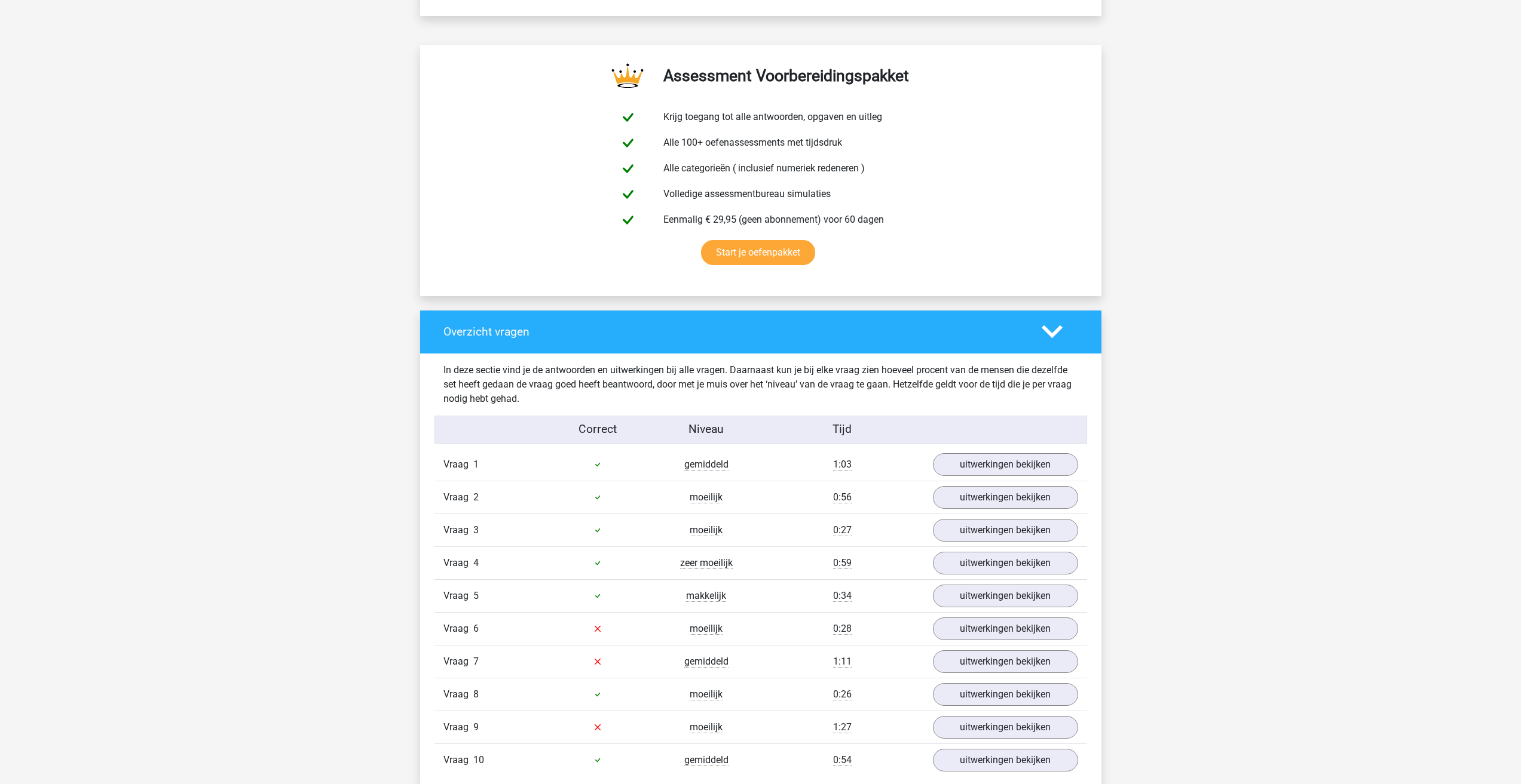
scroll to position [657, 0]
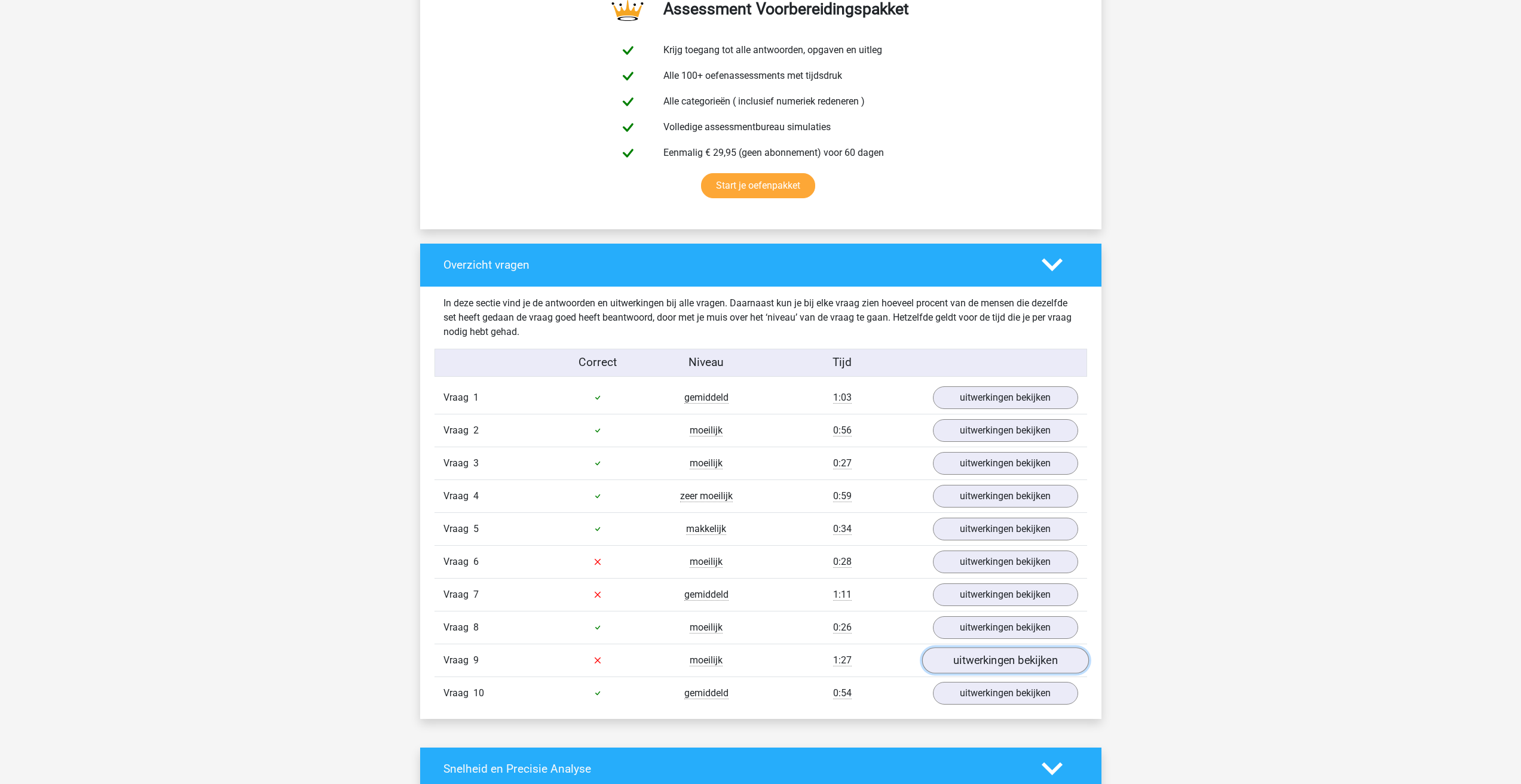
click at [1014, 648] on link "uitwerkingen bekijken" at bounding box center [1005, 661] width 166 height 26
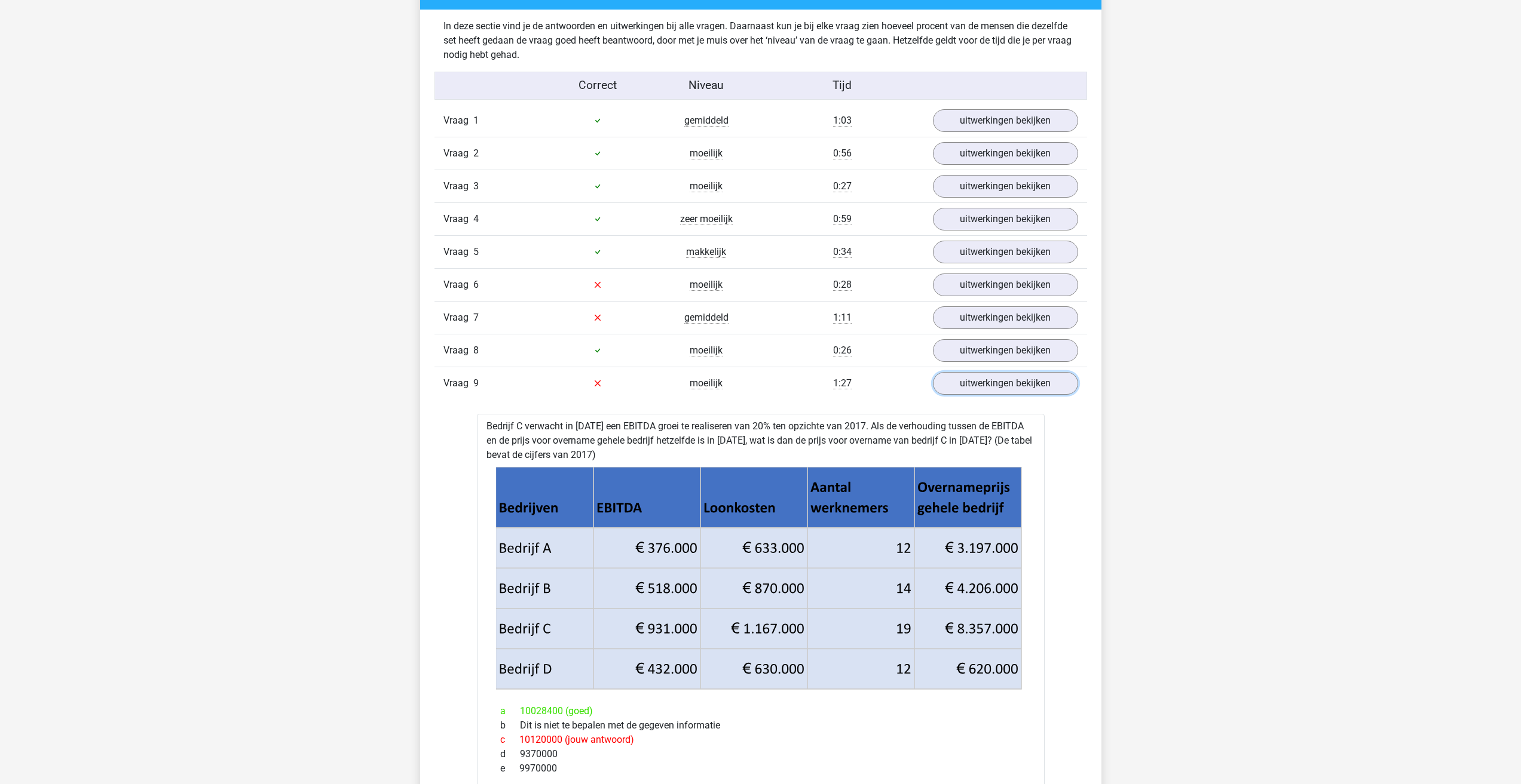
scroll to position [956, 0]
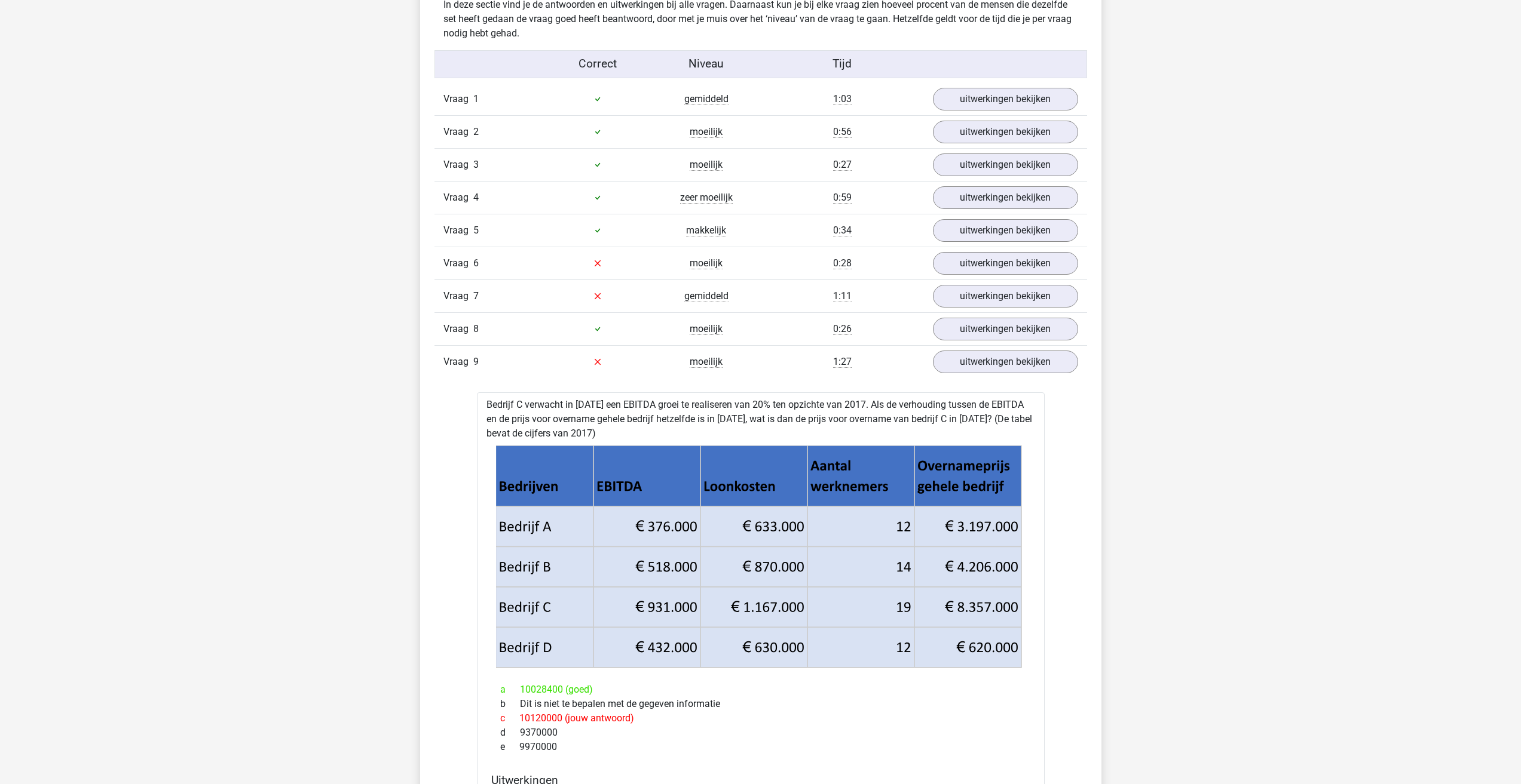
drag, startPoint x: 488, startPoint y: 543, endPoint x: 639, endPoint y: 571, distance: 153.6
copy p "De verhouding blijft hetzelfde, dus de prijs voor de overname van het gehele be…"
click at [992, 349] on link "uitwerkingen bekijken" at bounding box center [1005, 362] width 166 height 26
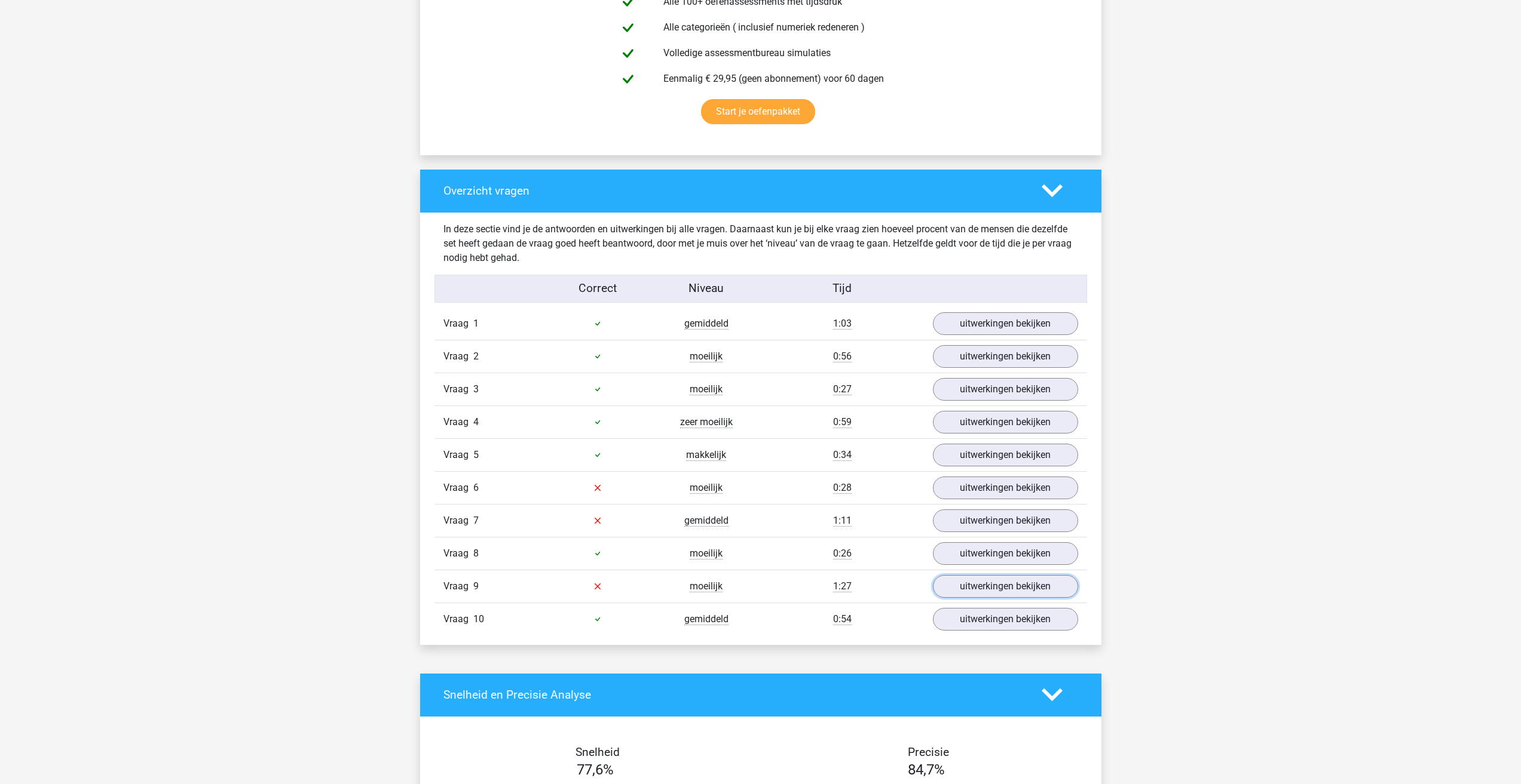
scroll to position [717, 0]
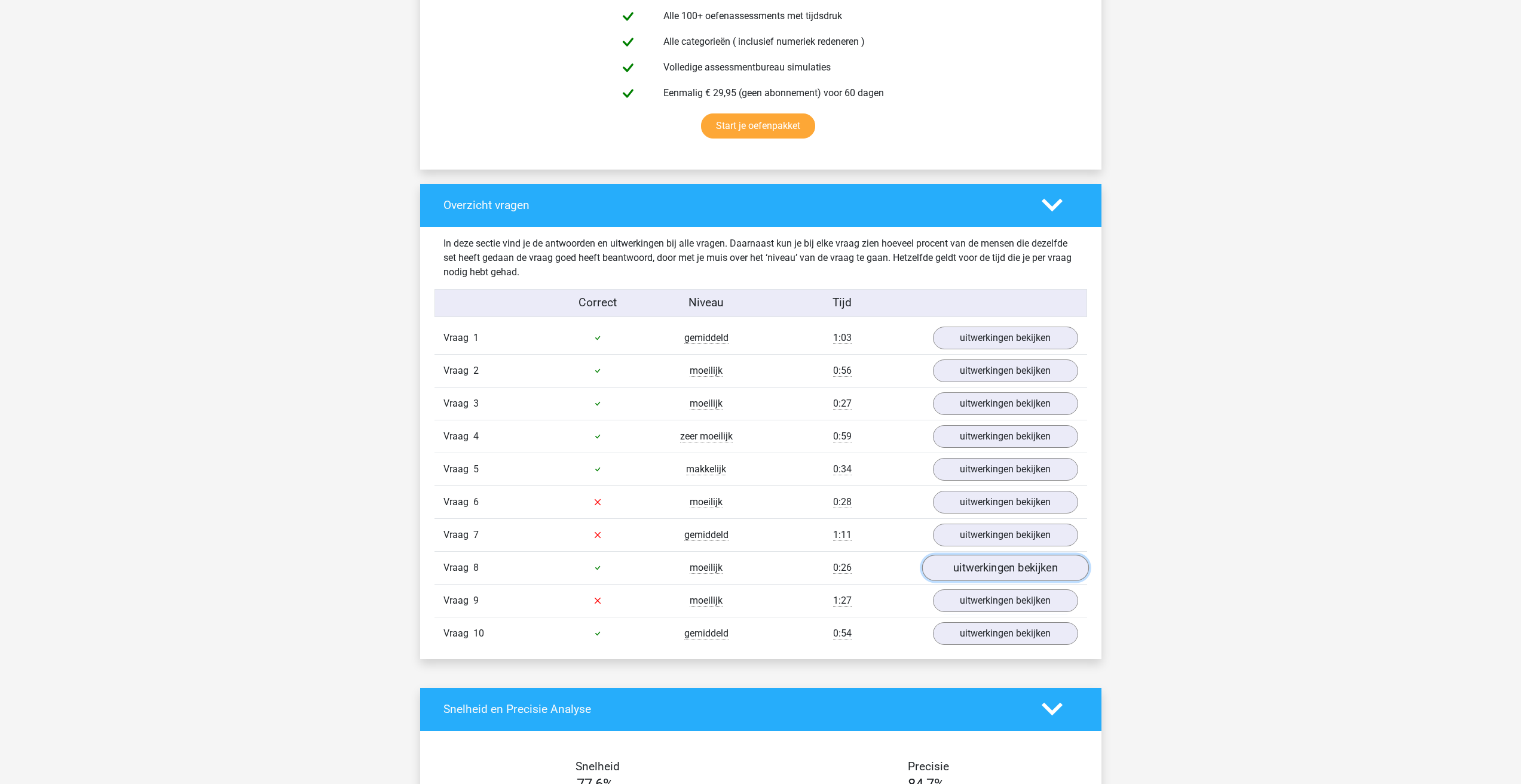
click at [969, 555] on link "uitwerkingen bekijken" at bounding box center [1005, 568] width 166 height 26
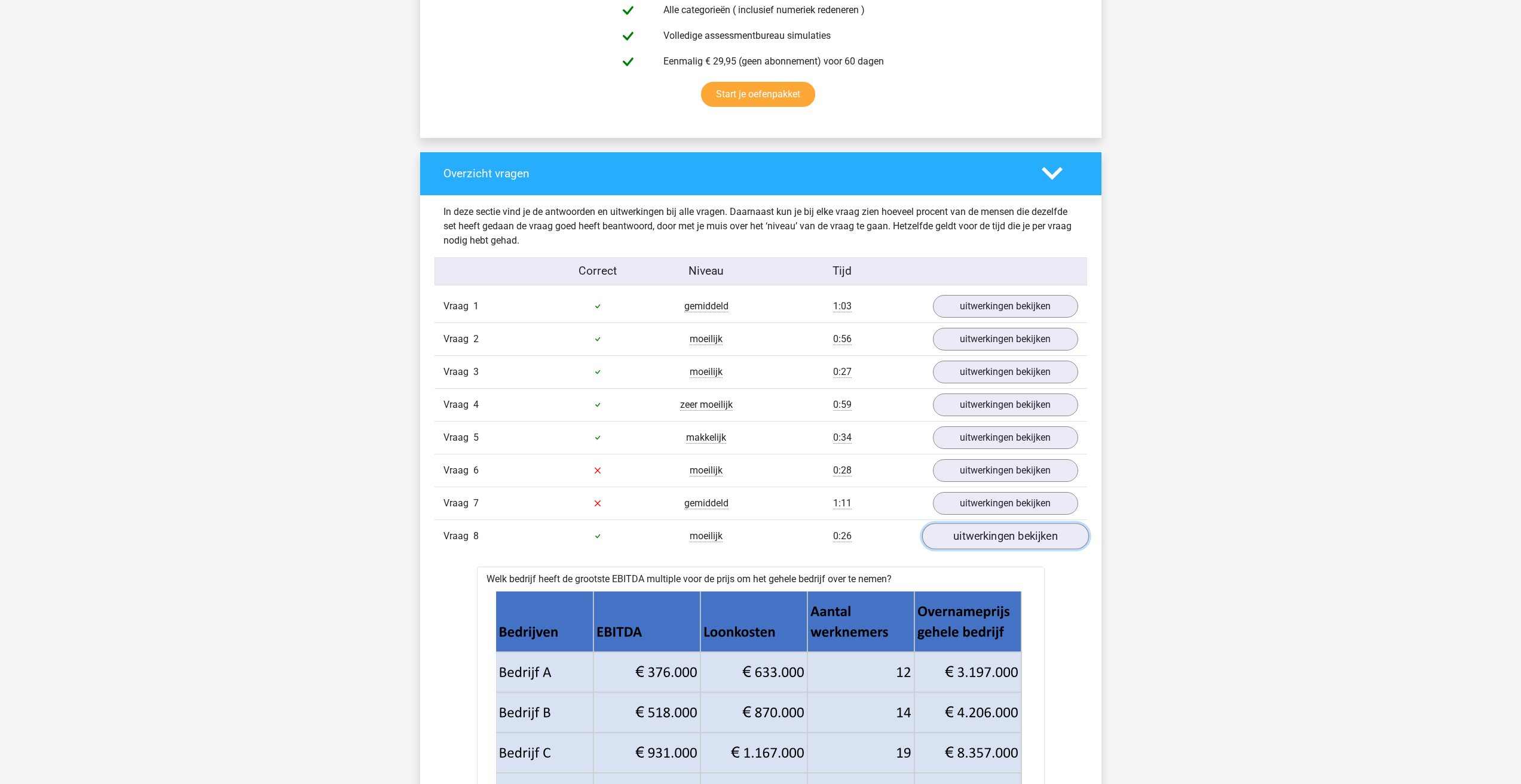
scroll to position [777, 0]
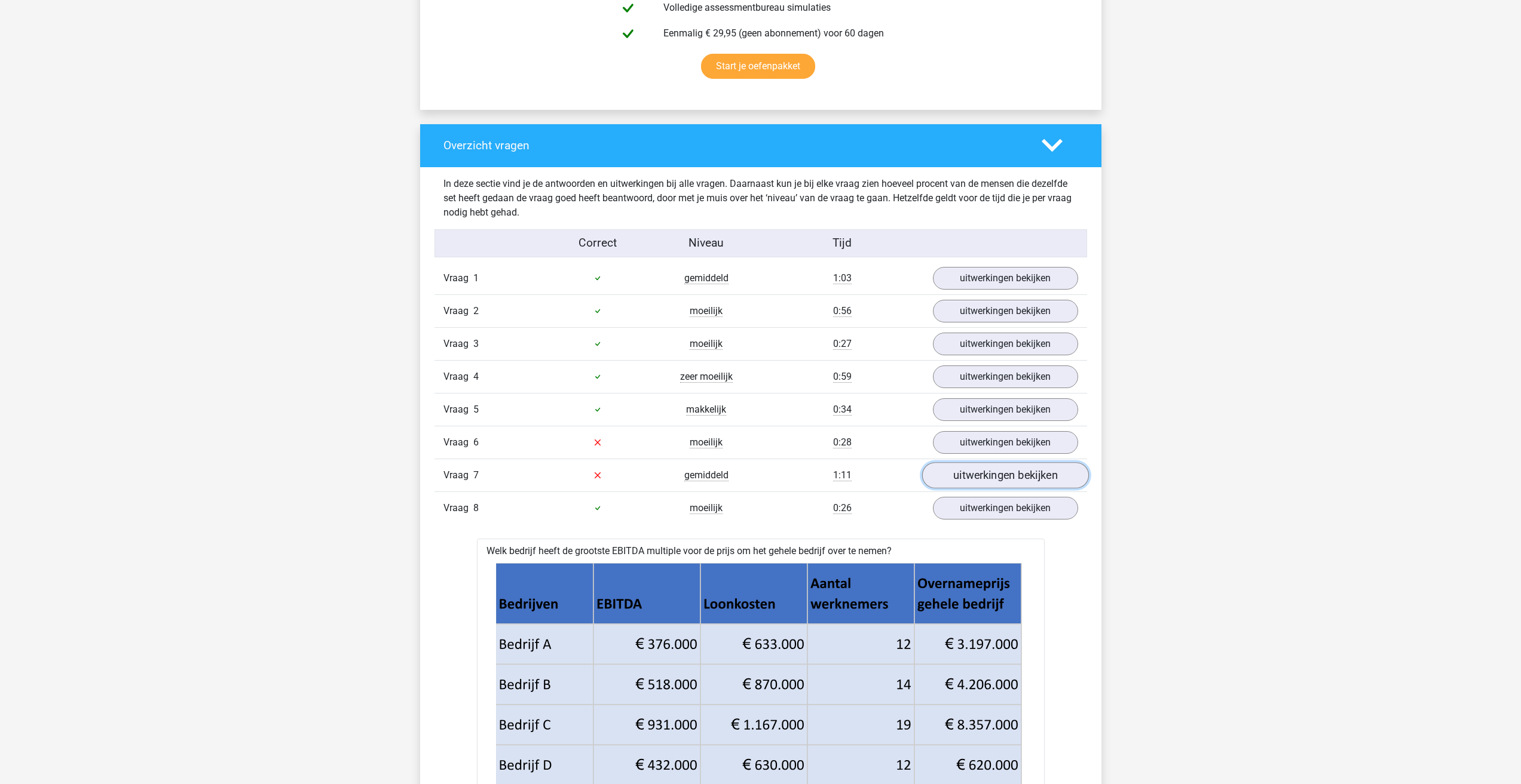
click at [1000, 463] on link "uitwerkingen bekijken" at bounding box center [1005, 476] width 166 height 26
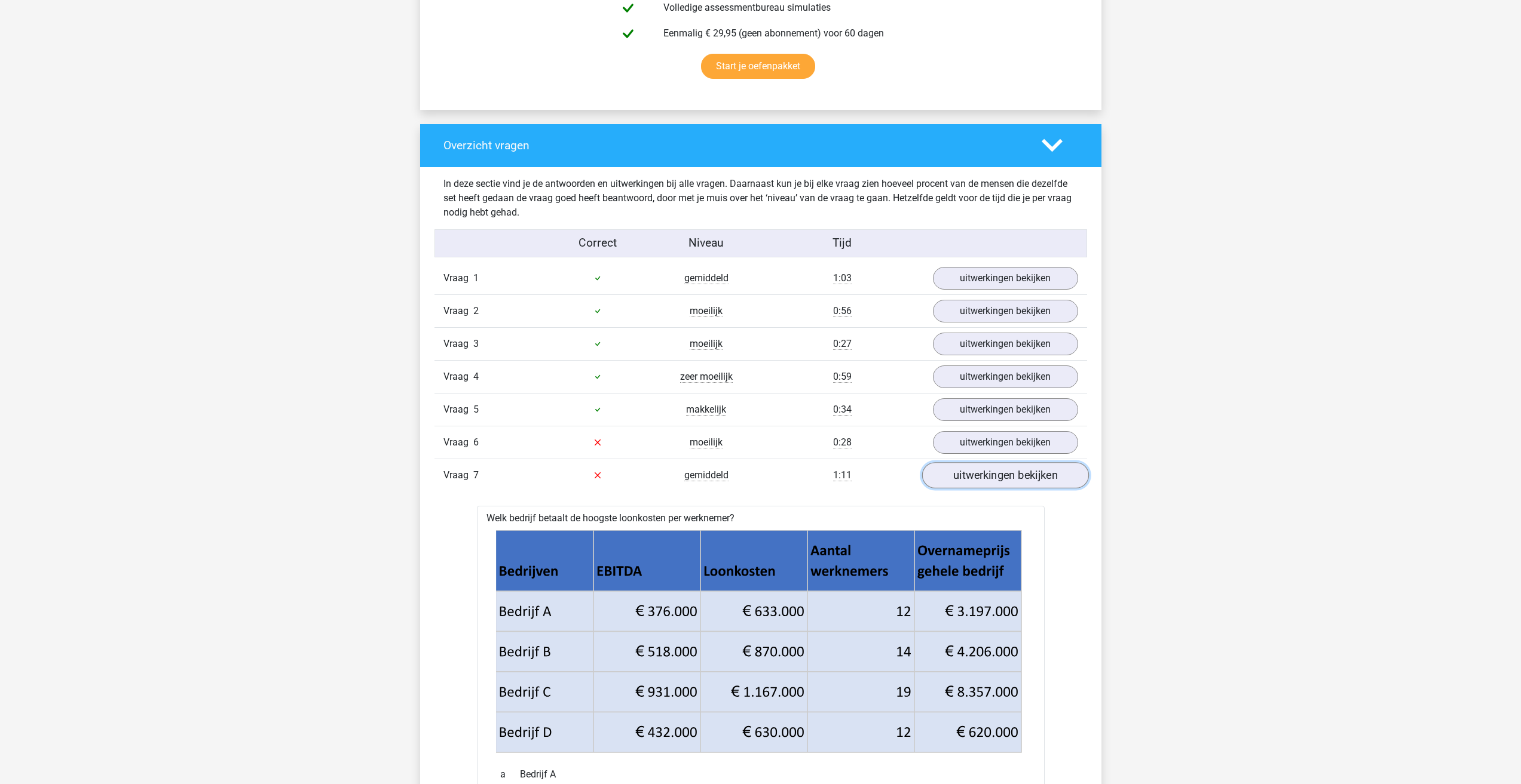
click at [962, 463] on link "uitwerkingen bekijken" at bounding box center [1005, 476] width 166 height 26
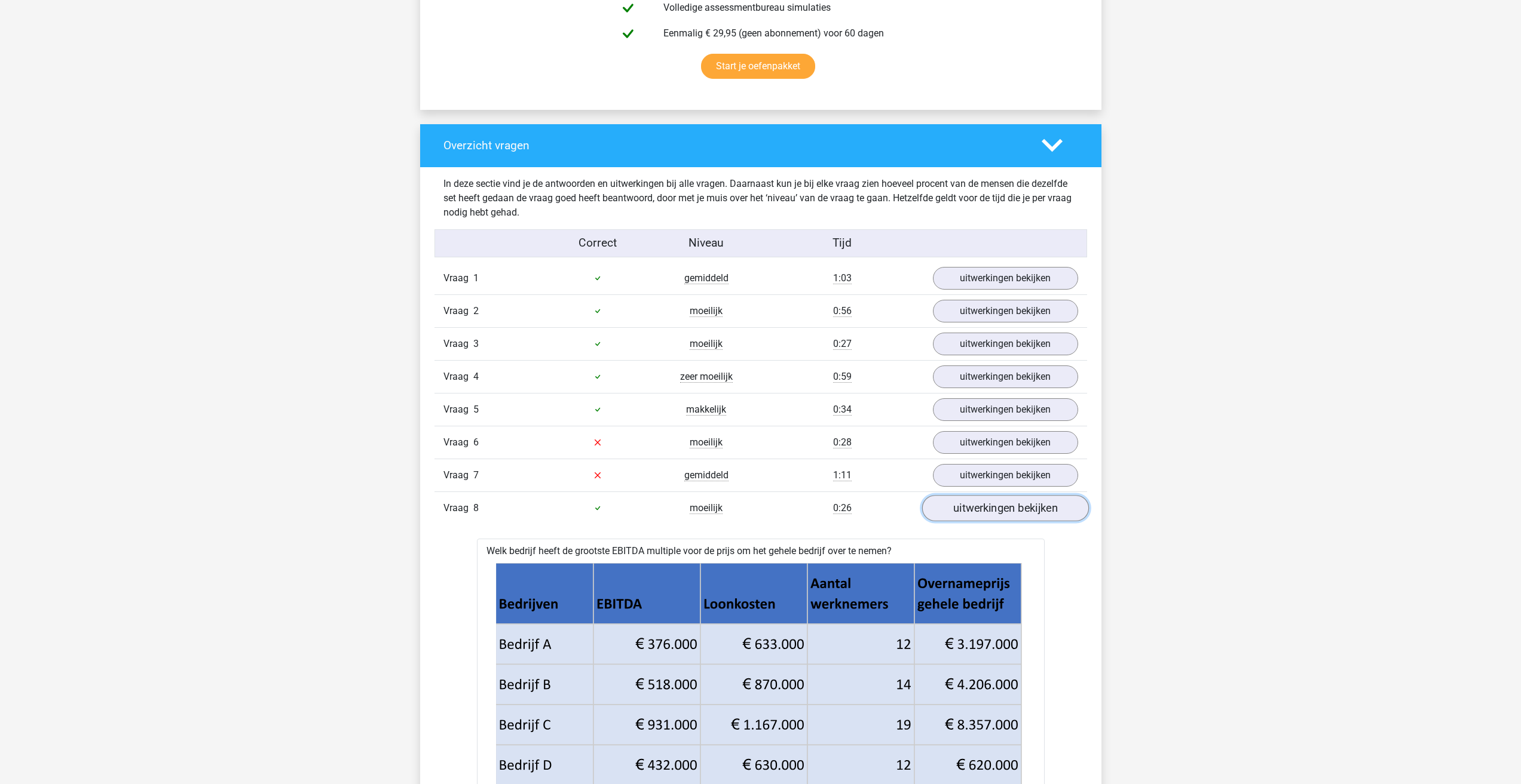
click at [961, 495] on link "uitwerkingen bekijken" at bounding box center [1005, 508] width 166 height 26
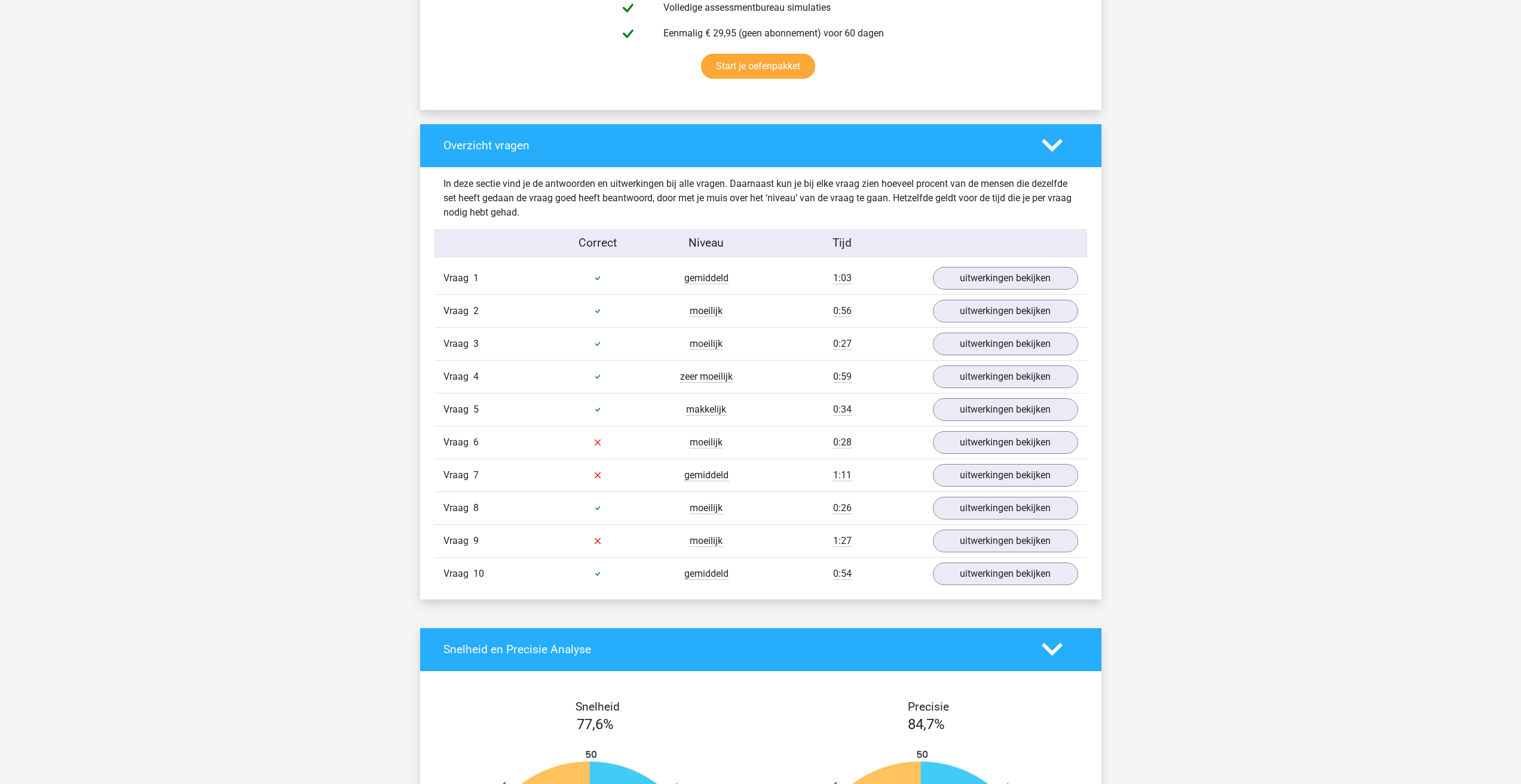
click at [966, 524] on div "Vraag 9 moeilijk 1:27 uitwerkingen bekijken" at bounding box center [761, 540] width 653 height 33
click at [971, 528] on link "uitwerkingen bekijken" at bounding box center [1005, 541] width 166 height 26
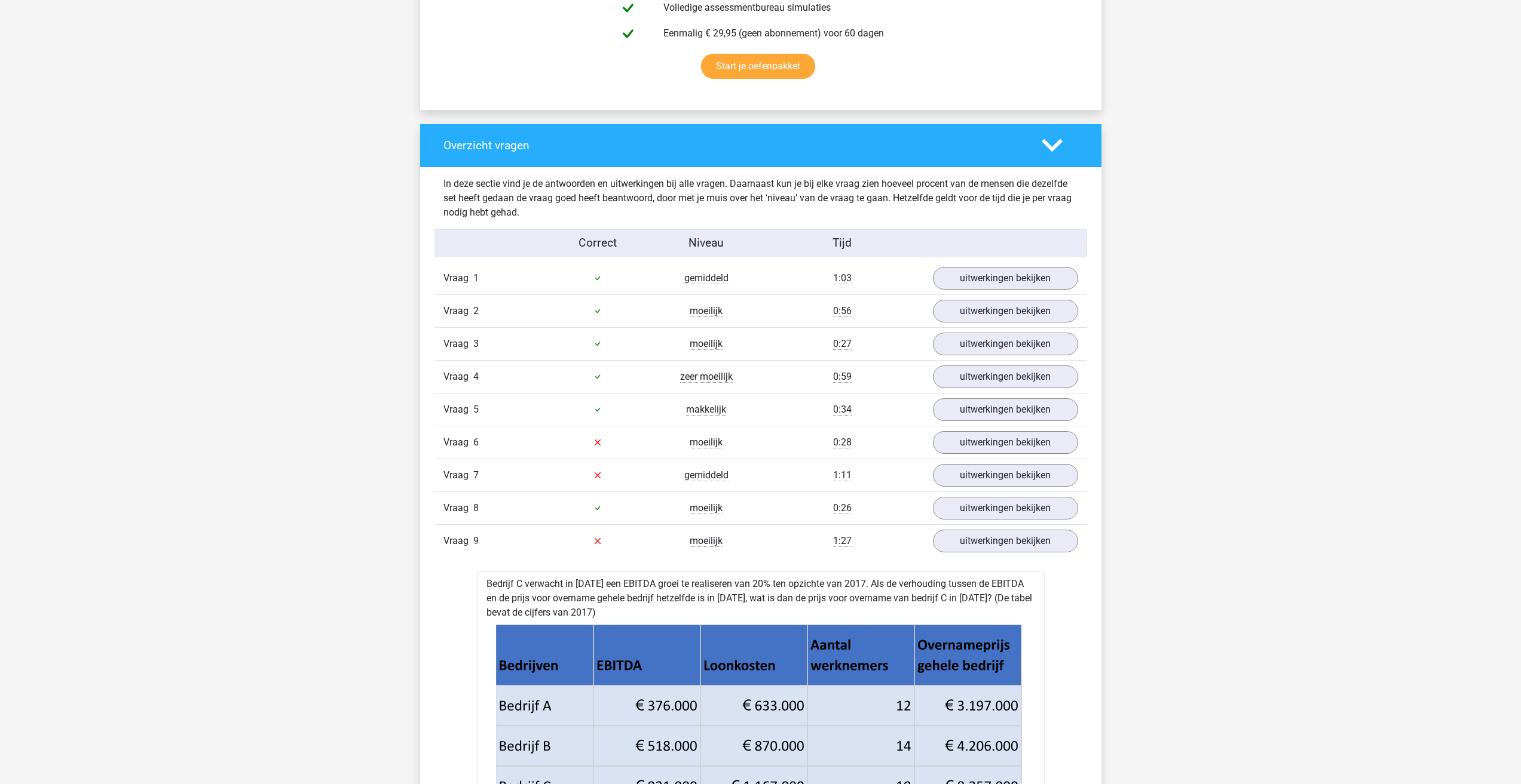
click at [976, 430] on link "uitwerkingen bekijken" at bounding box center [1005, 443] width 166 height 26
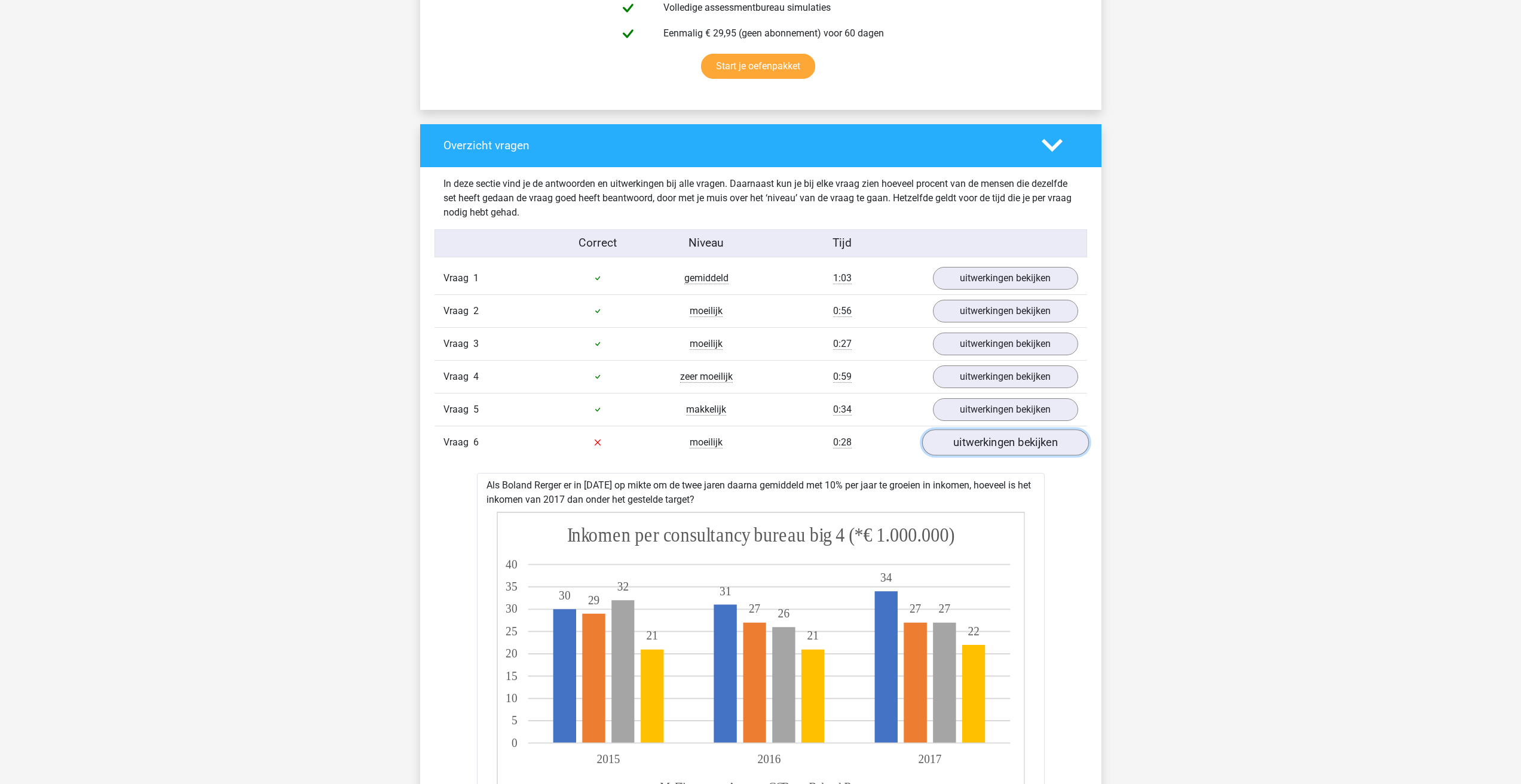
click at [976, 430] on link "uitwerkingen bekijken" at bounding box center [1005, 443] width 166 height 26
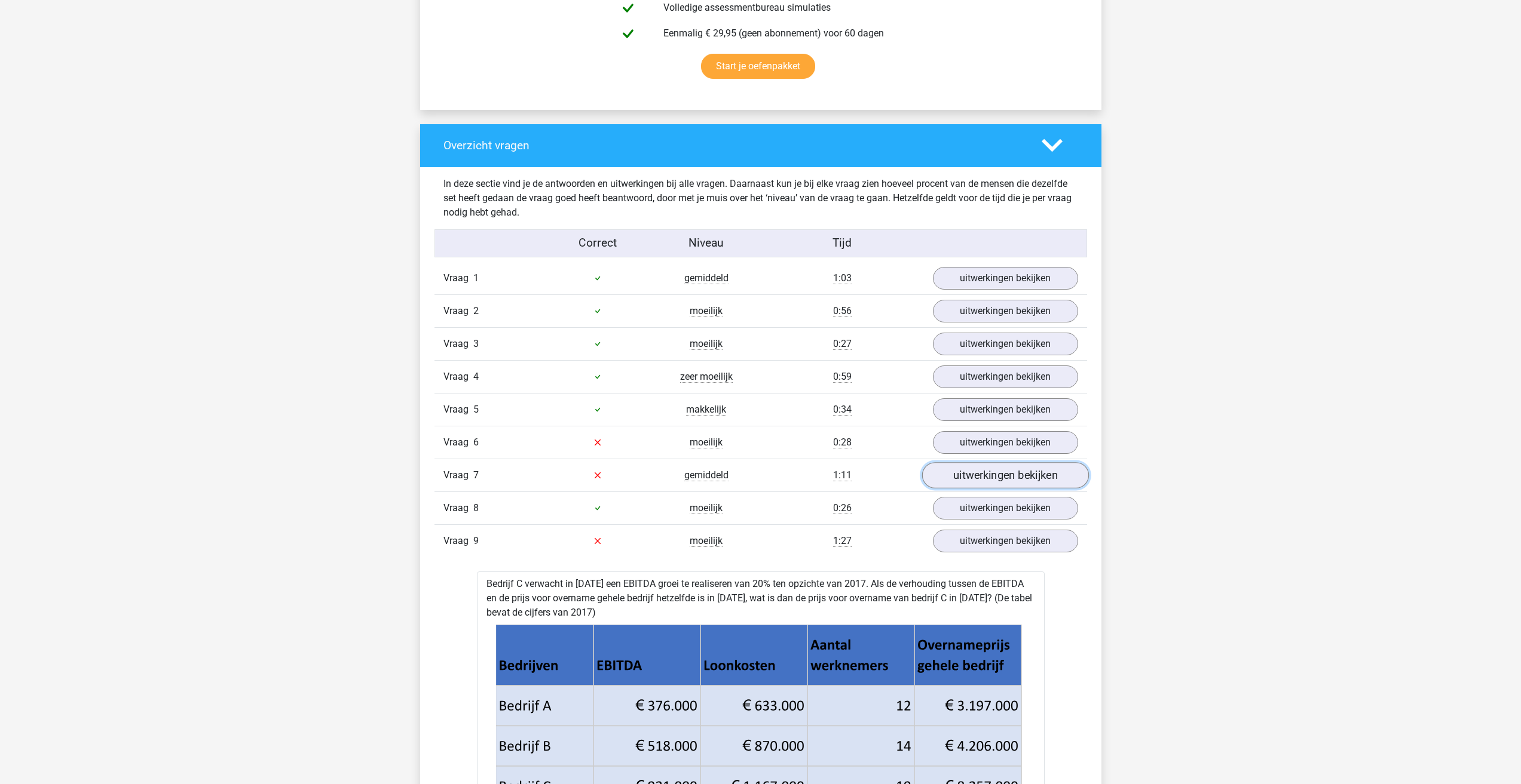
click at [975, 463] on link "uitwerkingen bekijken" at bounding box center [1005, 476] width 166 height 26
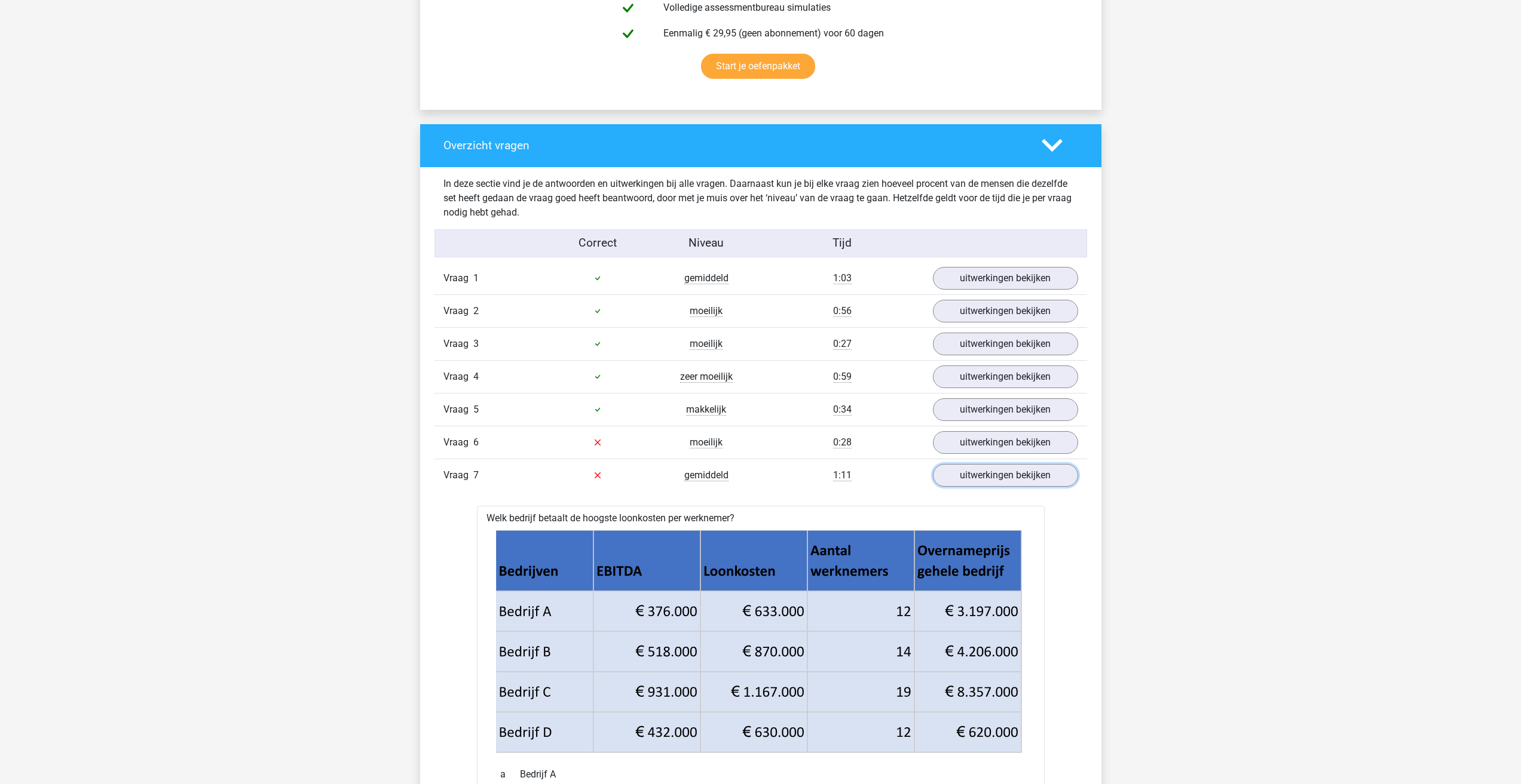
scroll to position [836, 0]
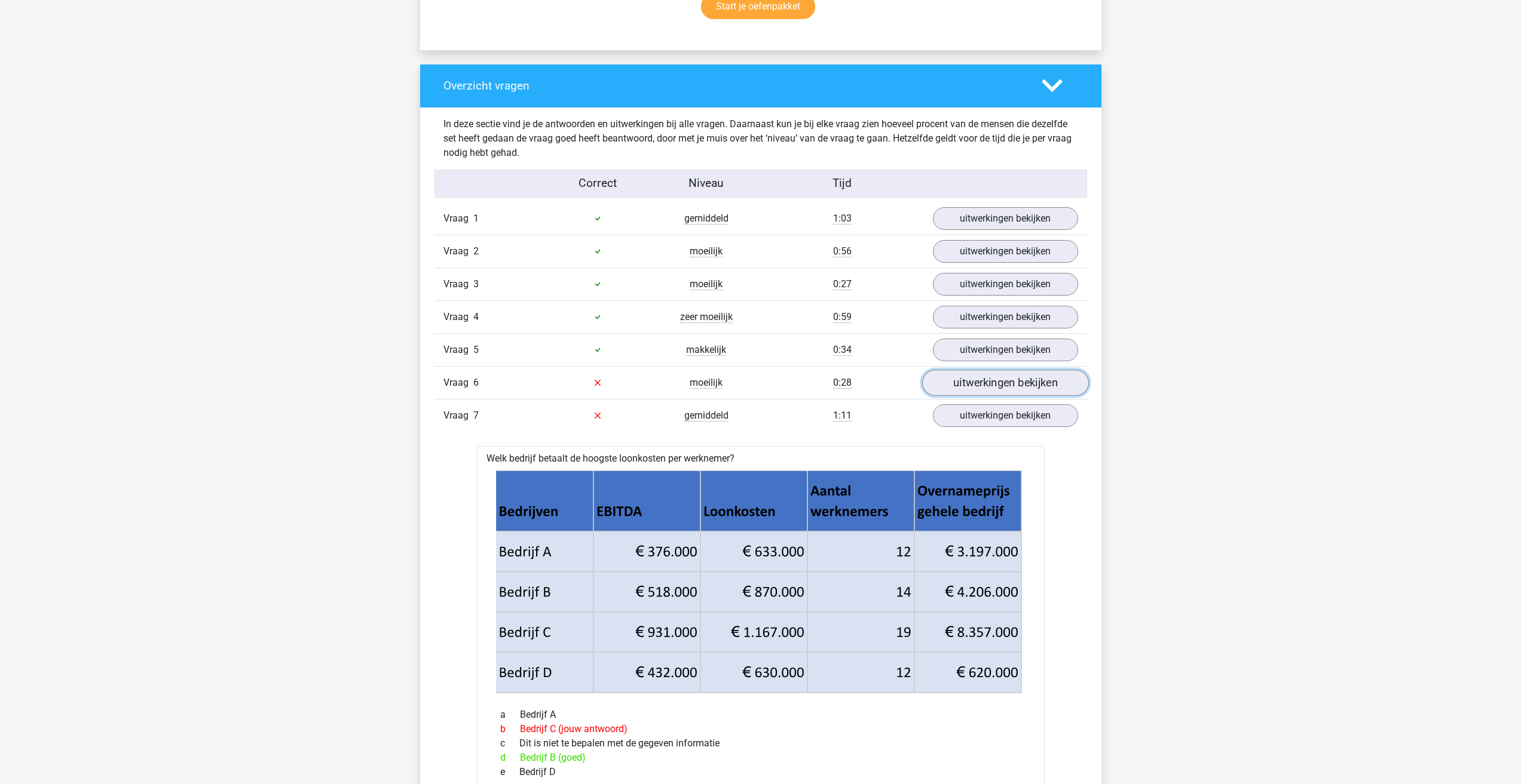
click at [960, 370] on link "uitwerkingen bekijken" at bounding box center [1005, 383] width 166 height 26
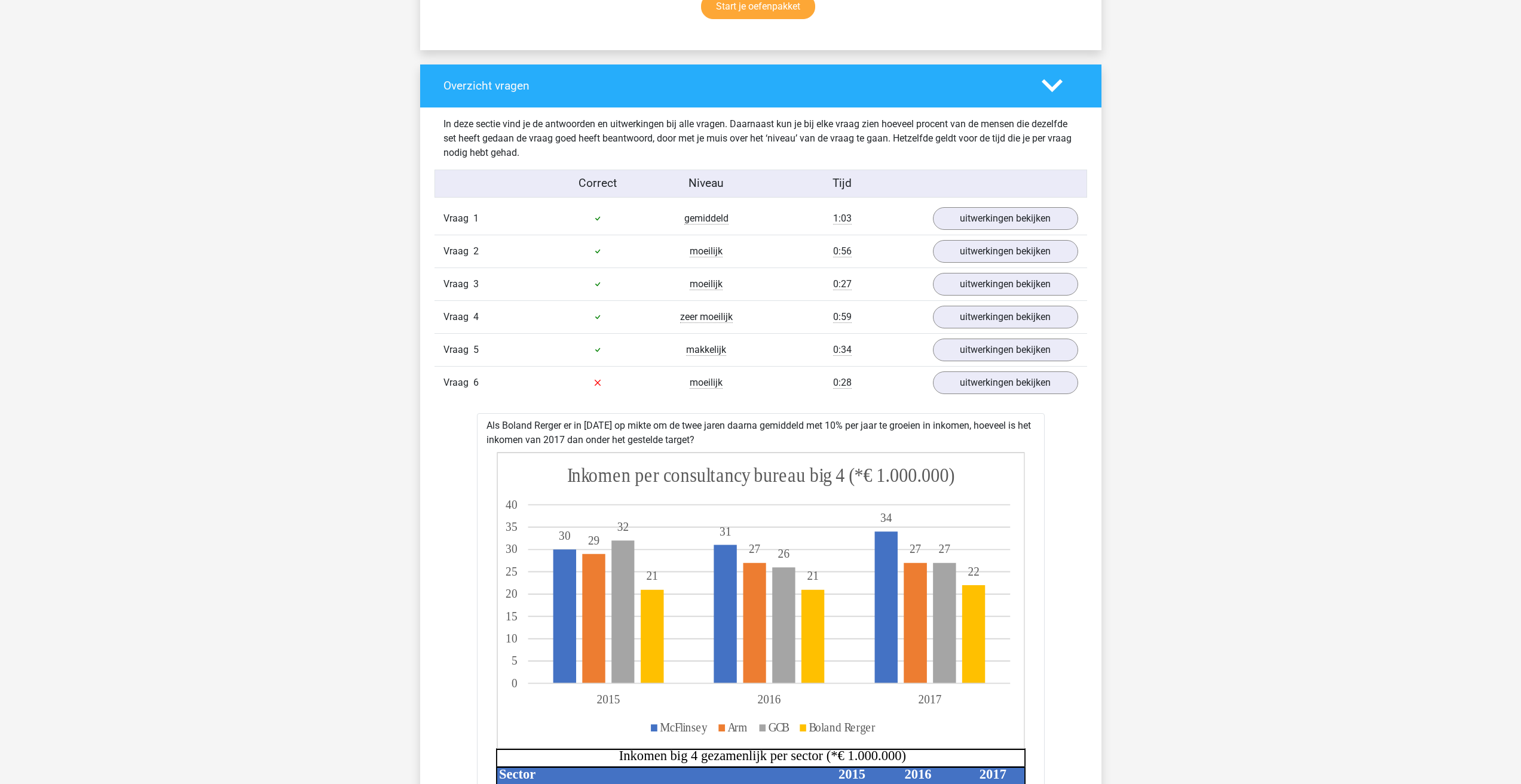
click at [969, 370] on link "uitwerkingen bekijken" at bounding box center [1005, 383] width 166 height 26
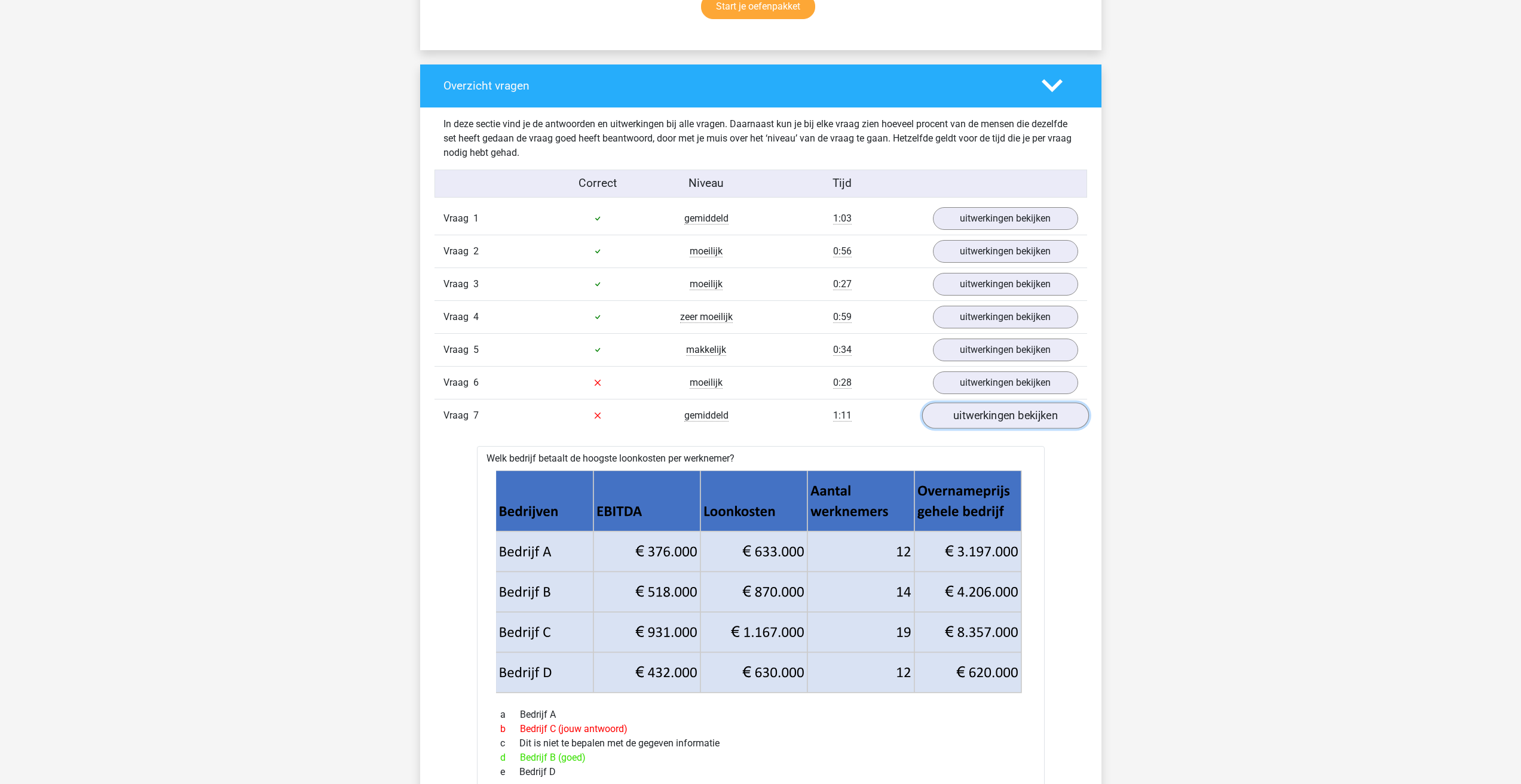
click at [979, 403] on link "uitwerkingen bekijken" at bounding box center [1005, 416] width 166 height 26
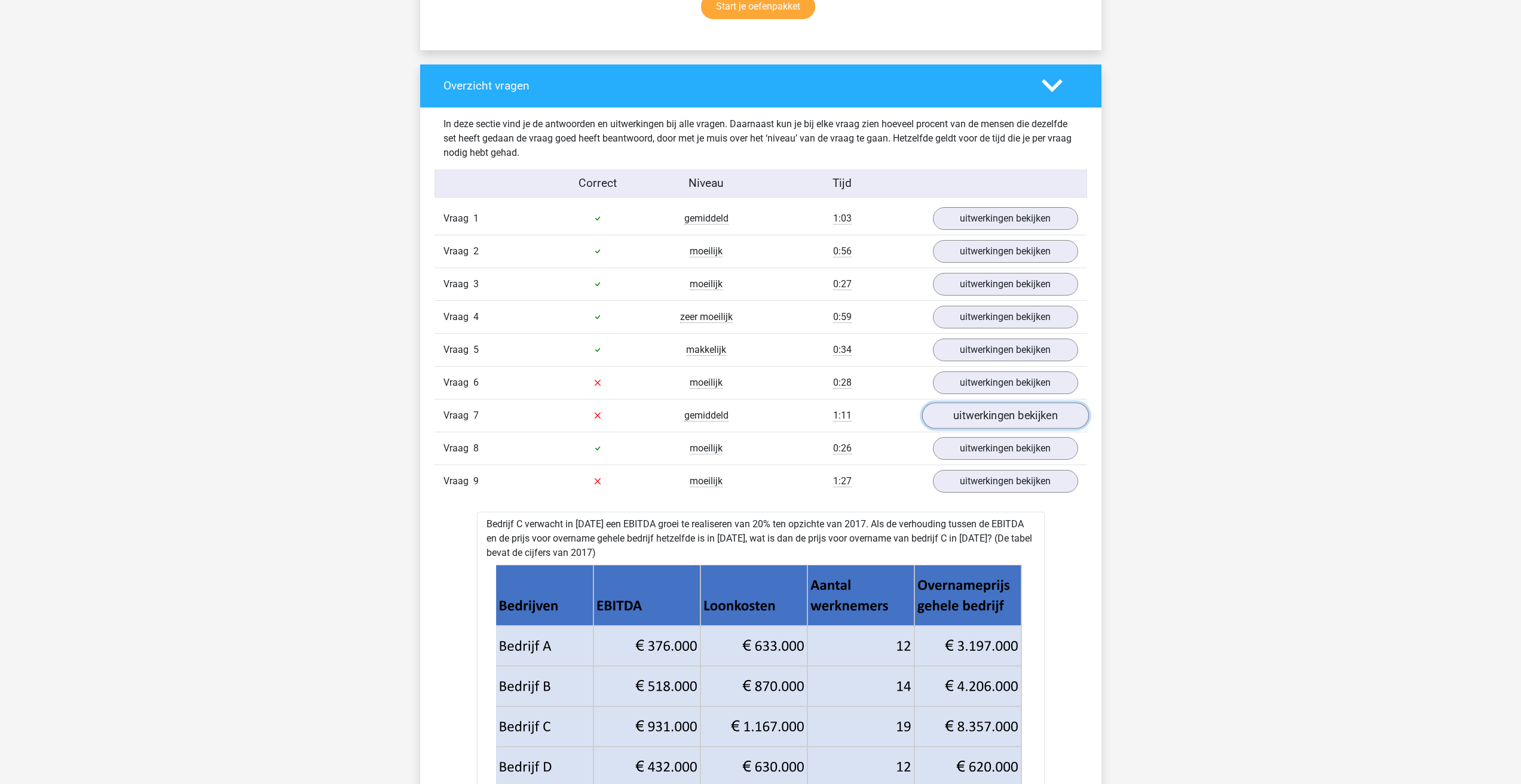
click at [983, 403] on link "uitwerkingen bekijken" at bounding box center [1005, 416] width 166 height 26
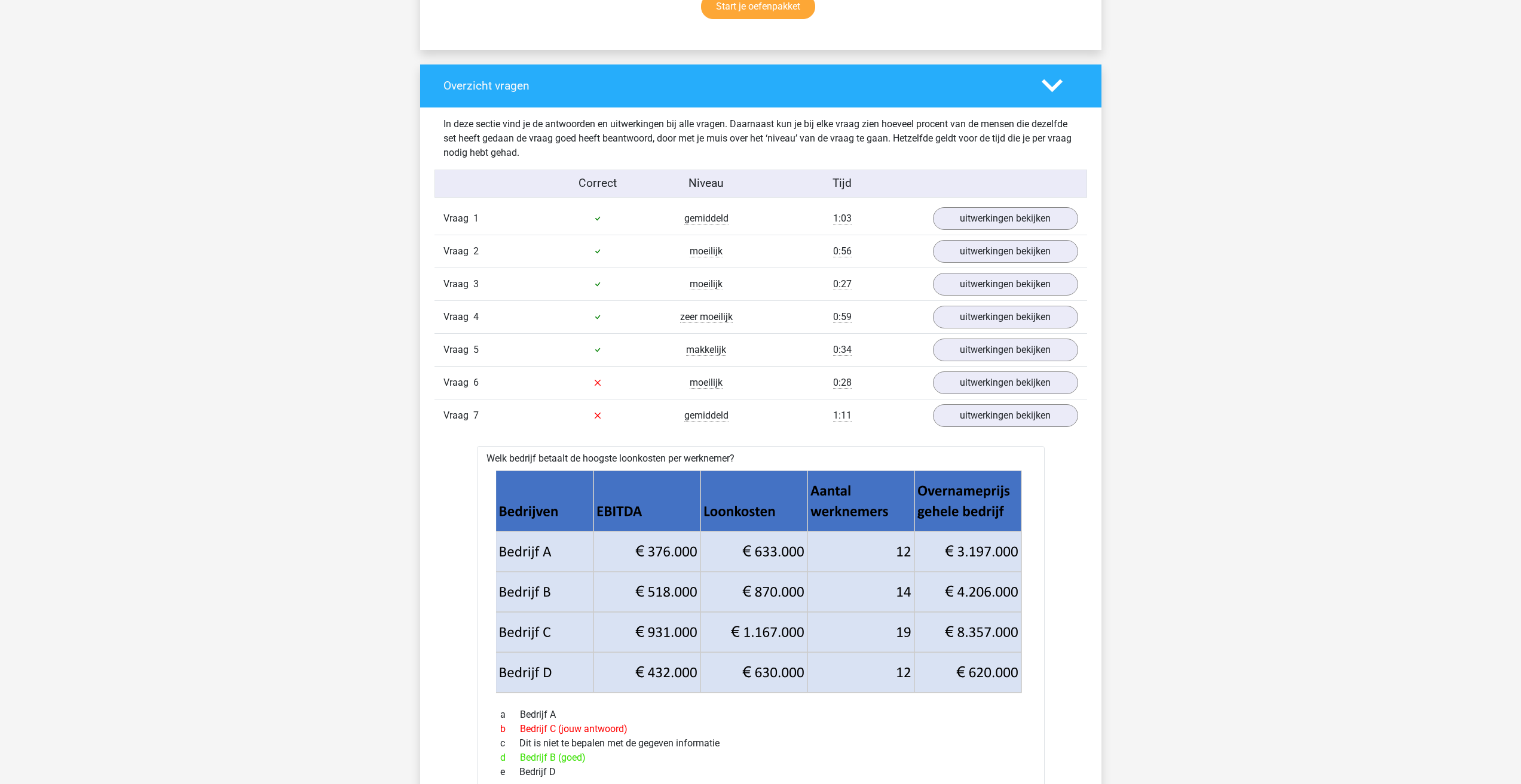
drag, startPoint x: 492, startPoint y: 553, endPoint x: 630, endPoint y: 605, distance: 147.5
copy p "Bedrijf A: 633000/12=52750 Bedrijf B: 870000/14=62143 Bedrijf C: 1167000/19=614…"
click at [966, 403] on link "uitwerkingen bekijken" at bounding box center [1005, 416] width 166 height 26
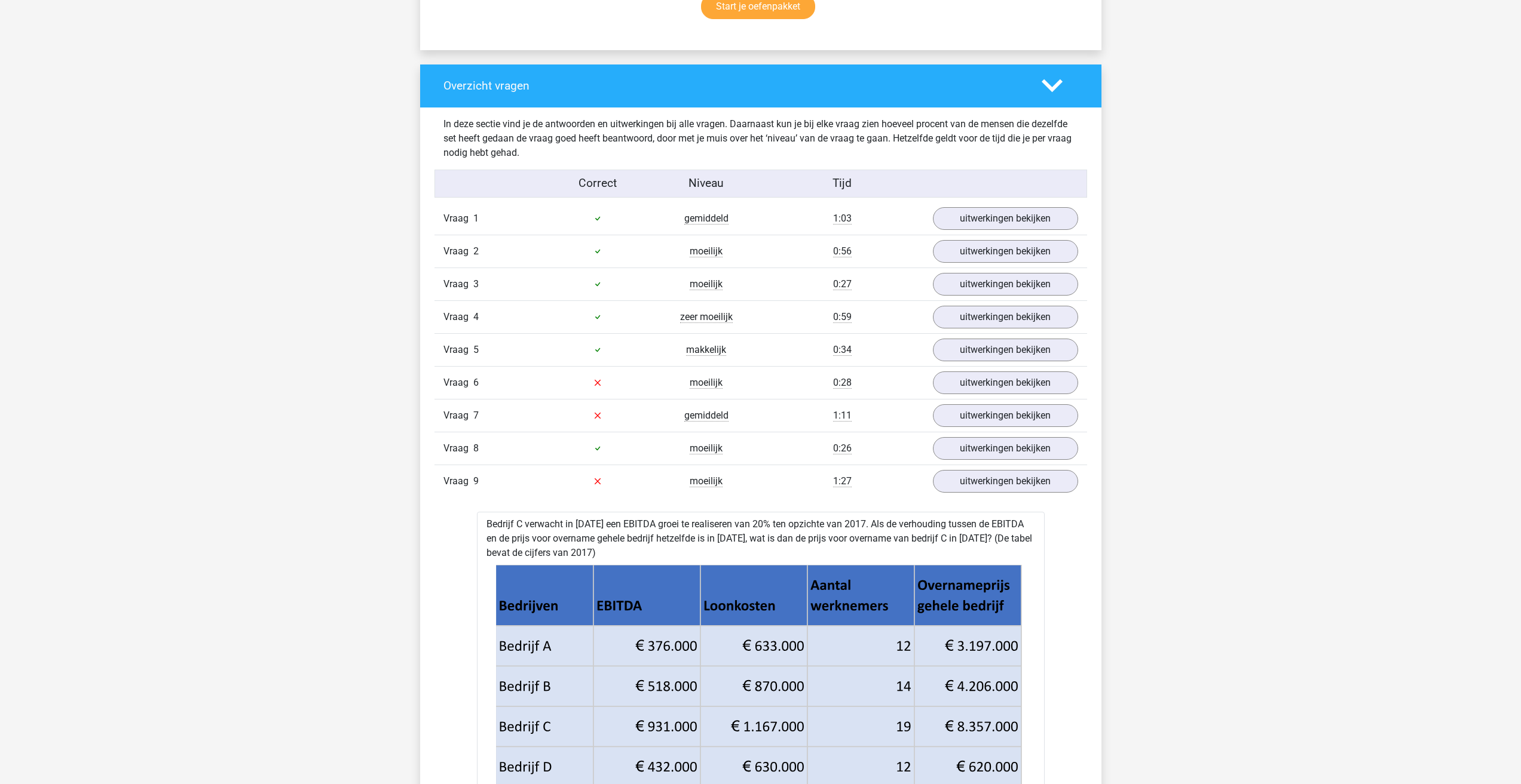
drag, startPoint x: 922, startPoint y: 423, endPoint x: 972, endPoint y: 417, distance: 50.4
click at [972, 564] on g at bounding box center [760, 676] width 531 height 223
drag, startPoint x: 949, startPoint y: 454, endPoint x: 1008, endPoint y: 454, distance: 59.0
click at [1008, 706] on icon at bounding box center [758, 747] width 526 height 80
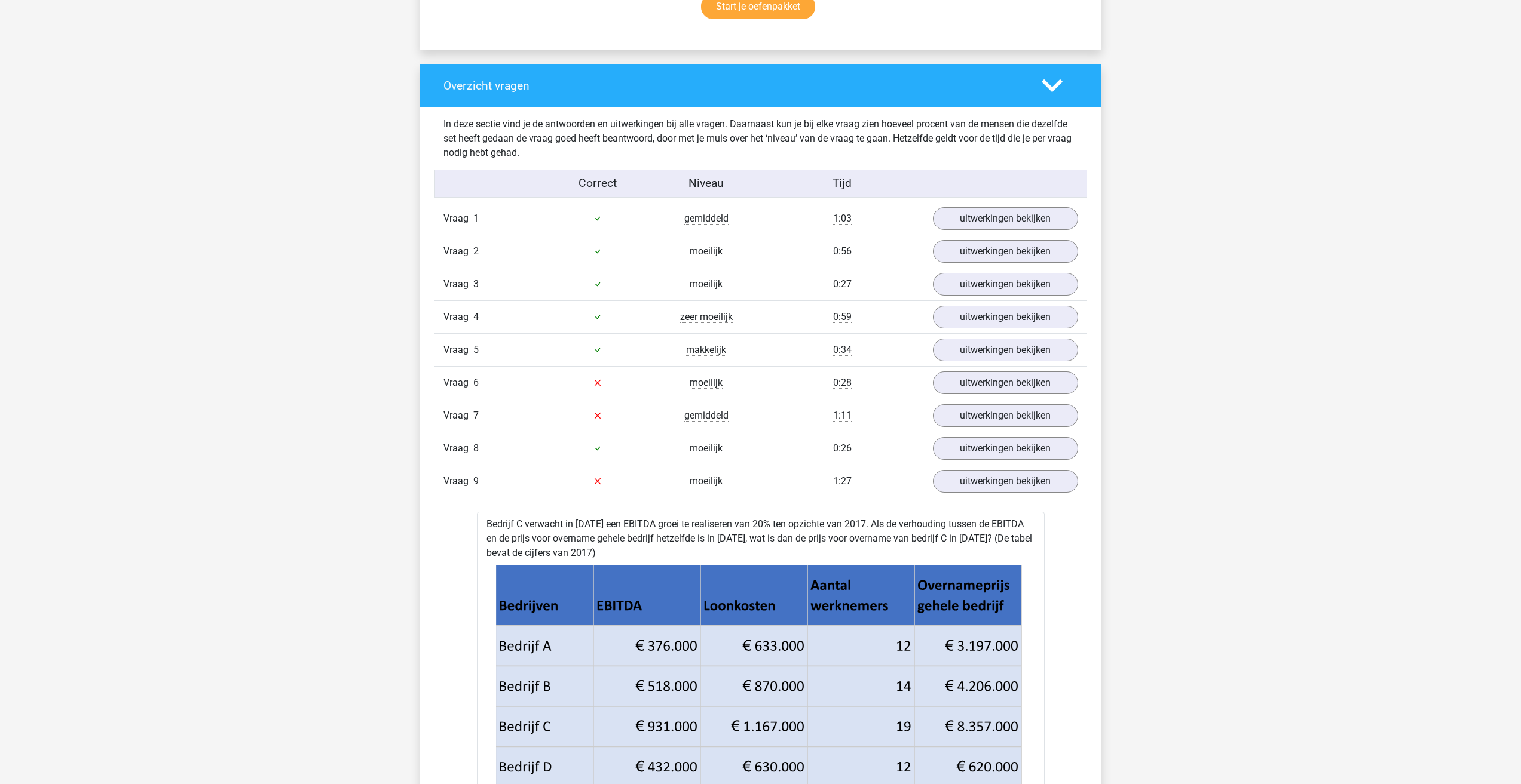
click at [1026, 432] on div "Vraag 8 moeilijk 0:26 uitwerkingen bekijken" at bounding box center [761, 448] width 653 height 33
click at [1028, 435] on link "uitwerkingen bekijken" at bounding box center [1005, 449] width 166 height 26
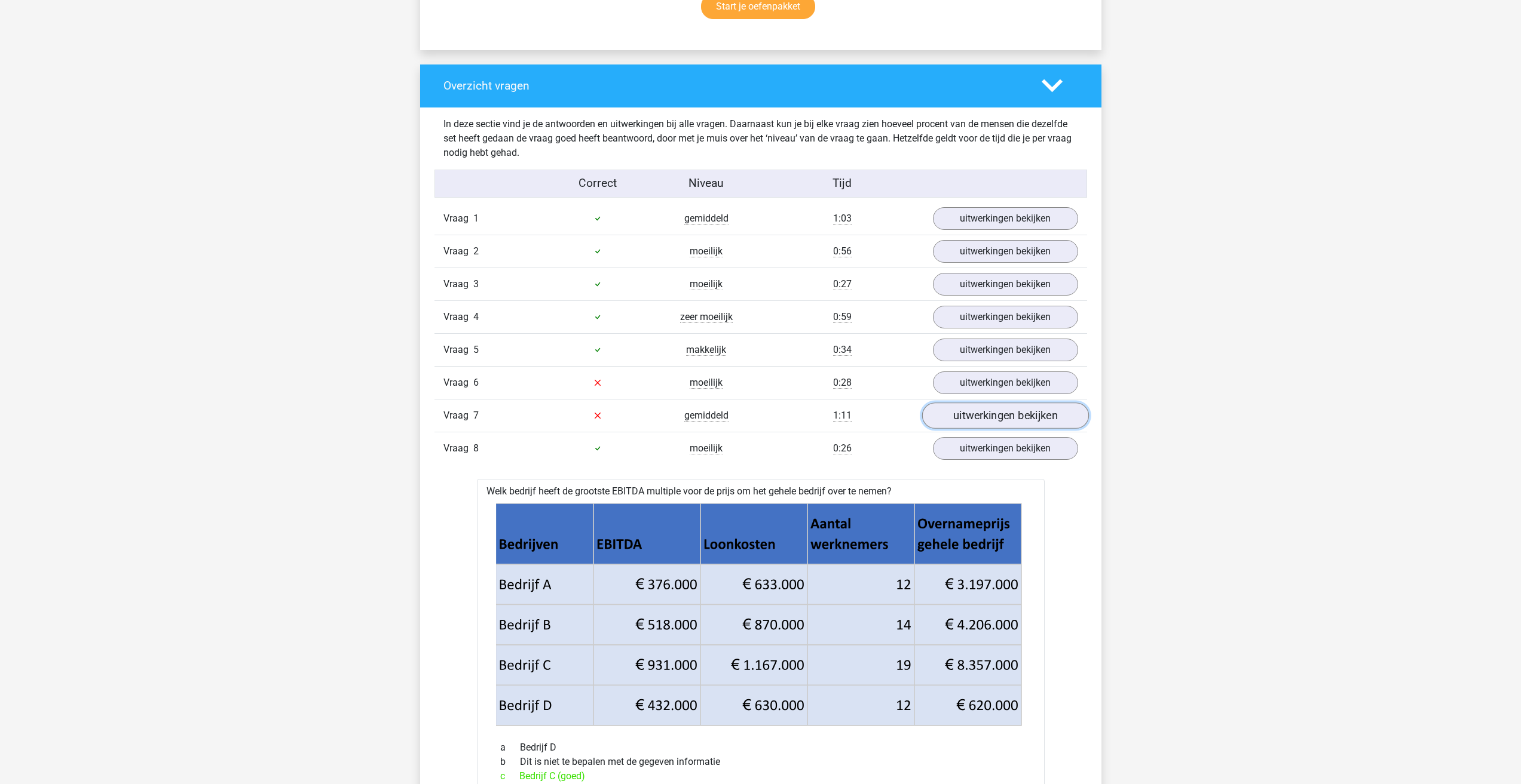
click at [960, 403] on link "uitwerkingen bekijken" at bounding box center [1005, 416] width 166 height 26
